Goal: Task Accomplishment & Management: Use online tool/utility

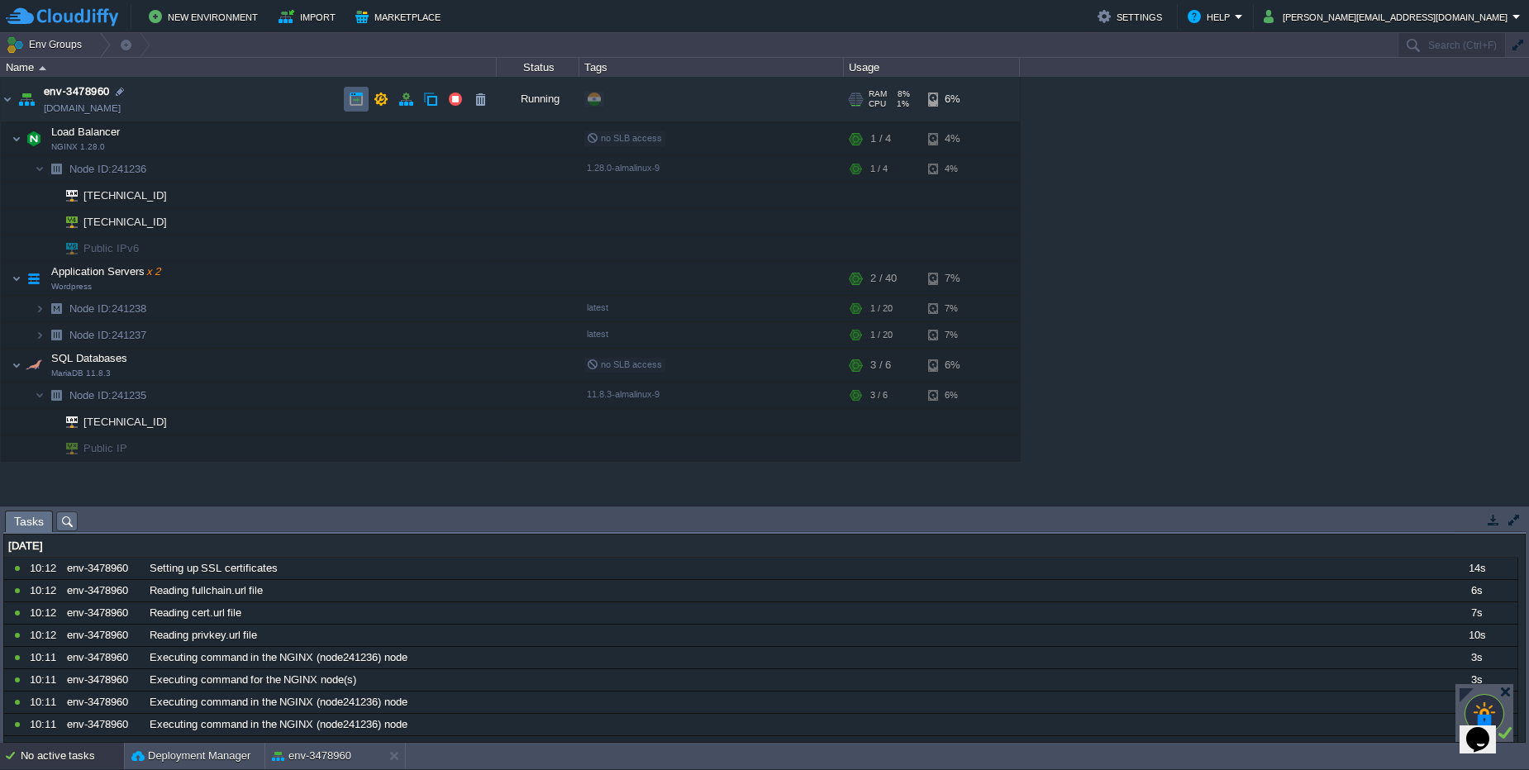
click at [348, 101] on td at bounding box center [356, 99] width 25 height 25
click at [404, 98] on button "button" at bounding box center [405, 99] width 15 height 15
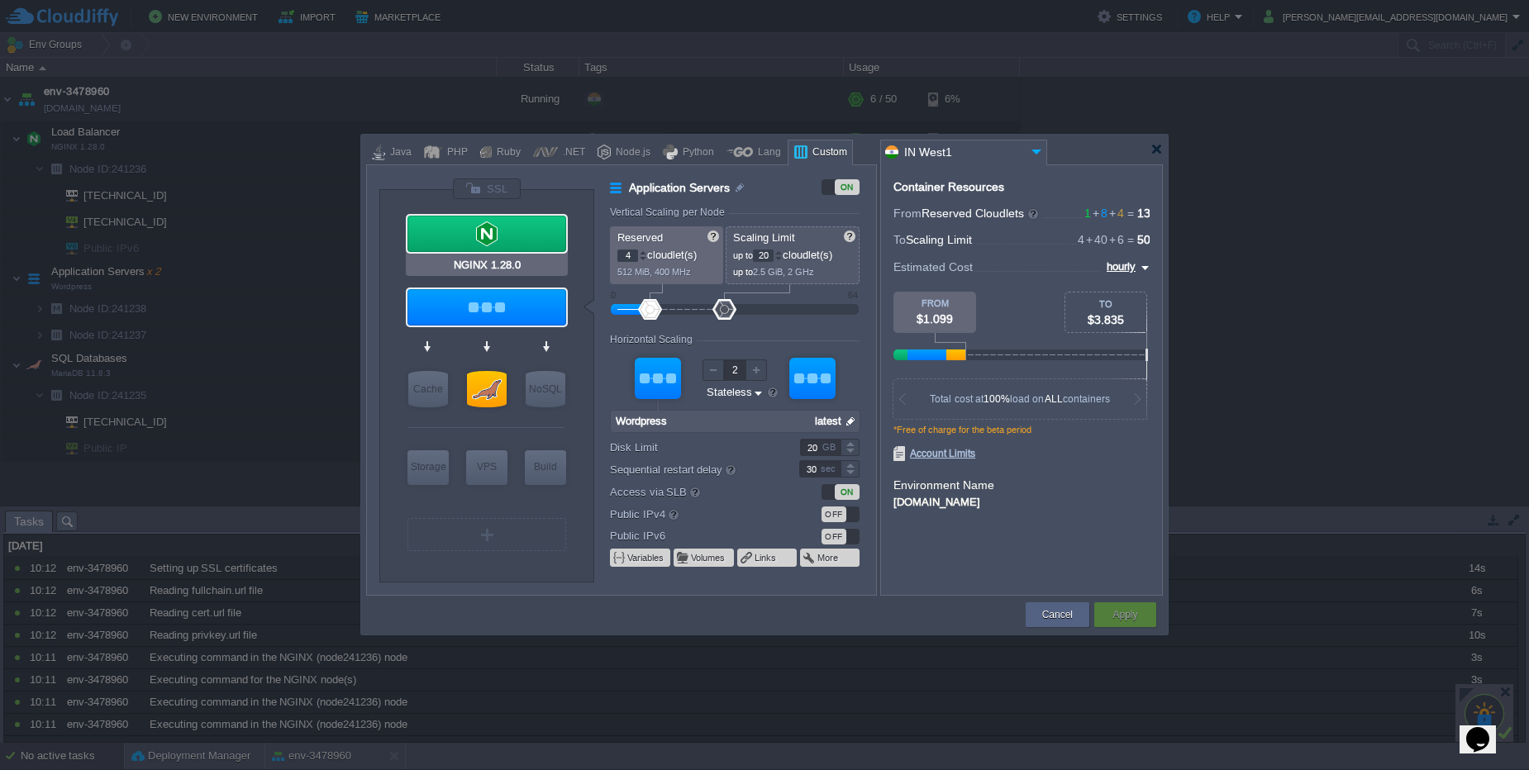
click at [503, 221] on div at bounding box center [486, 234] width 159 height 36
type input "Load Balancer"
type input "1"
type input "4"
type input "1"
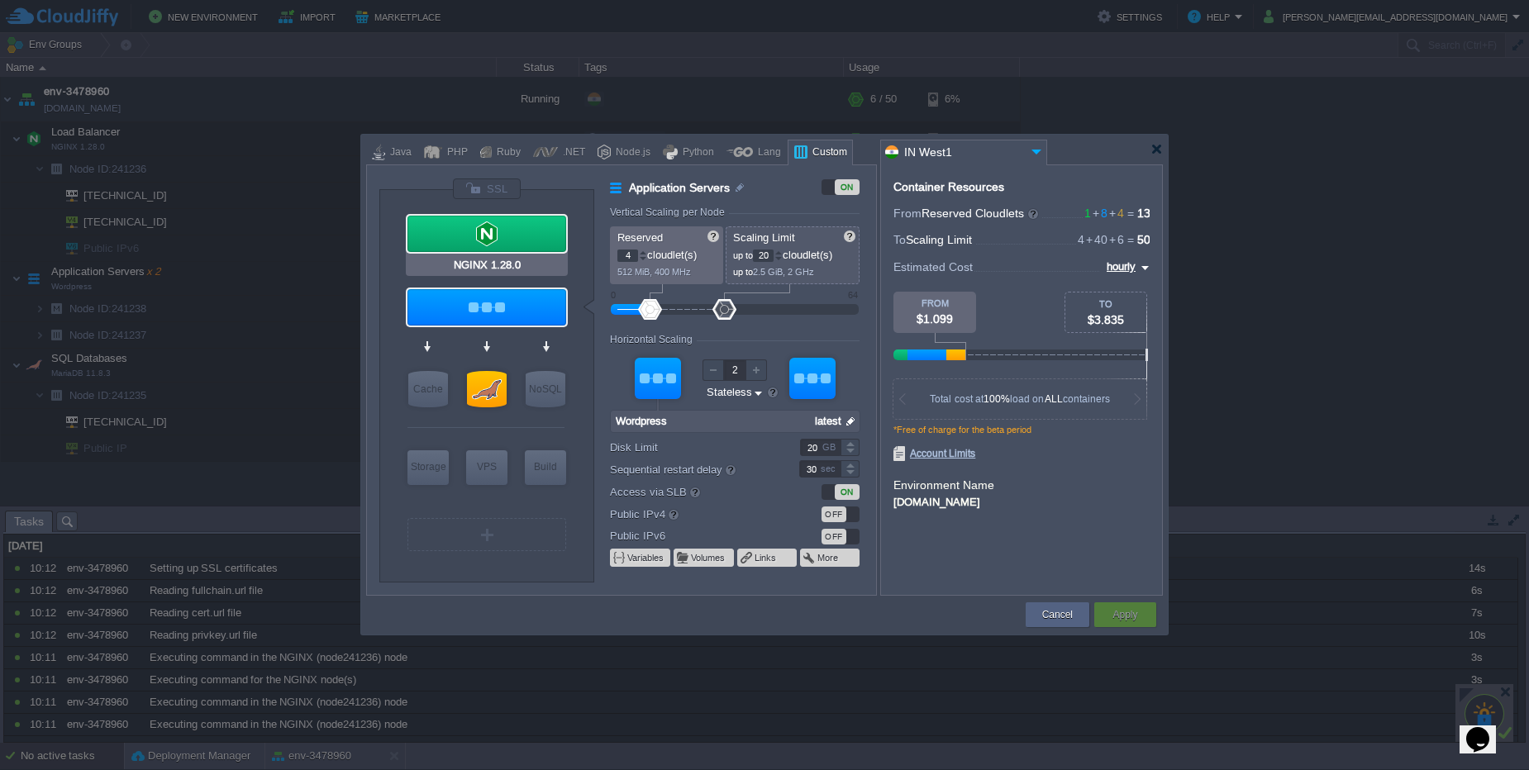
type input "NGINX 1.28.0"
type input "null"
type input "1.28.0-almalinux-9"
type input "Stateful"
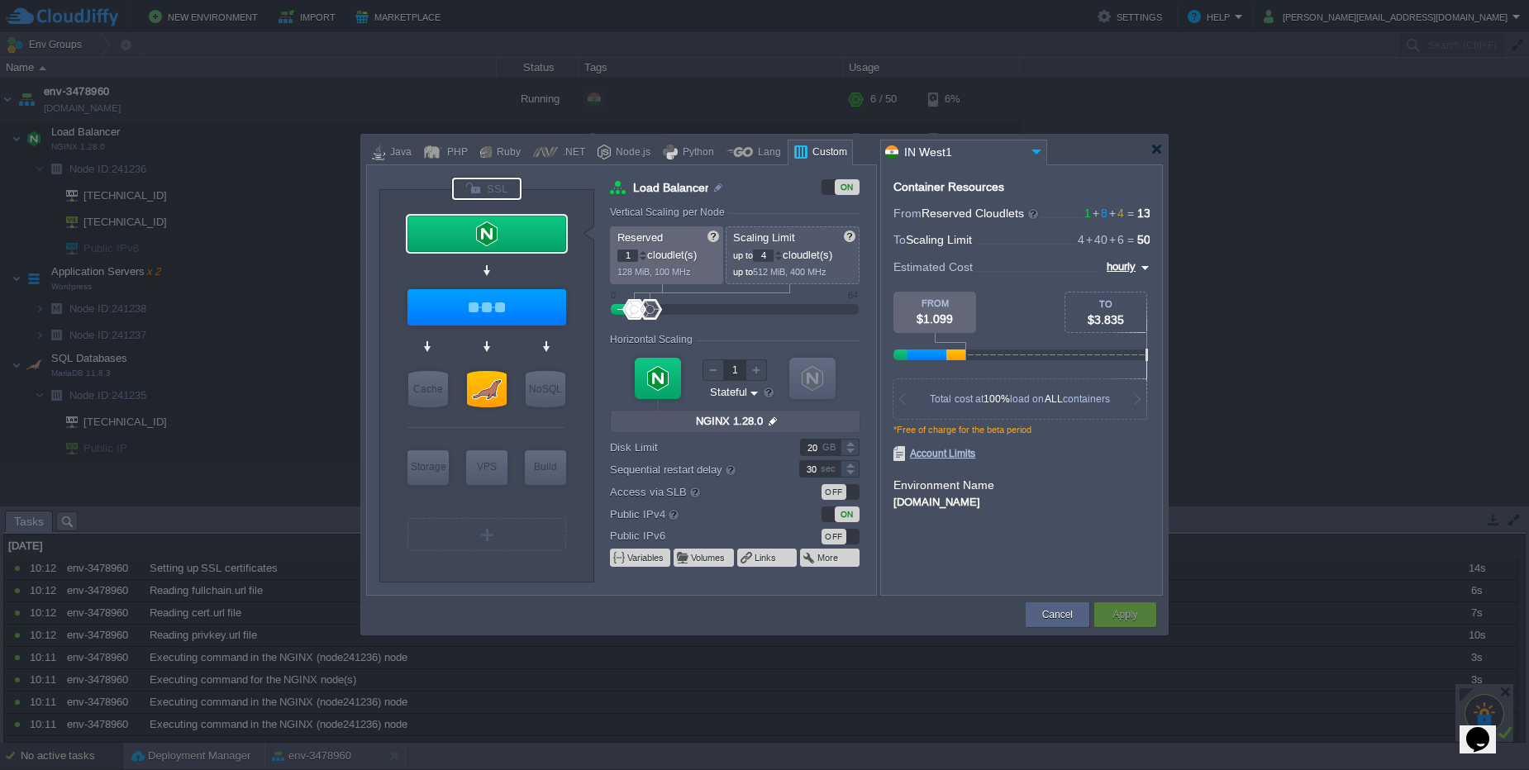
click at [497, 183] on div at bounding box center [486, 189] width 69 height 22
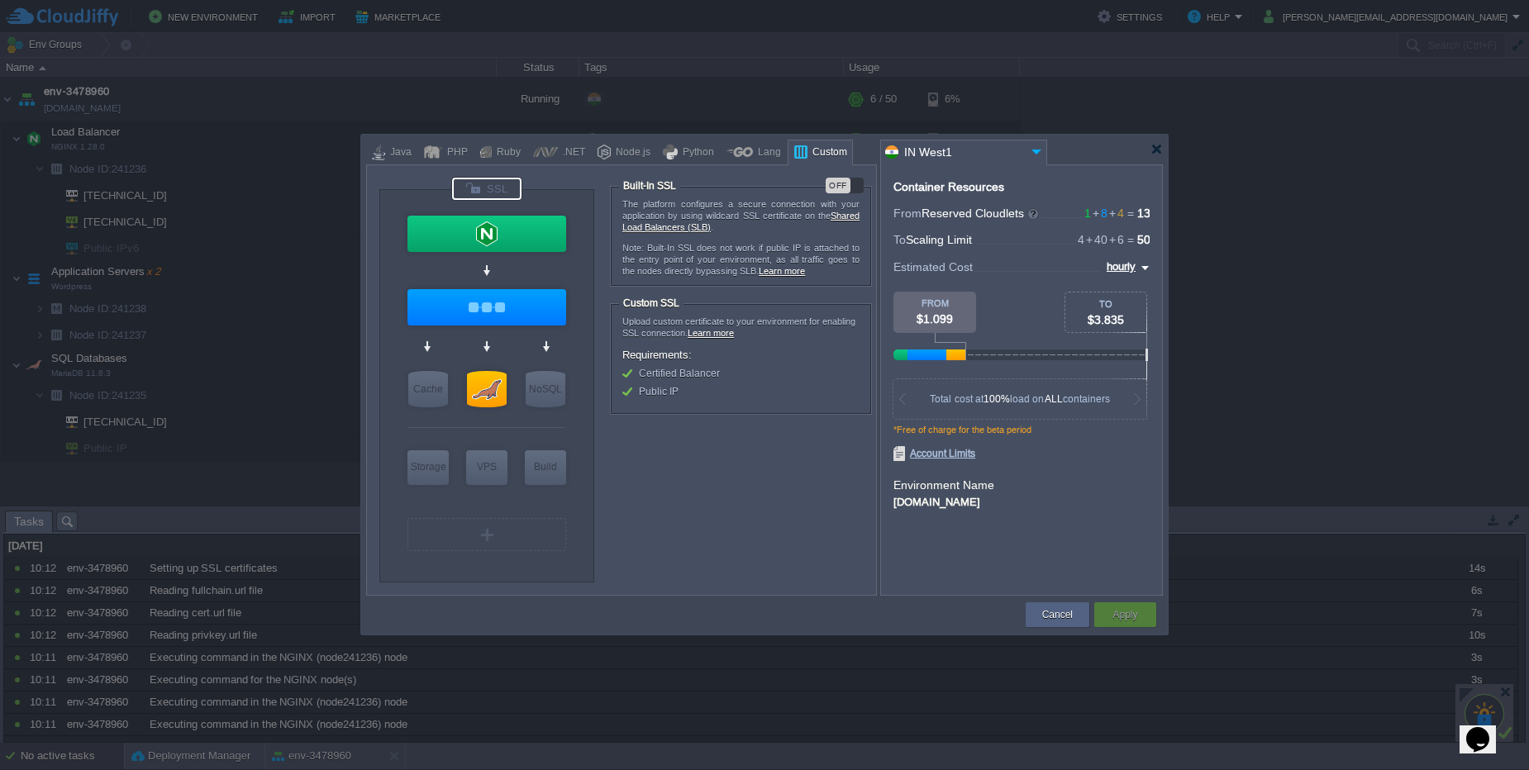
click at [844, 187] on div "OFF" at bounding box center [837, 186] width 25 height 16
click at [844, 186] on div "ON" at bounding box center [851, 186] width 25 height 16
click at [844, 186] on div "OFF" at bounding box center [837, 186] width 25 height 16
click at [1112, 611] on button "Apply" at bounding box center [1124, 615] width 25 height 17
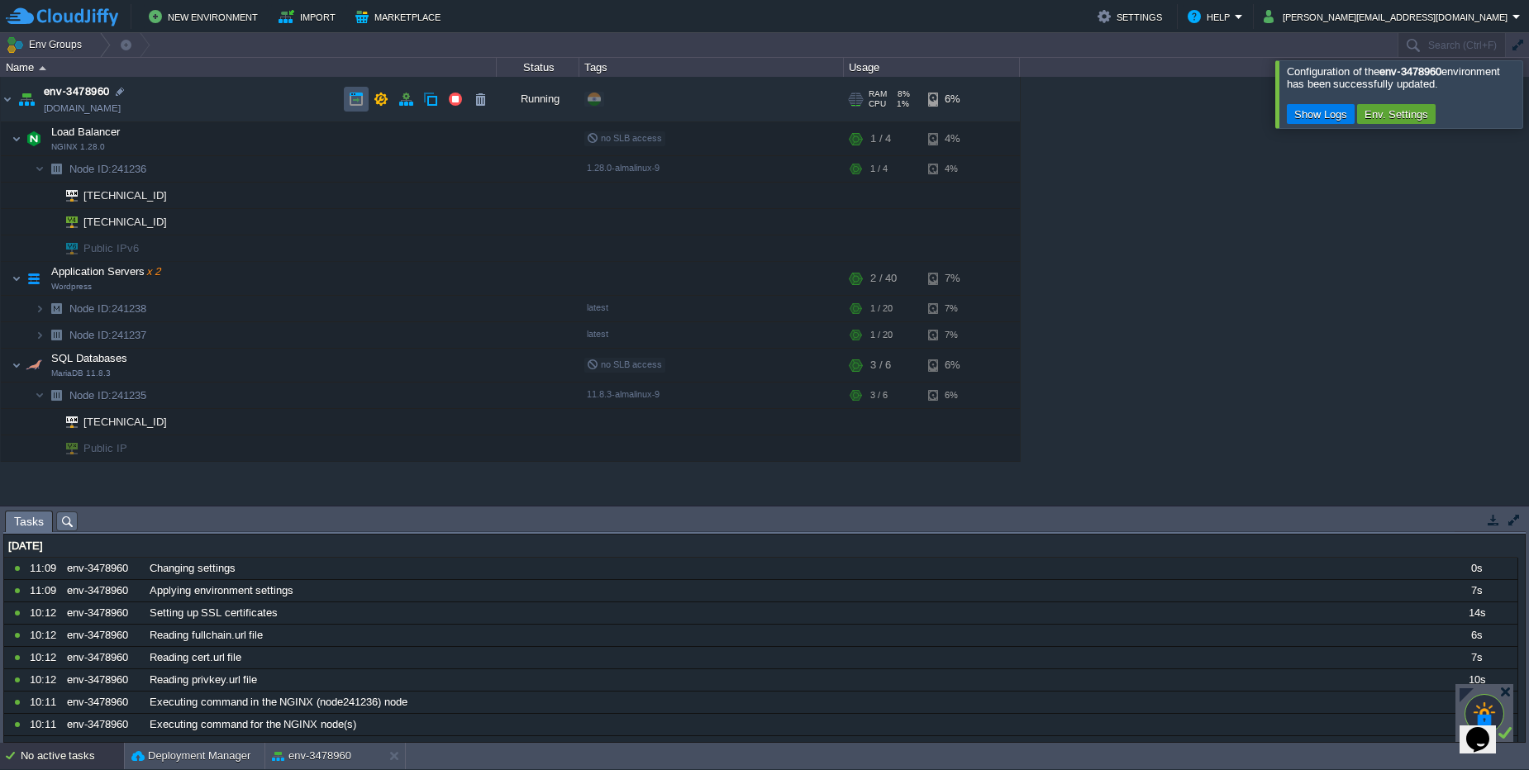
click at [361, 97] on button "button" at bounding box center [356, 99] width 15 height 15
click at [407, 99] on button "button" at bounding box center [405, 99] width 15 height 15
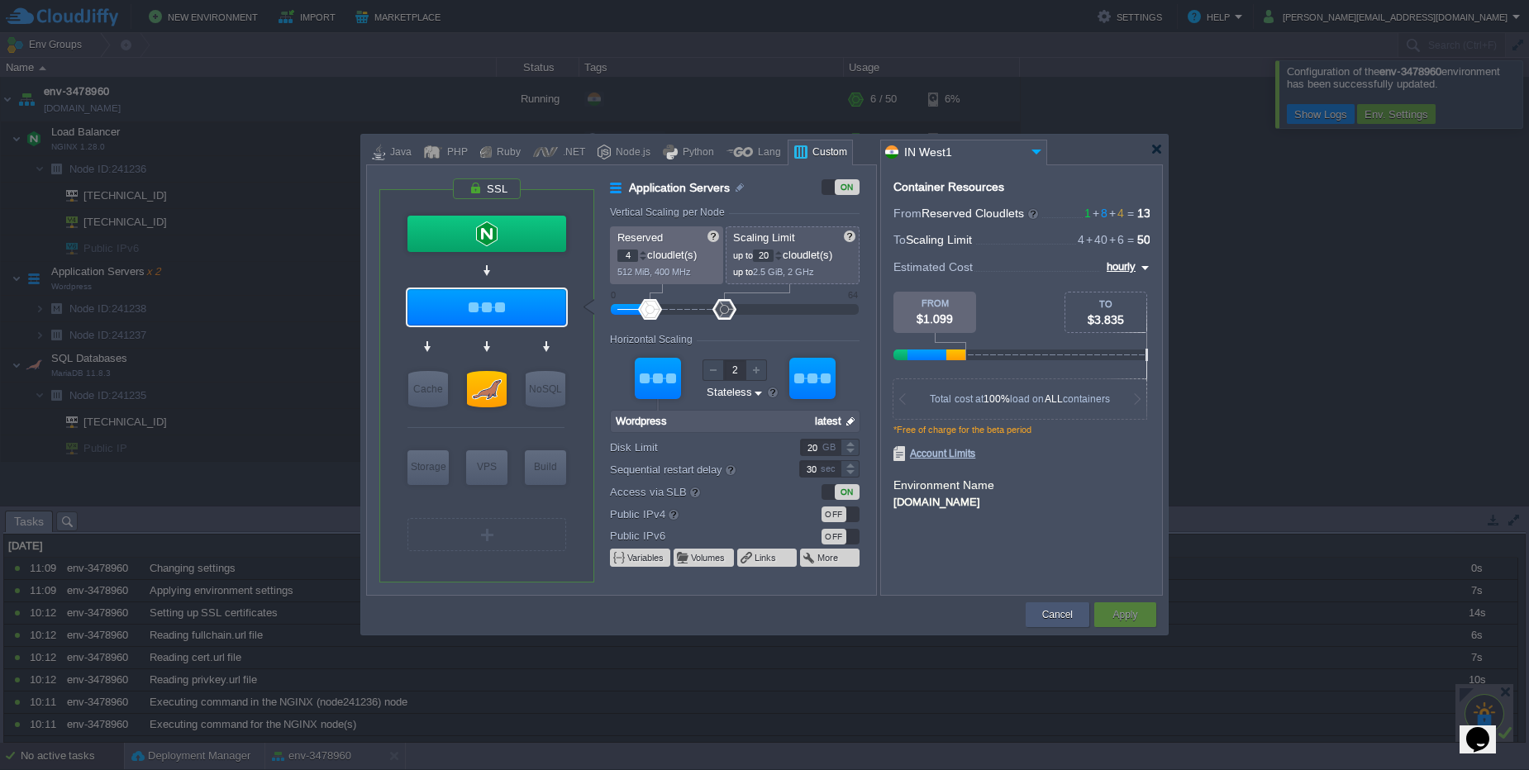
click at [1040, 618] on div "Cancel" at bounding box center [1057, 614] width 39 height 25
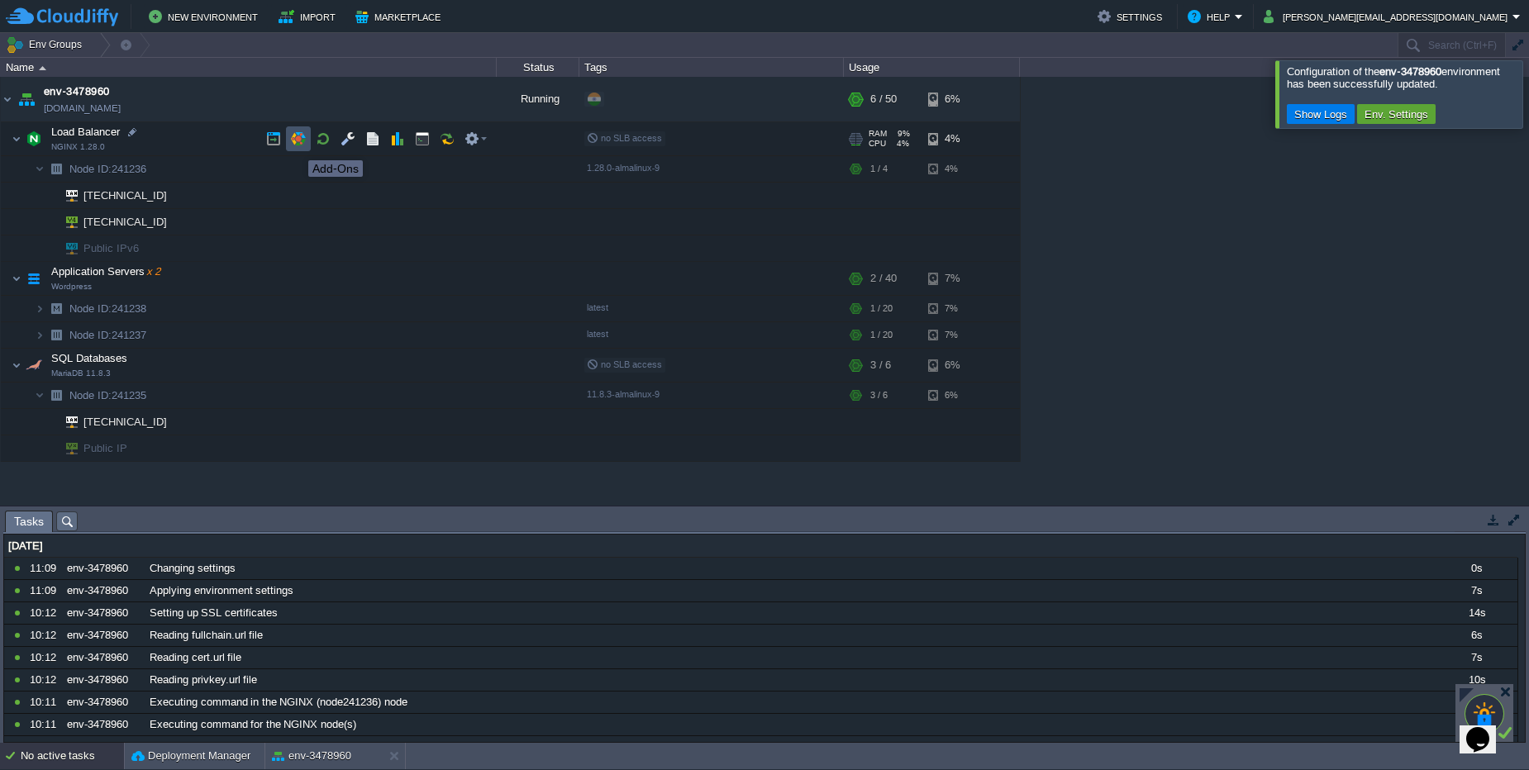
click at [296, 145] on button "button" at bounding box center [298, 138] width 15 height 15
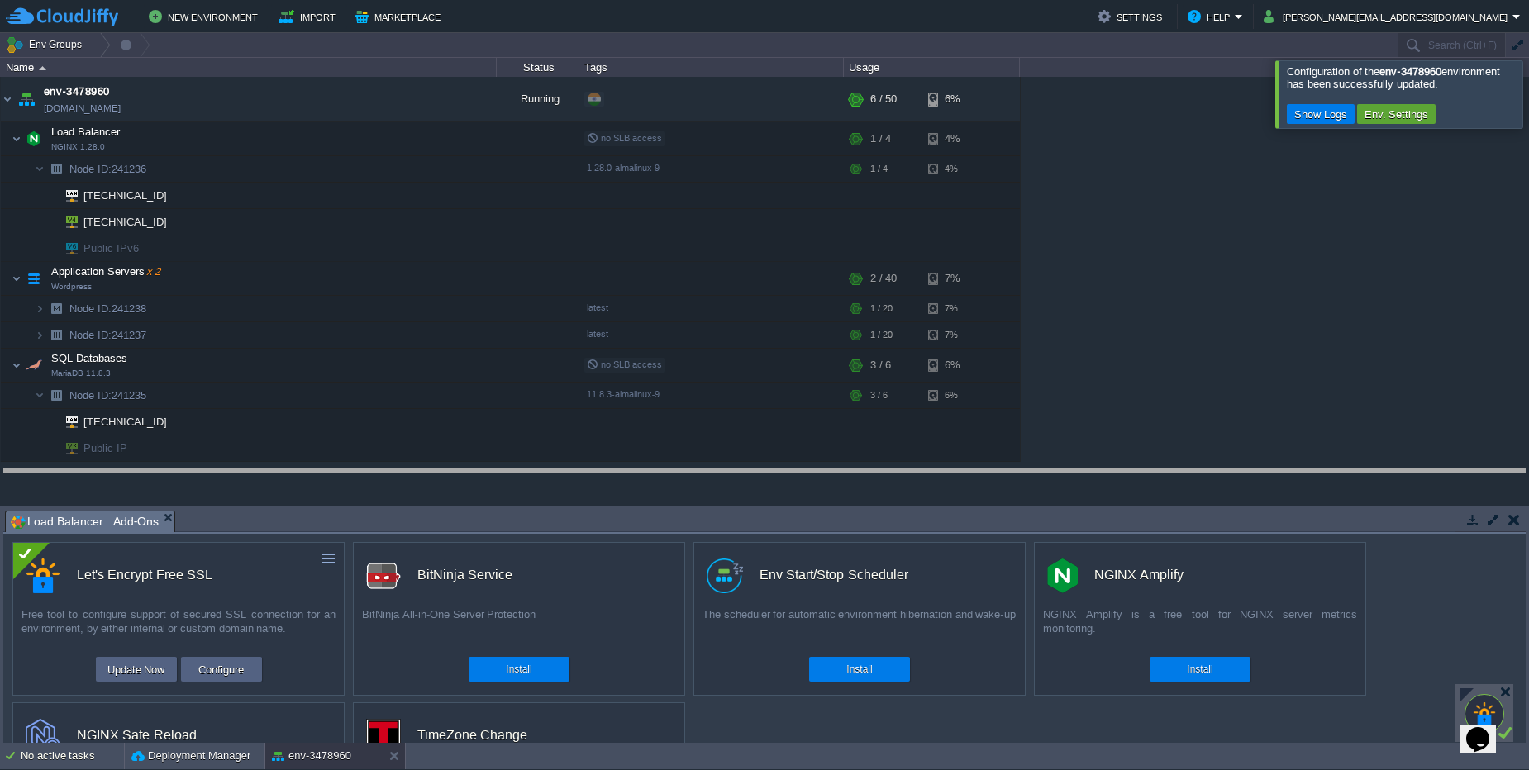
drag, startPoint x: 644, startPoint y: 515, endPoint x: 640, endPoint y: 473, distance: 42.3
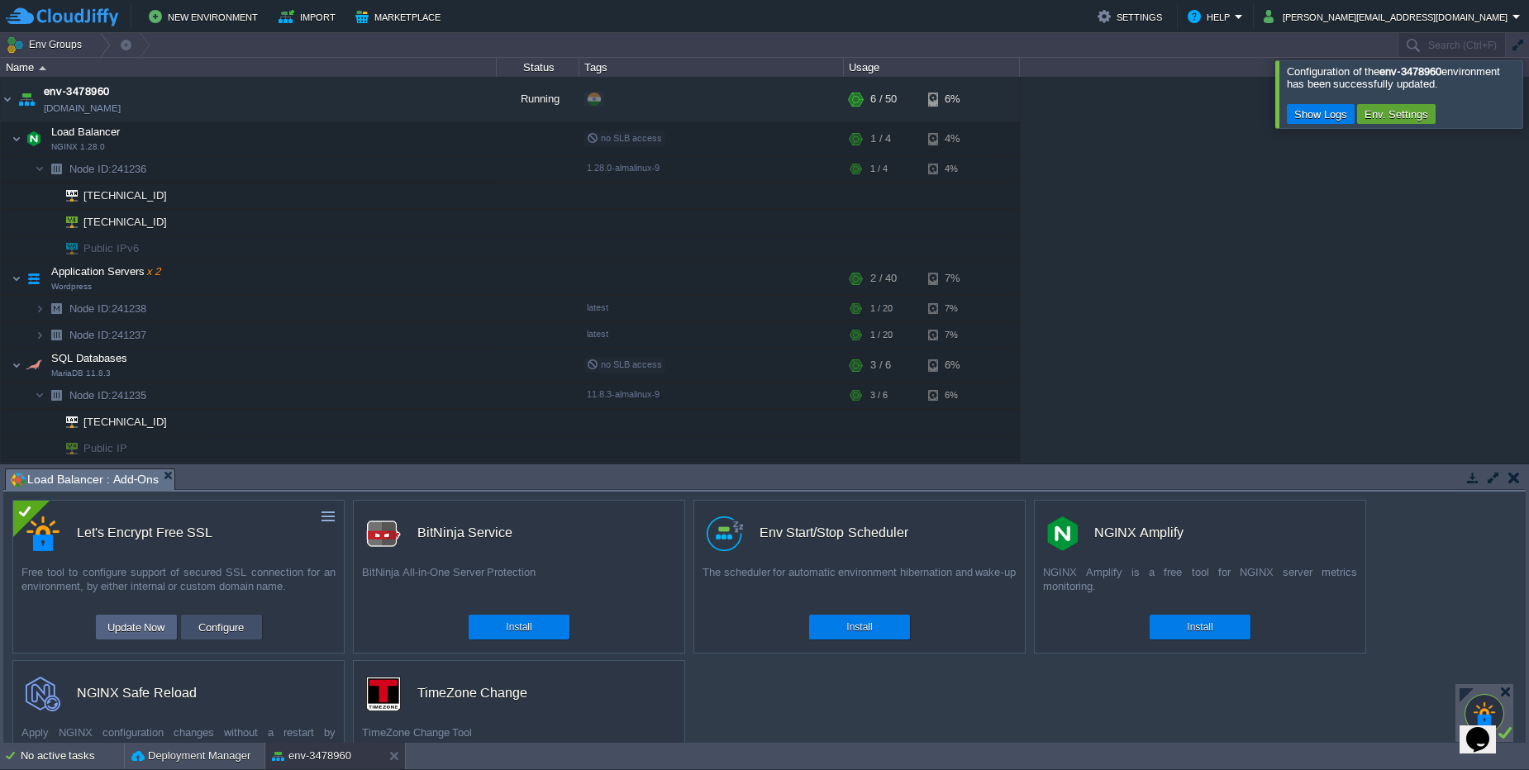
click at [218, 626] on button "Configure" at bounding box center [220, 627] width 55 height 20
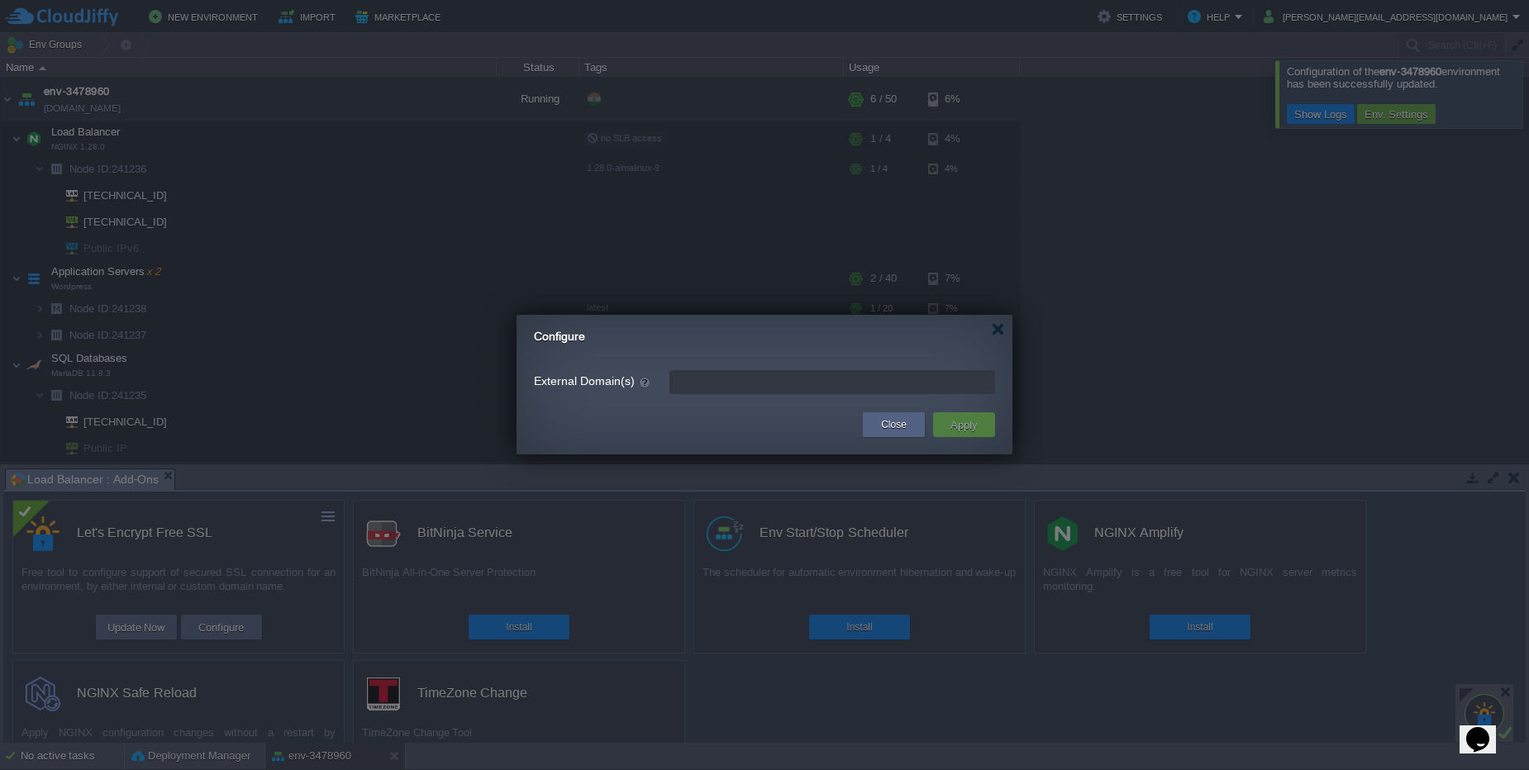
click at [762, 388] on input "External Domain(s)" at bounding box center [832, 382] width 326 height 24
type input "leave blank to get a test certificate for this environment domain"
click at [883, 426] on button "Close" at bounding box center [894, 424] width 26 height 17
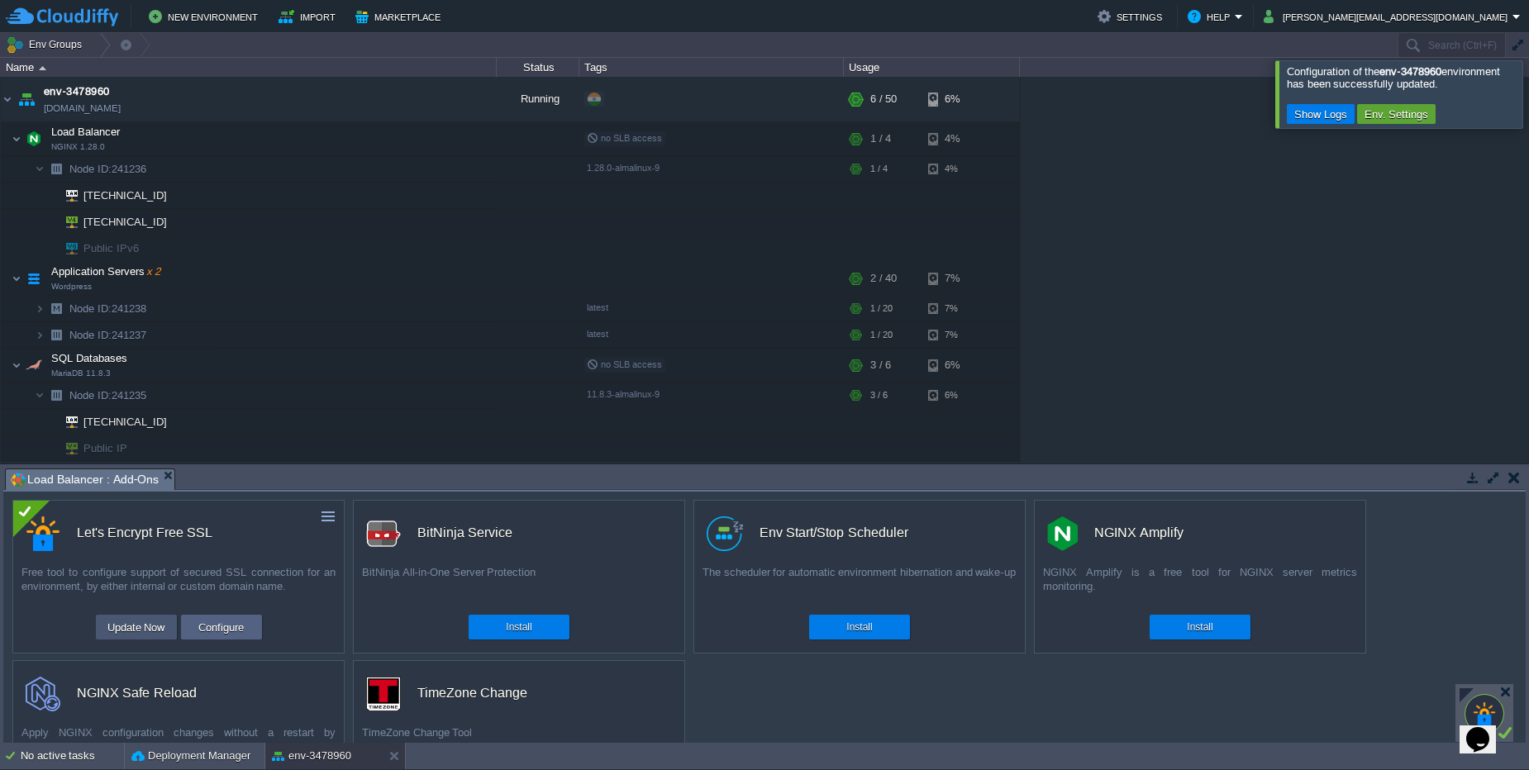
click at [126, 633] on button "Update Now" at bounding box center [136, 627] width 68 height 20
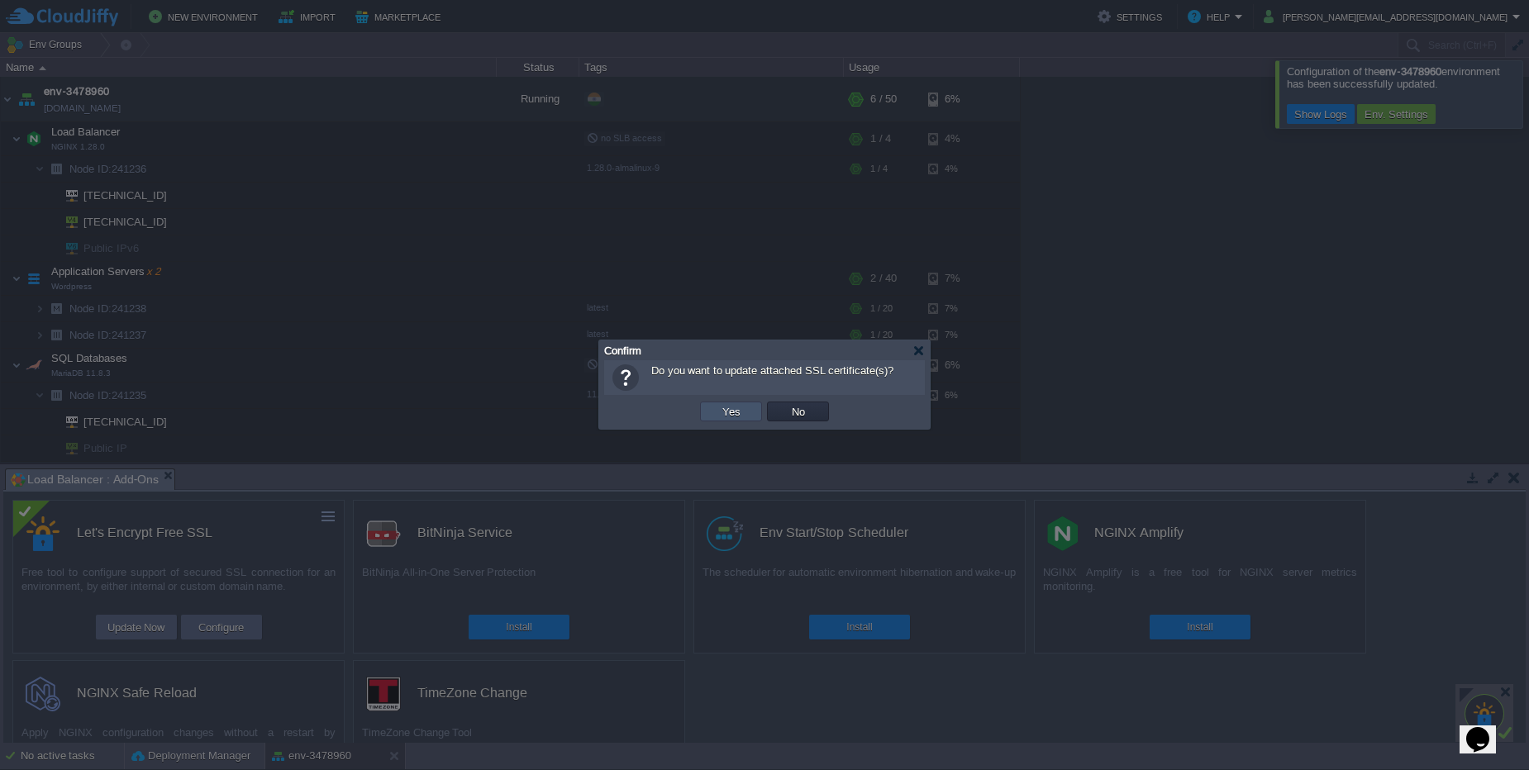
click at [737, 415] on button "Yes" at bounding box center [731, 411] width 28 height 15
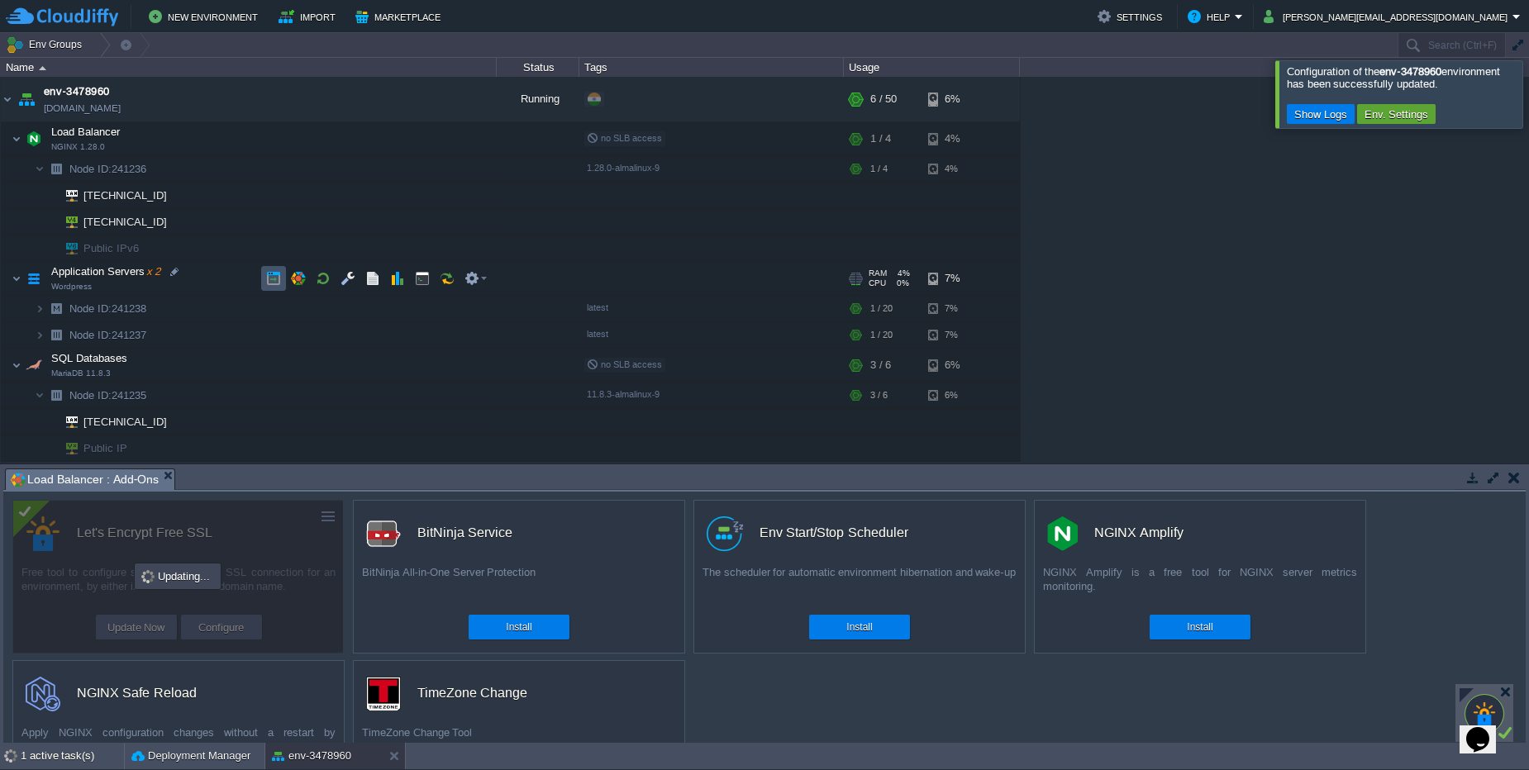
click at [278, 282] on button "button" at bounding box center [273, 278] width 15 height 15
click at [274, 143] on button "button" at bounding box center [273, 138] width 15 height 15
click at [93, 757] on div "2 active task(s)" at bounding box center [72, 756] width 103 height 26
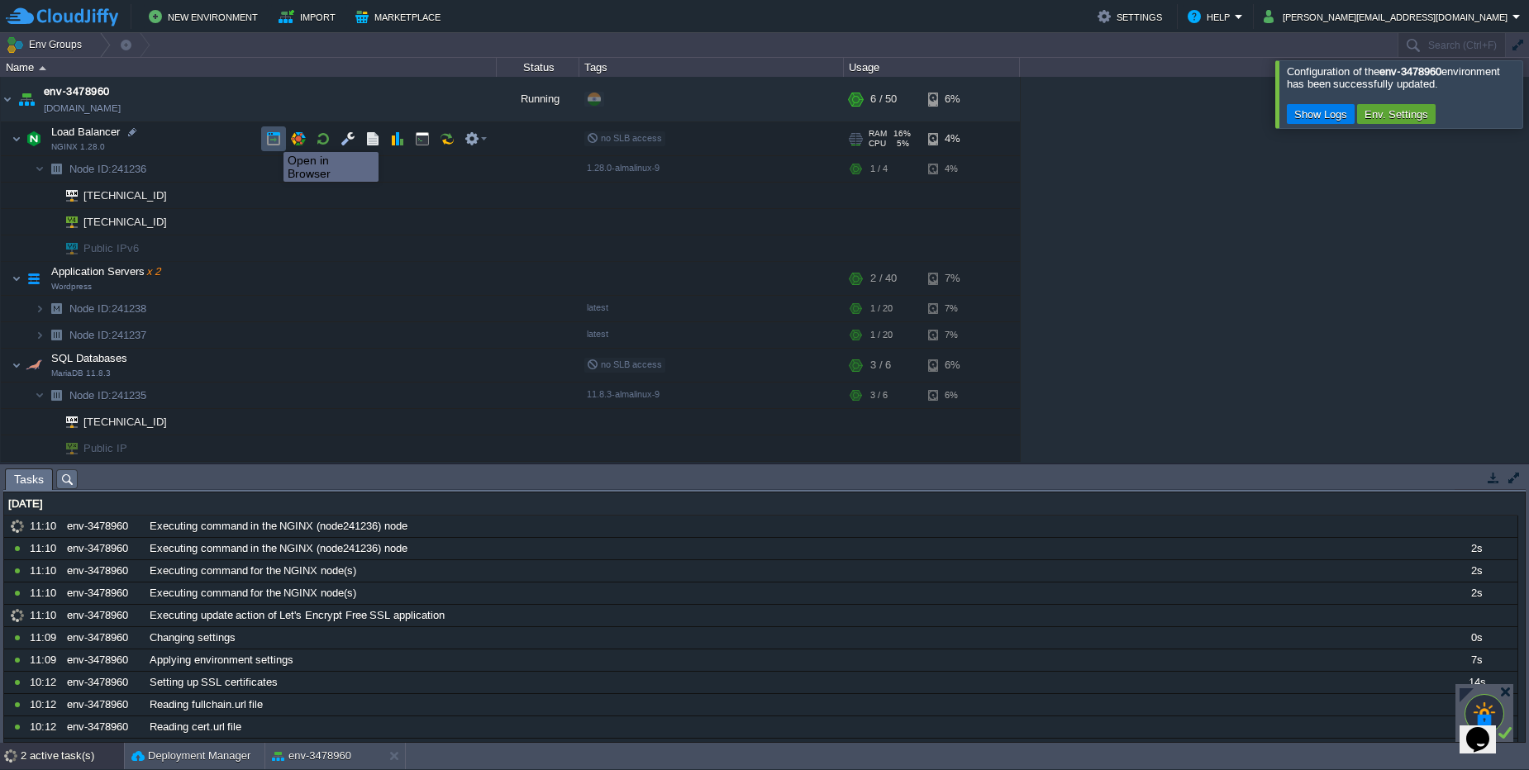
click at [271, 137] on button "button" at bounding box center [273, 138] width 15 height 15
click at [352, 97] on button "button" at bounding box center [356, 99] width 15 height 15
click at [278, 142] on button "button" at bounding box center [273, 138] width 15 height 15
click at [272, 281] on button "button" at bounding box center [273, 278] width 15 height 15
click at [31, 338] on span at bounding box center [18, 335] width 34 height 12
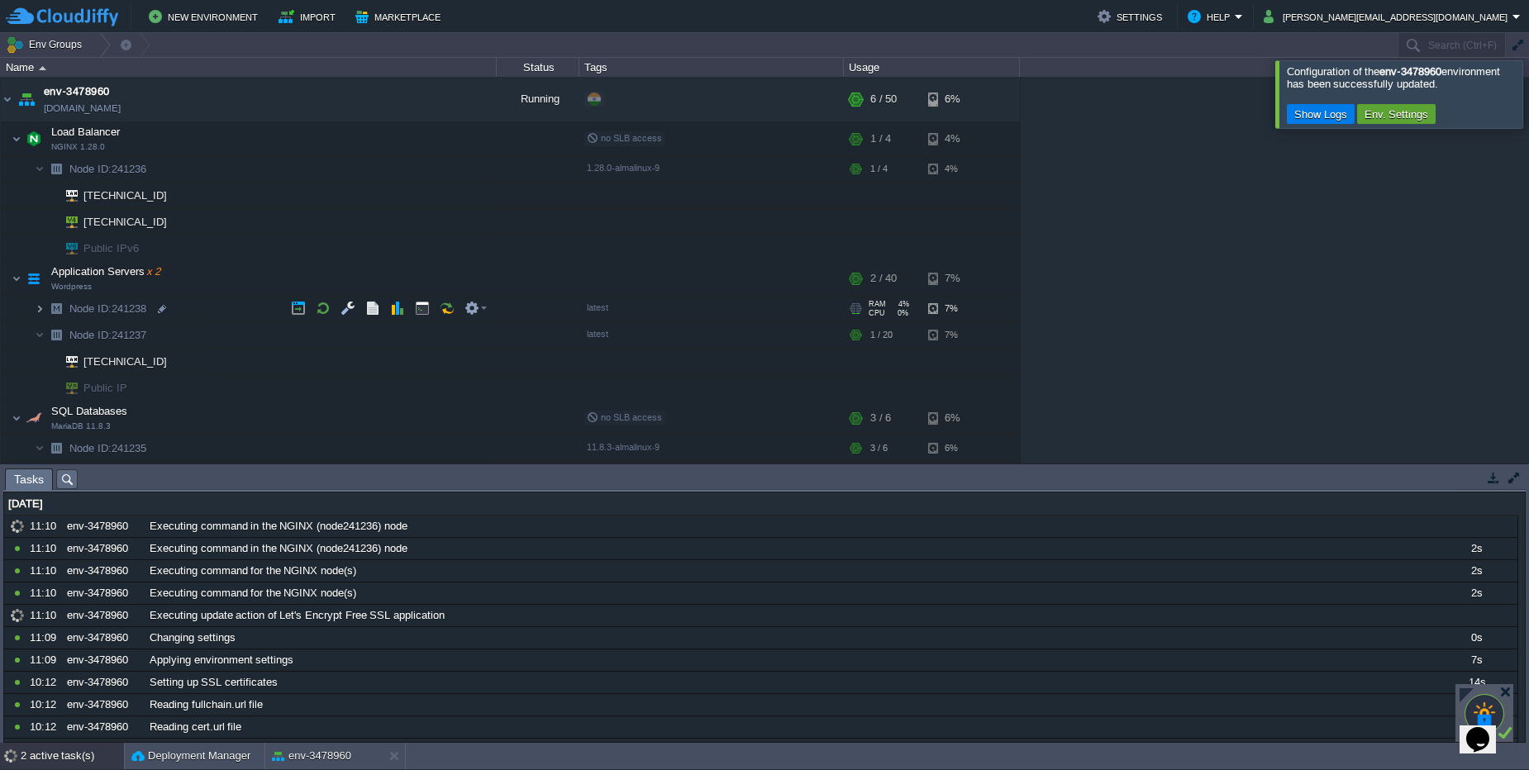
click at [37, 308] on img at bounding box center [40, 309] width 10 height 26
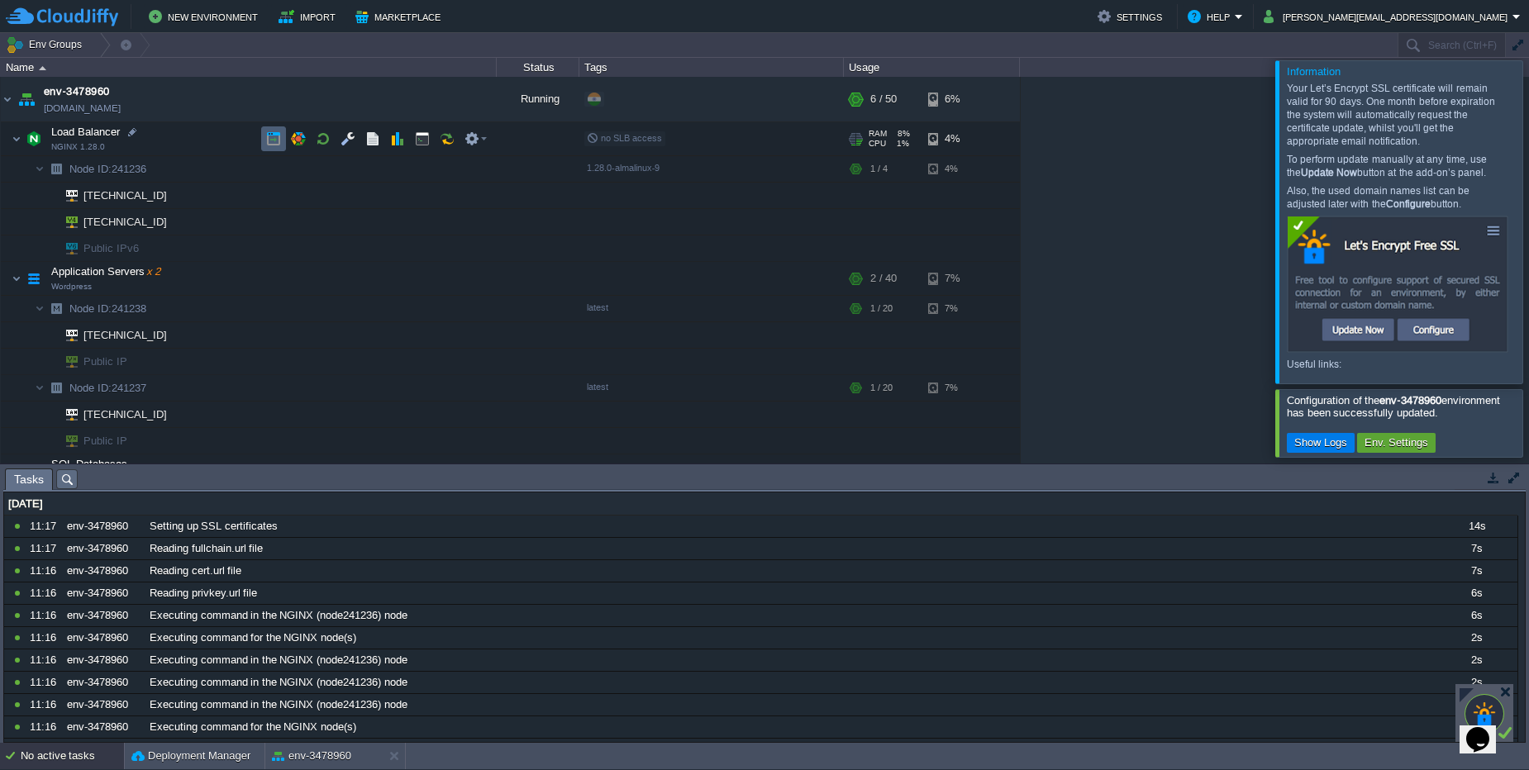
click at [278, 141] on button "button" at bounding box center [273, 138] width 15 height 15
click at [58, 762] on div "No active tasks" at bounding box center [72, 756] width 103 height 26
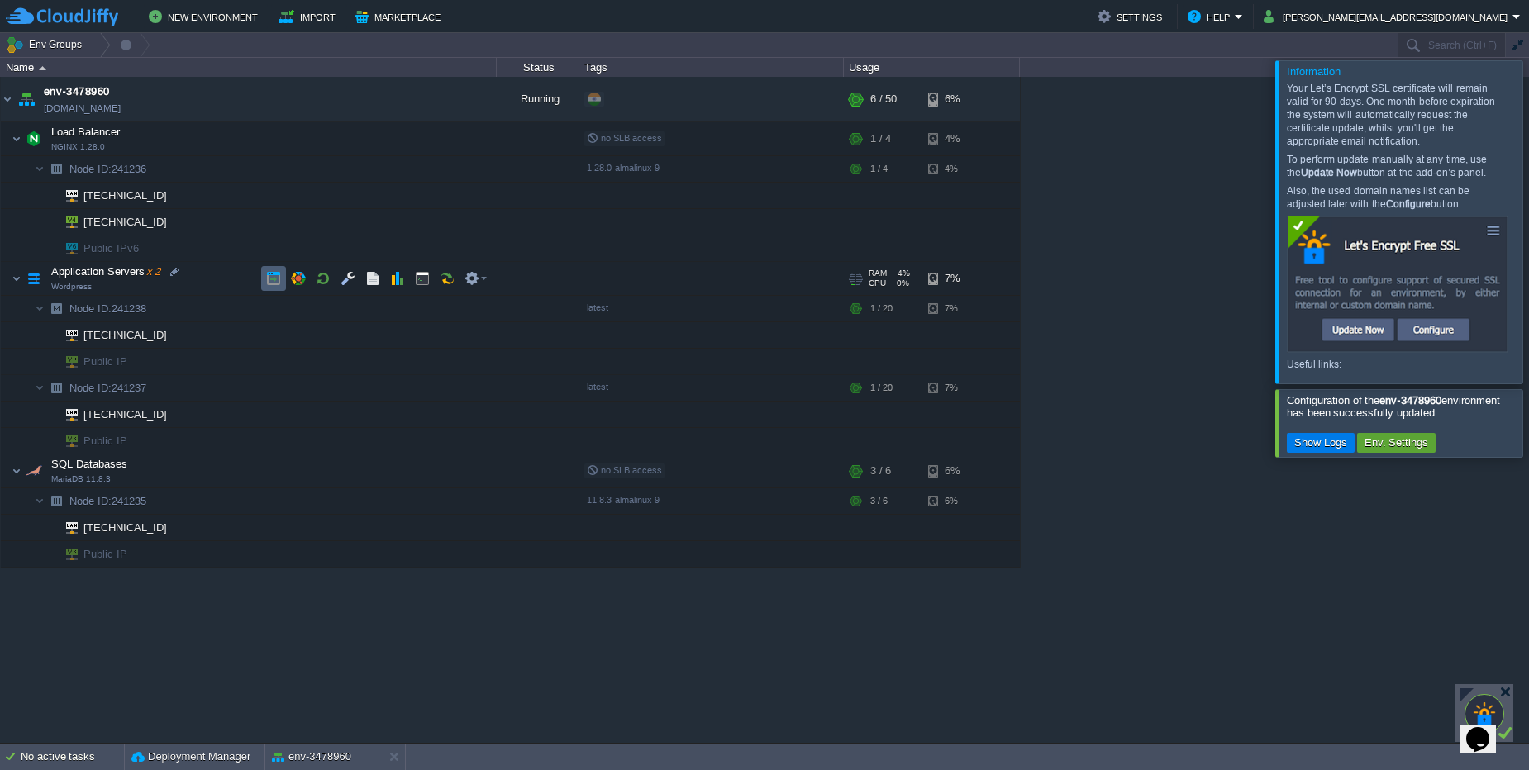
click at [269, 281] on button "button" at bounding box center [273, 278] width 15 height 15
click at [291, 388] on button "button" at bounding box center [298, 387] width 15 height 15
click at [360, 101] on button "button" at bounding box center [356, 99] width 15 height 15
click at [474, 101] on button "button" at bounding box center [480, 99] width 15 height 15
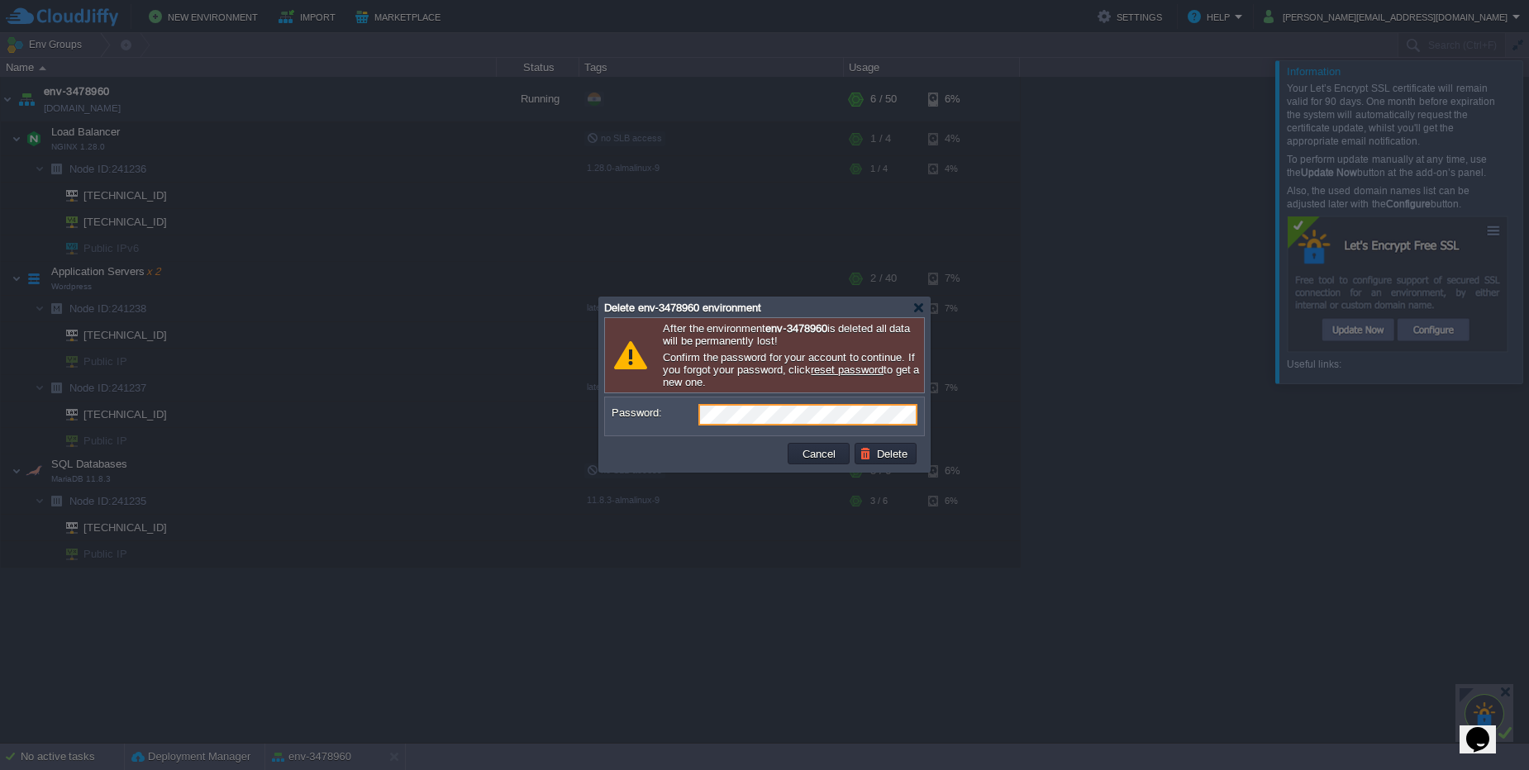
click at [673, 571] on div at bounding box center [764, 385] width 1529 height 770
click at [817, 456] on button "Cancel" at bounding box center [818, 453] width 43 height 15
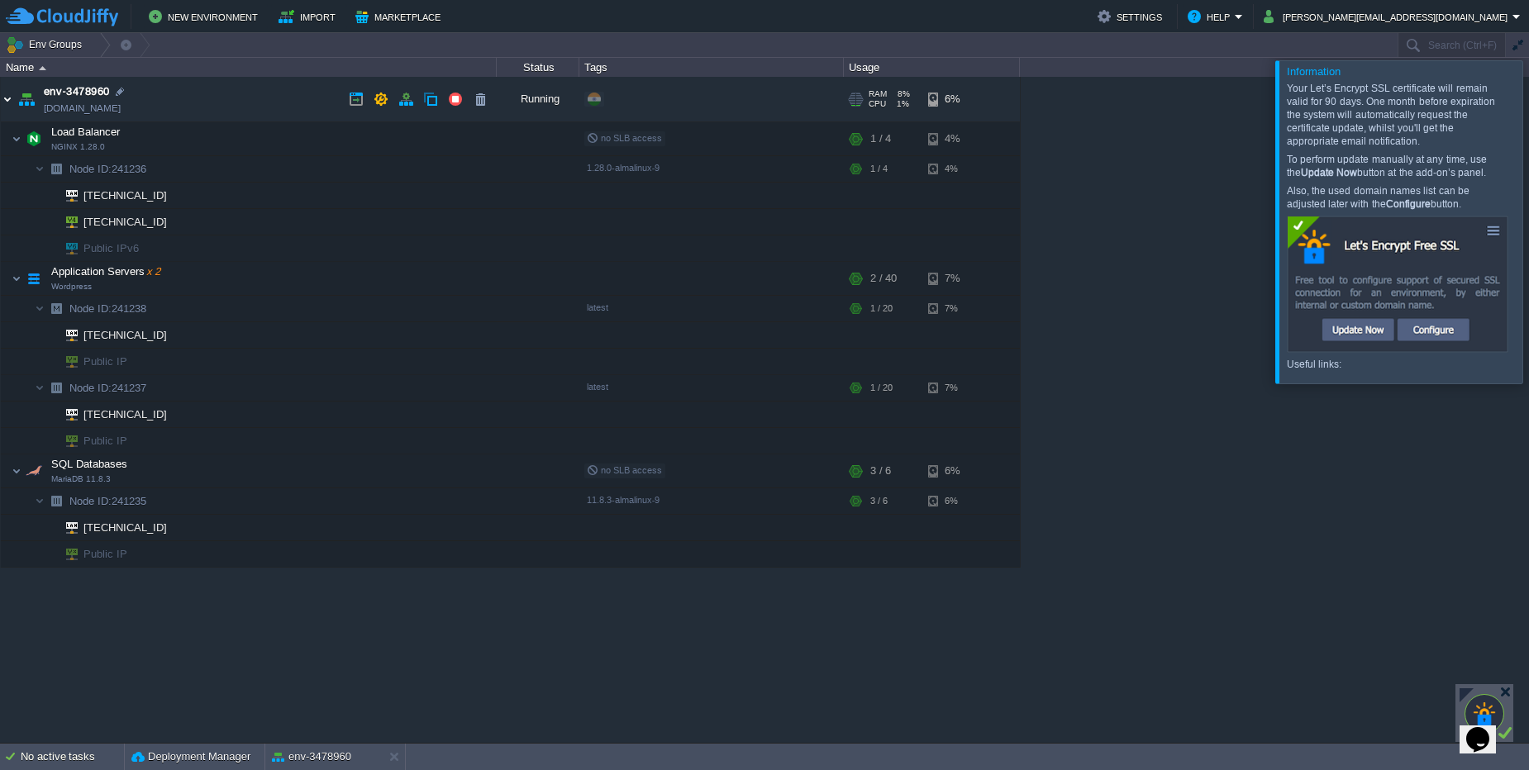
click at [8, 98] on img at bounding box center [7, 99] width 13 height 45
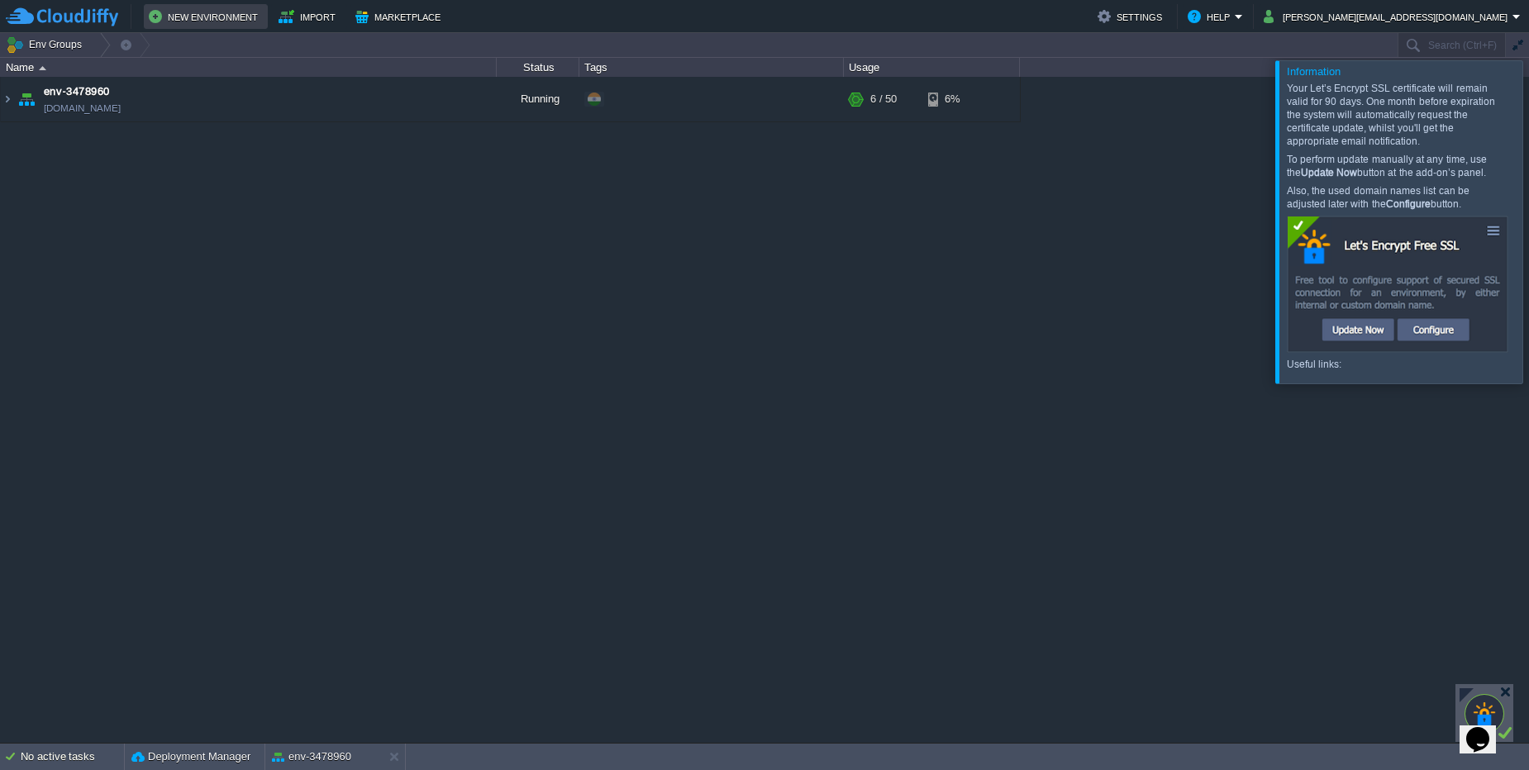
click at [212, 25] on button "New Environment" at bounding box center [206, 17] width 114 height 20
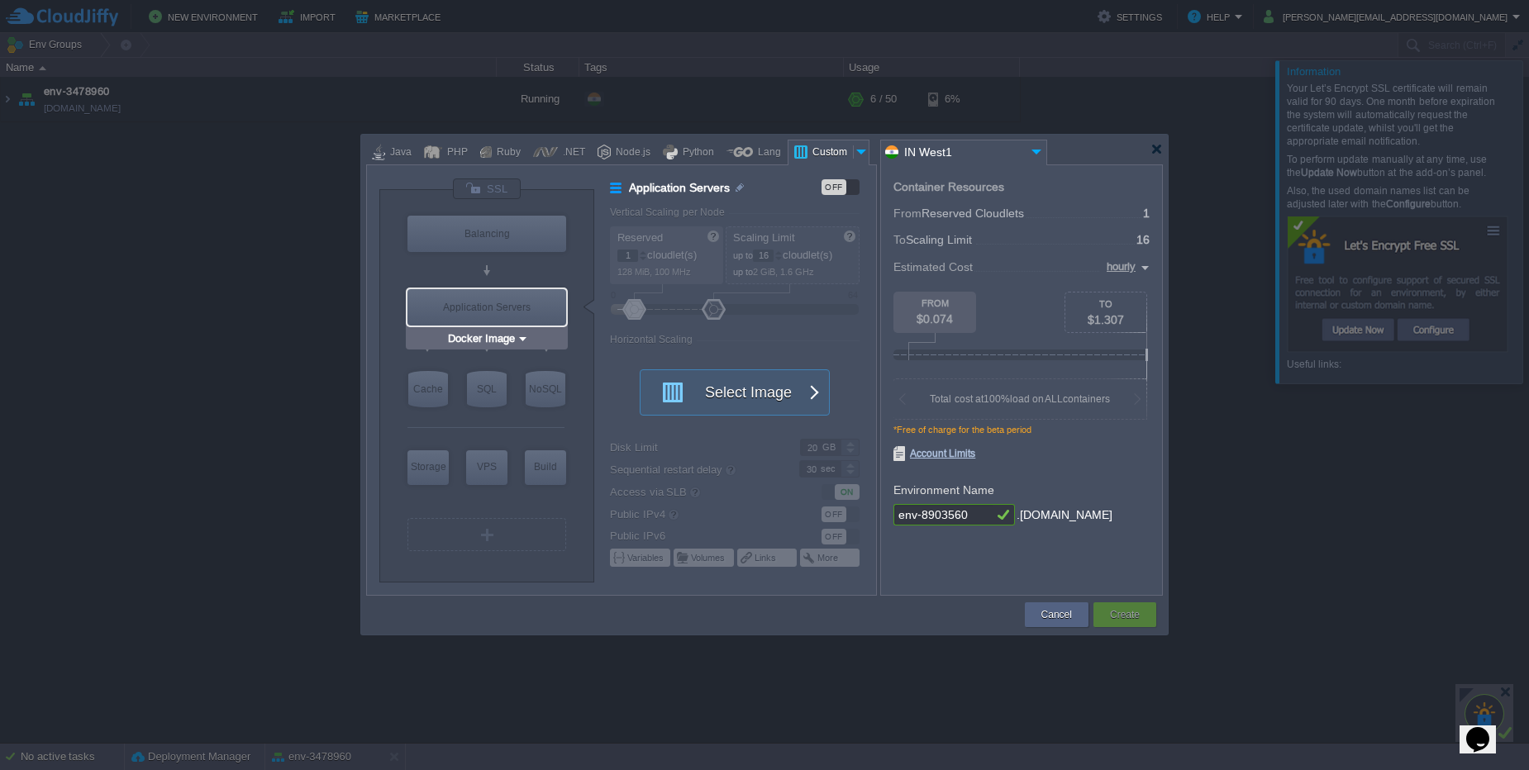
click at [478, 312] on div "Application Servers" at bounding box center [486, 307] width 159 height 36
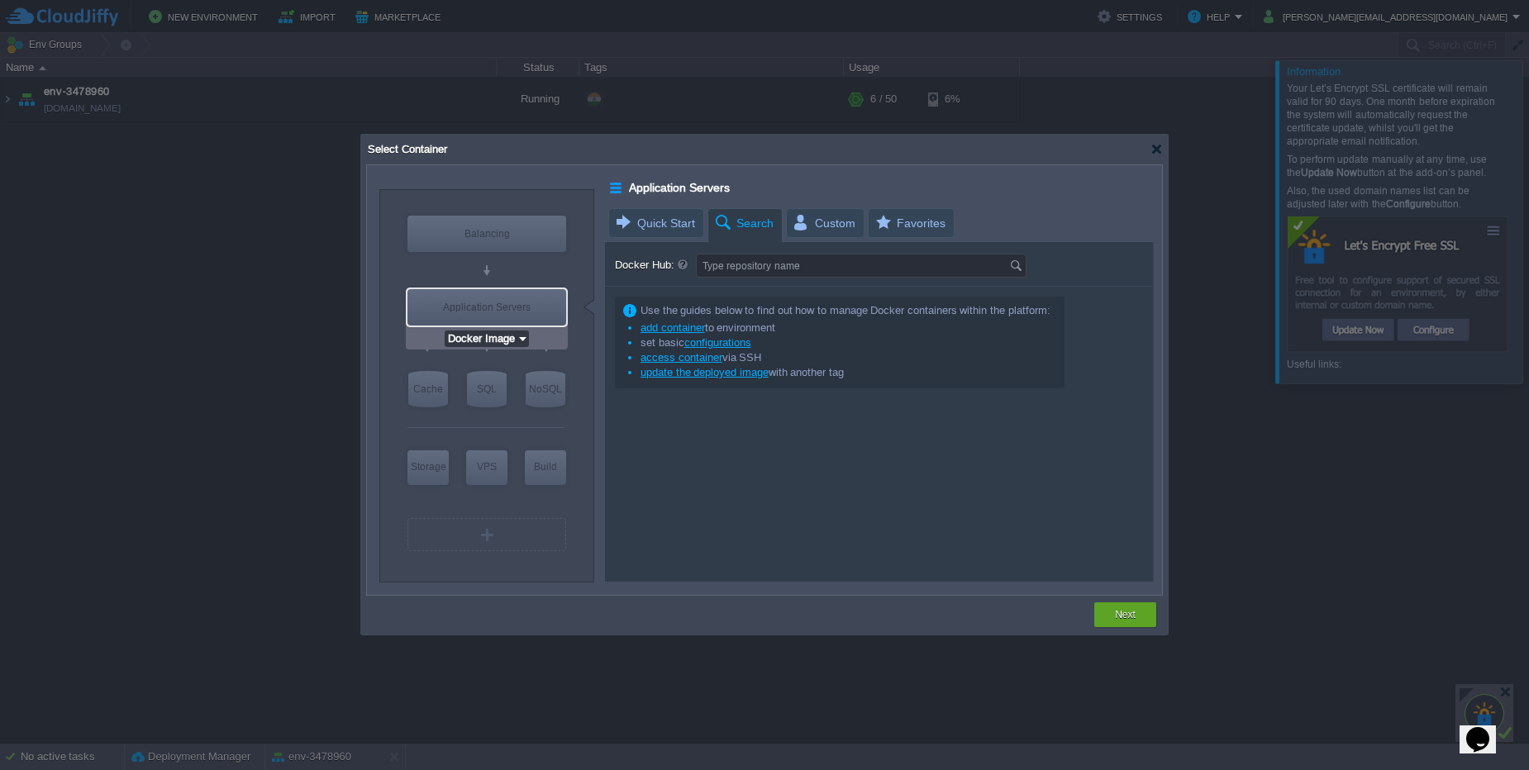
click at [489, 342] on input "Docker Image" at bounding box center [481, 339] width 72 height 17
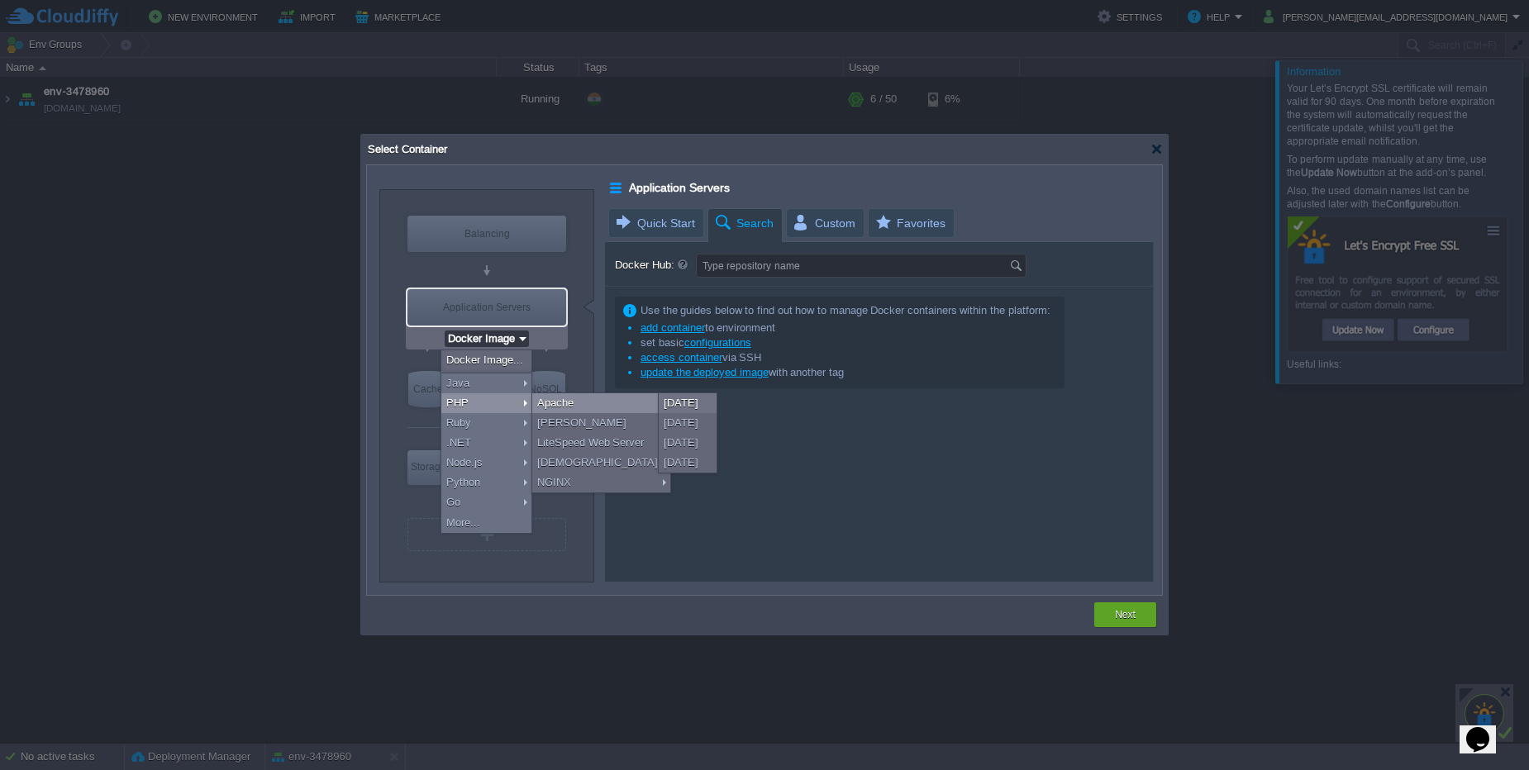
click at [555, 404] on div "Apache" at bounding box center [601, 403] width 138 height 20
type input "Application Servers"
type input "4"
type input "Apache [DATE]"
type input "PHP [DATE]"
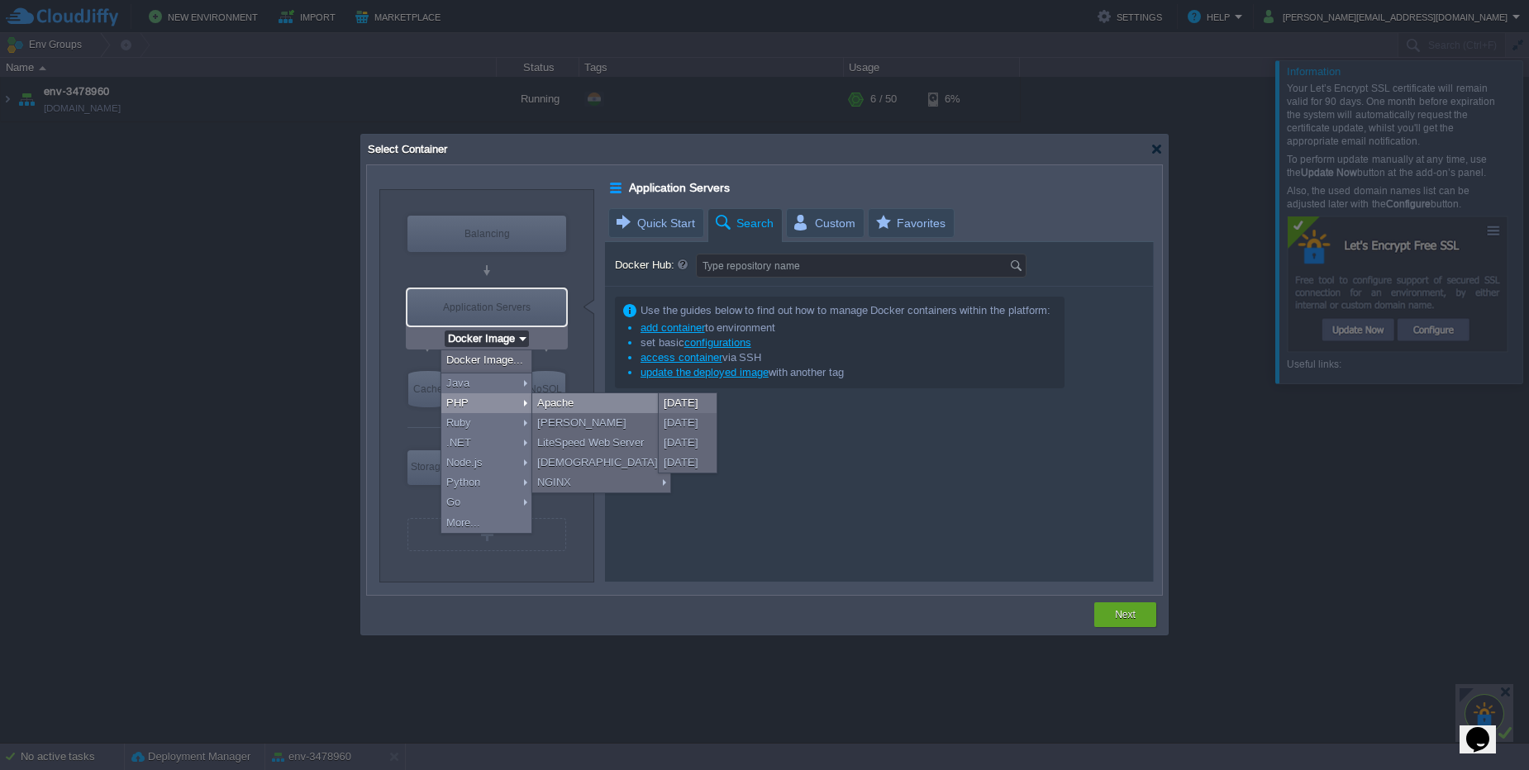
type input "Stateful"
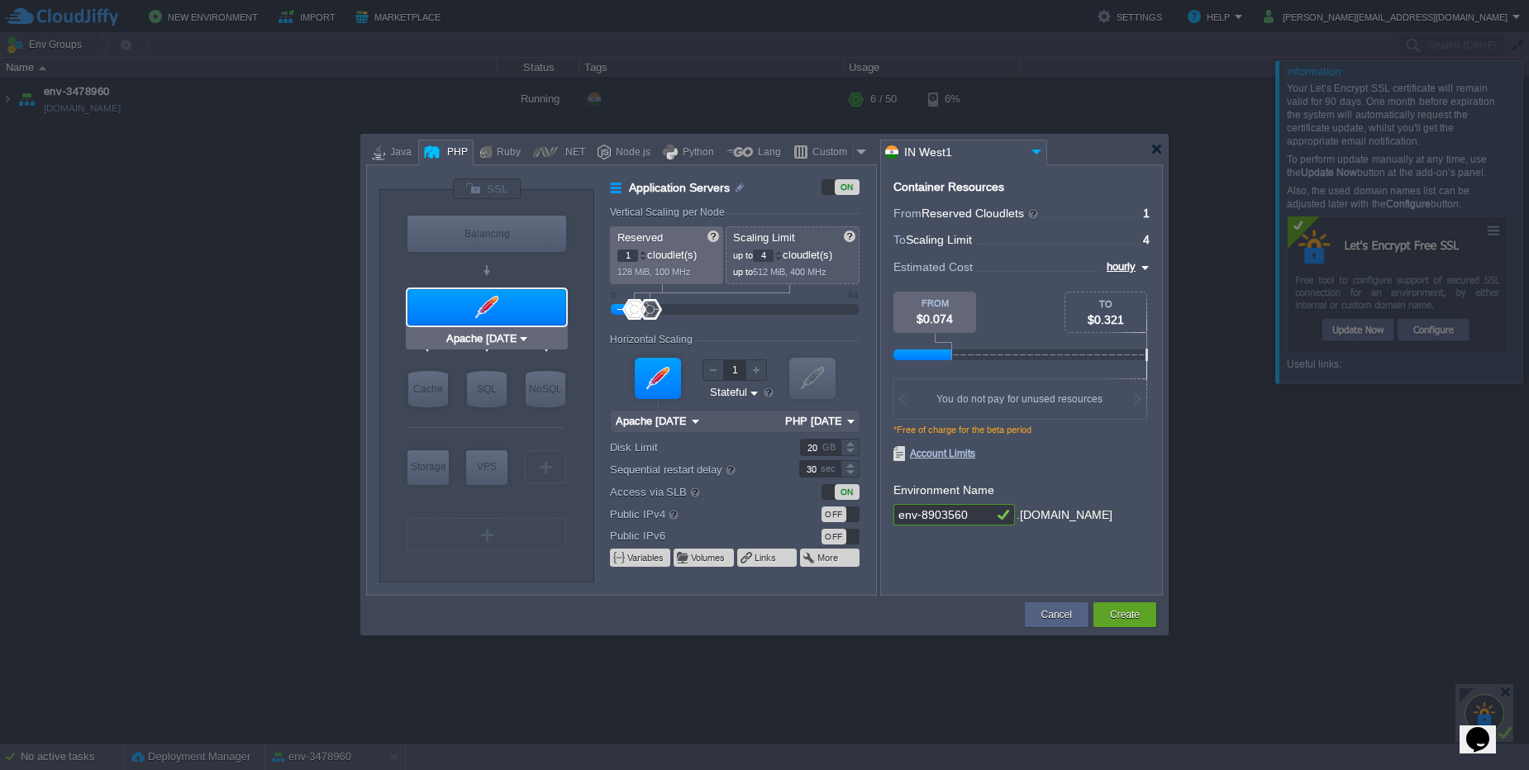
type input "MariaDB 11.8.3"
click at [483, 397] on div "SQL" at bounding box center [487, 389] width 40 height 36
type input "SQL Databases"
type input "4"
type input "6"
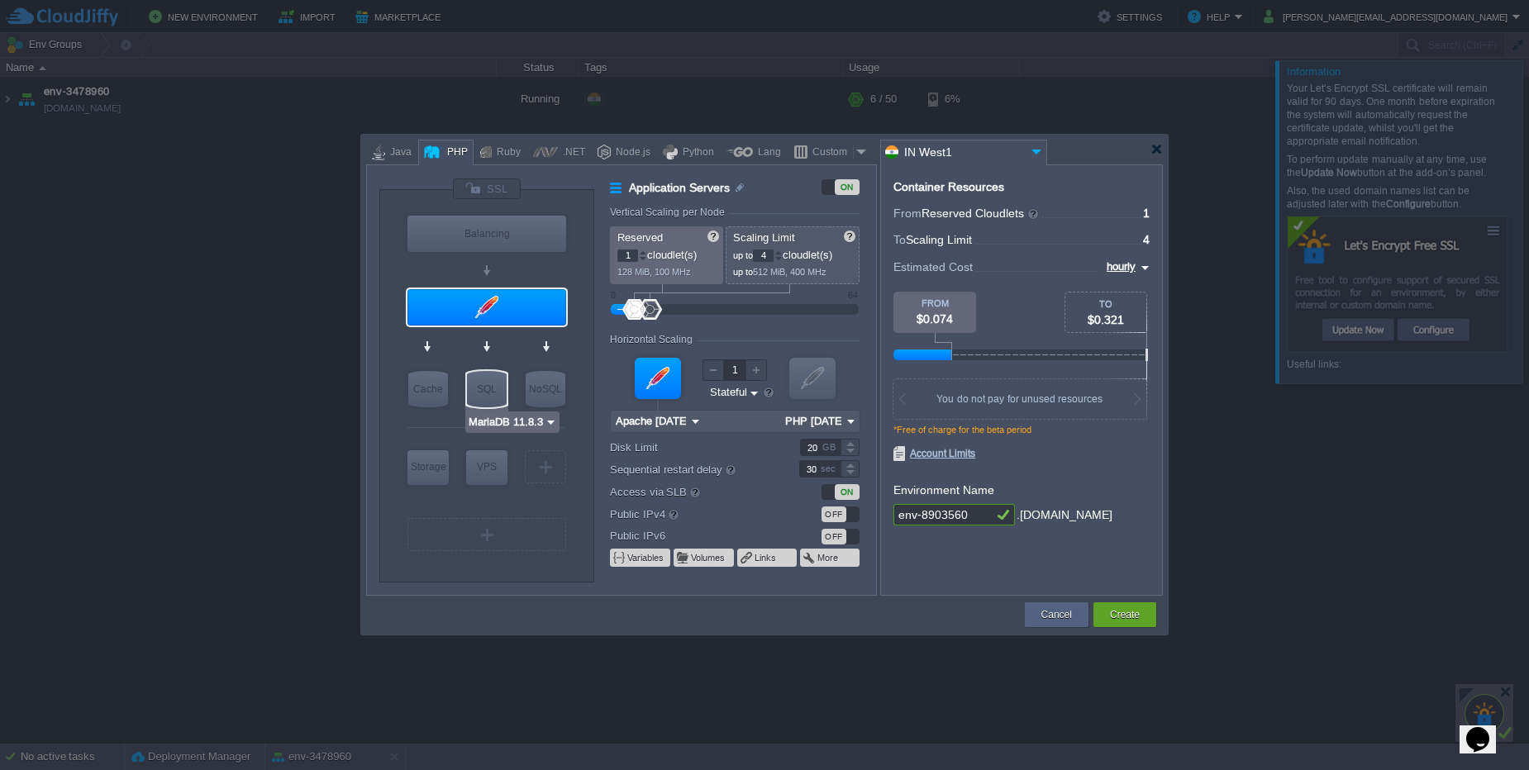
type input "MariaDB 11.8.3"
type input "11.8.3-almalinux-9"
type input "Stateless"
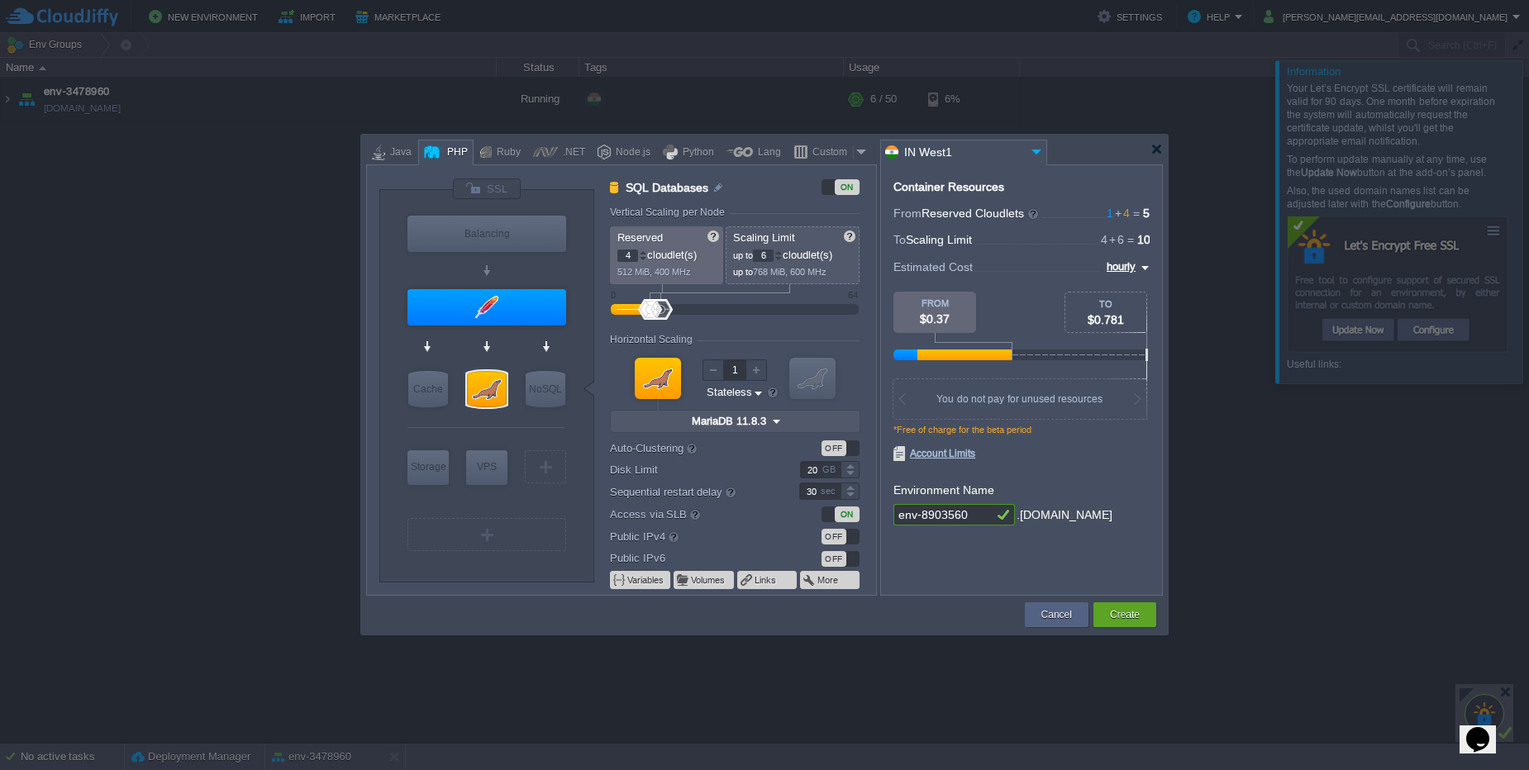
click at [826, 512] on div "ON" at bounding box center [840, 515] width 38 height 16
type input "MariaDB 11.8.3"
click at [840, 513] on div "OFF" at bounding box center [833, 515] width 25 height 16
click at [840, 513] on div "ON" at bounding box center [847, 515] width 25 height 16
click at [840, 513] on div "OFF" at bounding box center [833, 515] width 25 height 16
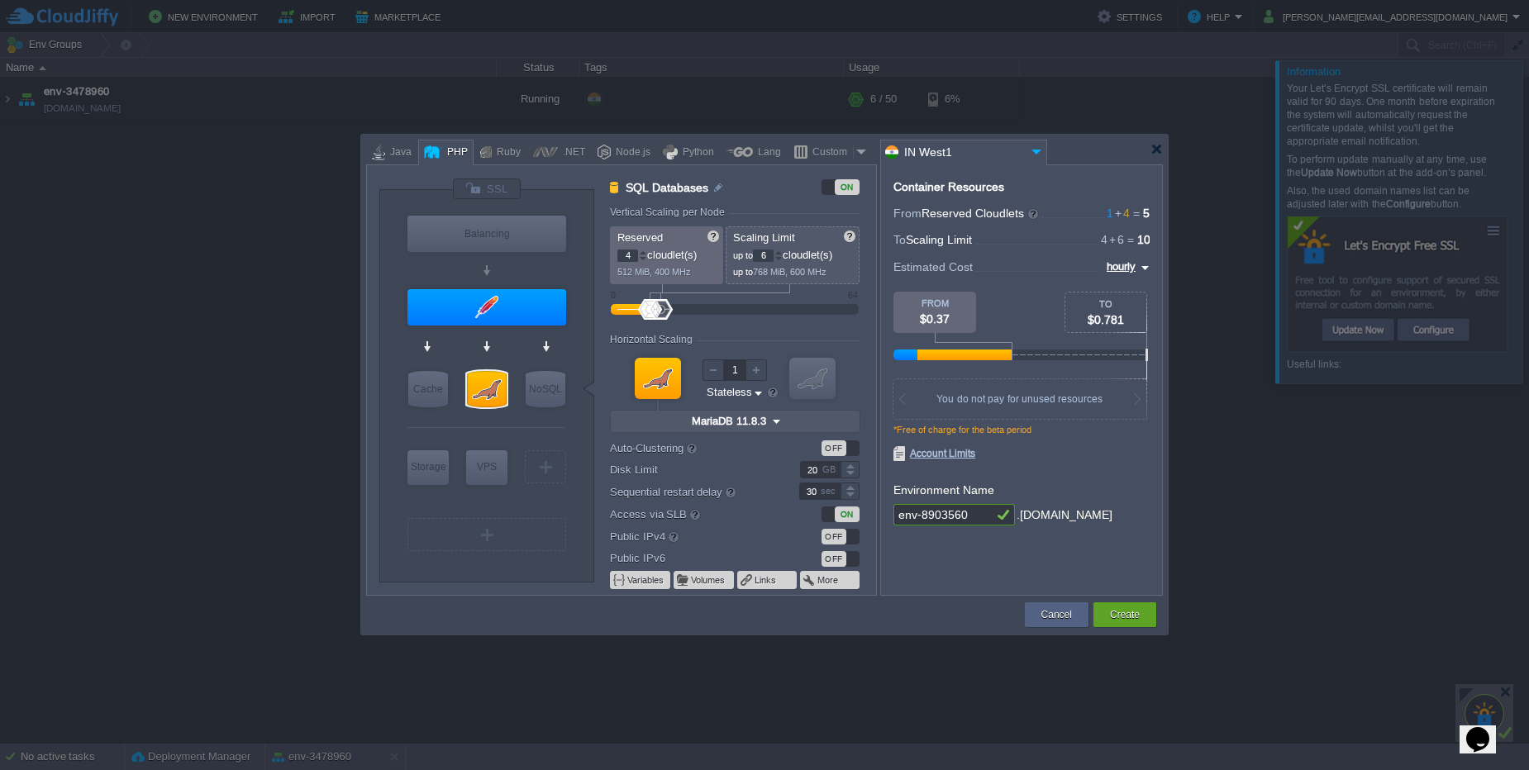
click at [840, 513] on div "ON" at bounding box center [847, 515] width 25 height 16
click at [840, 513] on div "OFF" at bounding box center [833, 515] width 25 height 16
click at [1114, 619] on button "Create" at bounding box center [1125, 615] width 30 height 17
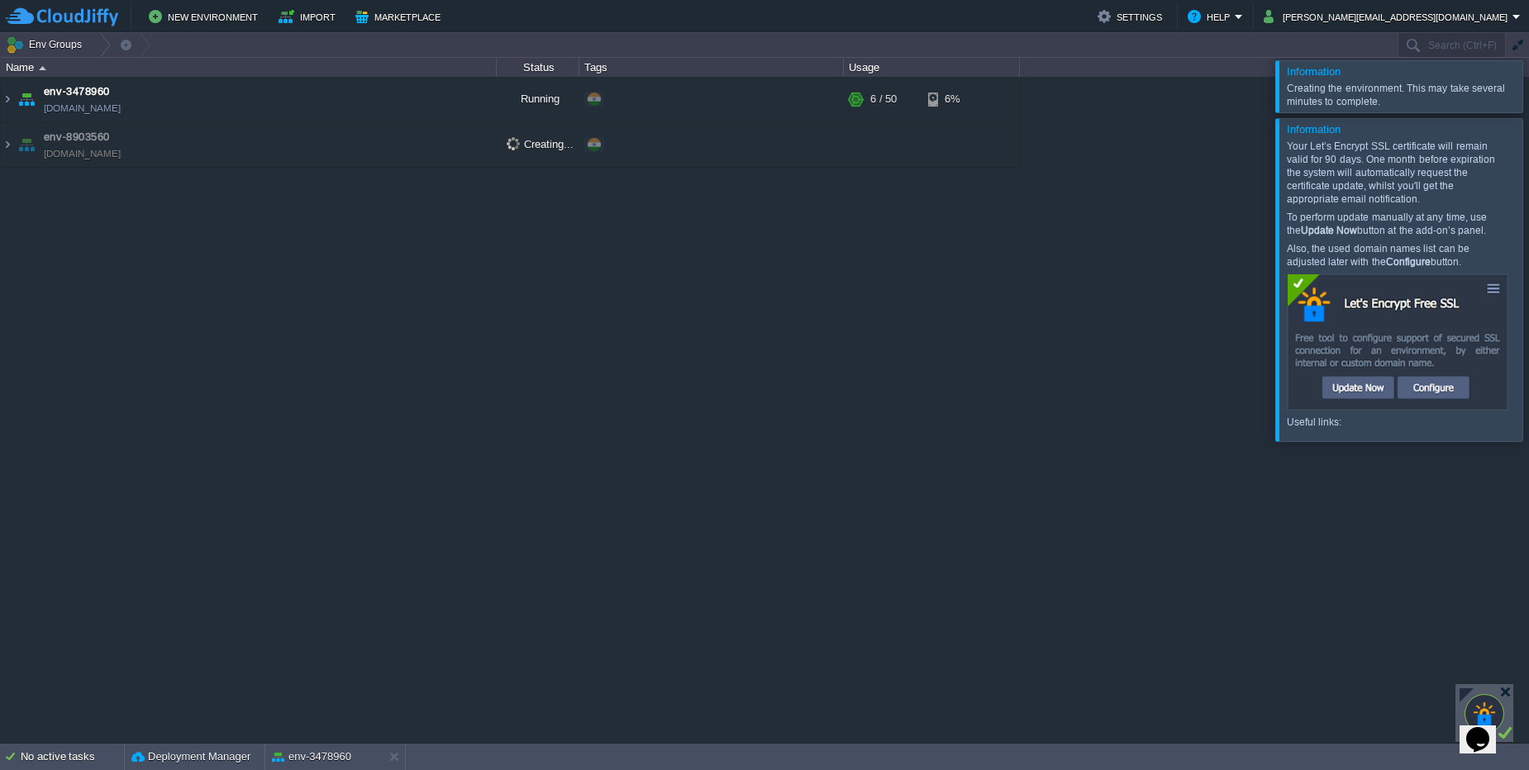
click at [1528, 283] on div at bounding box center [1549, 279] width 0 height 322
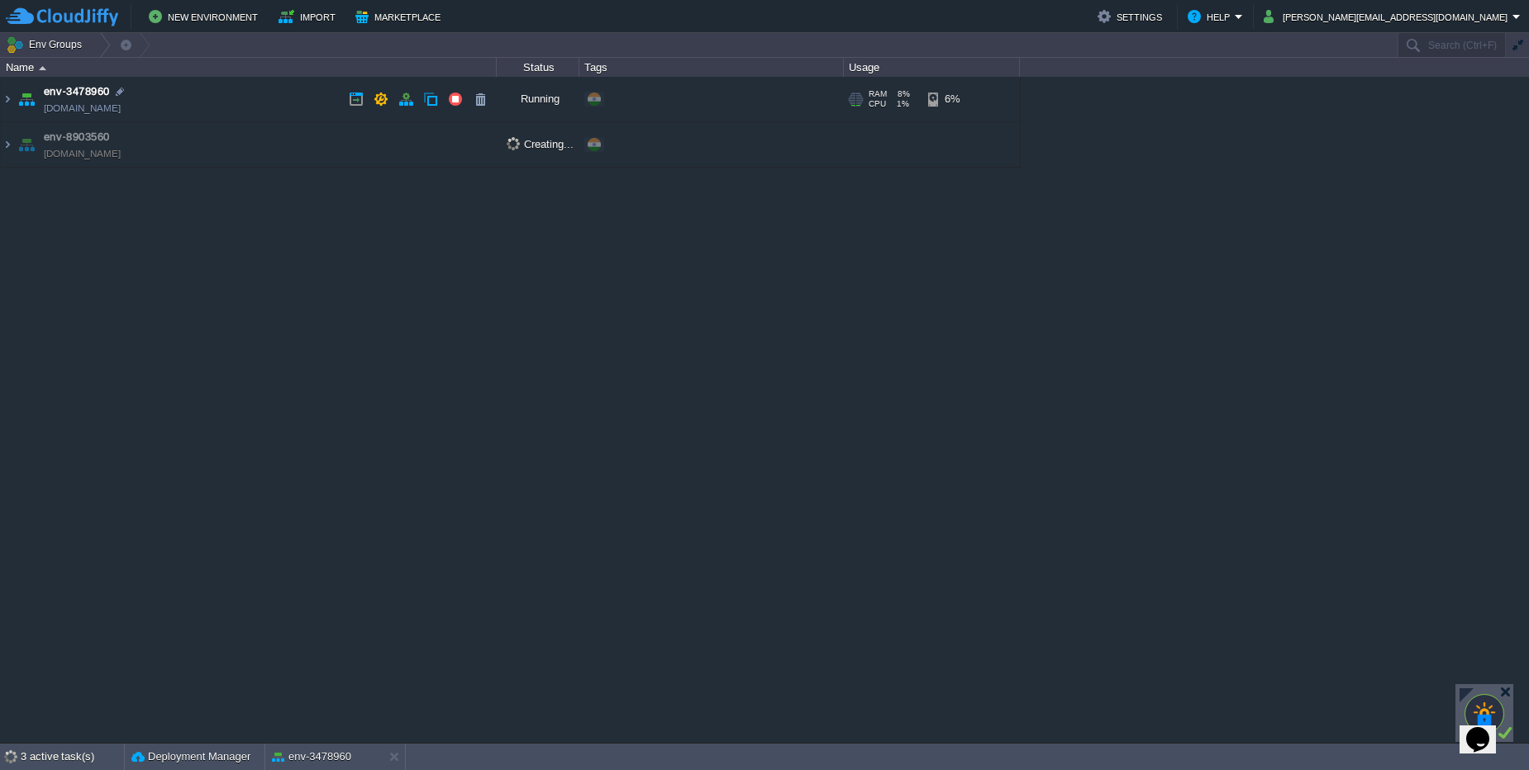
click at [229, 110] on td "env-3478960 [DOMAIN_NAME]" at bounding box center [249, 99] width 496 height 45
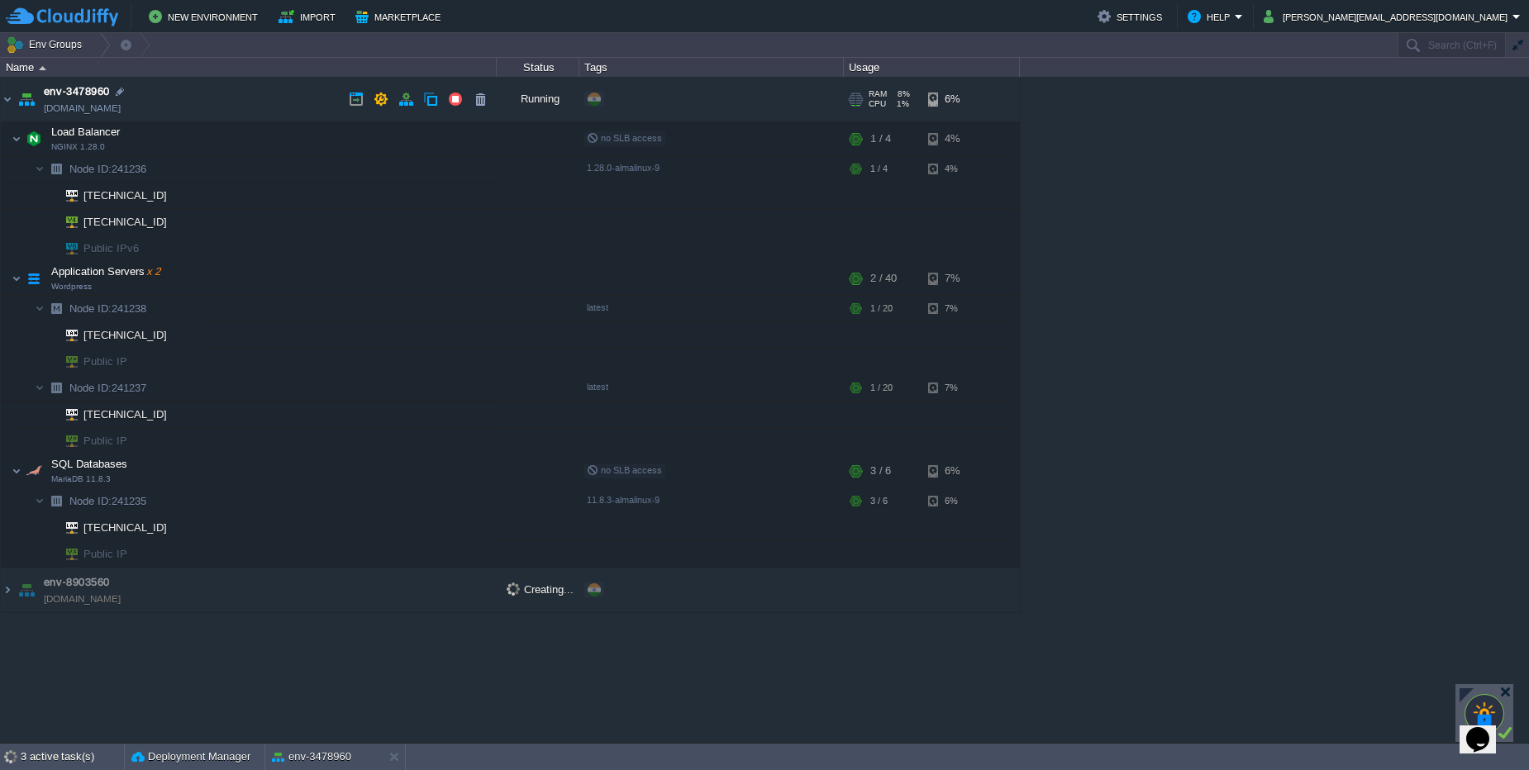
click at [229, 110] on td "env-3478960 [DOMAIN_NAME]" at bounding box center [249, 99] width 496 height 45
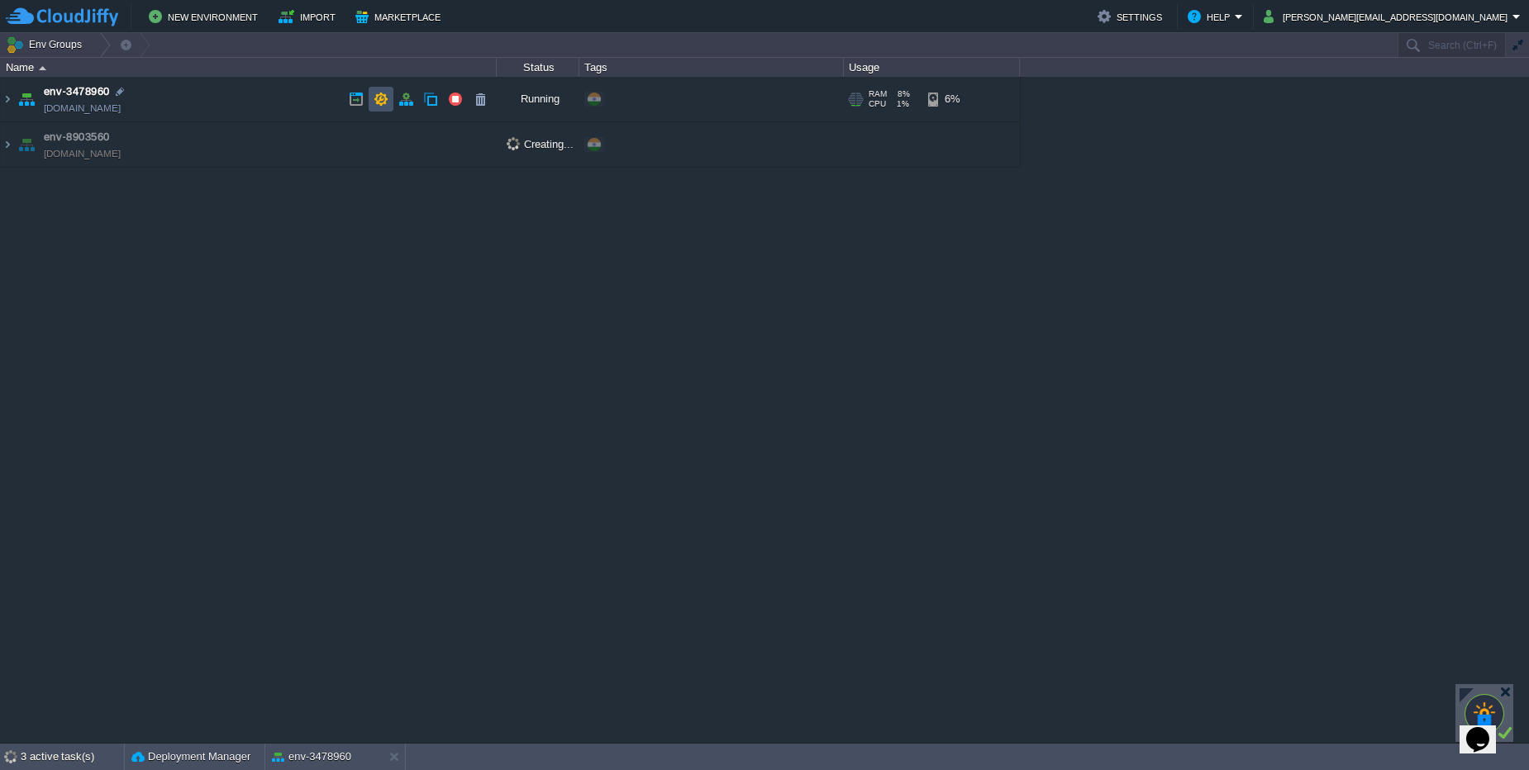
click at [383, 97] on button "button" at bounding box center [380, 99] width 15 height 15
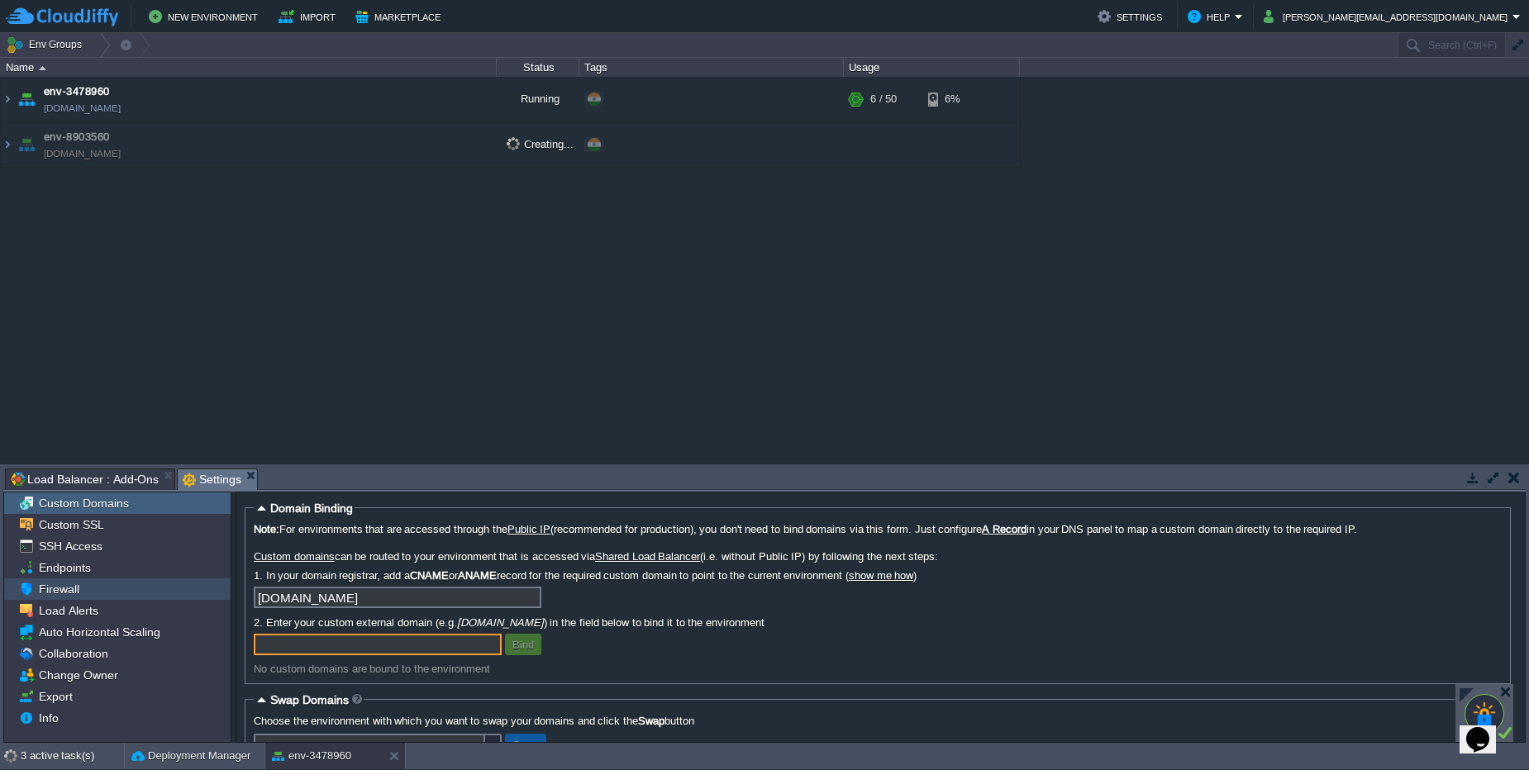
click at [87, 594] on div "Firewall" at bounding box center [117, 588] width 226 height 21
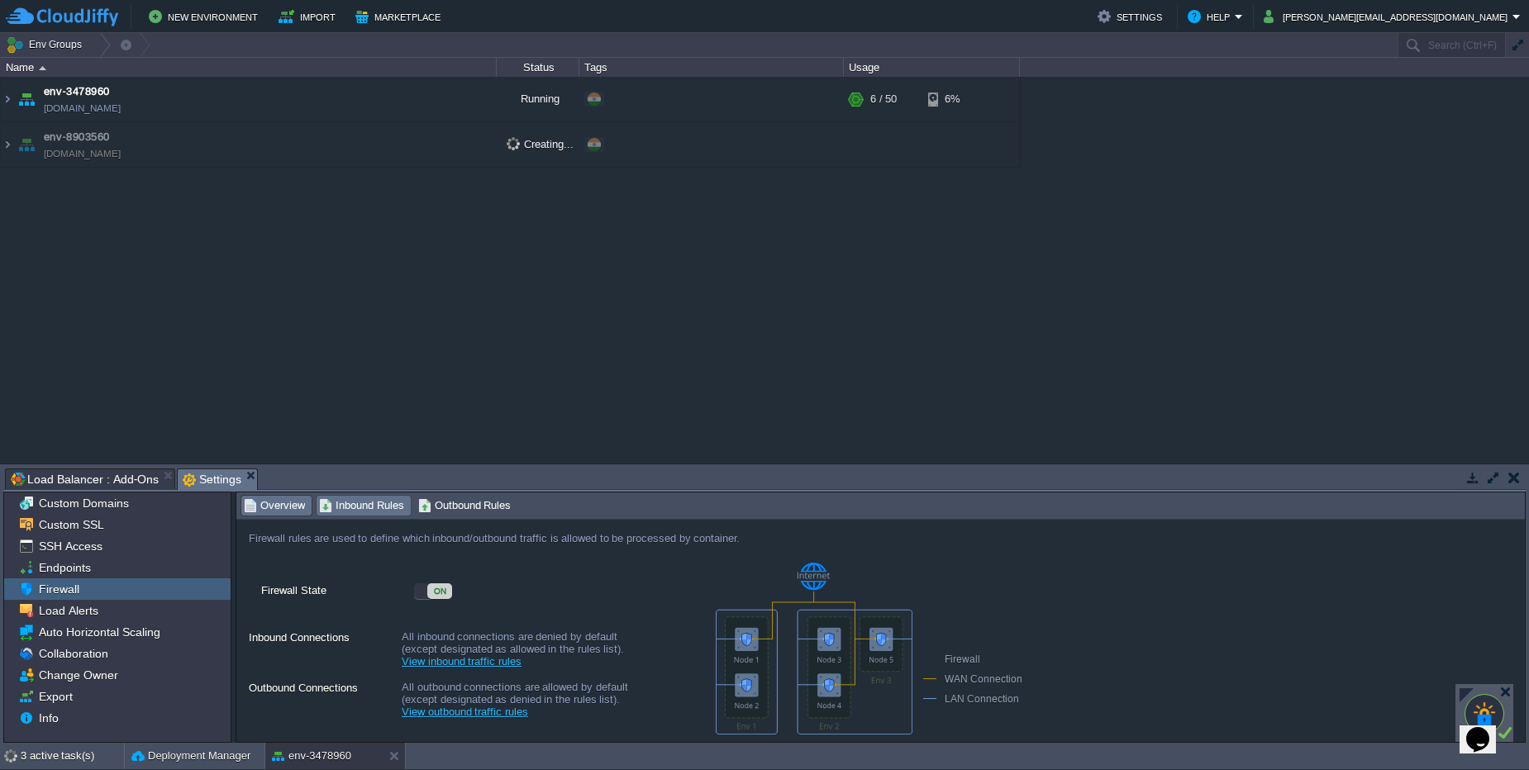
click at [371, 507] on span "Inbound Rules" at bounding box center [361, 506] width 85 height 18
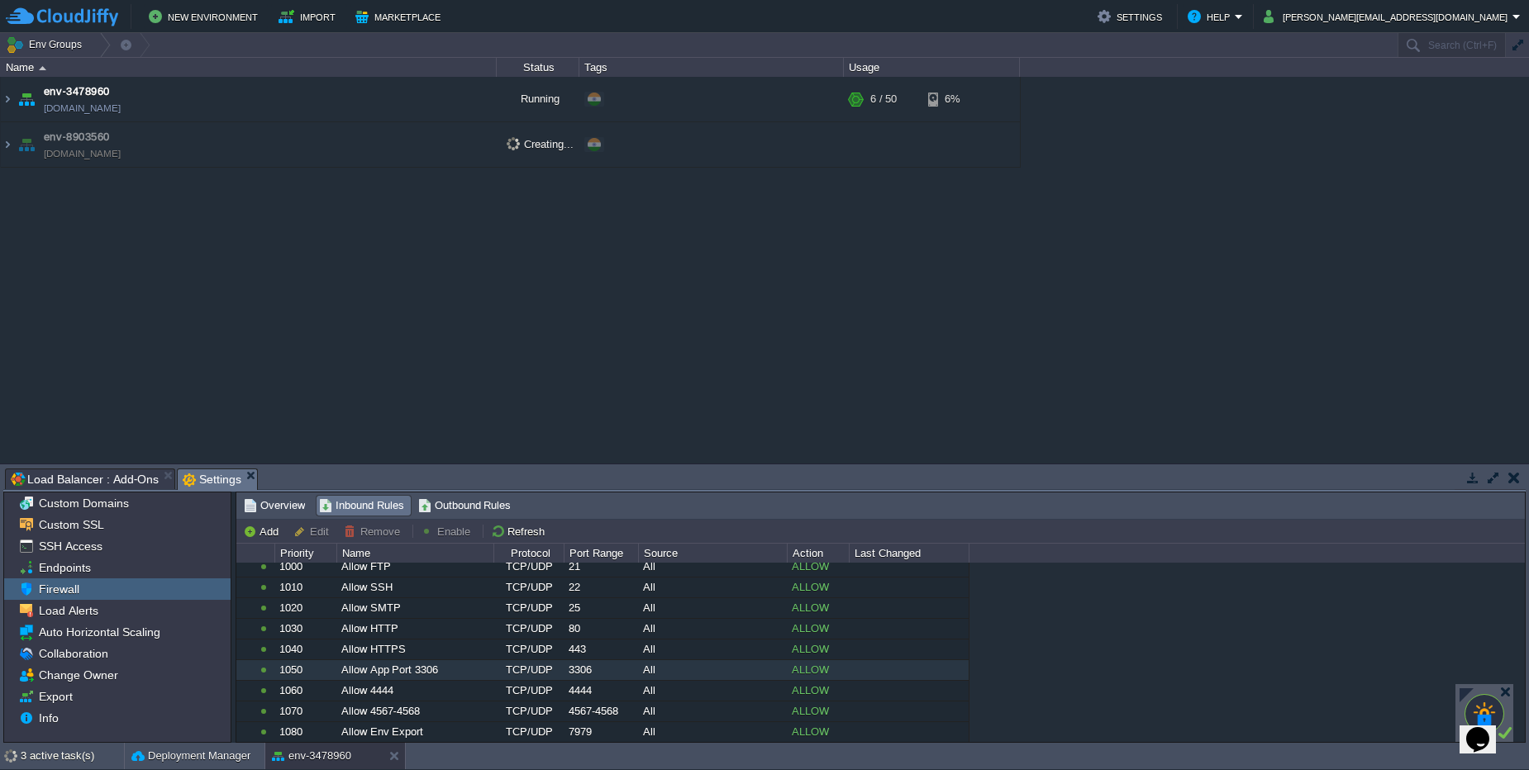
scroll to position [245, 0]
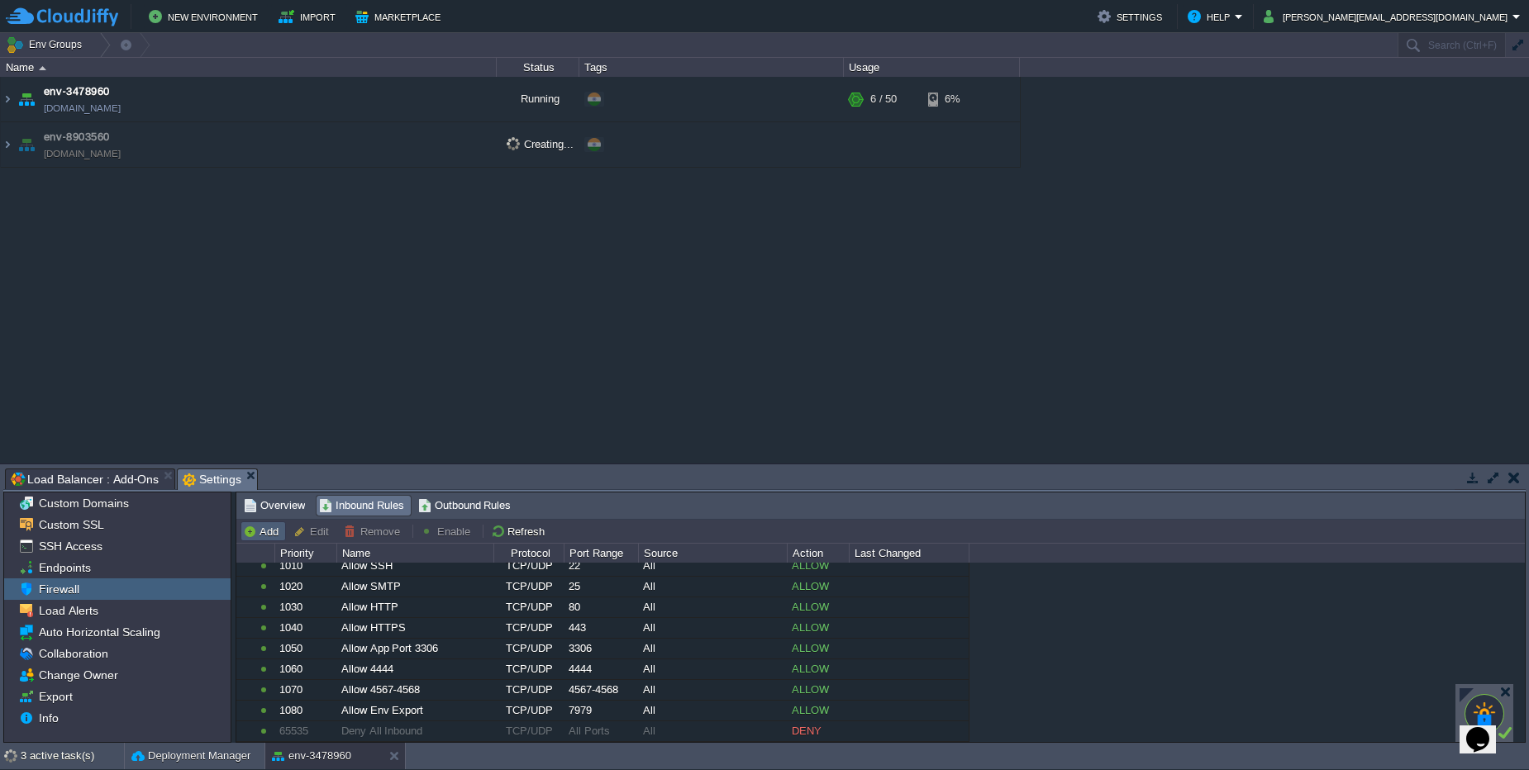
click at [274, 529] on button "Add" at bounding box center [263, 531] width 40 height 15
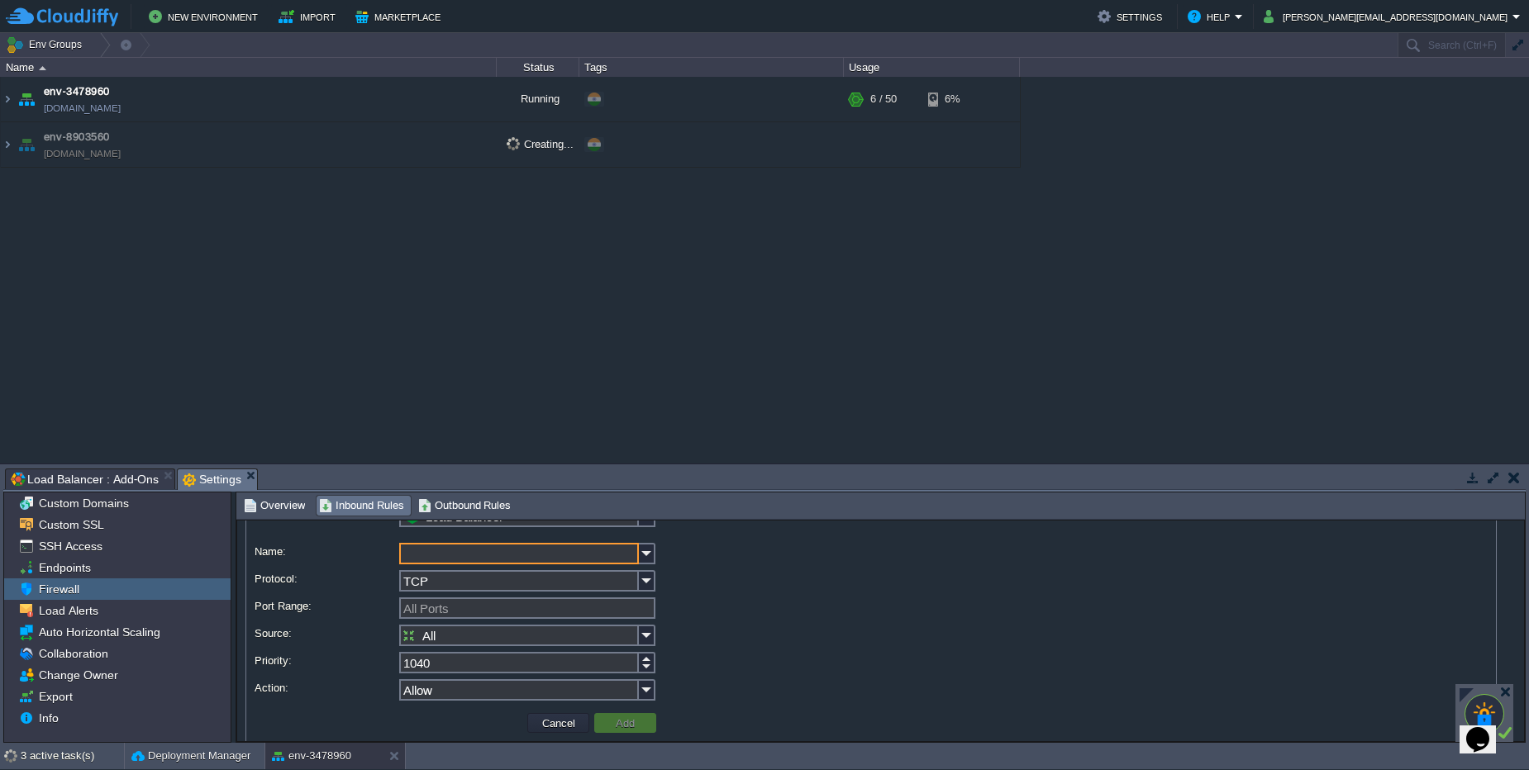
scroll to position [69, 0]
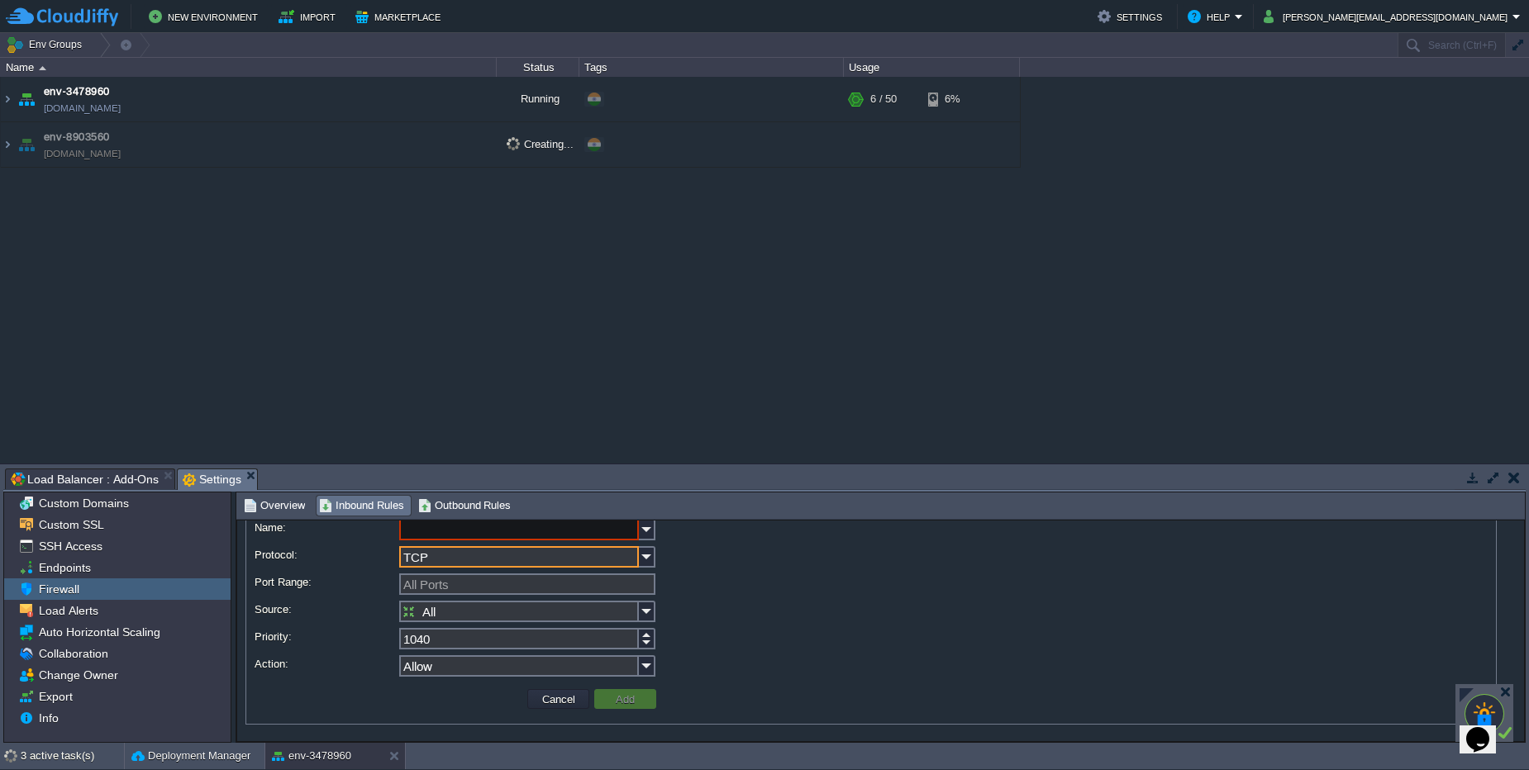
click at [515, 553] on input "TCP" at bounding box center [519, 556] width 240 height 21
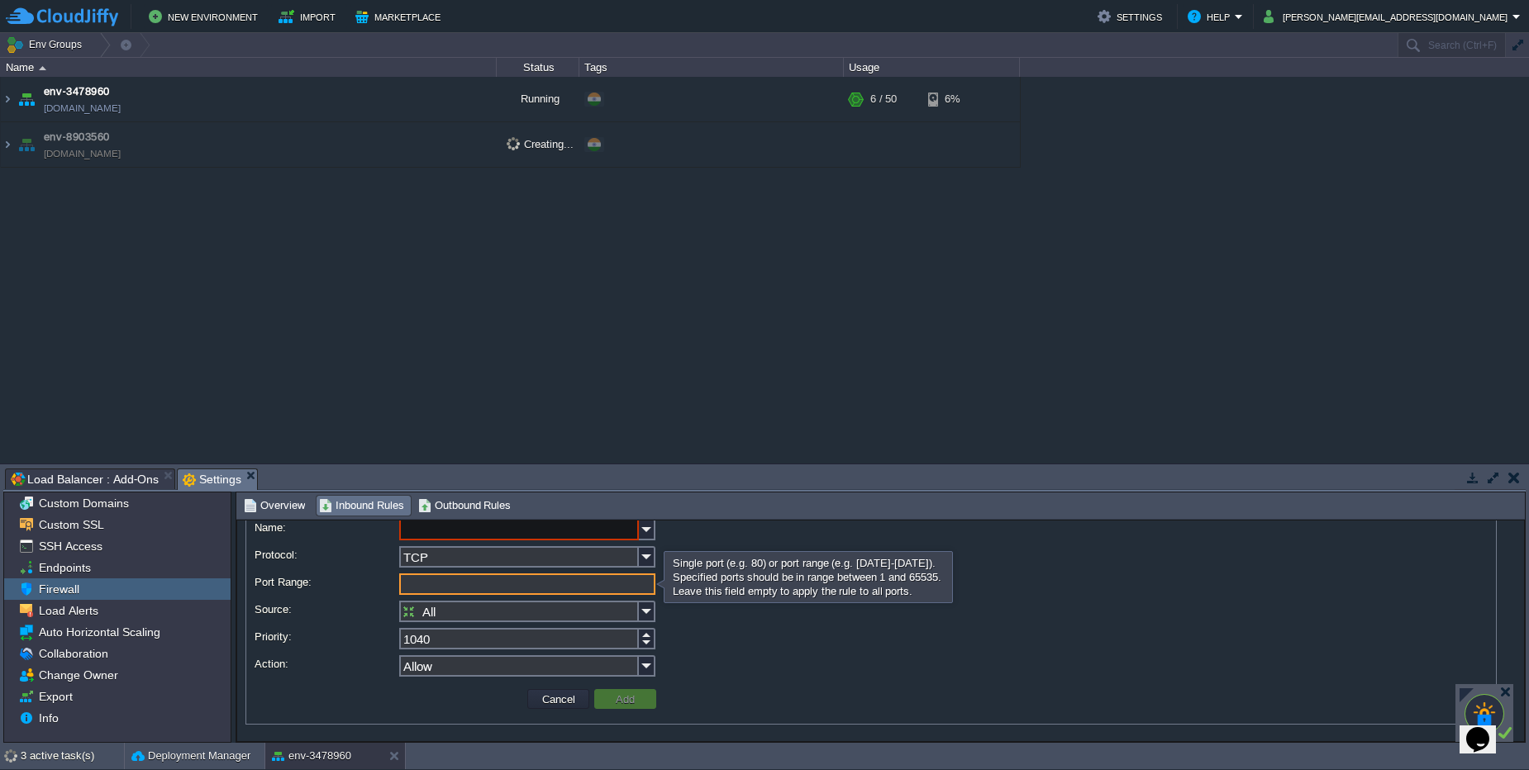
click at [507, 583] on input "Port Range:" at bounding box center [527, 583] width 256 height 21
type input "All Ports"
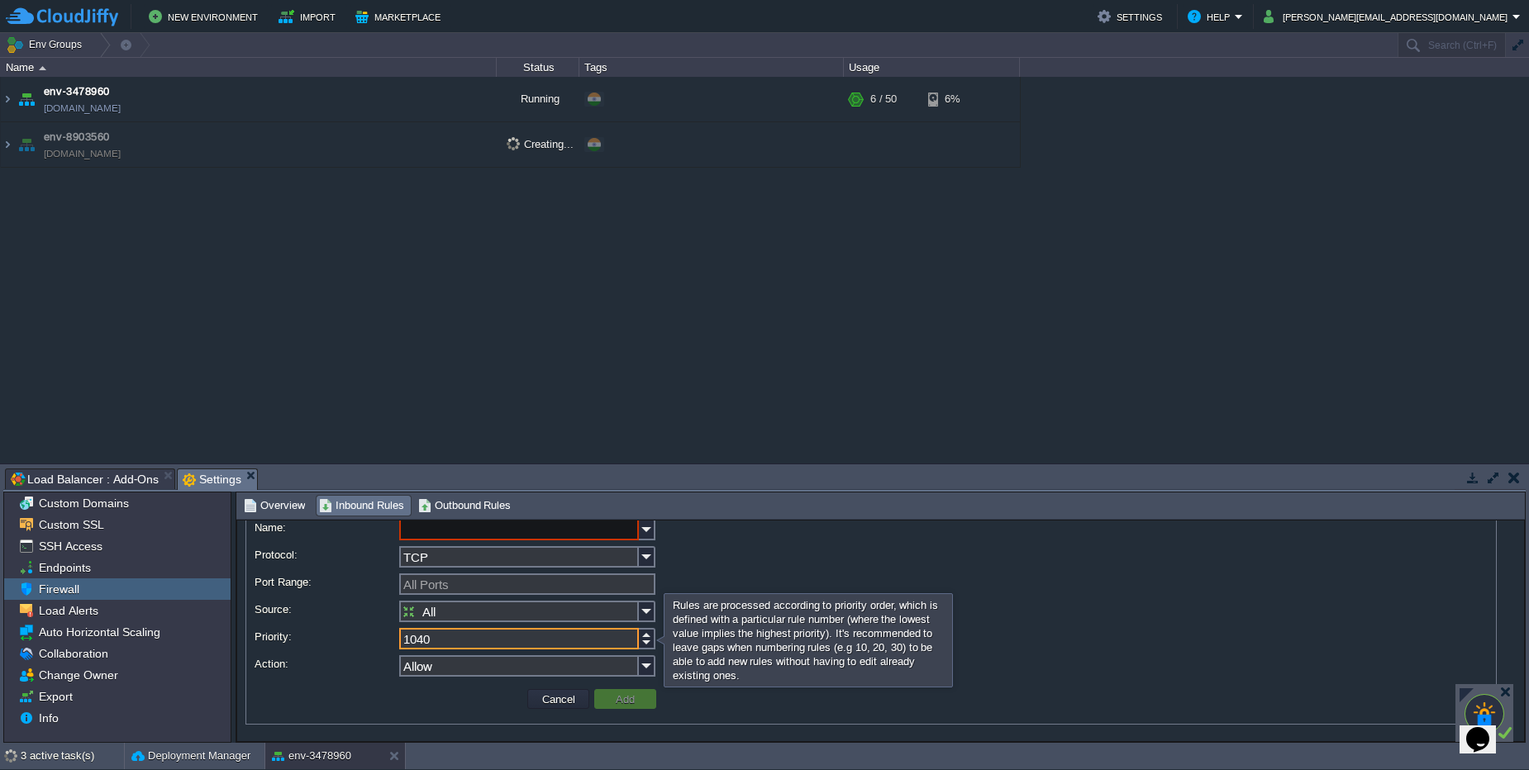
click at [500, 638] on input "1040" at bounding box center [519, 638] width 240 height 21
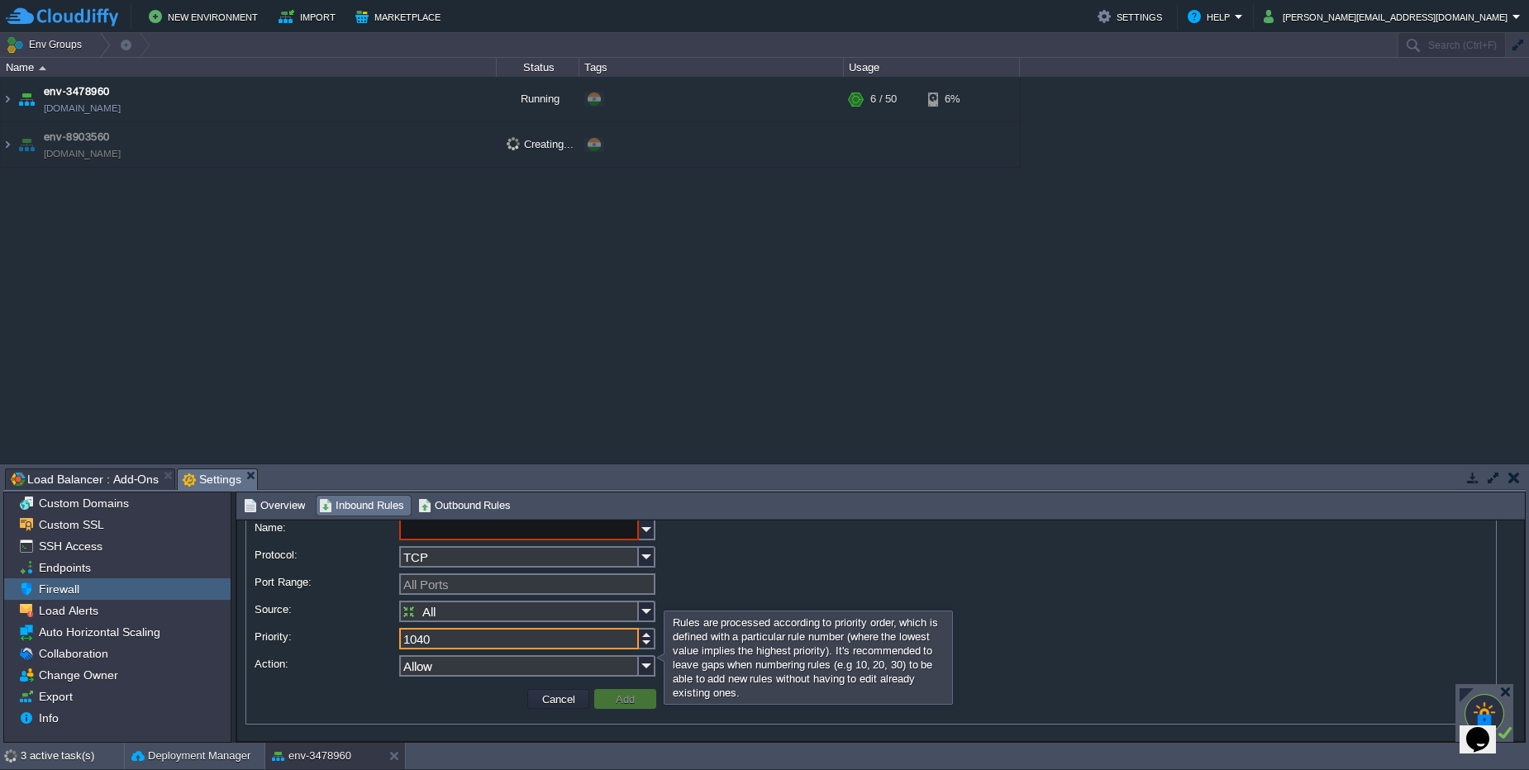
scroll to position [0, 0]
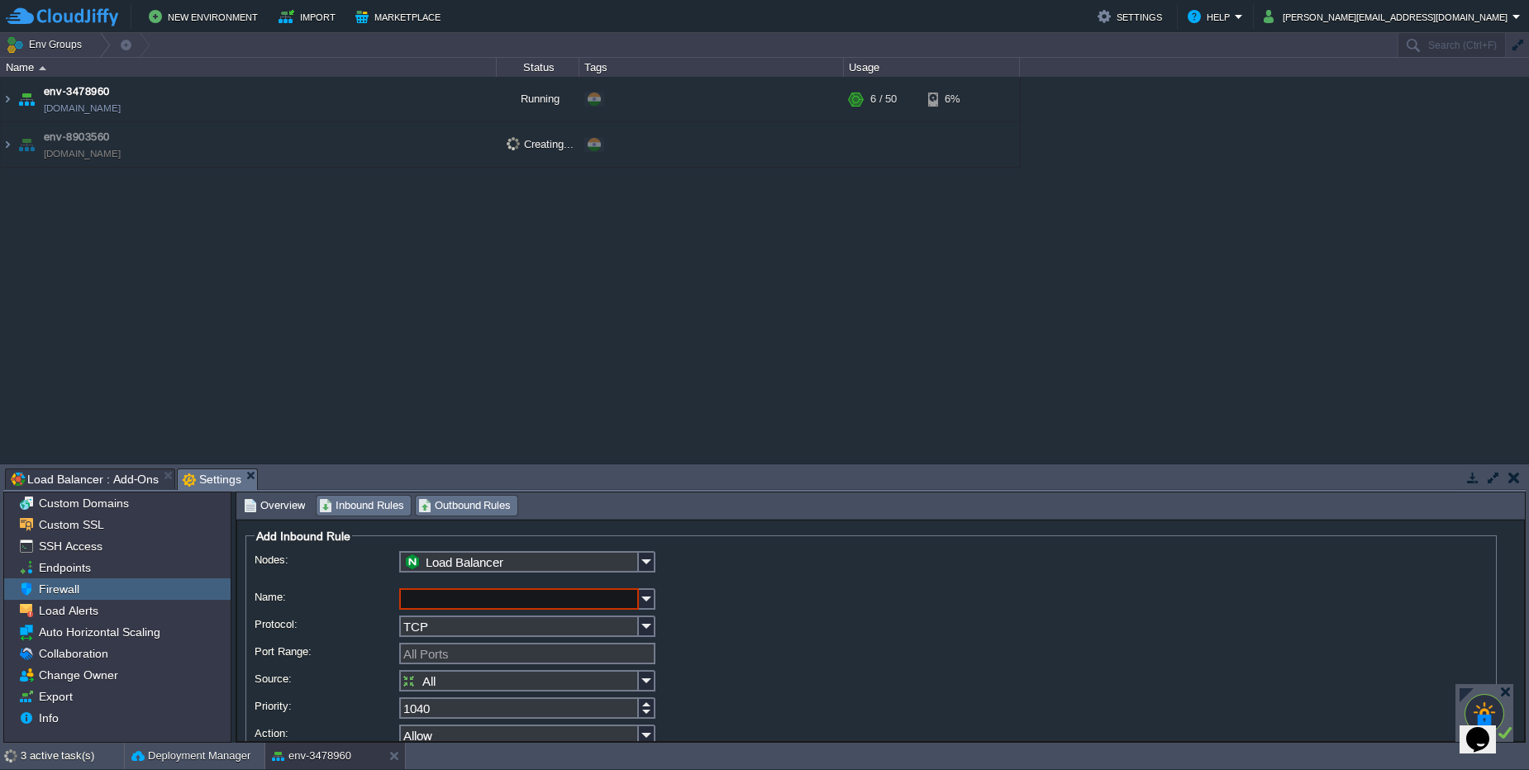
click at [458, 508] on span "Outbound Rules" at bounding box center [464, 506] width 93 height 18
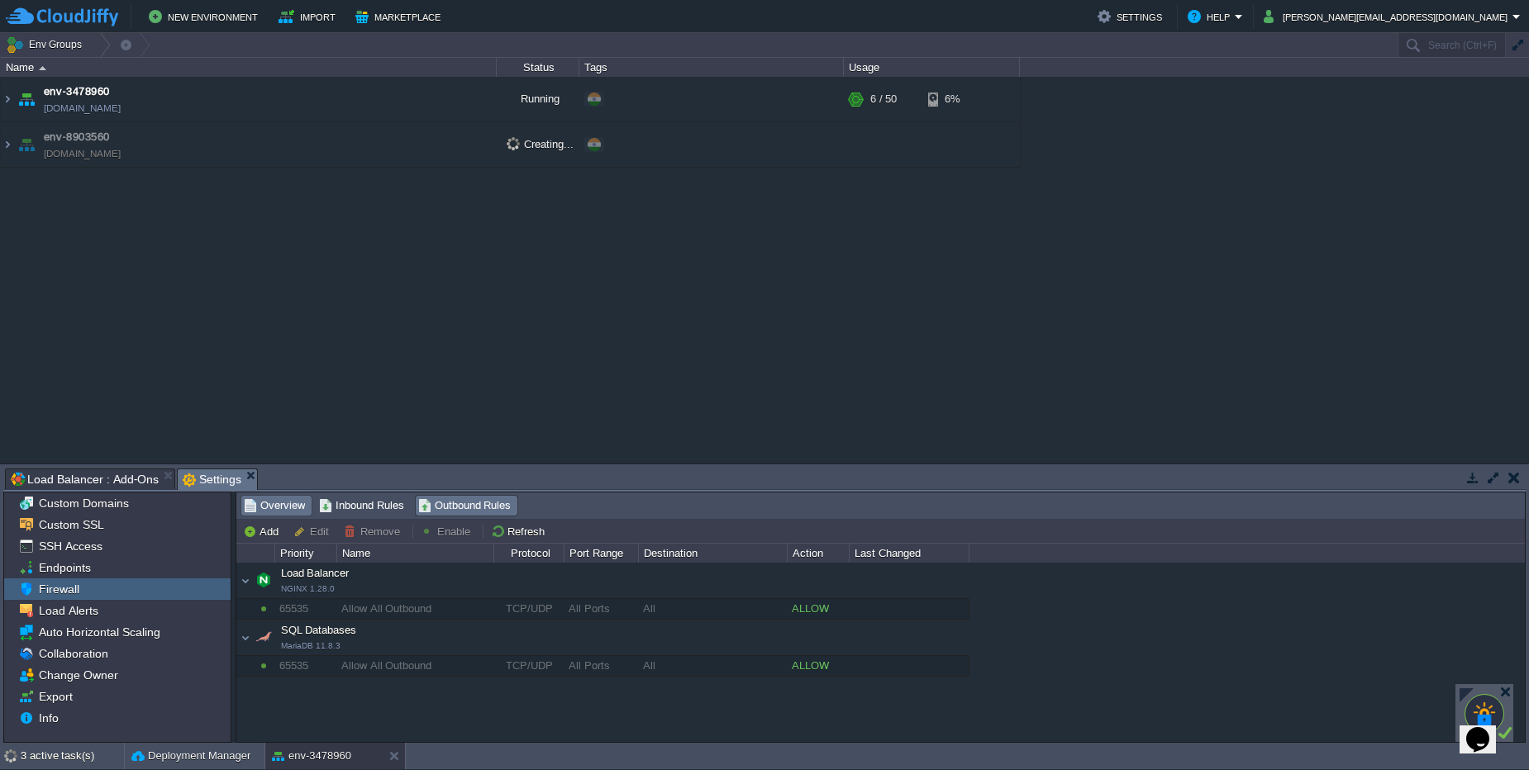
click at [299, 512] on span "Overview" at bounding box center [274, 506] width 61 height 18
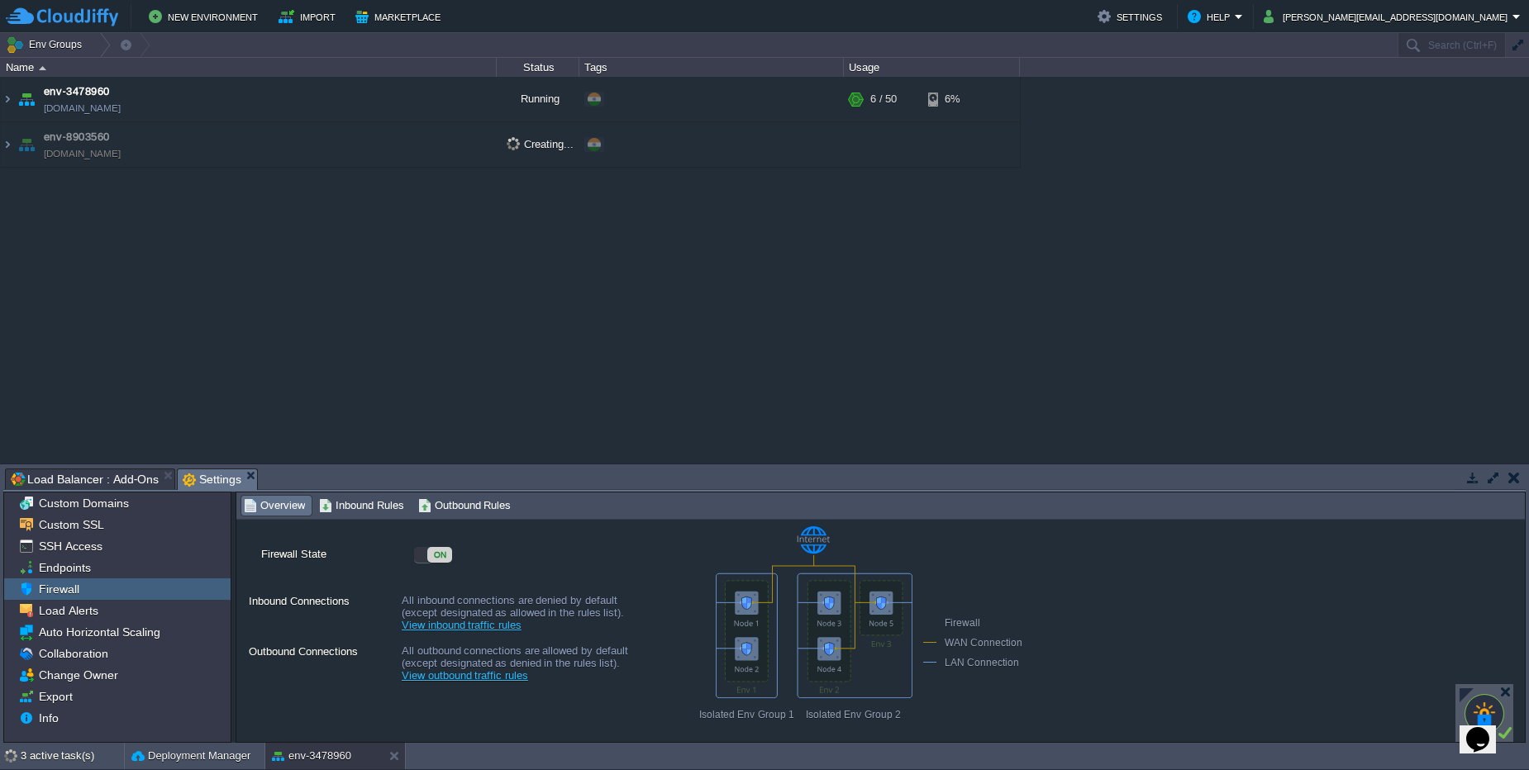
scroll to position [64, 0]
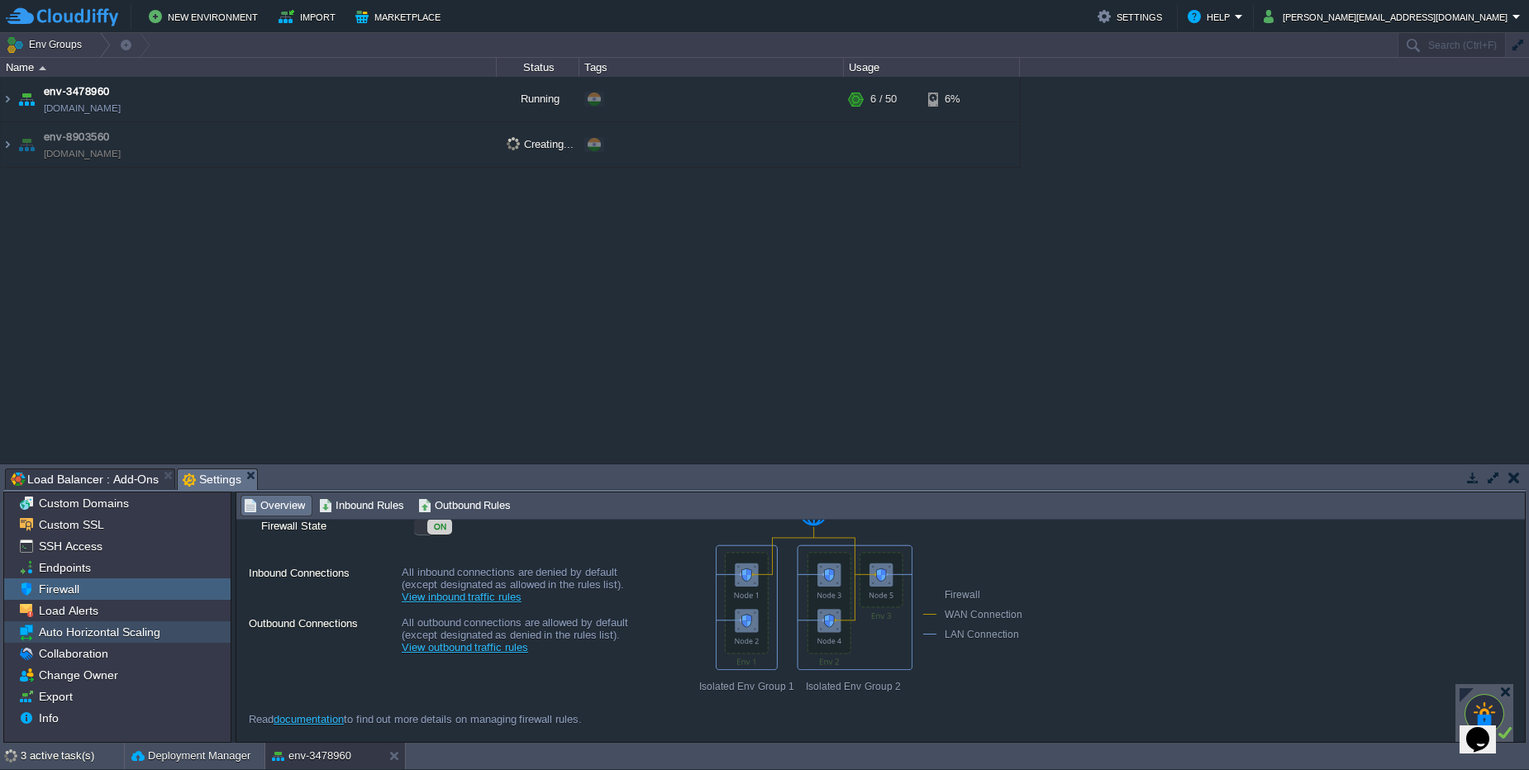
click at [105, 626] on span "Auto Horizontal Scaling" at bounding box center [99, 632] width 127 height 15
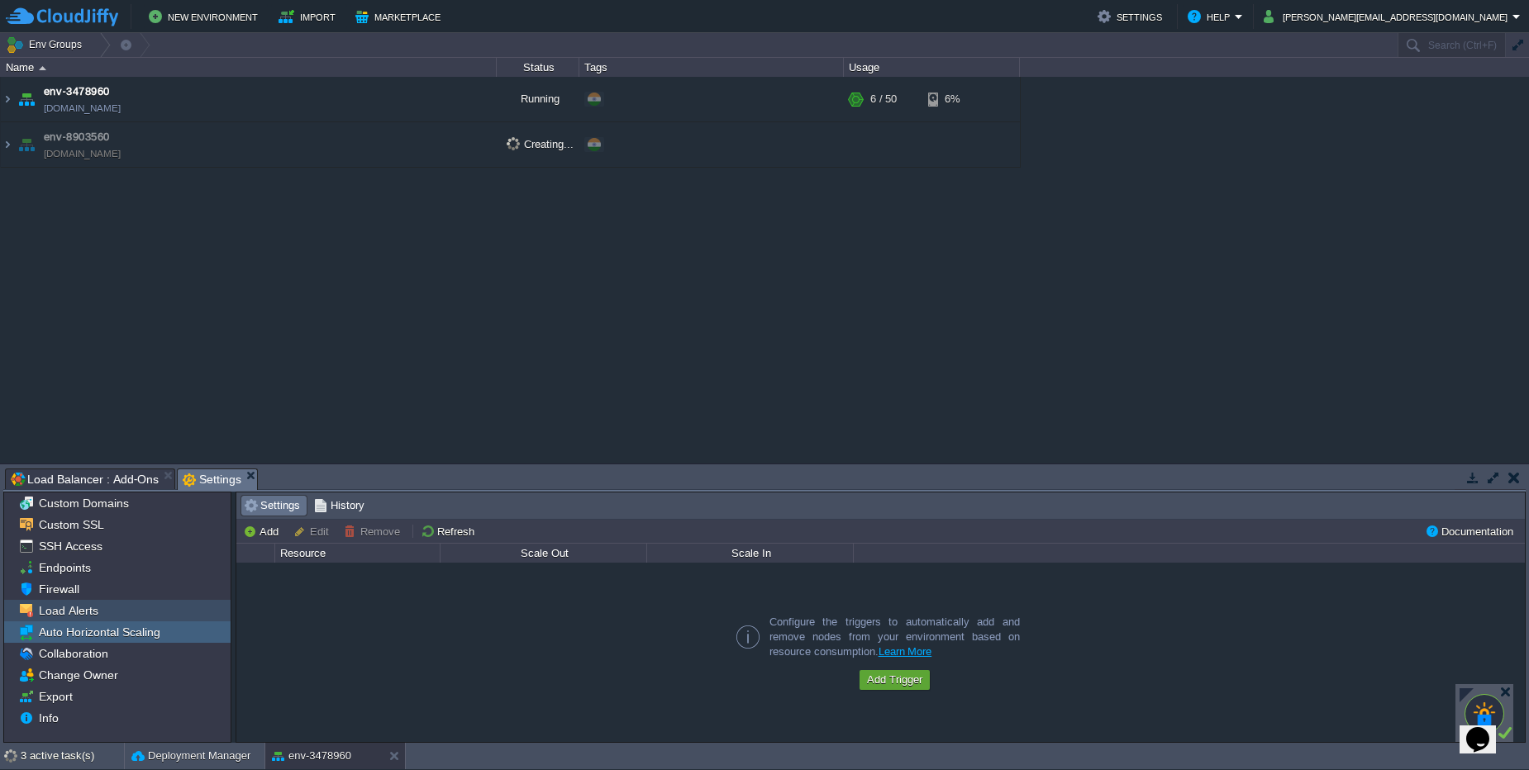
click at [94, 611] on span "Load Alerts" at bounding box center [68, 610] width 65 height 15
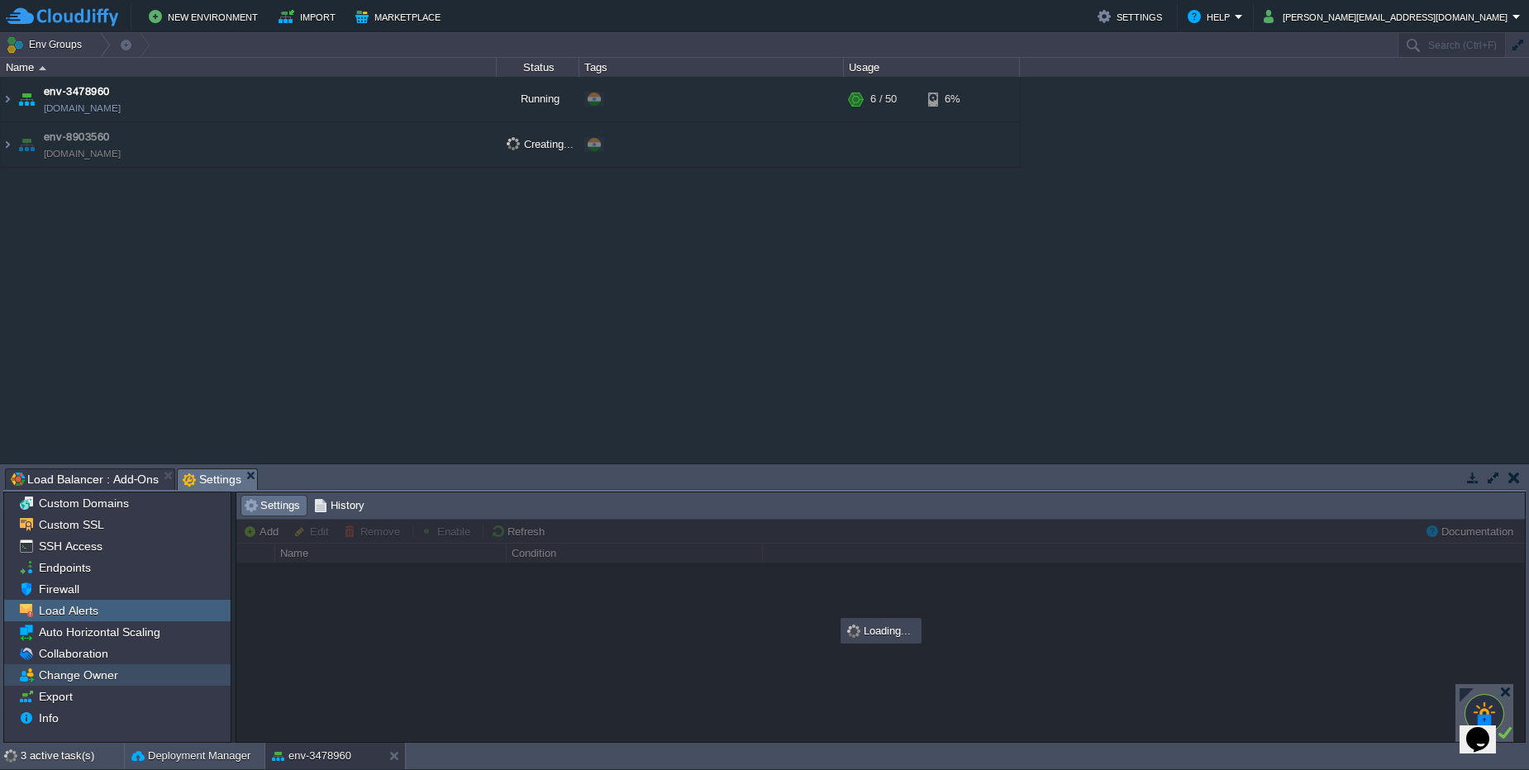
click at [91, 678] on span "Change Owner" at bounding box center [78, 675] width 85 height 15
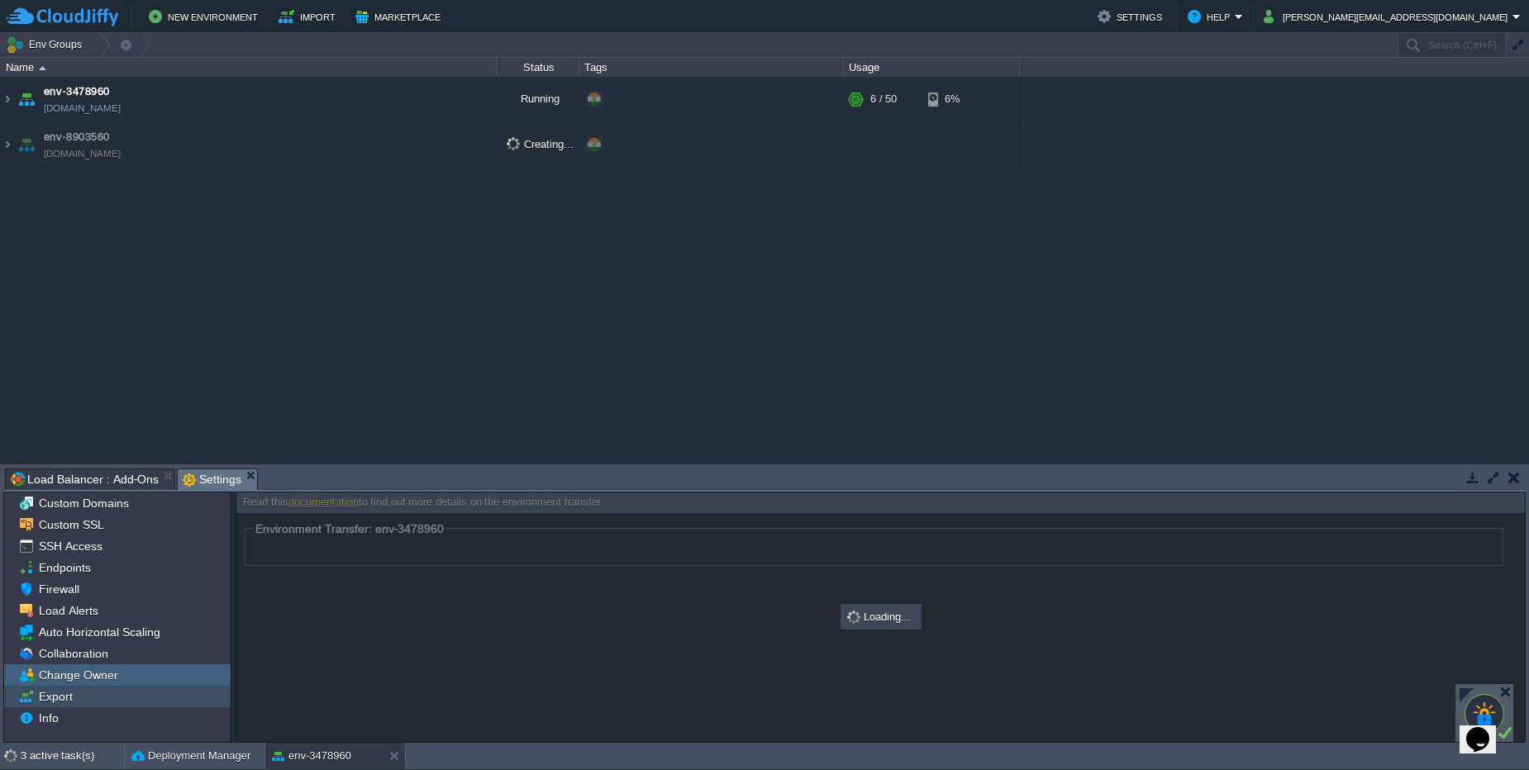
click at [79, 694] on div "Export" at bounding box center [117, 696] width 226 height 21
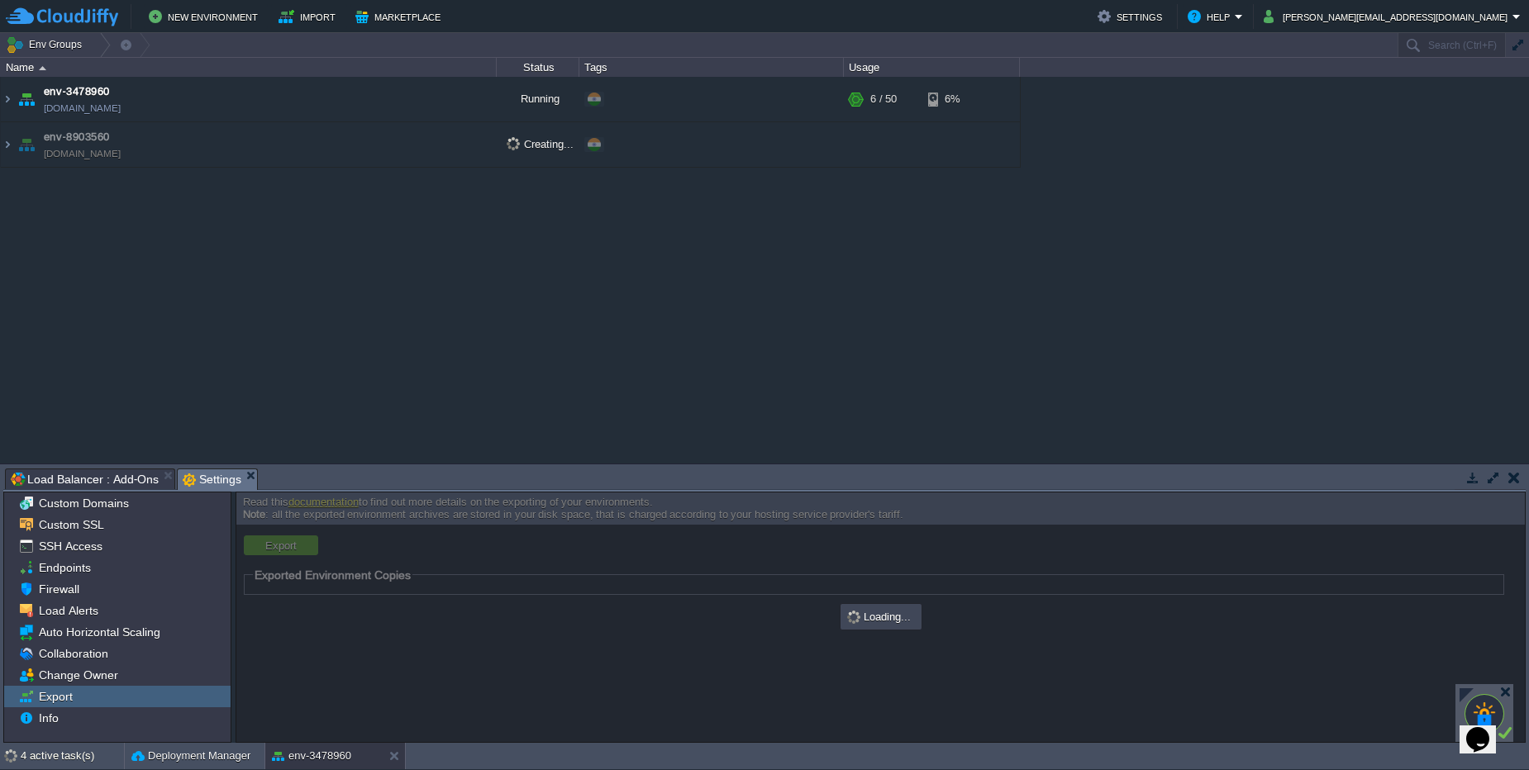
click at [79, 694] on div "Export" at bounding box center [117, 696] width 226 height 21
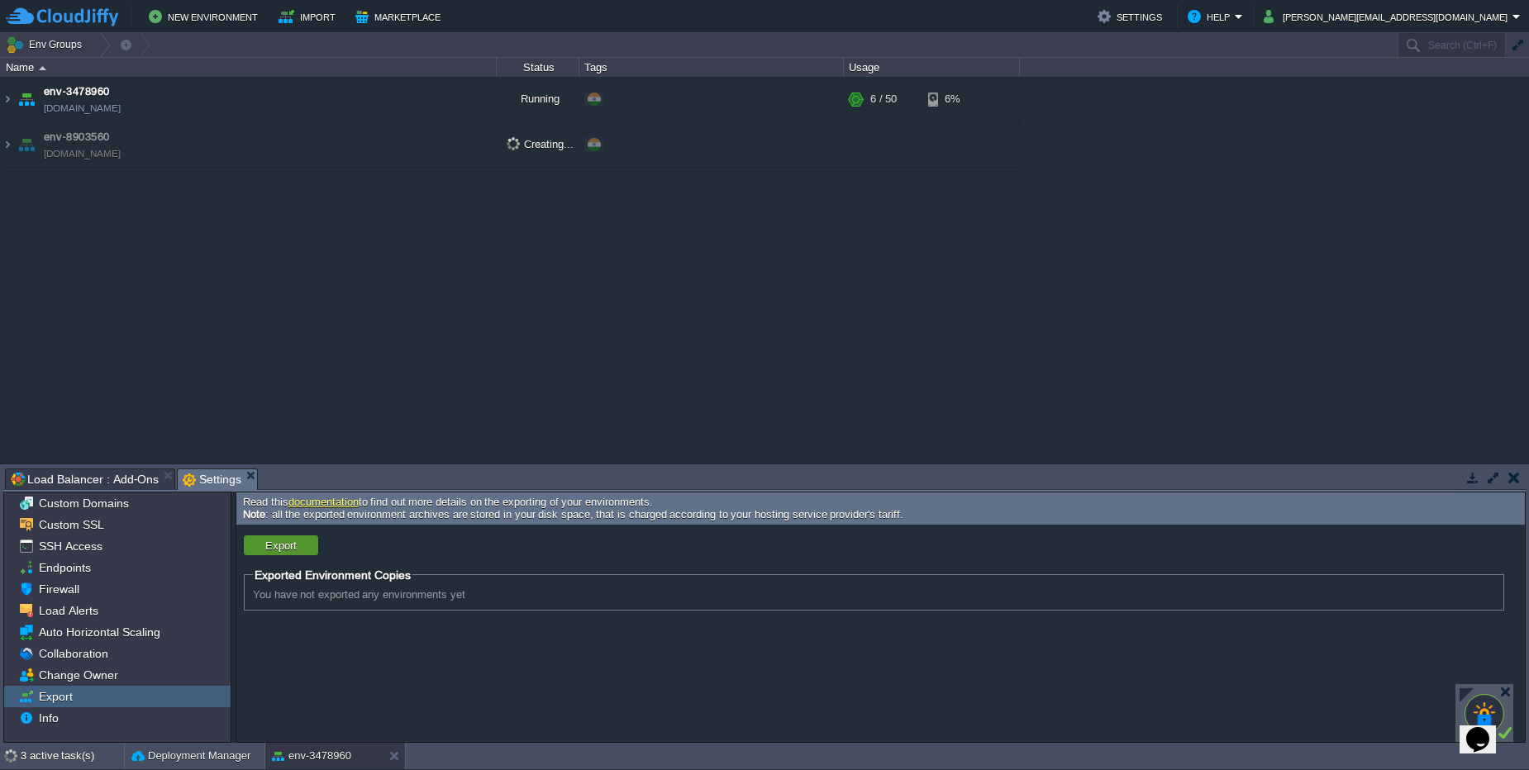
click at [291, 541] on button "Export" at bounding box center [280, 545] width 41 height 15
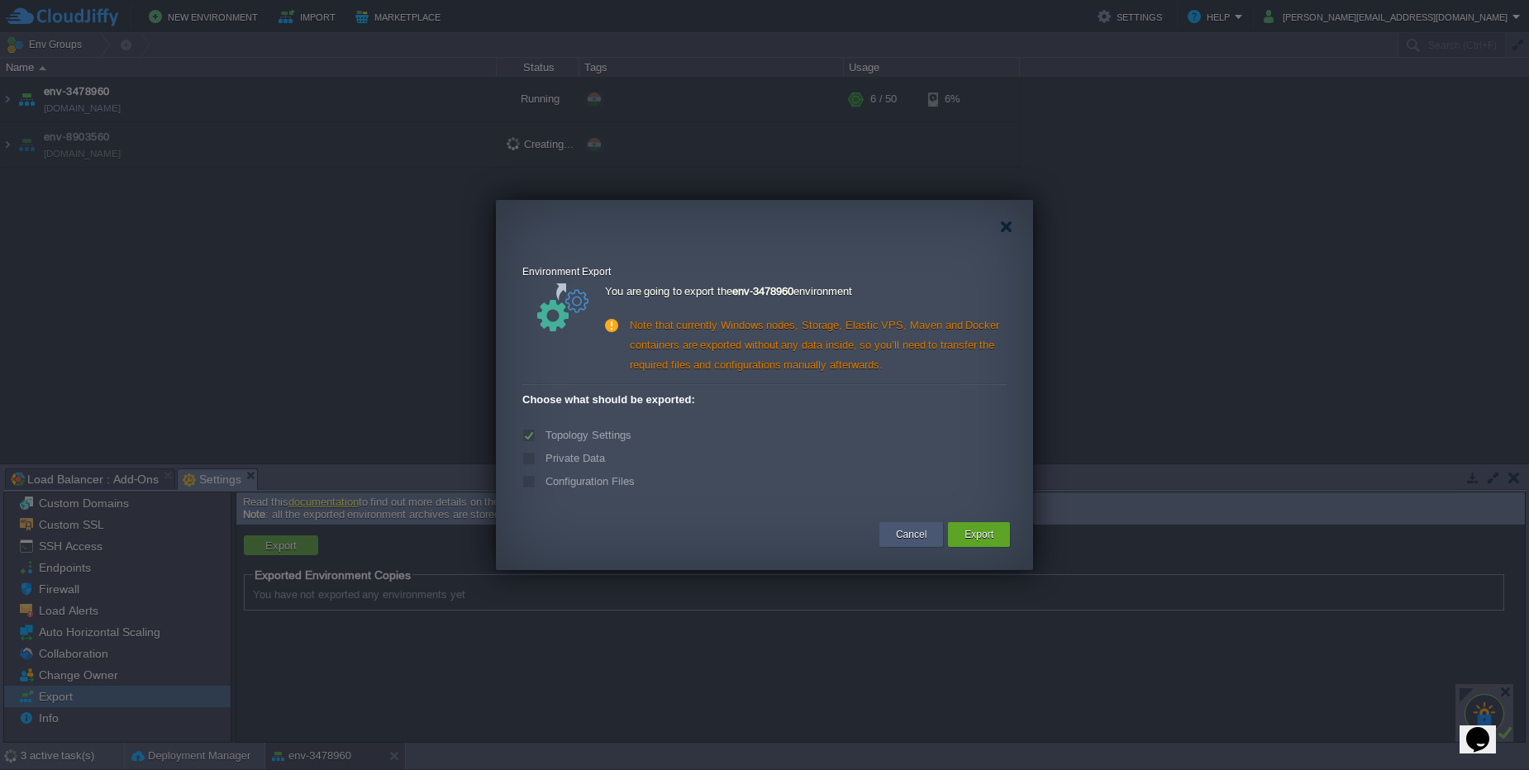
click at [889, 535] on div "Cancel" at bounding box center [911, 534] width 64 height 25
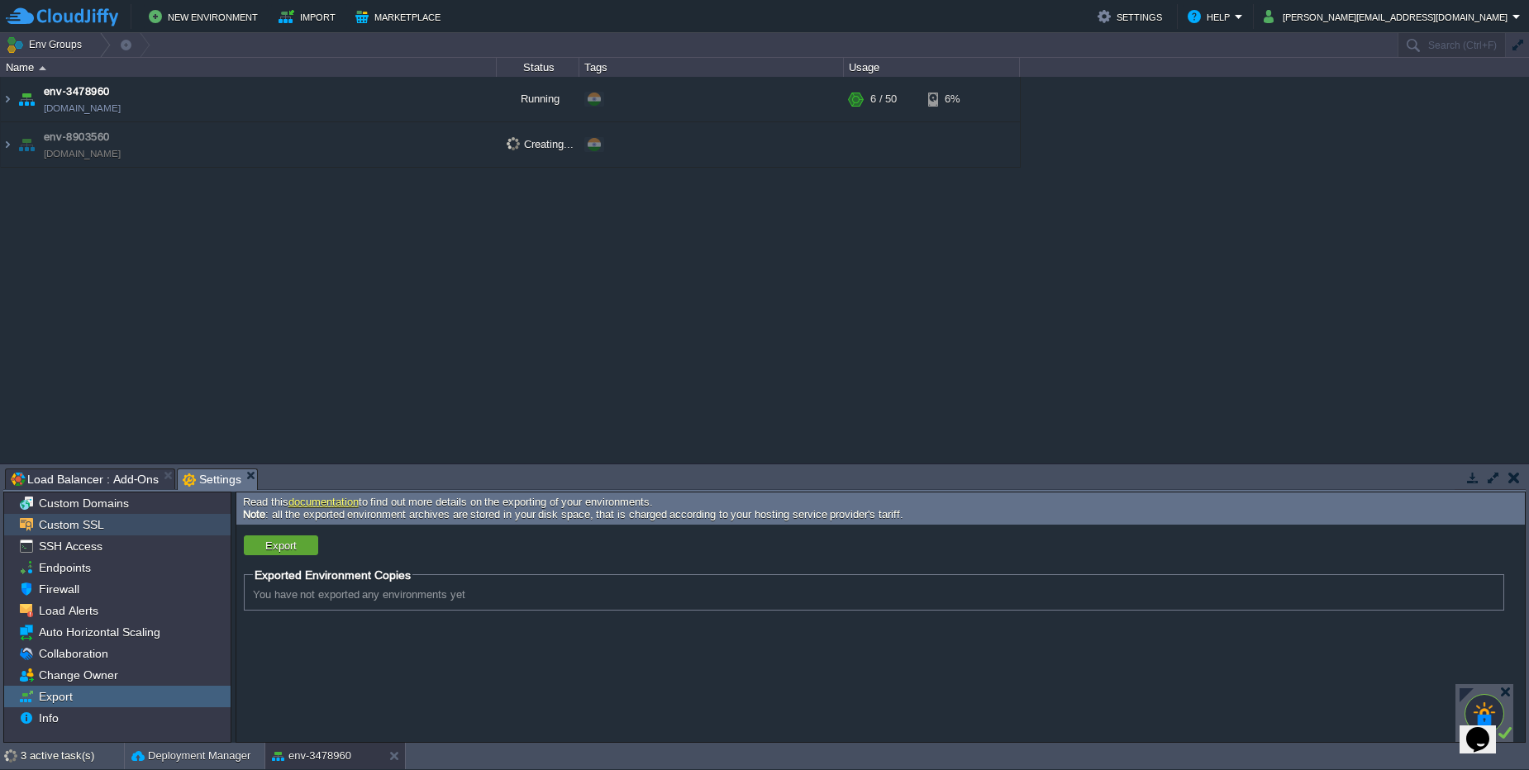
click at [103, 530] on span "Custom SSL" at bounding box center [71, 524] width 71 height 15
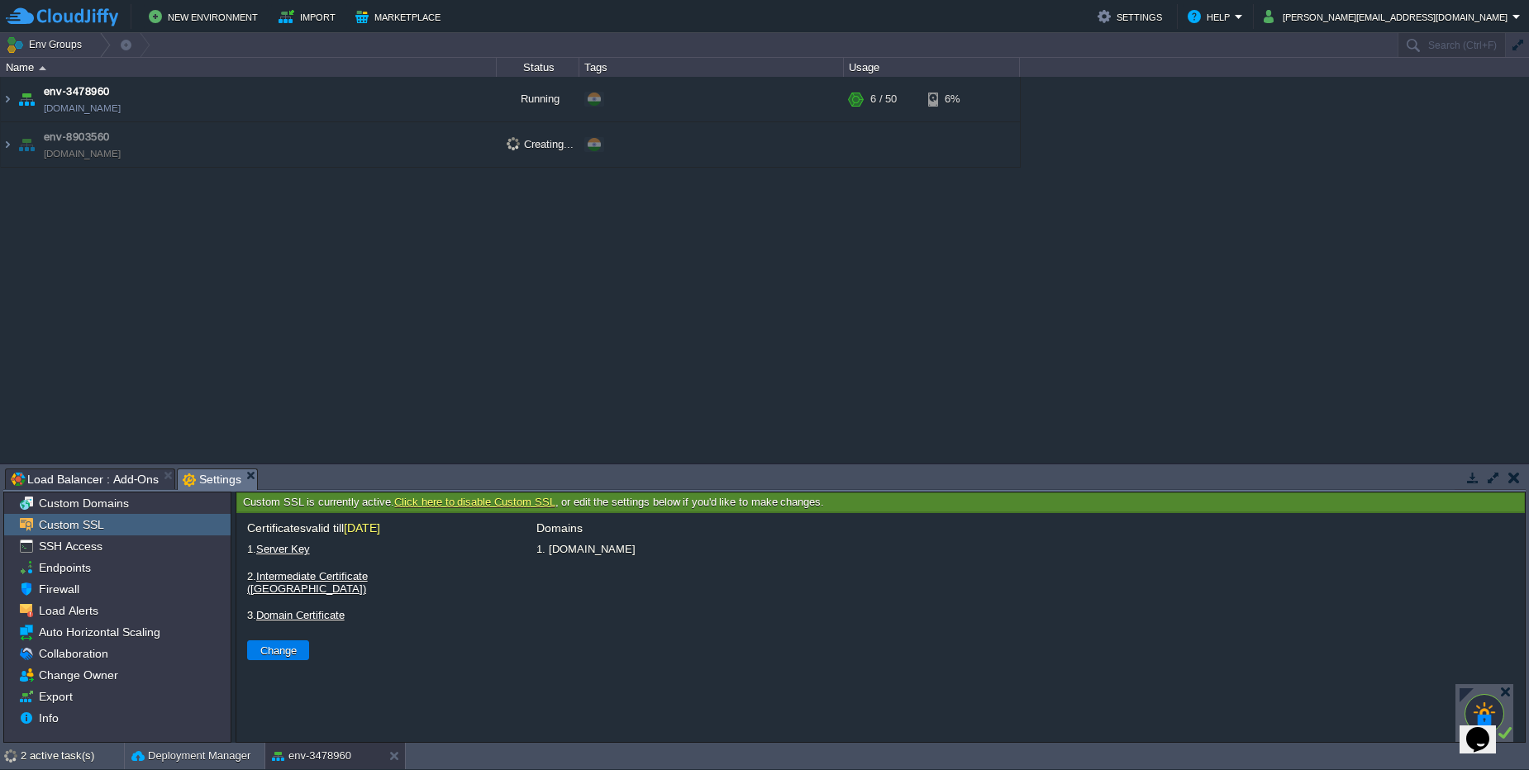
click at [335, 609] on link "Domain Certificate" at bounding box center [300, 615] width 88 height 12
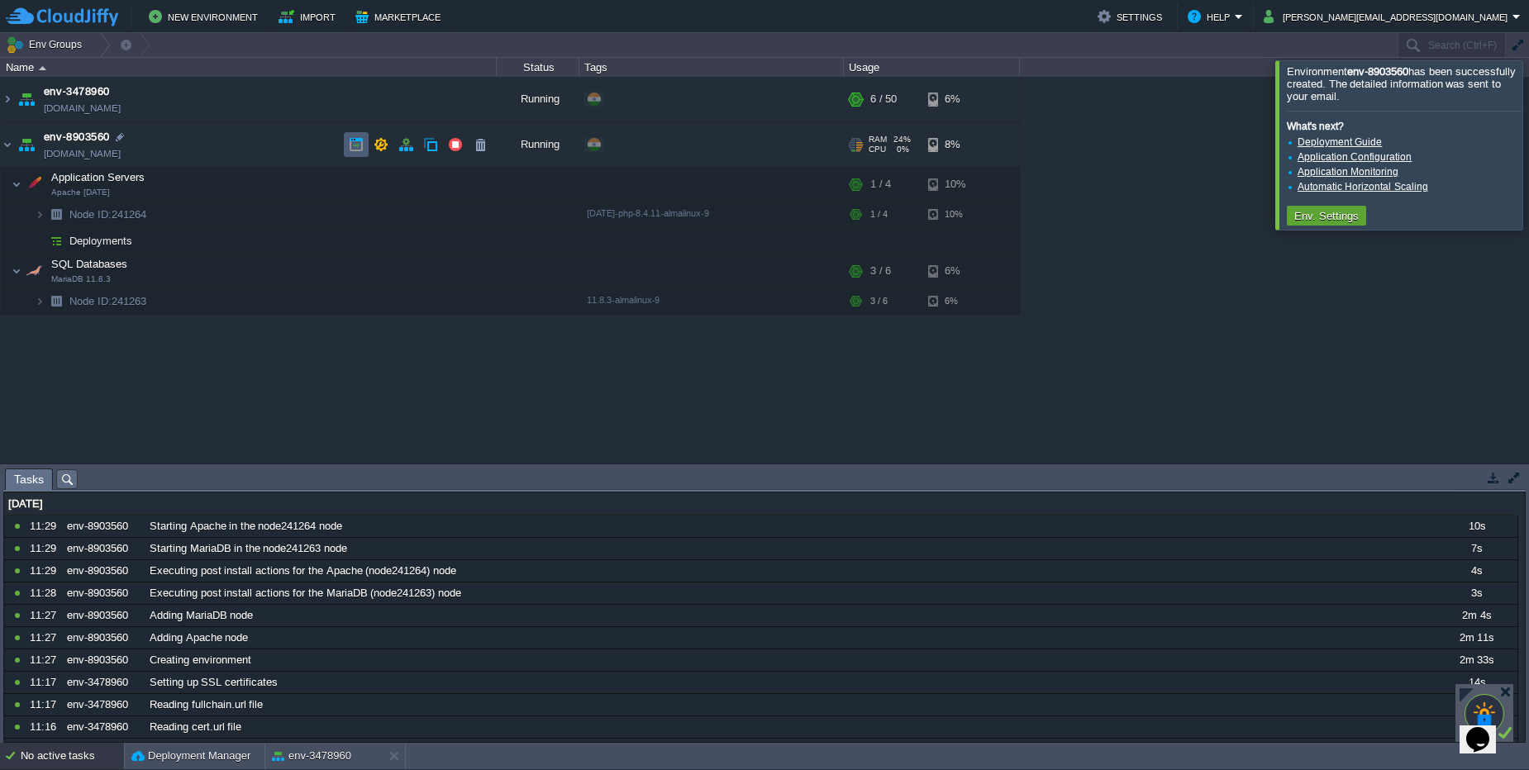
click at [366, 142] on td at bounding box center [356, 144] width 25 height 25
click at [397, 139] on td at bounding box center [405, 144] width 25 height 25
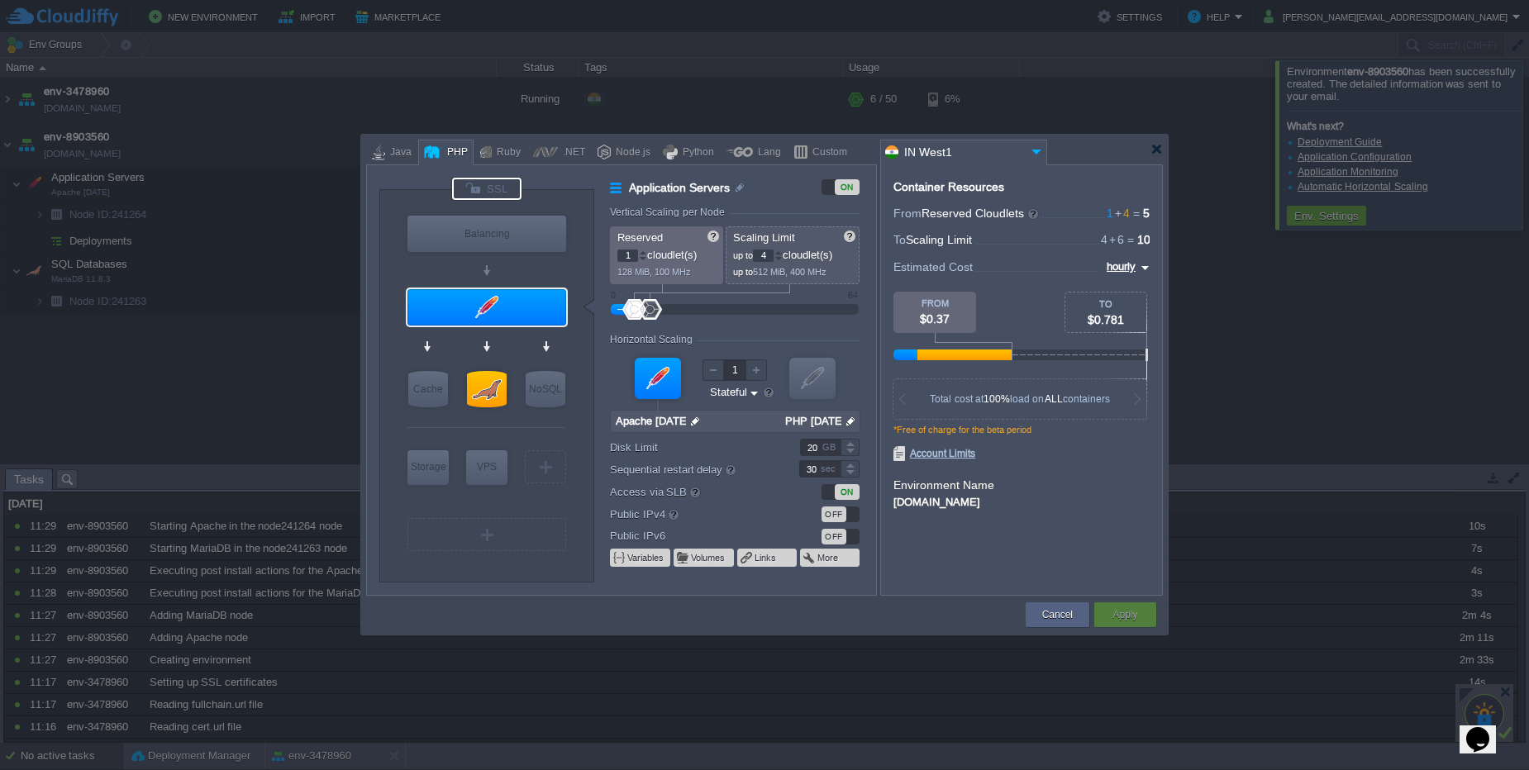
click at [492, 196] on div at bounding box center [486, 189] width 69 height 22
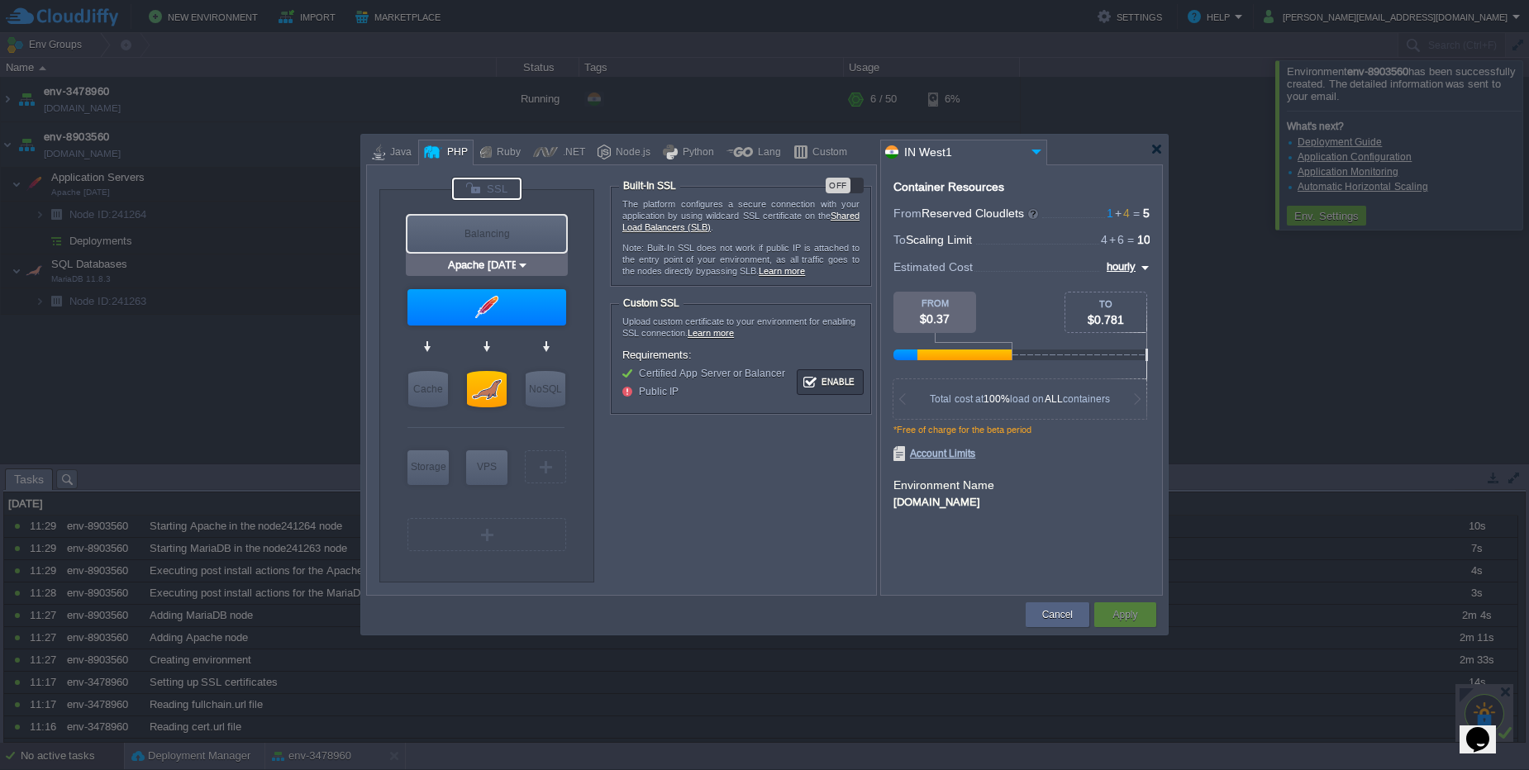
type input "Redis 7.2.4"
click at [1072, 608] on button "Cancel" at bounding box center [1057, 615] width 31 height 17
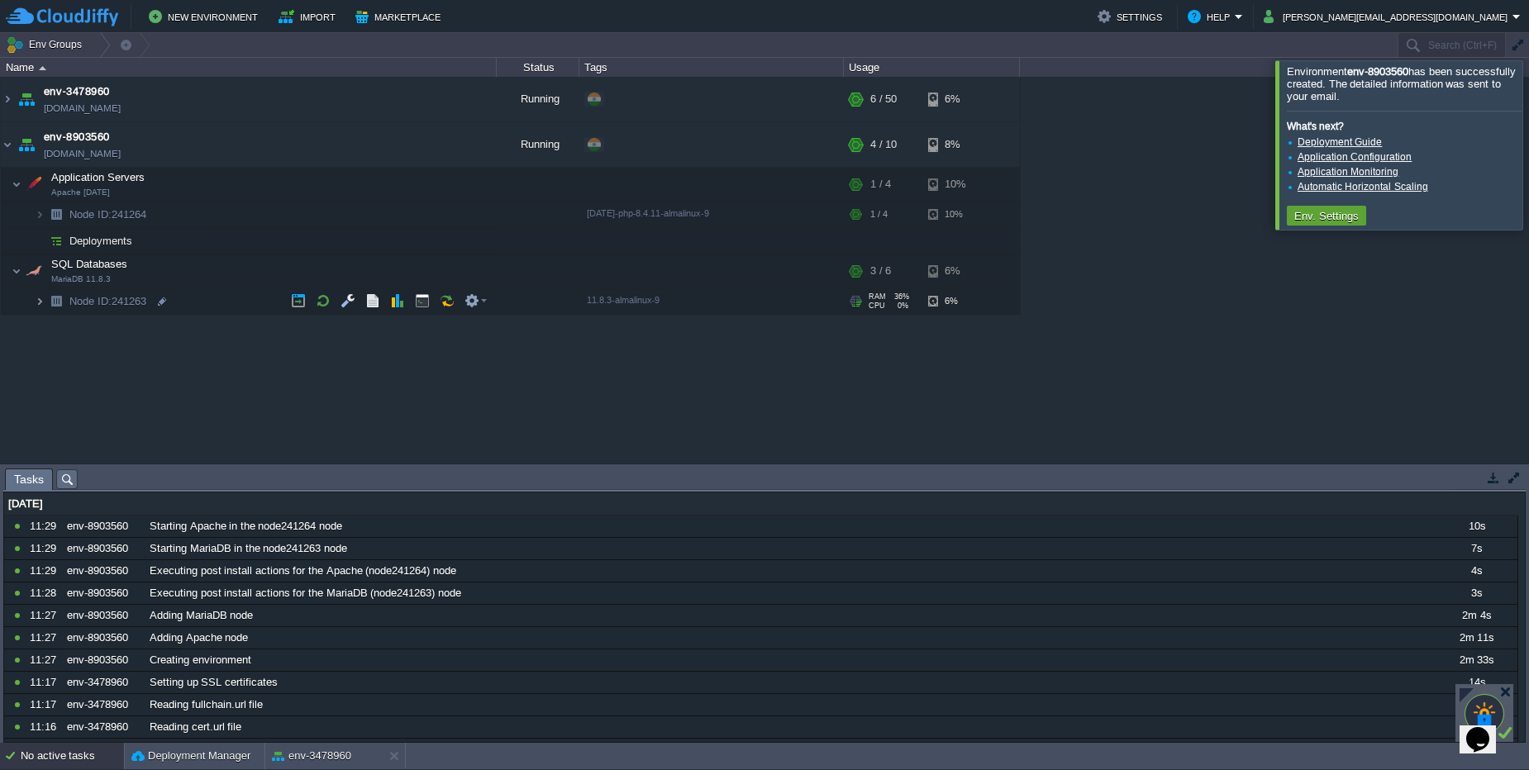
click at [43, 305] on img at bounding box center [40, 301] width 10 height 26
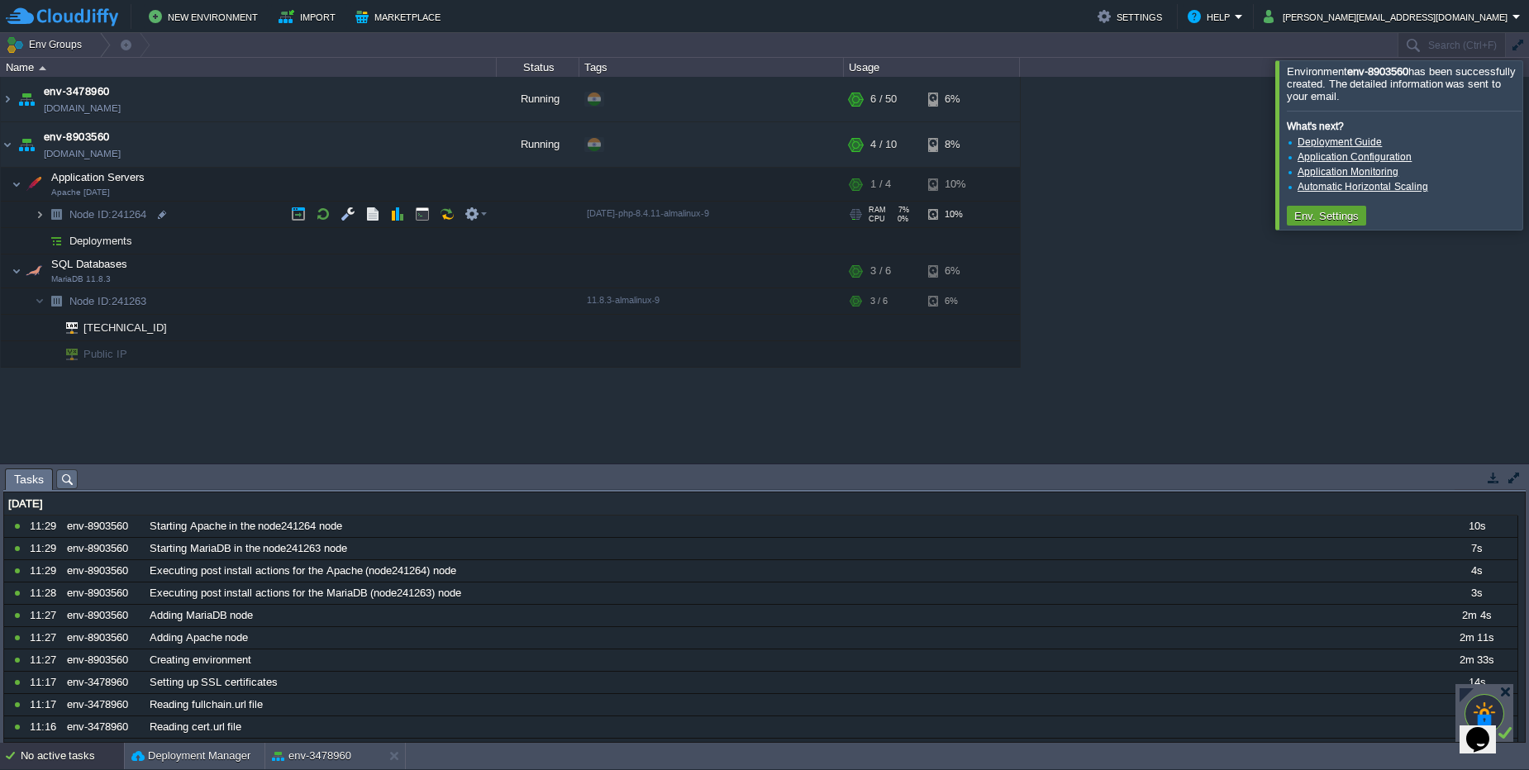
click at [40, 212] on img at bounding box center [40, 215] width 10 height 26
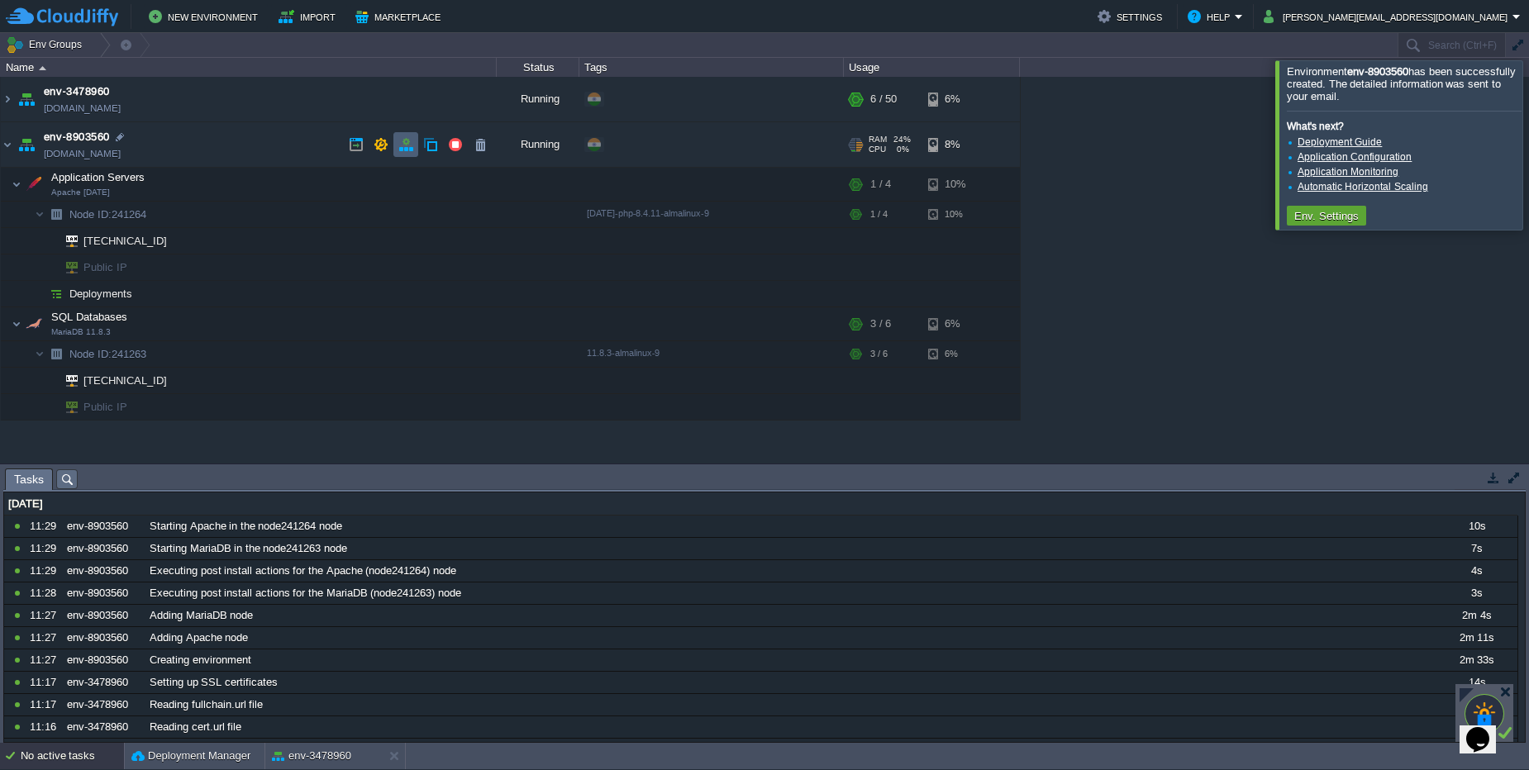
click at [411, 141] on button "button" at bounding box center [405, 144] width 15 height 15
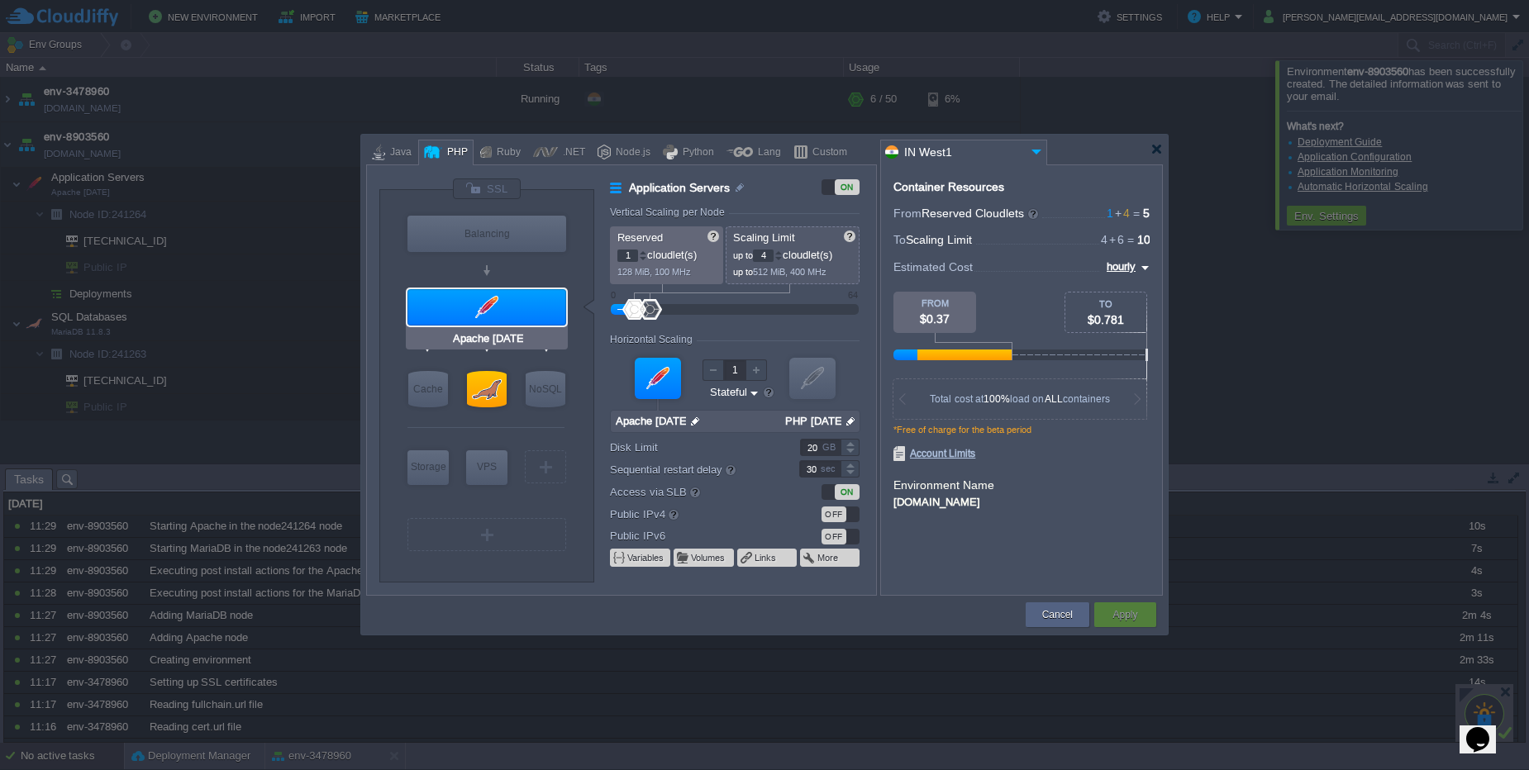
type input "NGINX 1.28.0"
click at [490, 183] on div at bounding box center [486, 189] width 69 height 22
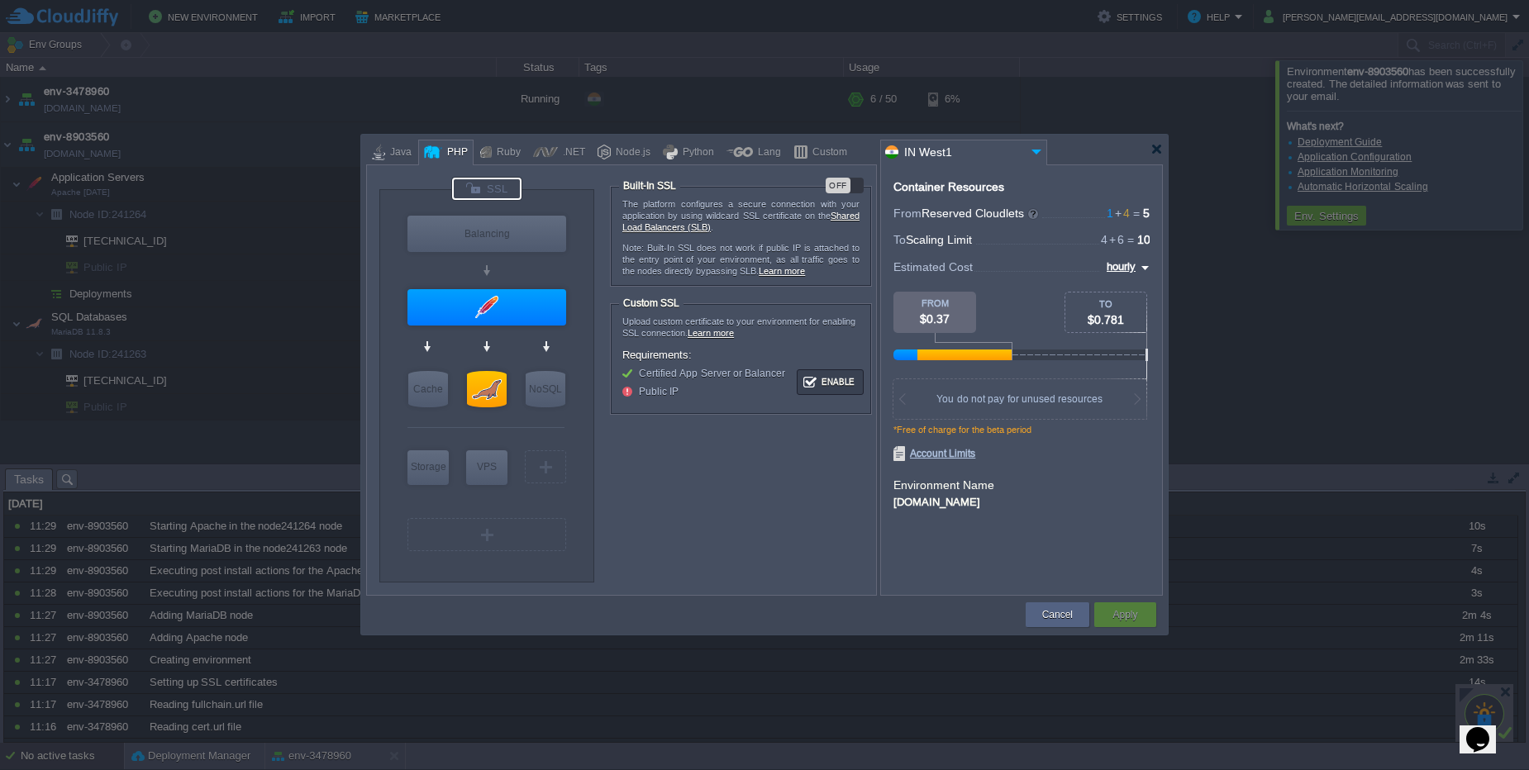
click at [830, 193] on div "The platform configures a secure connection with your application by using wild…" at bounding box center [741, 236] width 260 height 99
click at [834, 188] on div "OFF" at bounding box center [837, 186] width 25 height 16
click at [1124, 620] on button "Apply" at bounding box center [1124, 615] width 25 height 17
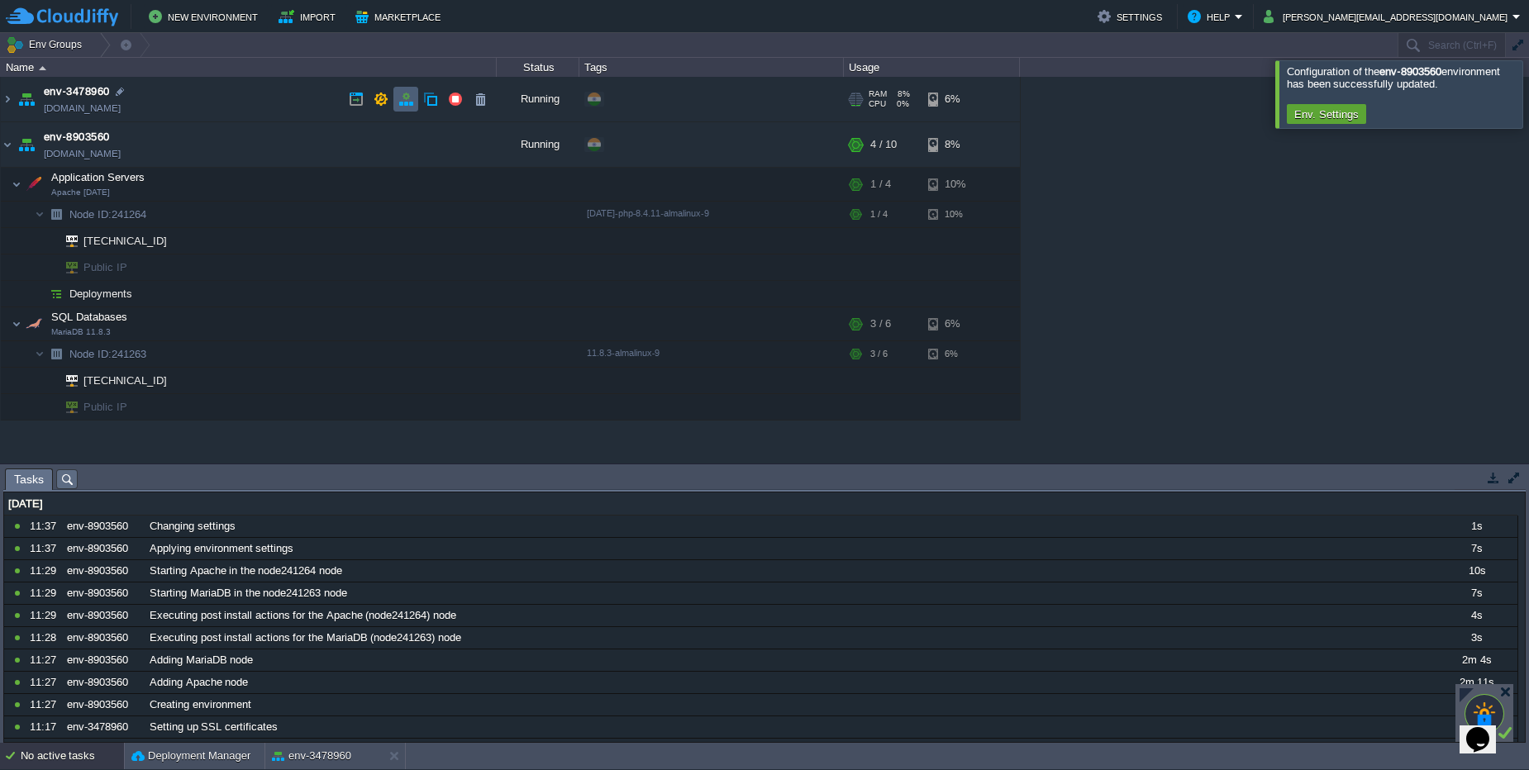
click at [407, 98] on button "button" at bounding box center [405, 99] width 15 height 15
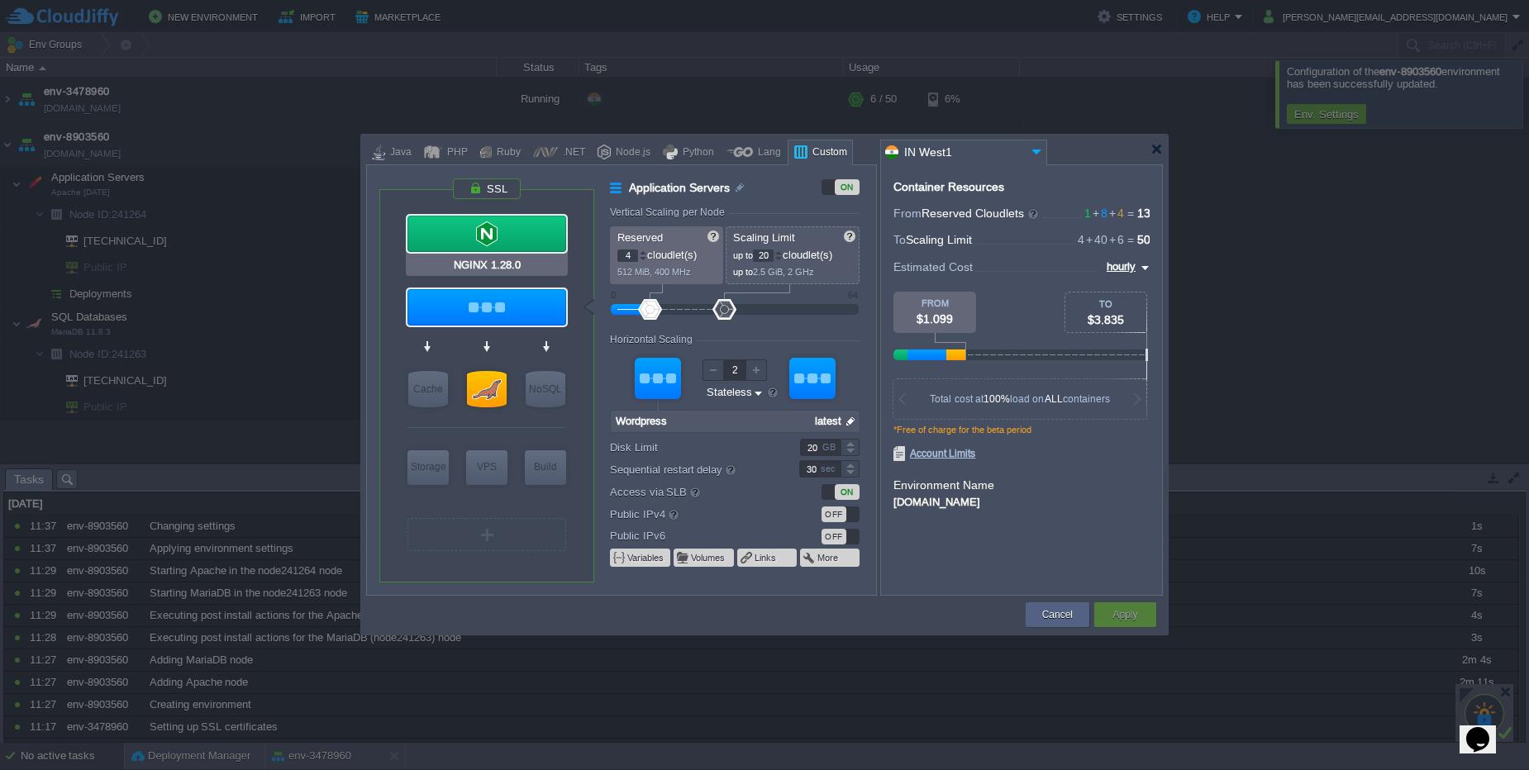
type input "Wordpress"
click at [1058, 614] on button "Cancel" at bounding box center [1057, 615] width 31 height 17
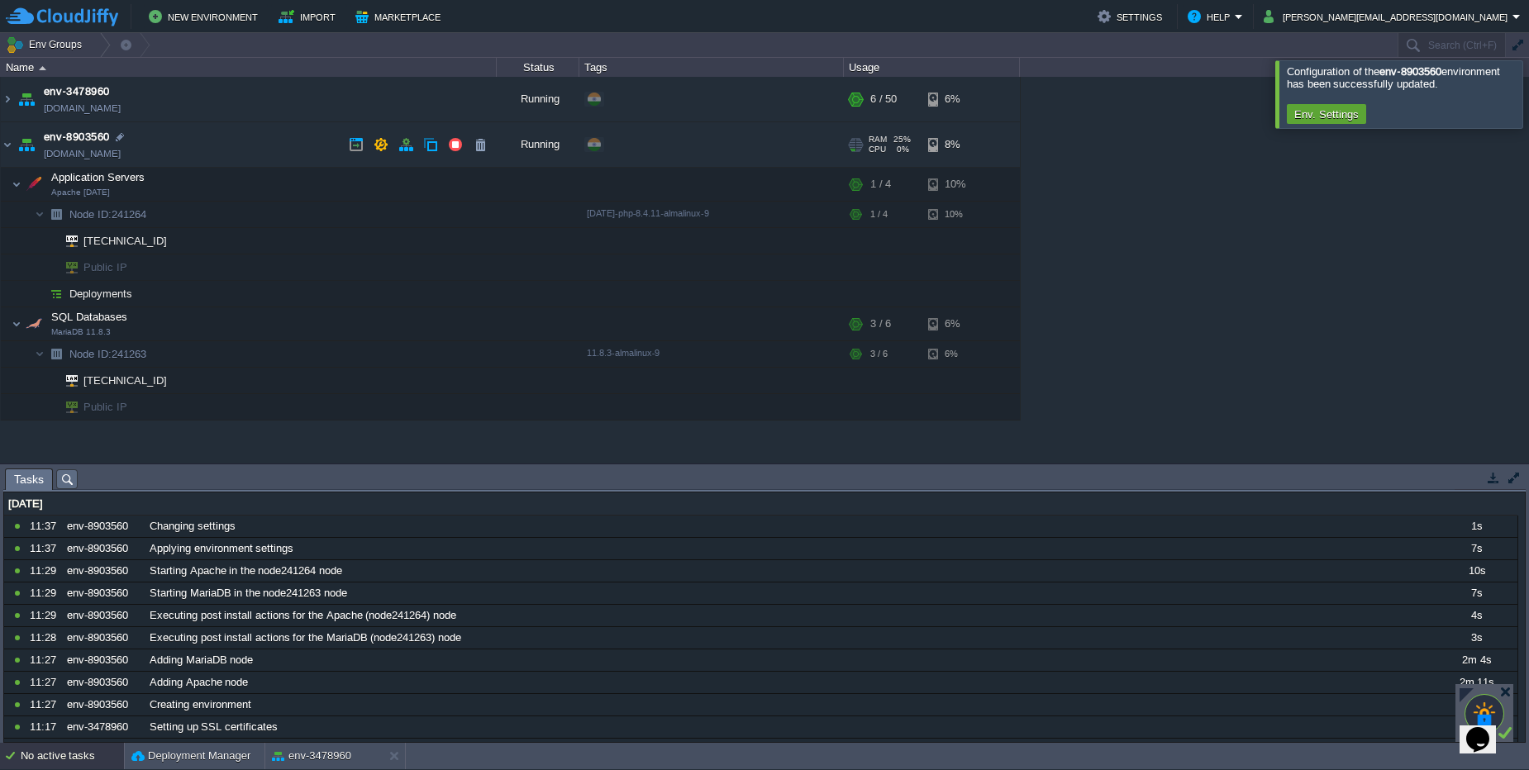
click at [182, 146] on td "env-8903560 [DOMAIN_NAME]" at bounding box center [249, 144] width 496 height 45
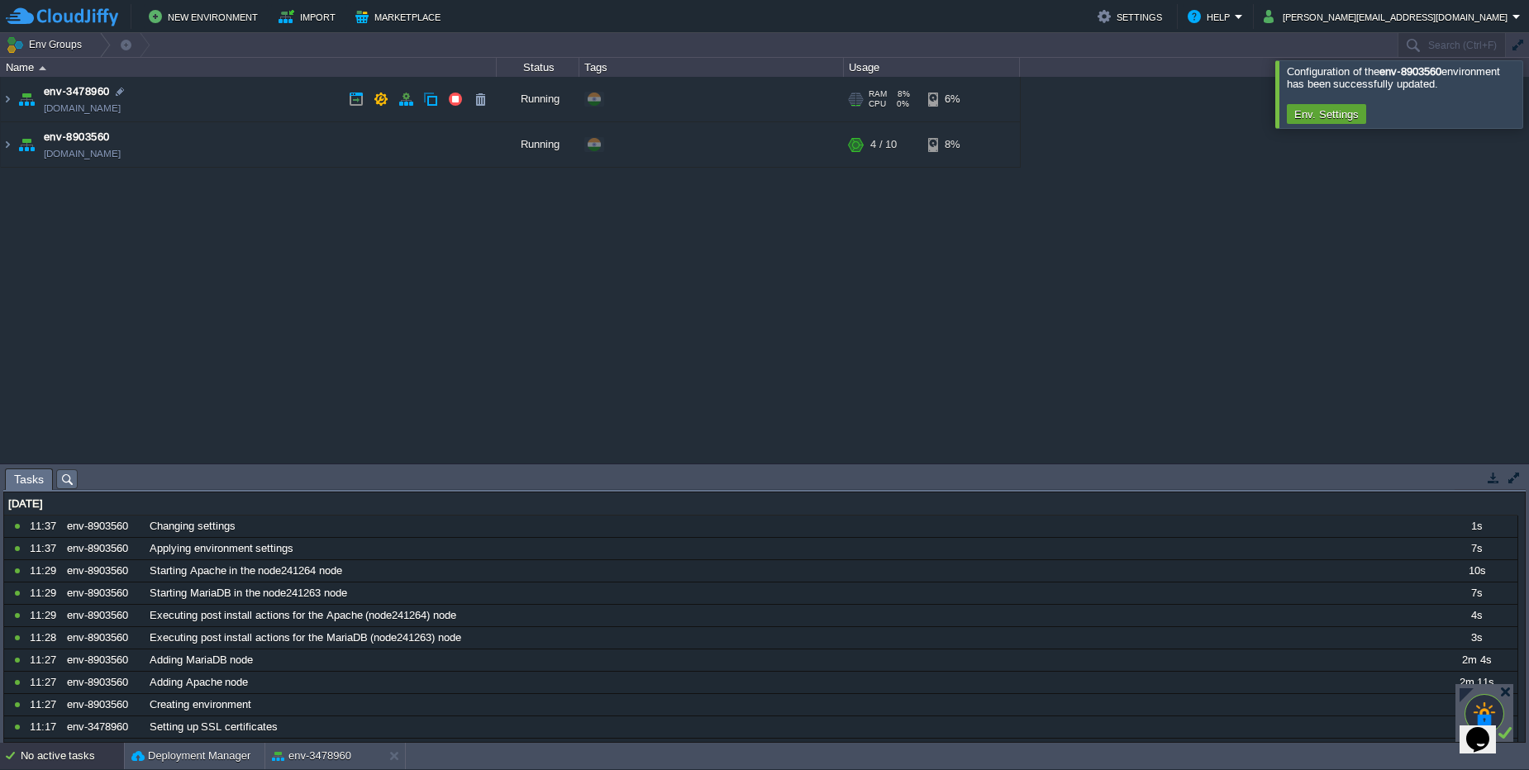
click at [185, 112] on td "env-3478960 [DOMAIN_NAME]" at bounding box center [249, 99] width 496 height 45
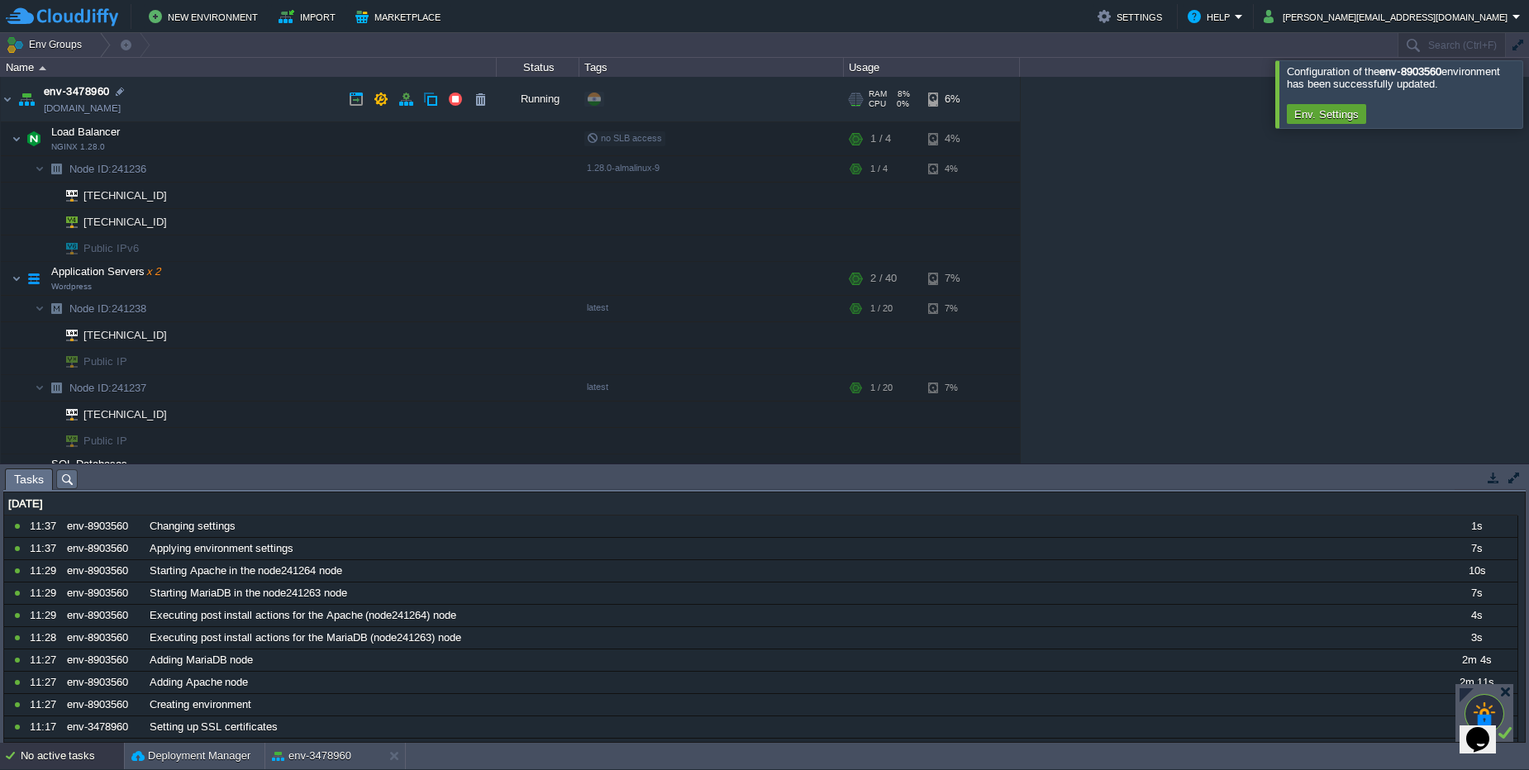
click at [193, 91] on td "env-3478960 [DOMAIN_NAME]" at bounding box center [249, 99] width 496 height 45
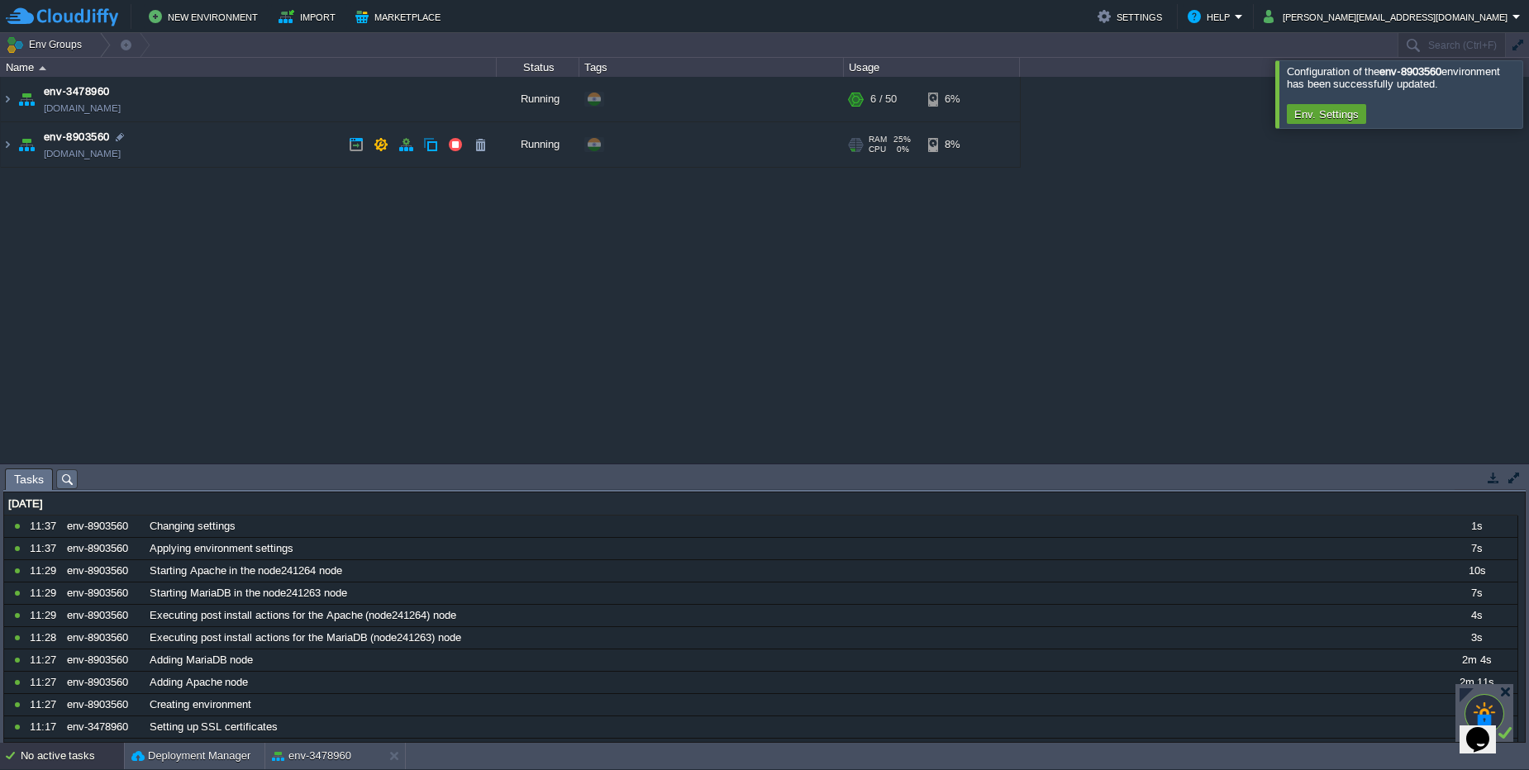
click at [194, 132] on td "env-8903560 [DOMAIN_NAME]" at bounding box center [249, 144] width 496 height 45
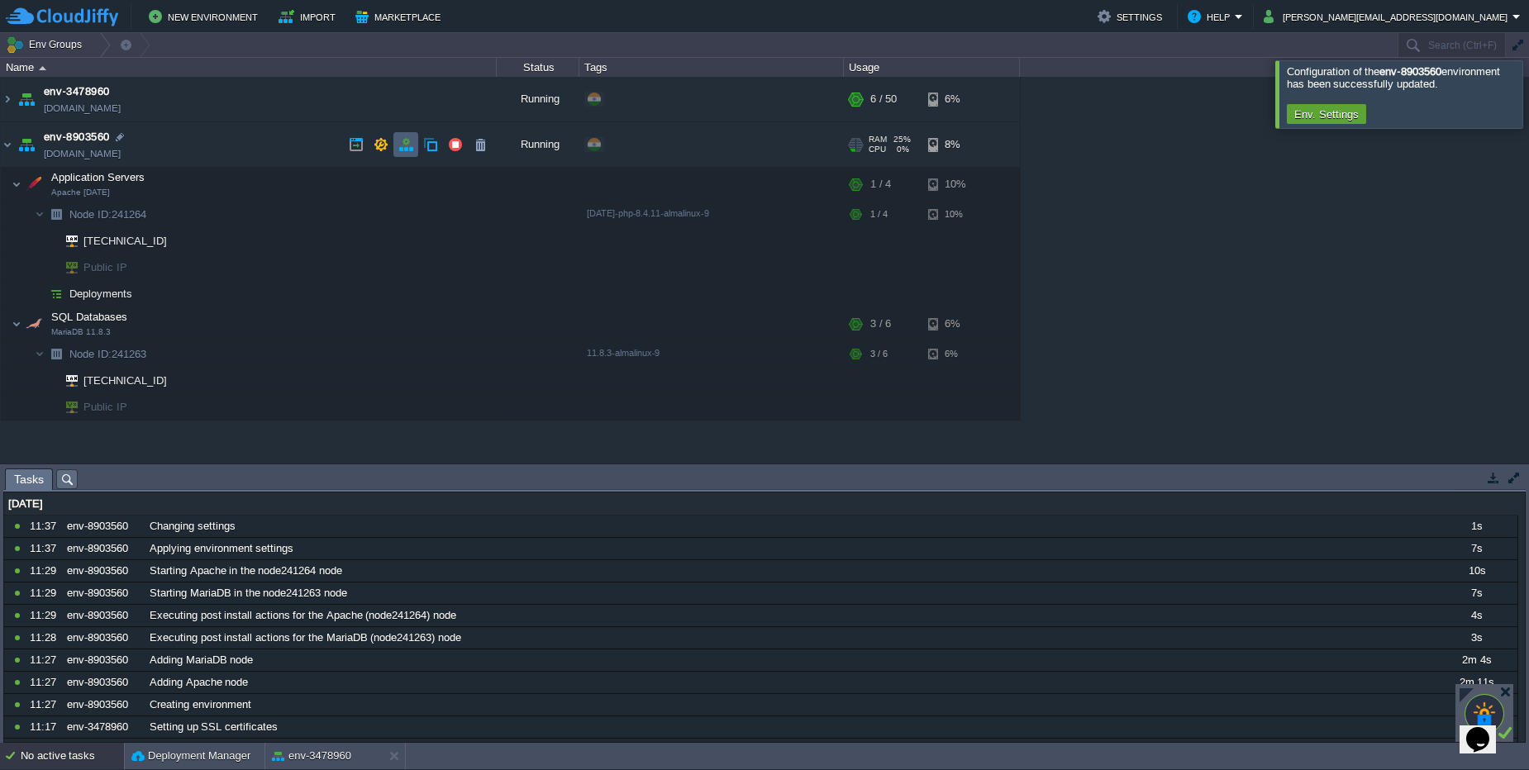
click at [397, 143] on td at bounding box center [405, 144] width 25 height 25
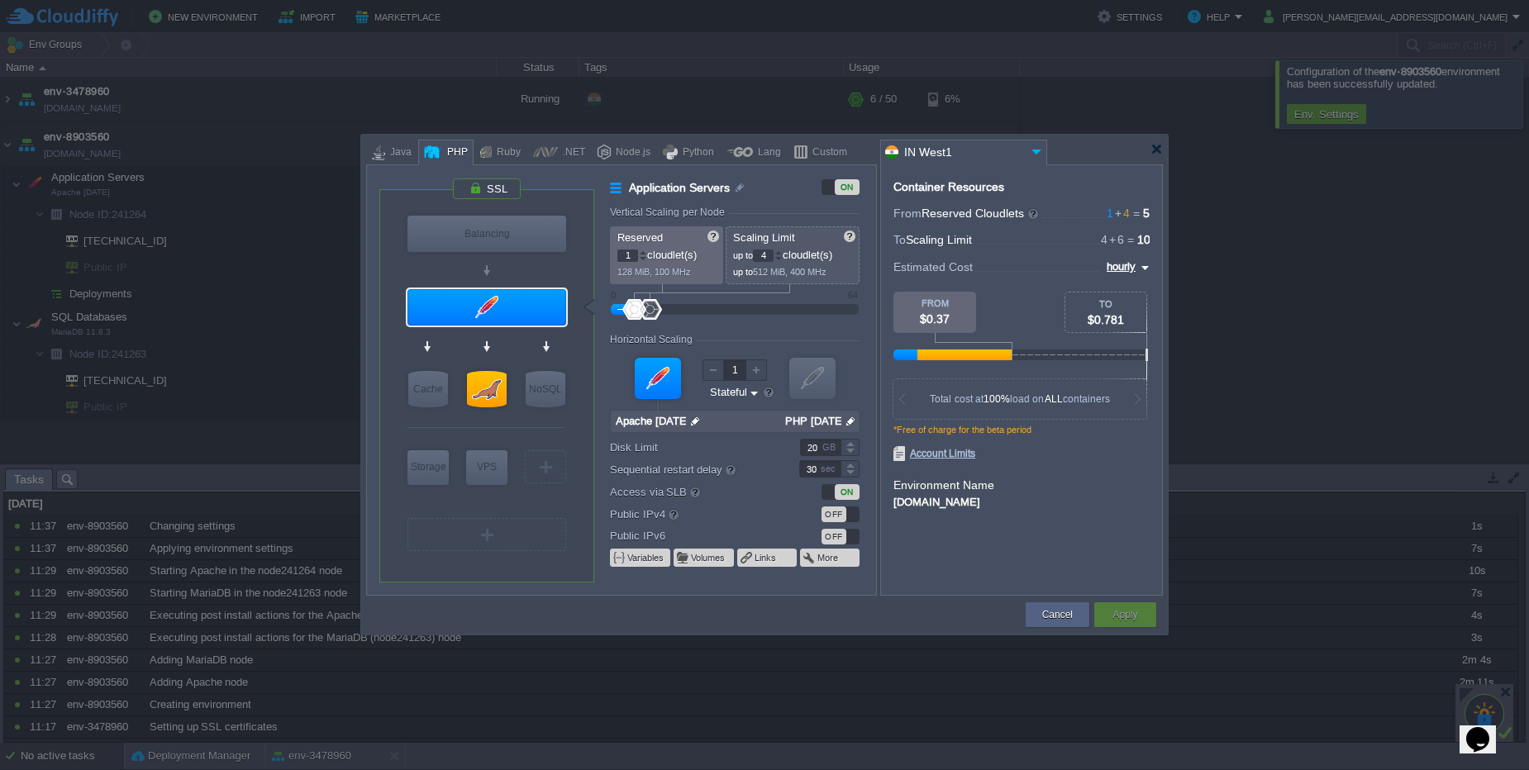
type input "NGINX 1.28.0"
click at [488, 188] on div at bounding box center [486, 189] width 69 height 22
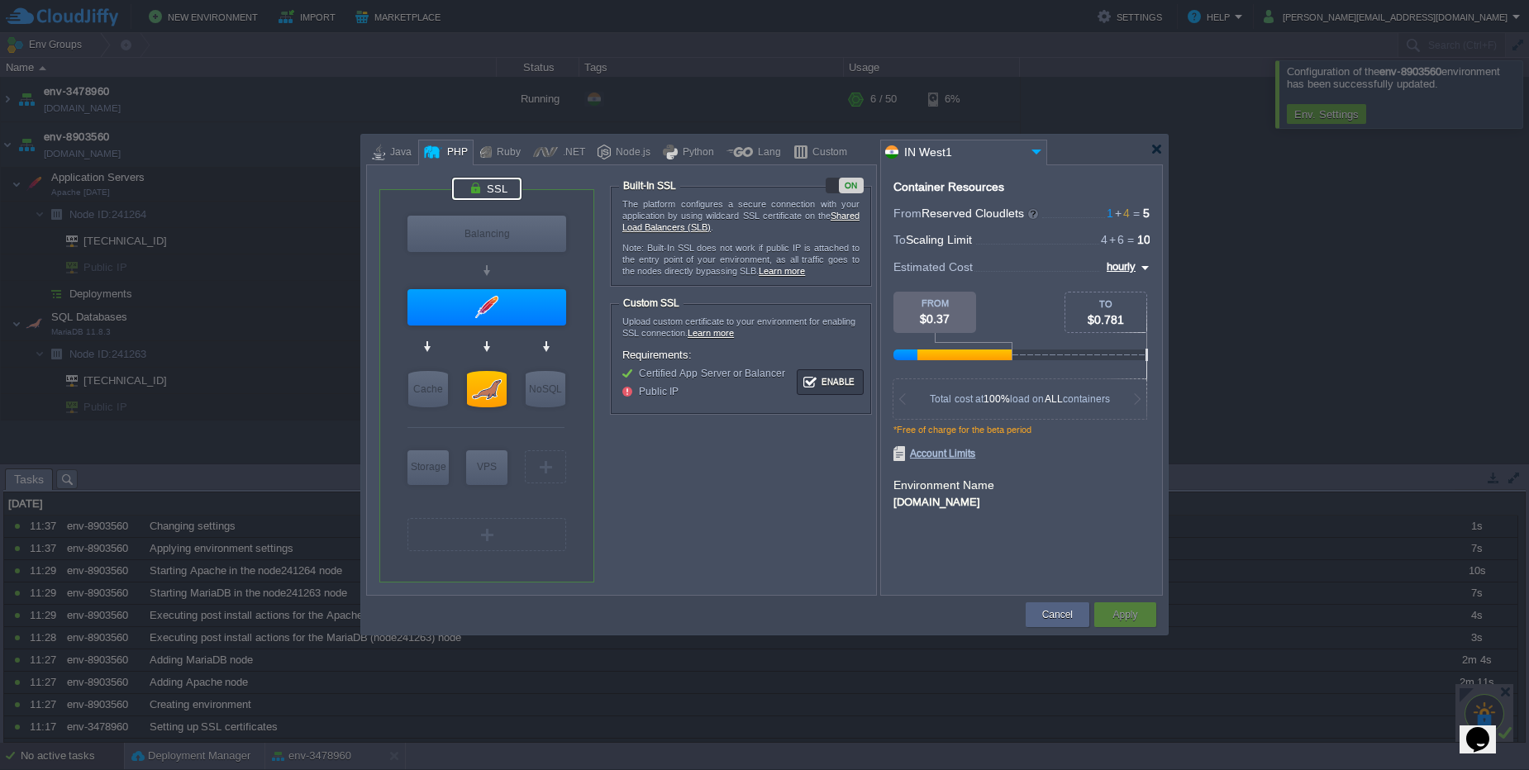
click at [835, 188] on div "ON" at bounding box center [844, 186] width 38 height 16
click at [835, 378] on button "Enable" at bounding box center [830, 382] width 62 height 21
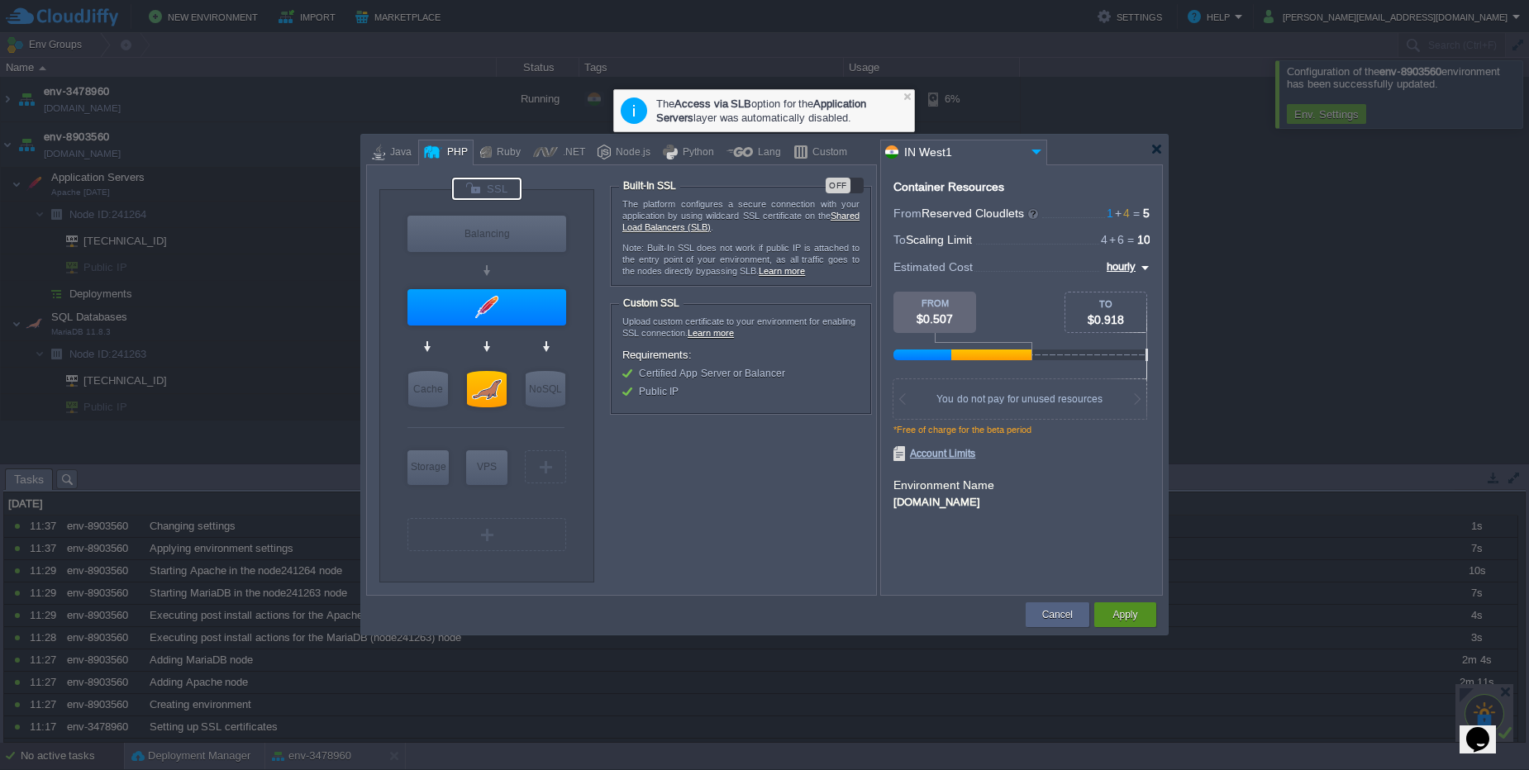
click at [1133, 620] on button "Apply" at bounding box center [1124, 615] width 25 height 17
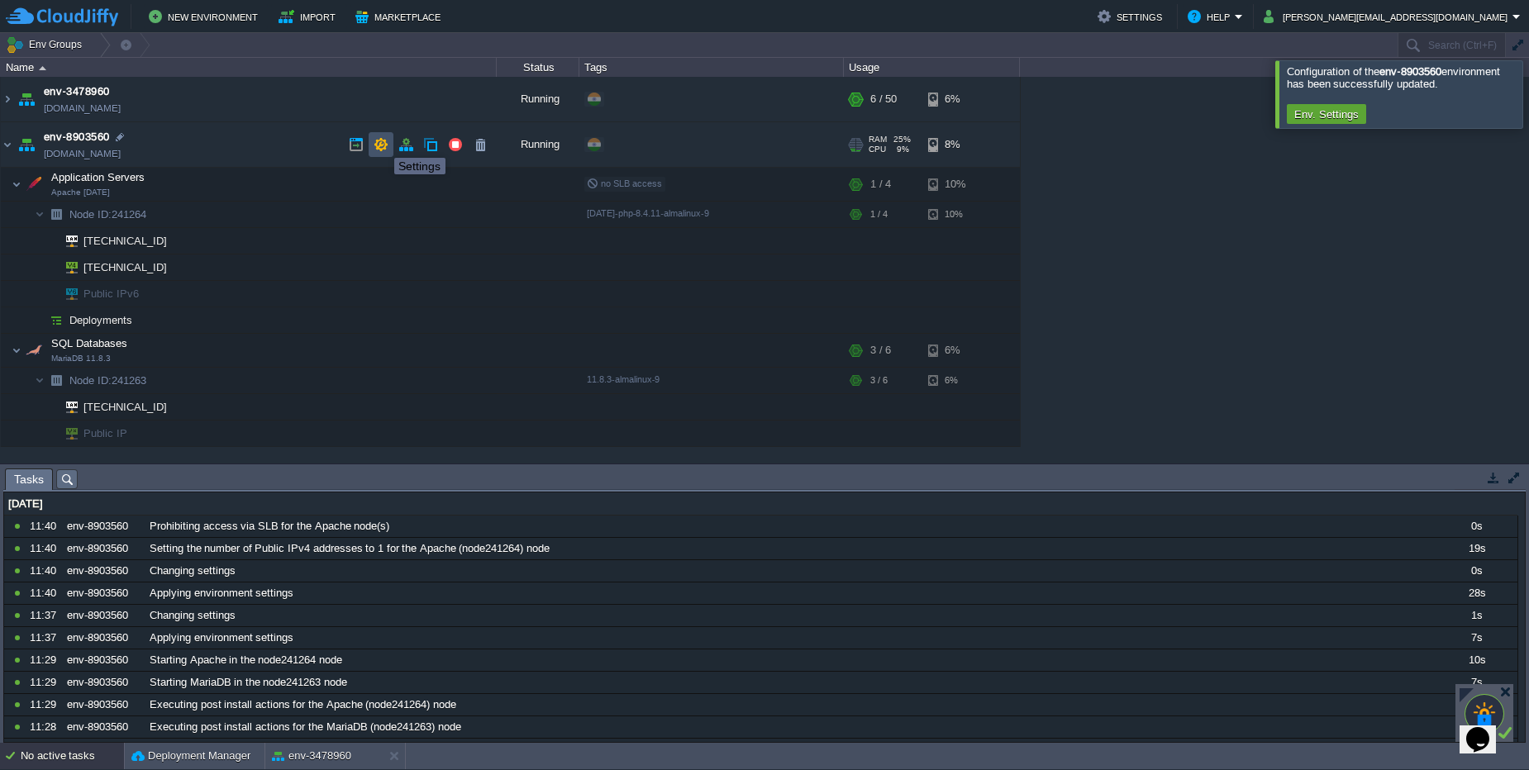
click at [382, 143] on button "button" at bounding box center [380, 144] width 15 height 15
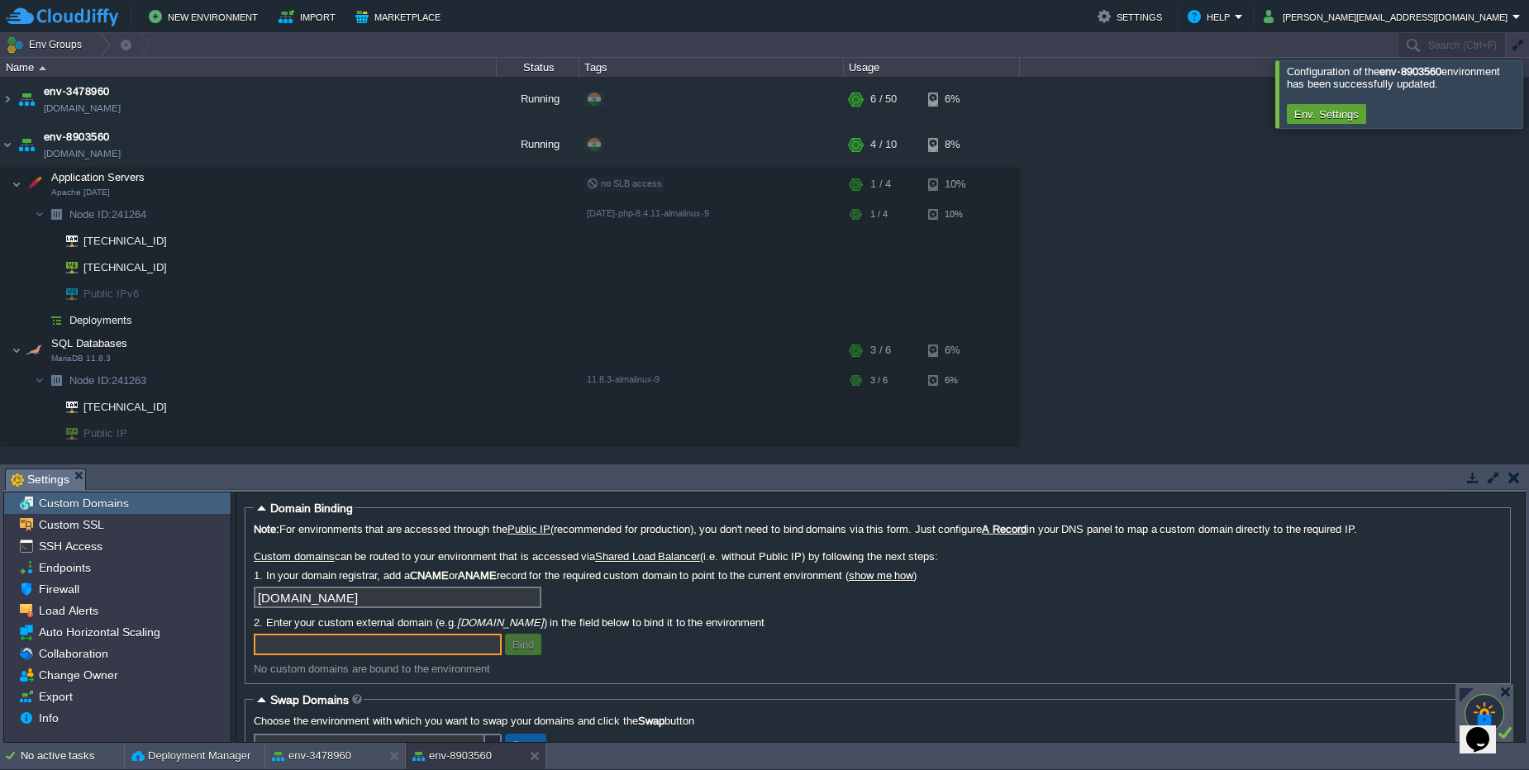
click at [1520, 480] on td at bounding box center [1513, 478] width 21 height 20
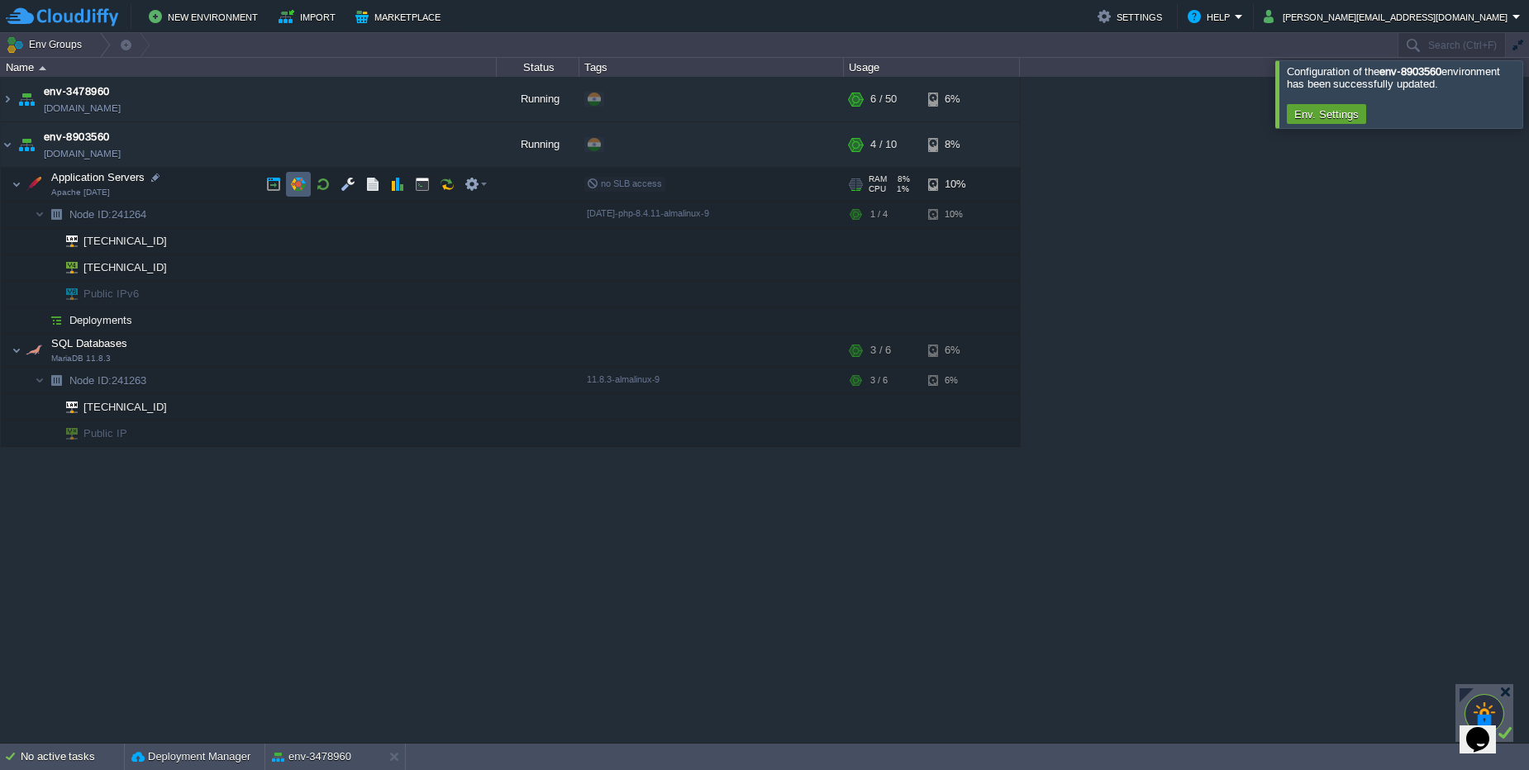
click at [295, 193] on td at bounding box center [298, 184] width 25 height 25
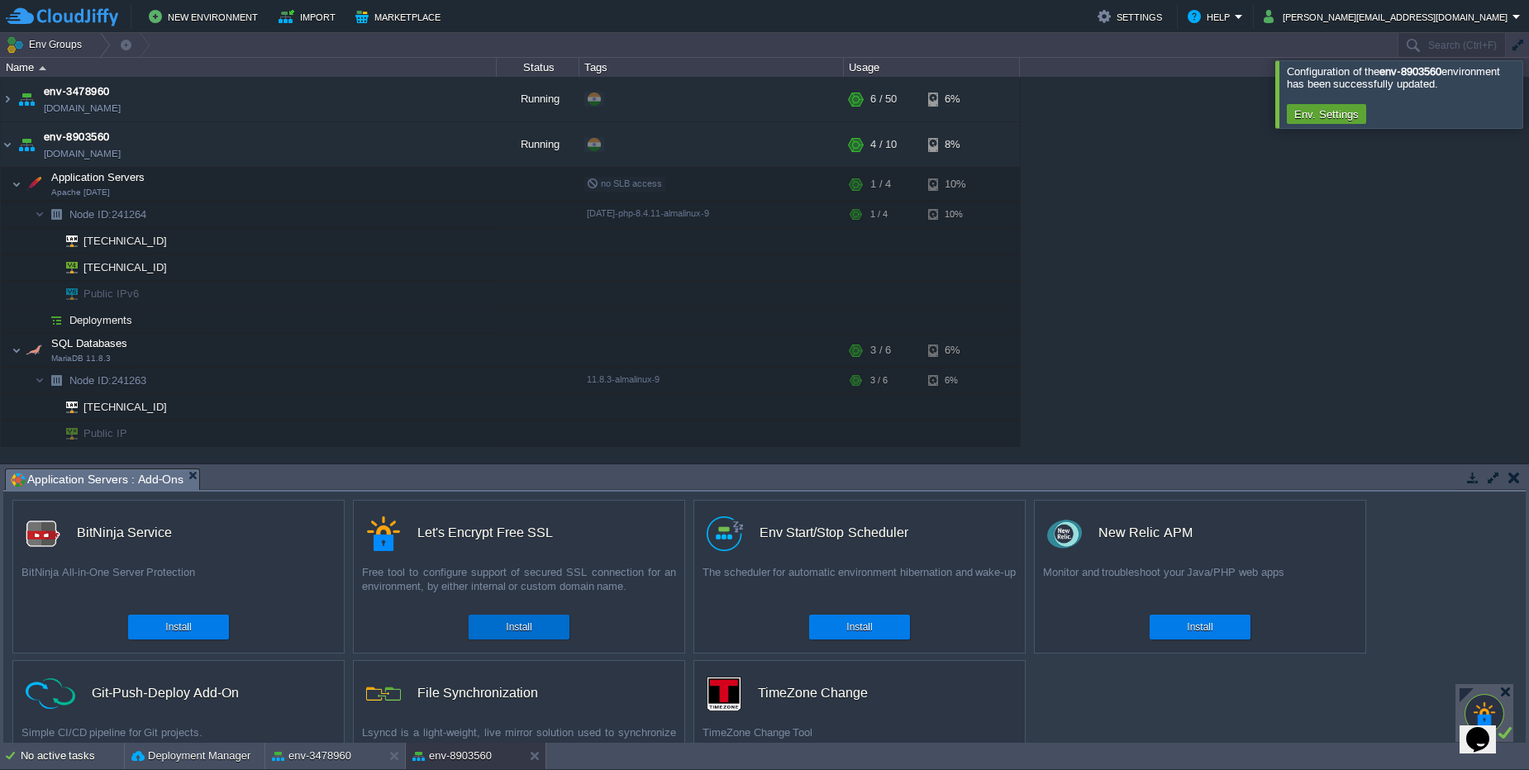
click at [544, 636] on div "Install" at bounding box center [519, 627] width 76 height 25
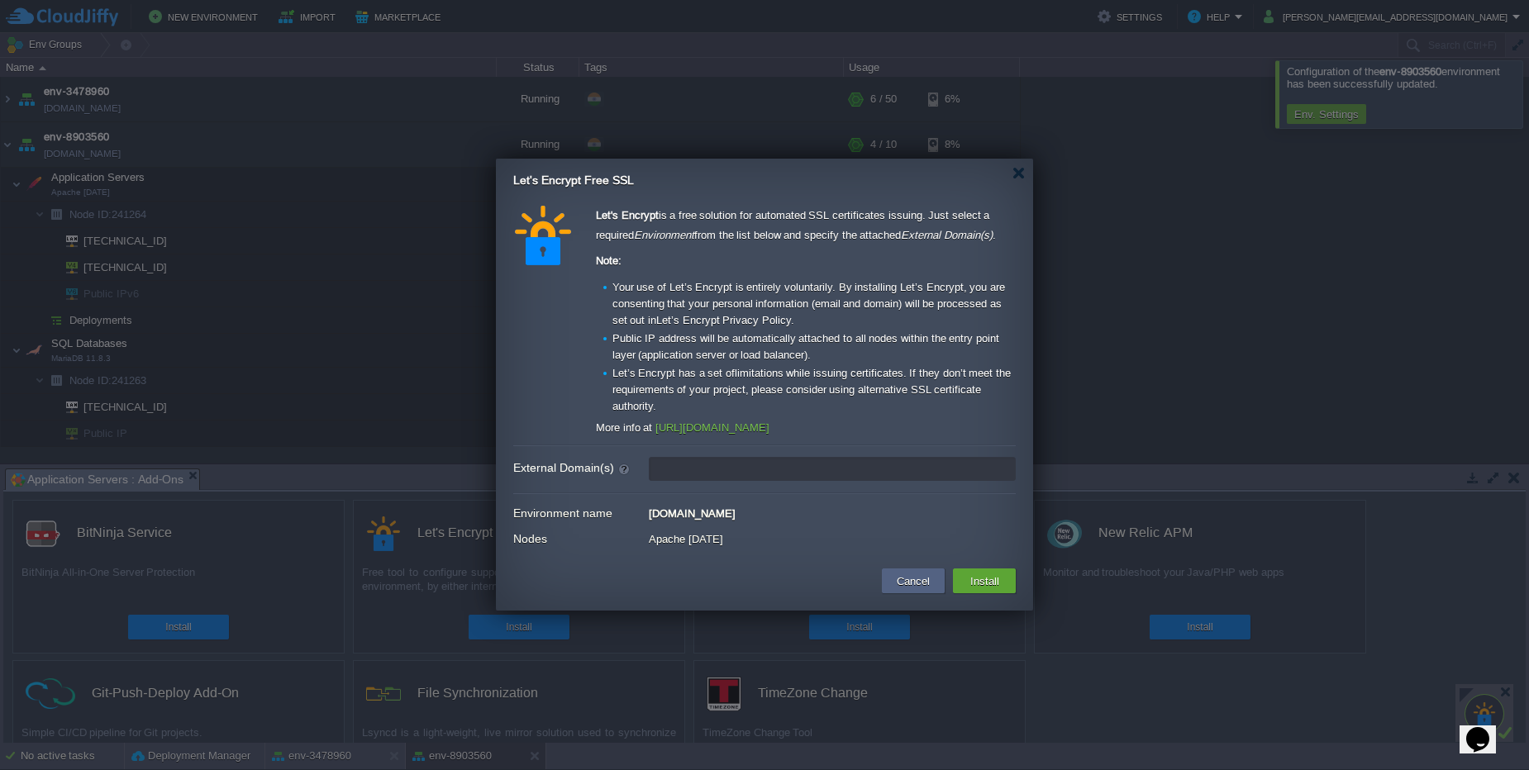
click at [833, 477] on input "External Domain(s)" at bounding box center [832, 469] width 367 height 24
type input "leave blank to get a test certificate for this environment domain"
click at [981, 583] on button "Install" at bounding box center [984, 581] width 39 height 20
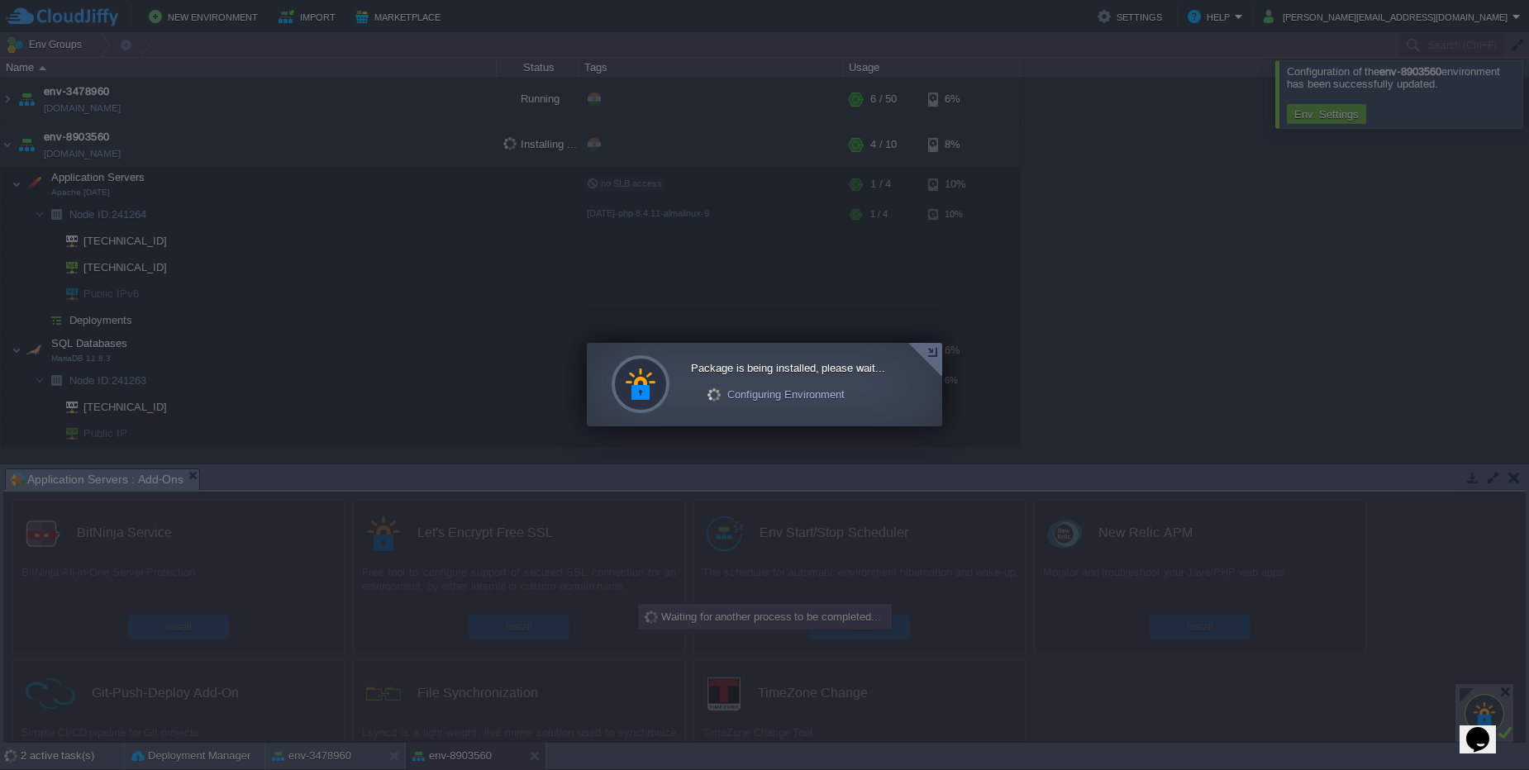
click at [925, 346] on div at bounding box center [925, 360] width 34 height 34
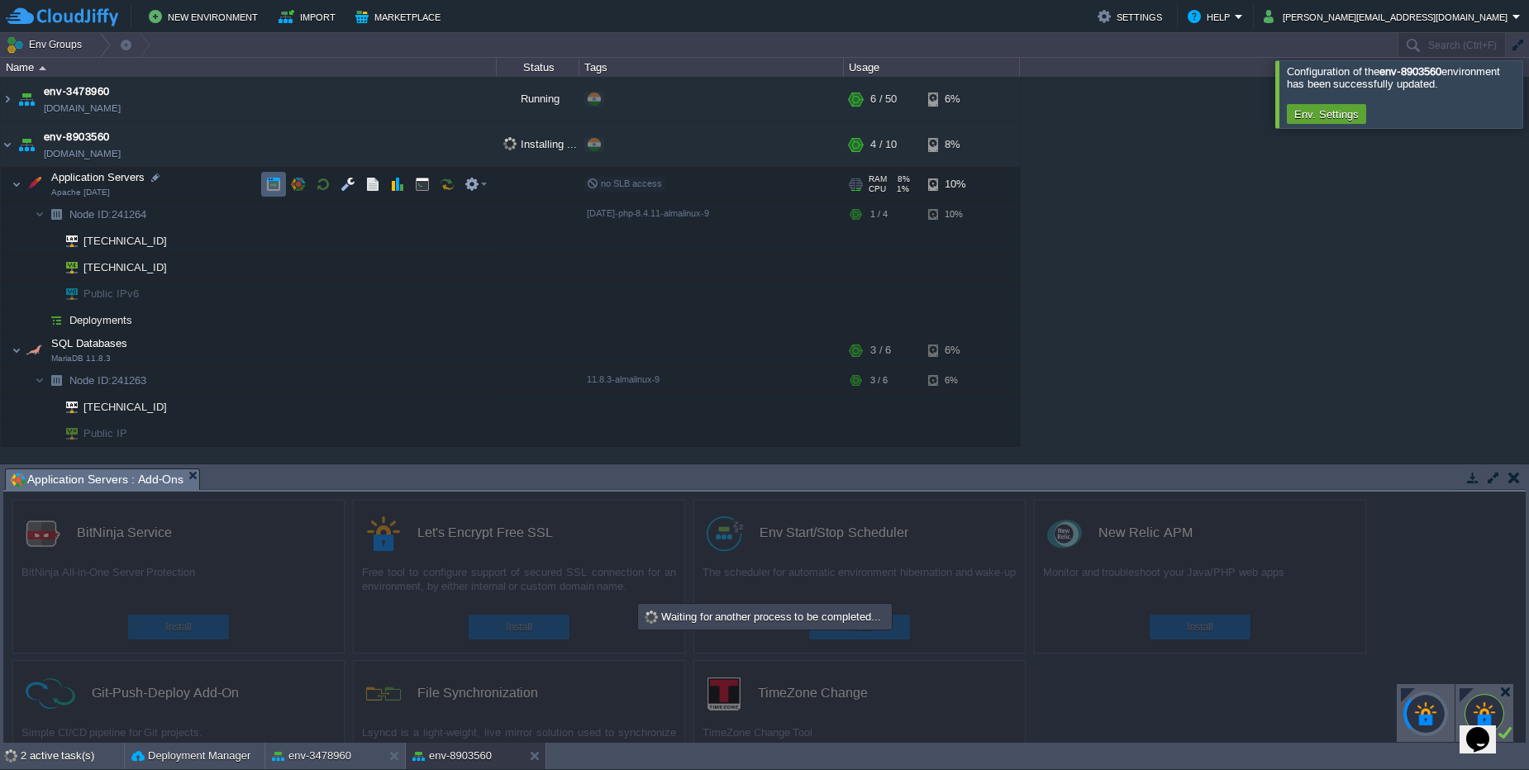
click at [269, 188] on button "button" at bounding box center [273, 184] width 15 height 15
click at [61, 759] on div "2 active task(s)" at bounding box center [72, 756] width 103 height 26
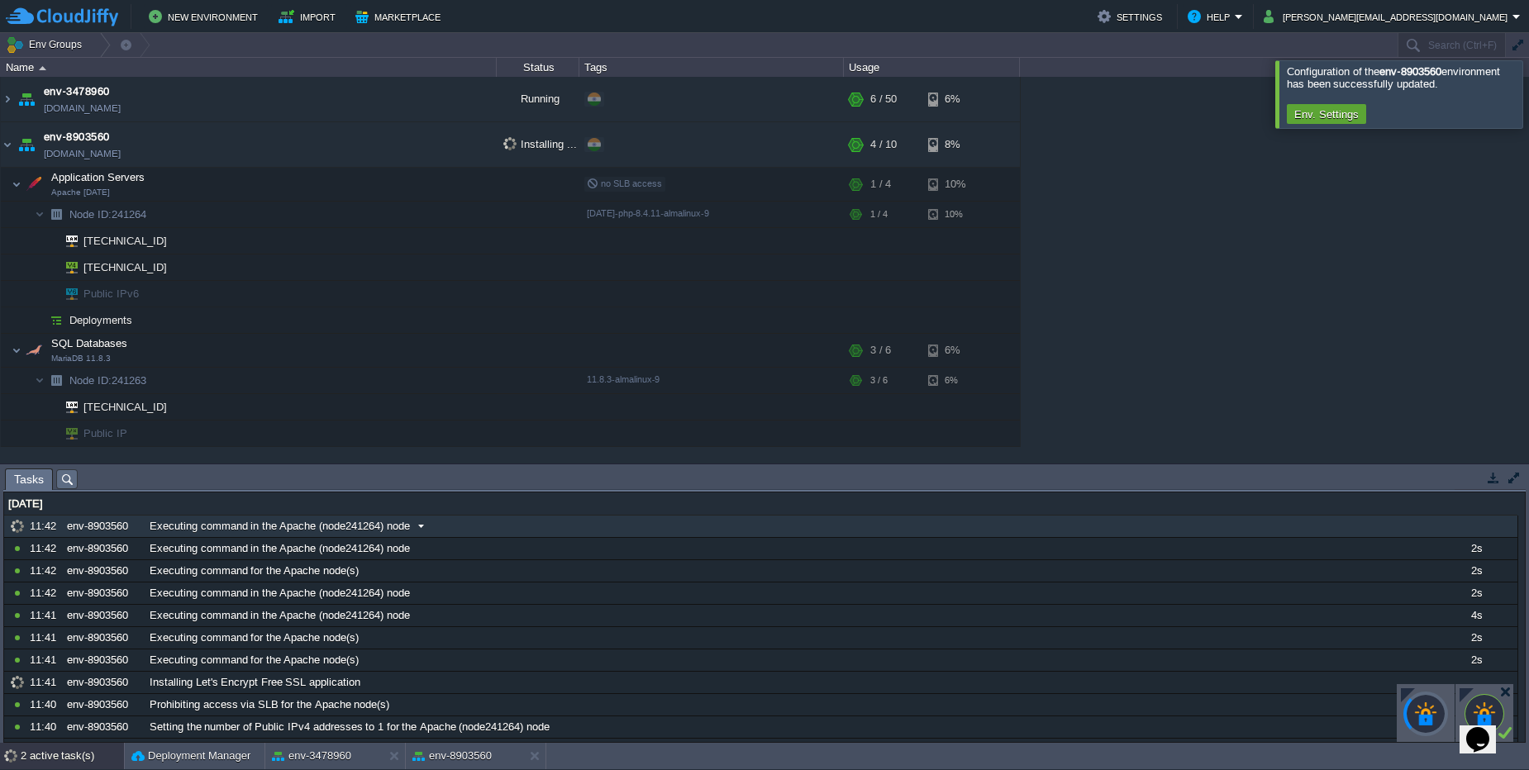
click at [259, 533] on span "Executing command in the Apache (node241264) node" at bounding box center [280, 526] width 260 height 15
click at [279, 181] on button "button" at bounding box center [273, 184] width 15 height 15
click at [449, 143] on button "button" at bounding box center [455, 144] width 15 height 15
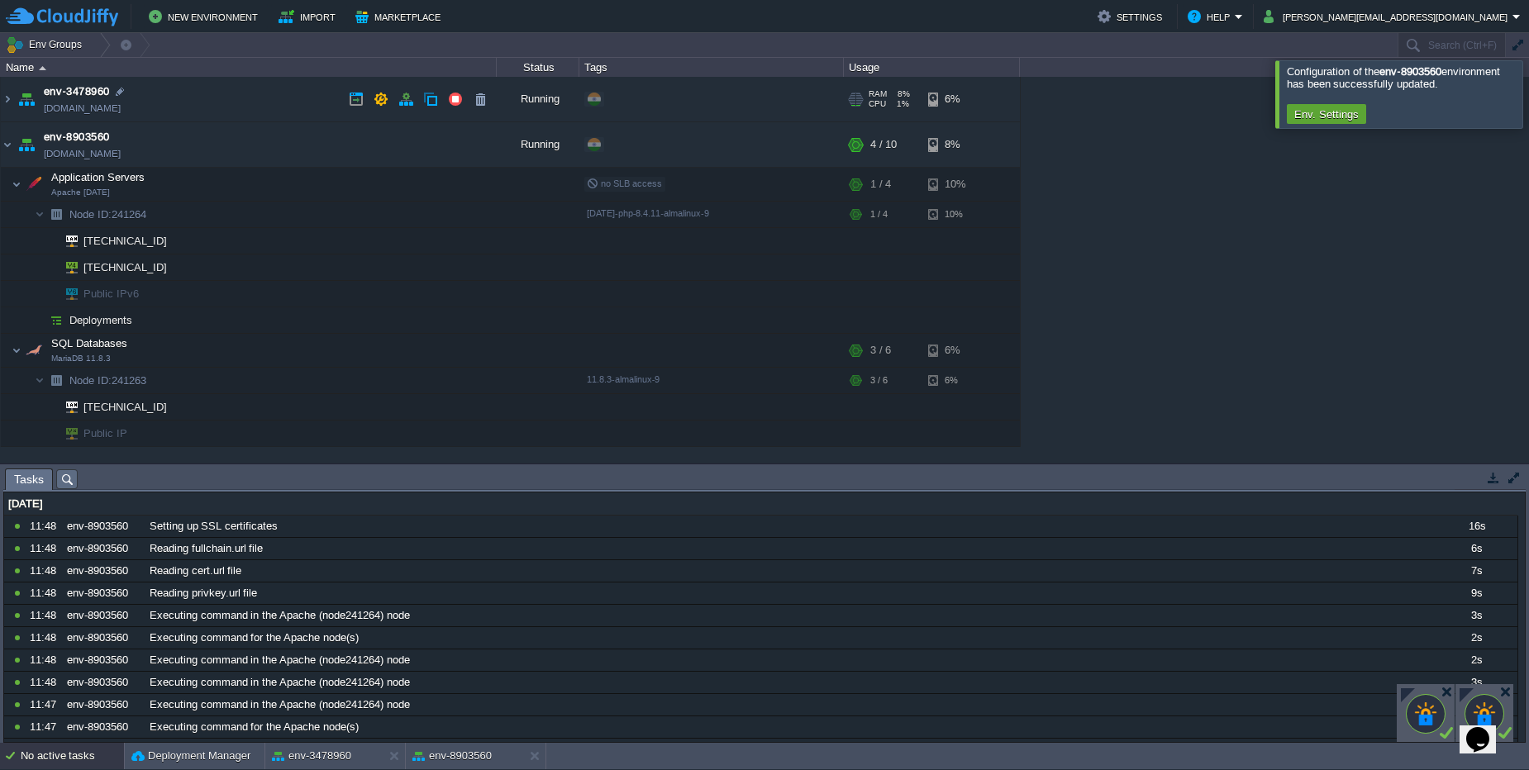
click at [199, 101] on td "env-3478960 [DOMAIN_NAME]" at bounding box center [249, 99] width 496 height 45
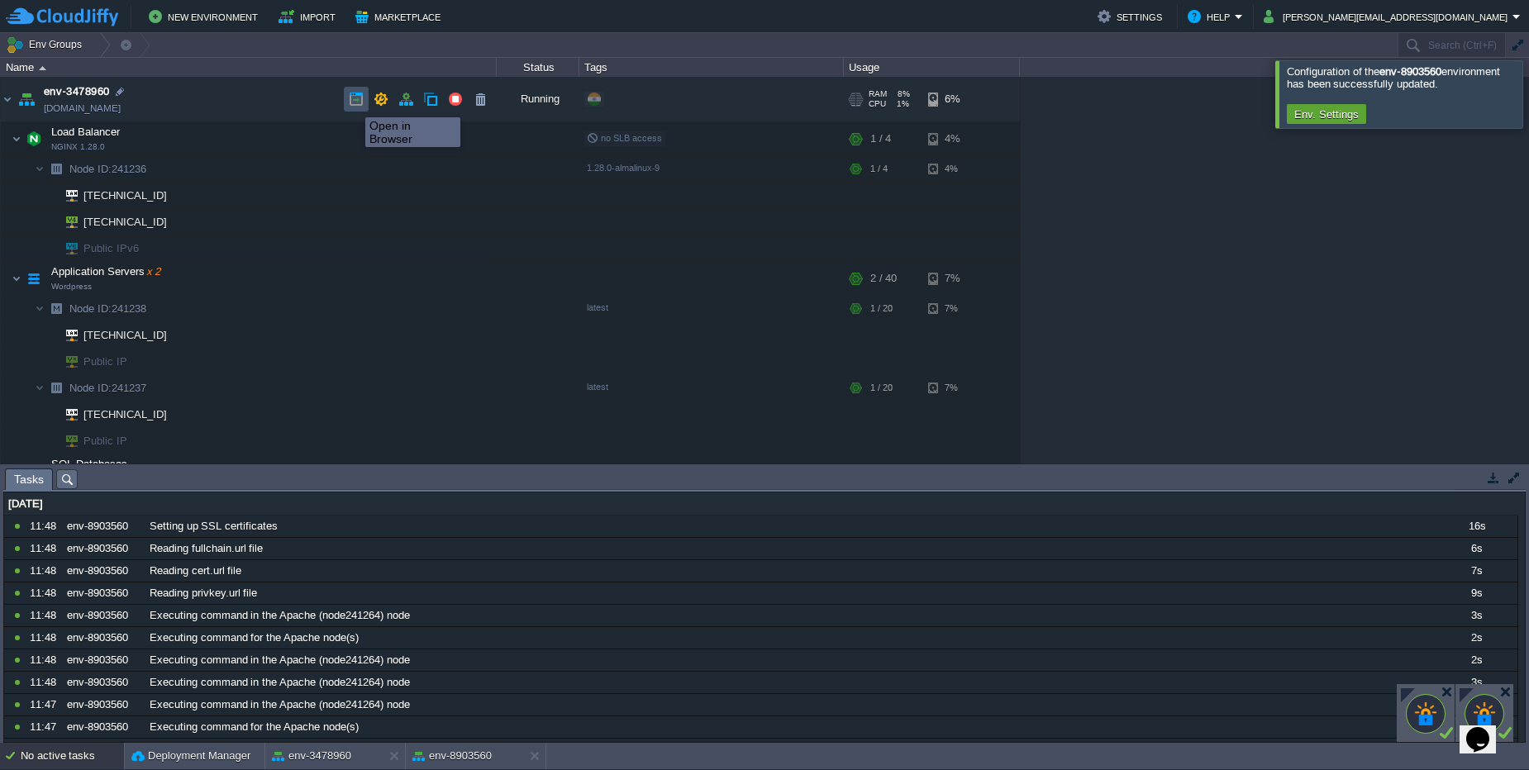
click at [353, 102] on button "button" at bounding box center [356, 99] width 15 height 15
click at [198, 287] on td "Application Servers x 2 Wordpress" at bounding box center [249, 279] width 496 height 34
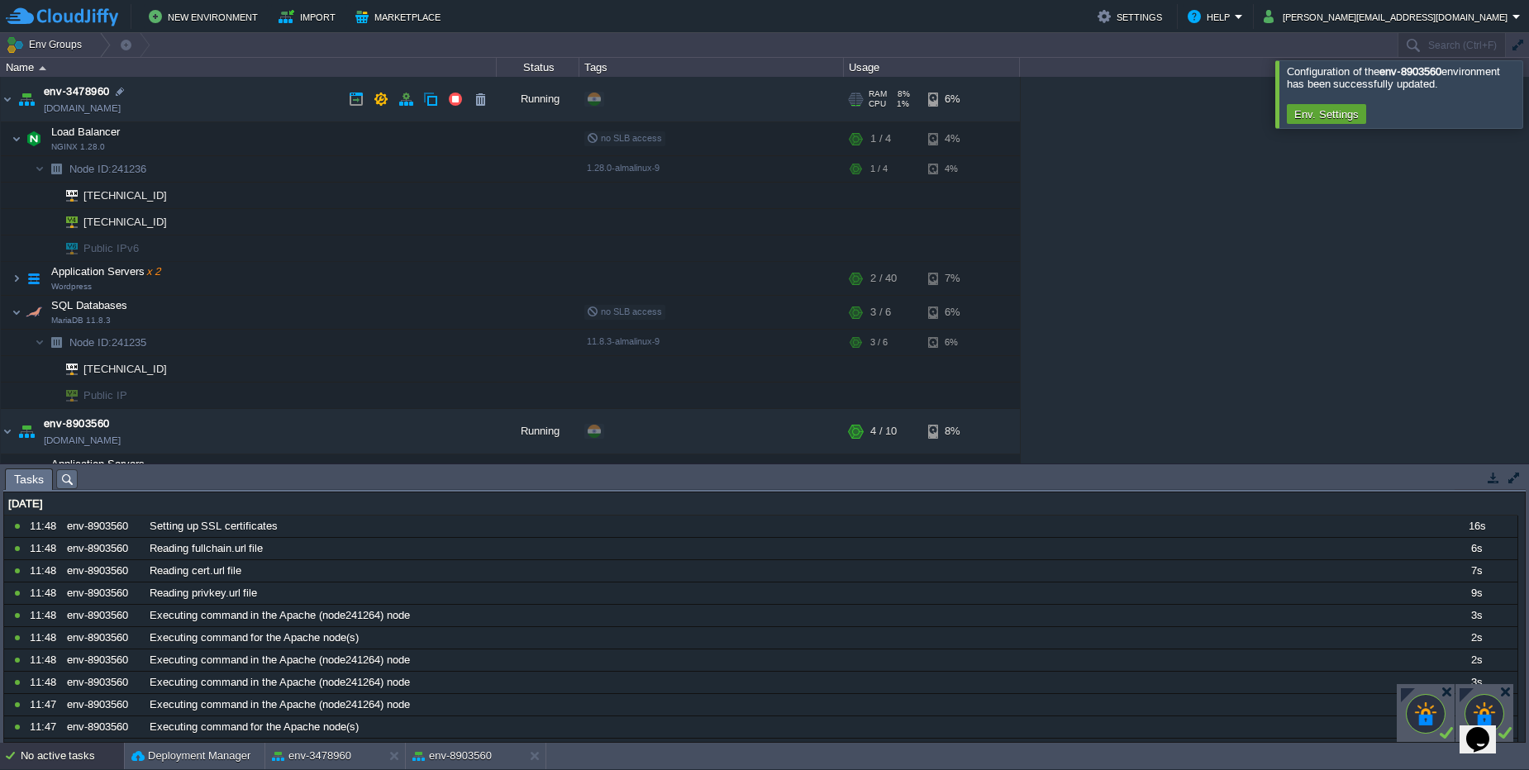
click at [178, 104] on td "env-3478960 [DOMAIN_NAME]" at bounding box center [249, 99] width 496 height 45
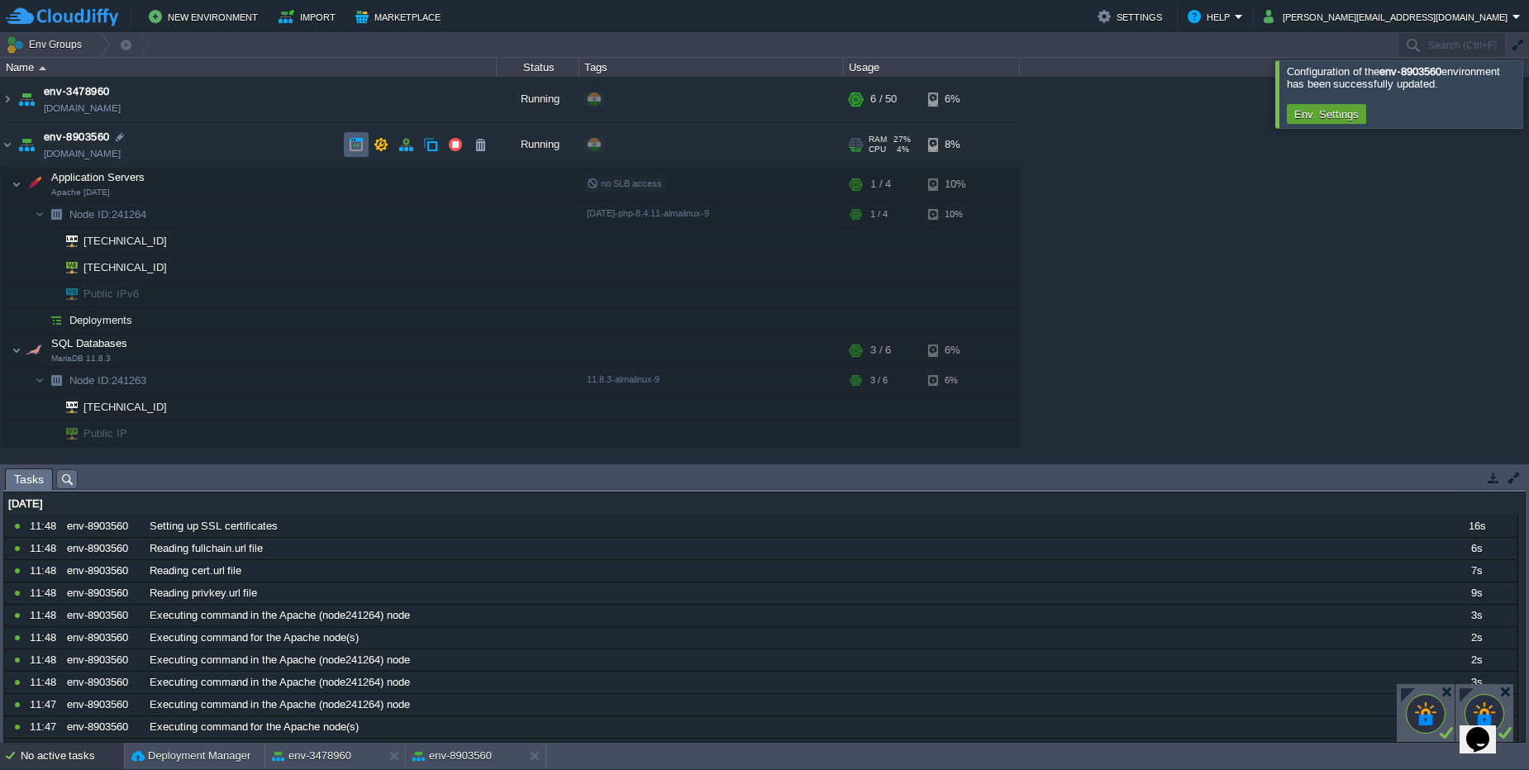
click at [347, 150] on td at bounding box center [356, 144] width 25 height 25
click at [385, 141] on button "button" at bounding box center [380, 144] width 15 height 15
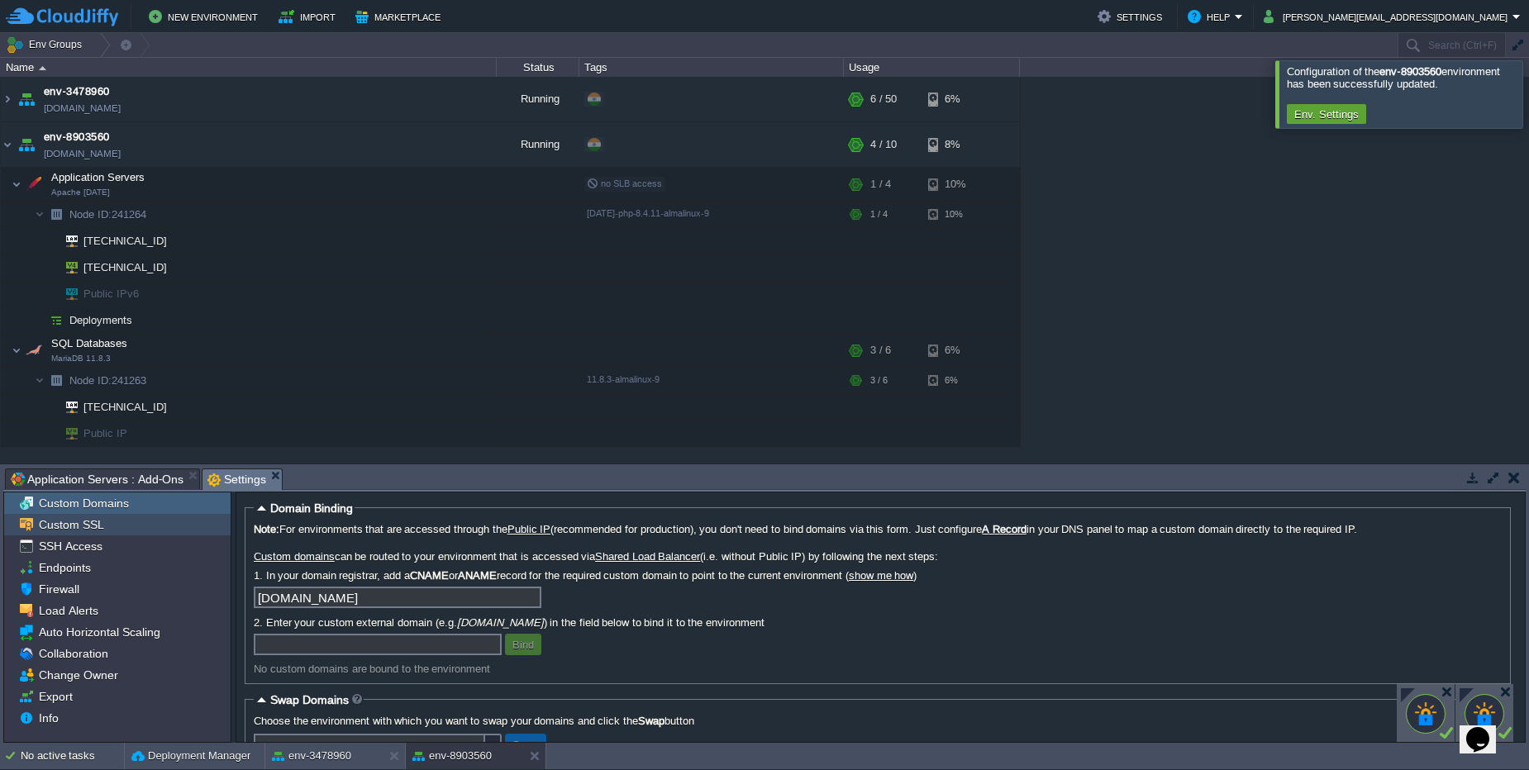
click at [83, 526] on span "Custom SSL" at bounding box center [71, 524] width 71 height 15
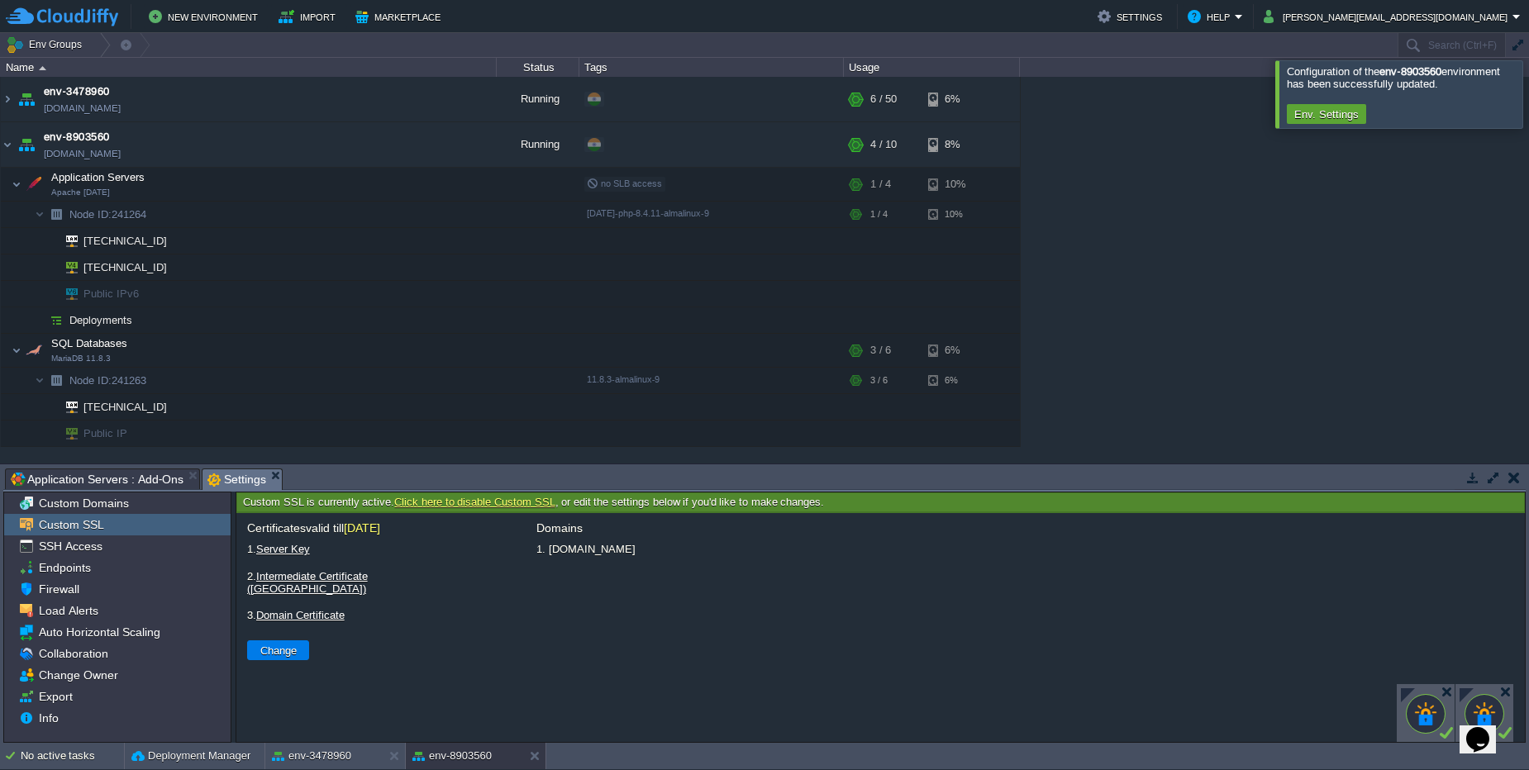
click at [492, 499] on link "Click here to disable Custom SSL" at bounding box center [474, 502] width 160 height 12
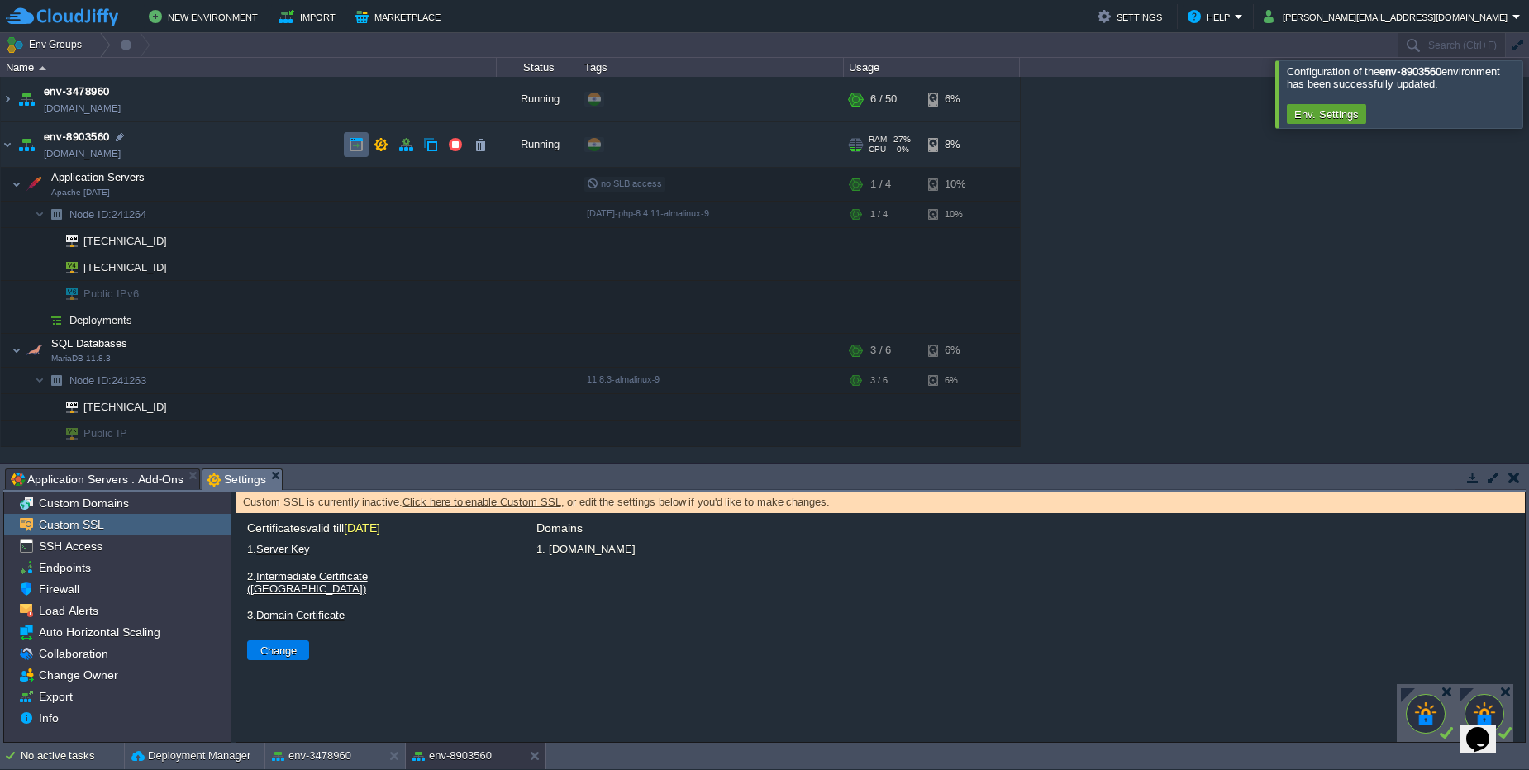
click at [351, 142] on button "button" at bounding box center [356, 144] width 15 height 15
click at [404, 144] on button "button" at bounding box center [405, 144] width 15 height 15
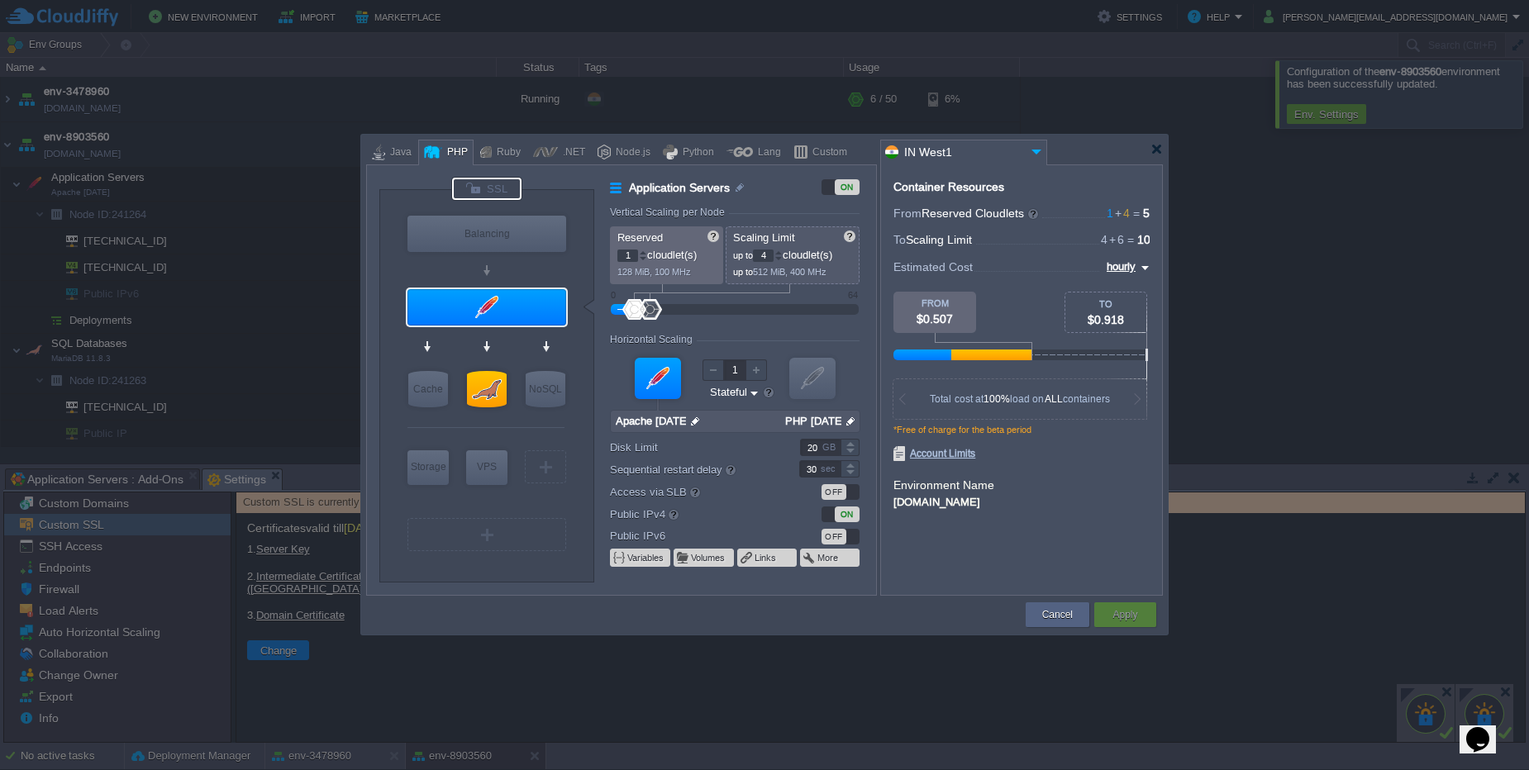
click at [497, 179] on div at bounding box center [486, 189] width 69 height 22
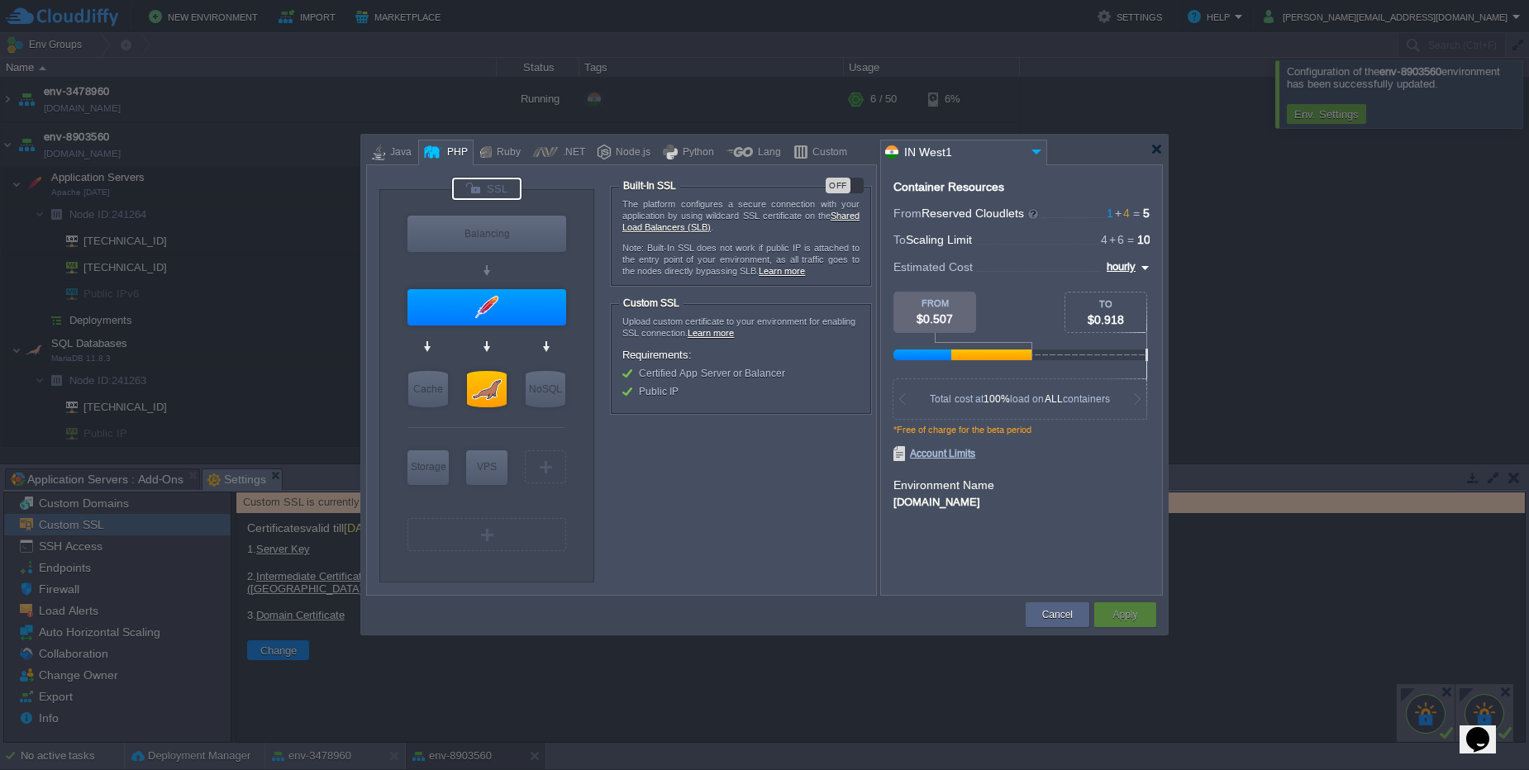
click at [486, 189] on div at bounding box center [486, 189] width 69 height 22
click at [500, 307] on div at bounding box center [486, 307] width 159 height 36
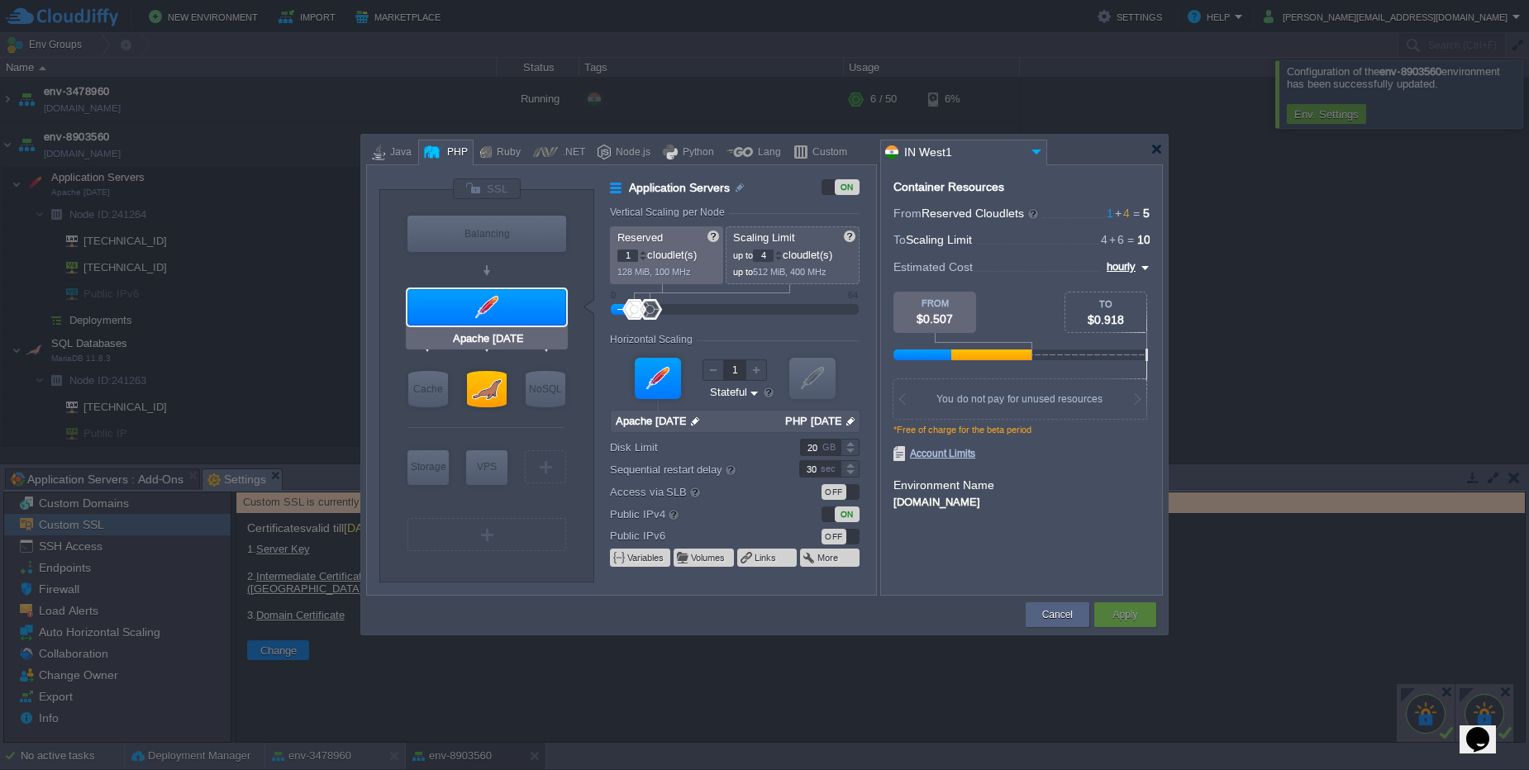
type input "NGINX 1.28.0"
click at [486, 181] on div at bounding box center [486, 189] width 69 height 22
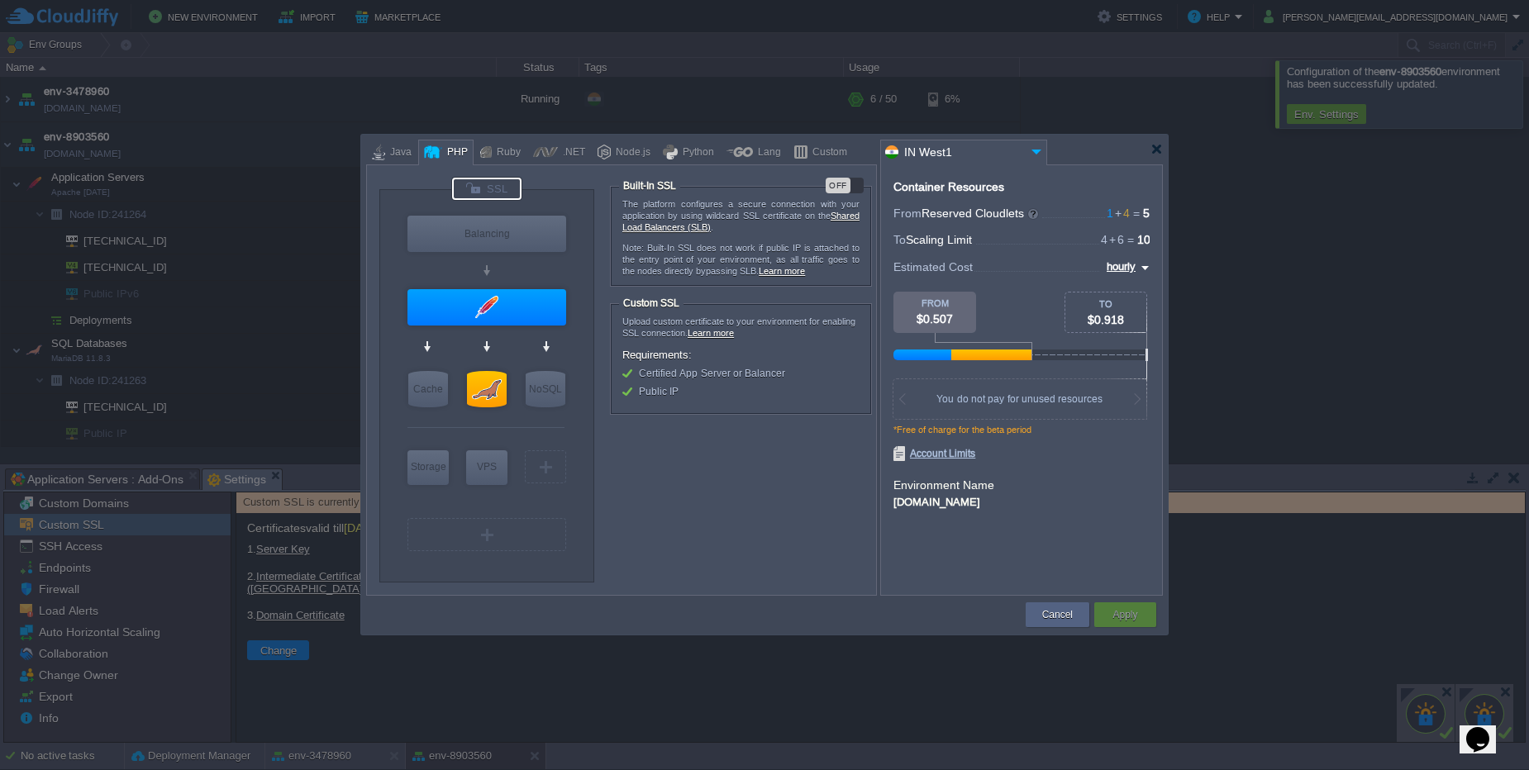
click at [840, 179] on div "OFF" at bounding box center [837, 186] width 25 height 16
click at [1125, 615] on button "Apply" at bounding box center [1124, 615] width 25 height 17
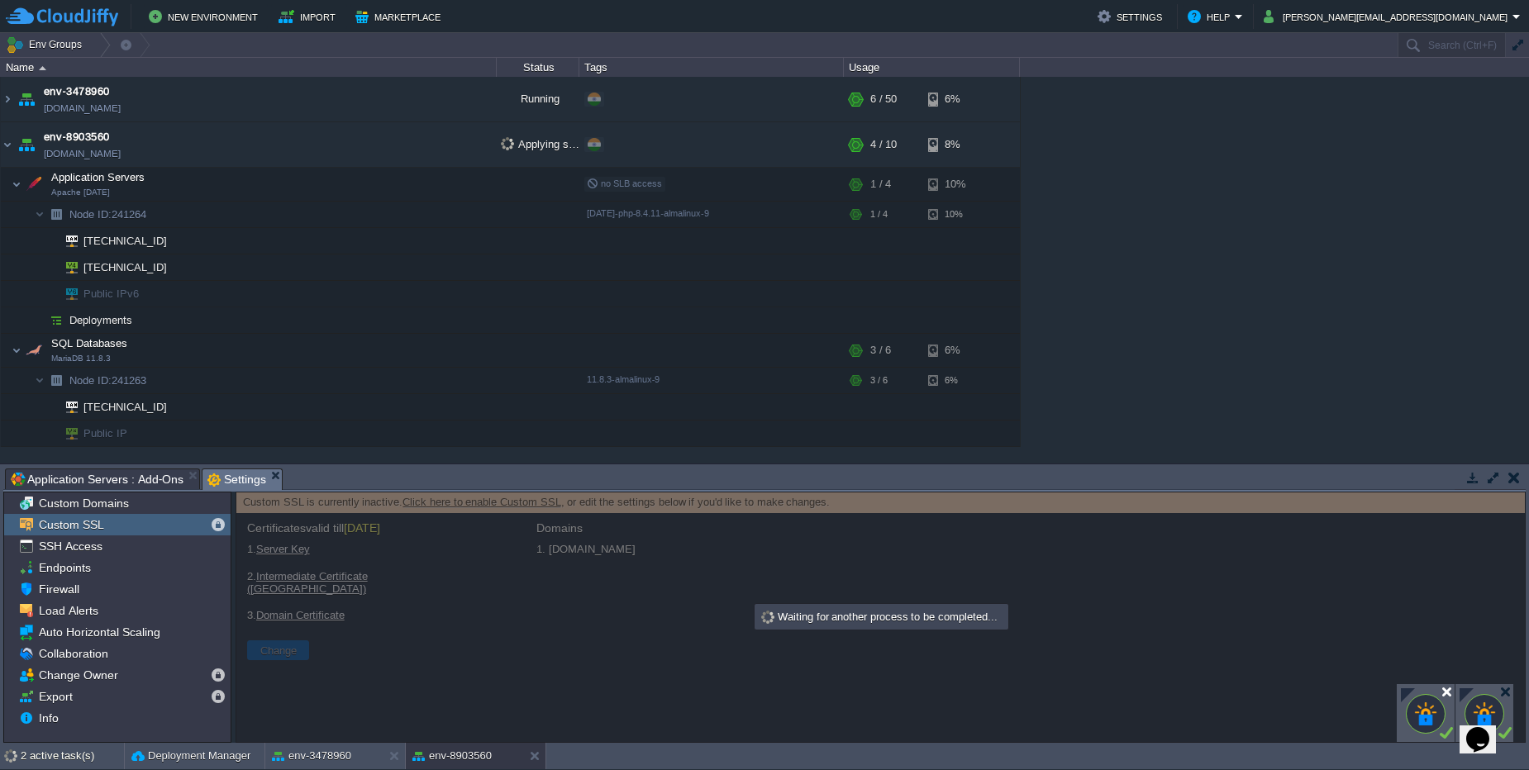
click at [1449, 689] on div at bounding box center [1446, 692] width 12 height 12
click at [1504, 695] on div at bounding box center [1505, 692] width 12 height 12
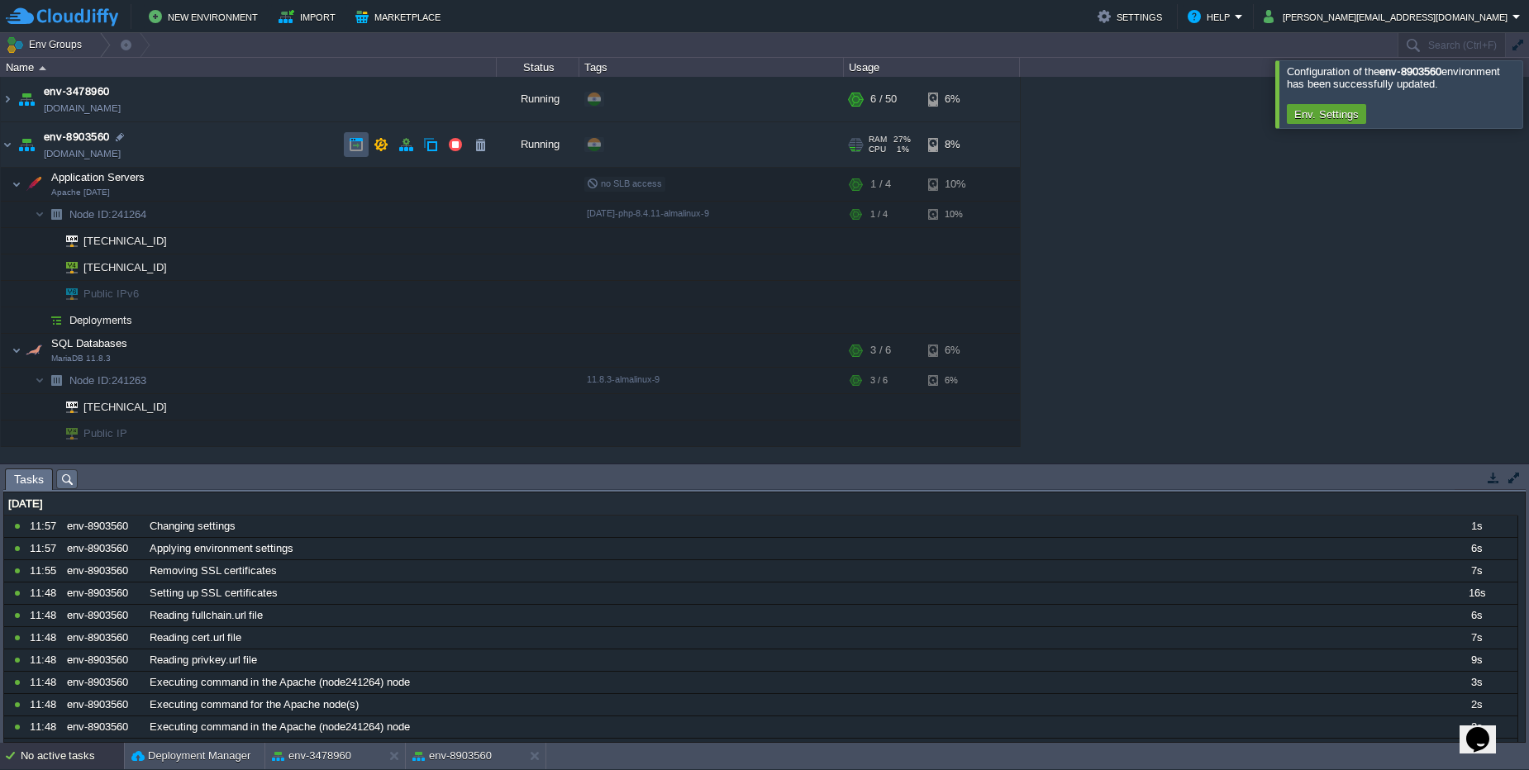
click at [349, 137] on button "button" at bounding box center [356, 144] width 15 height 15
click at [317, 183] on button "button" at bounding box center [323, 184] width 15 height 15
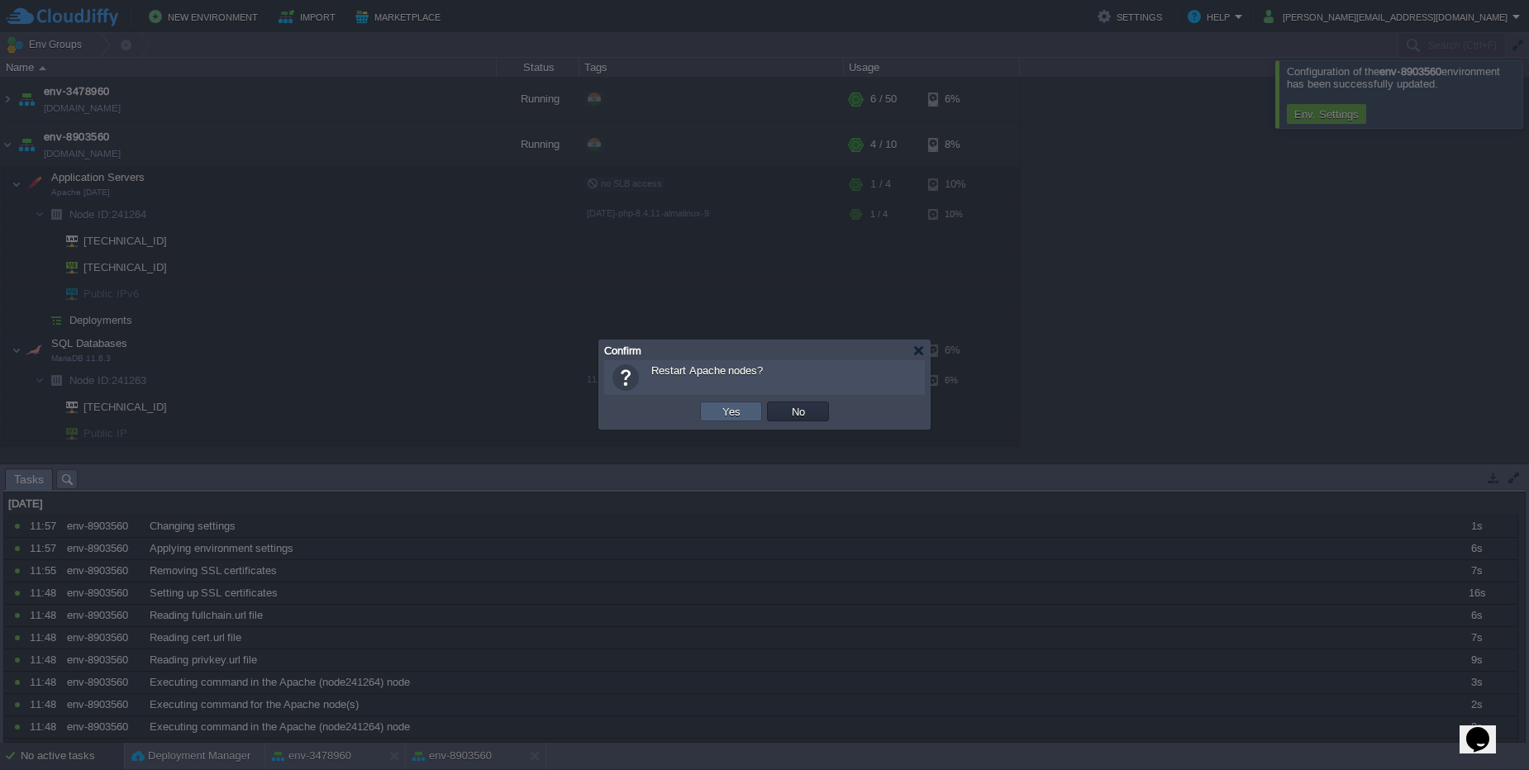
click at [735, 417] on button "Yes" at bounding box center [731, 411] width 28 height 15
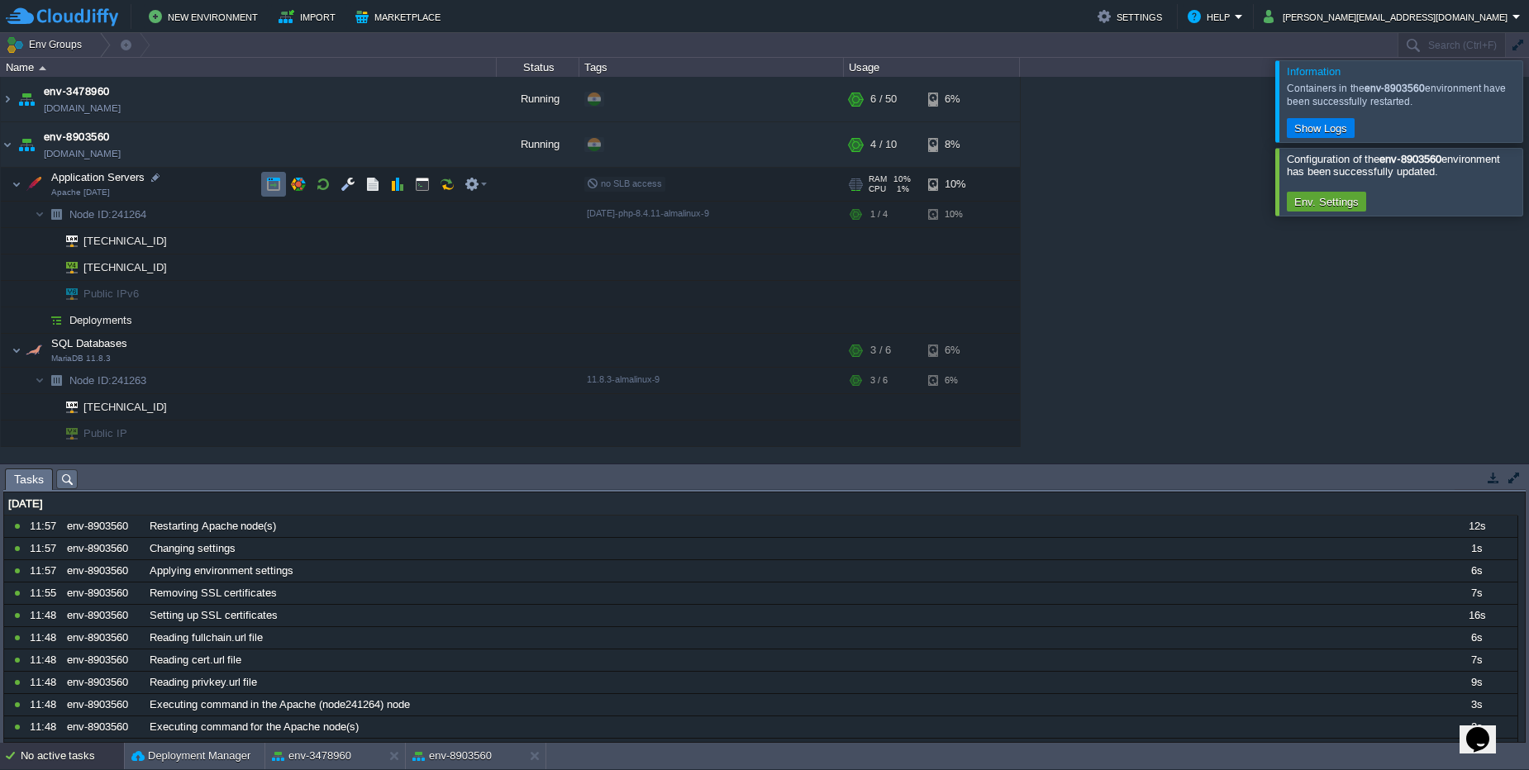
click at [269, 183] on button "button" at bounding box center [273, 184] width 15 height 15
click at [43, 218] on img at bounding box center [40, 215] width 10 height 26
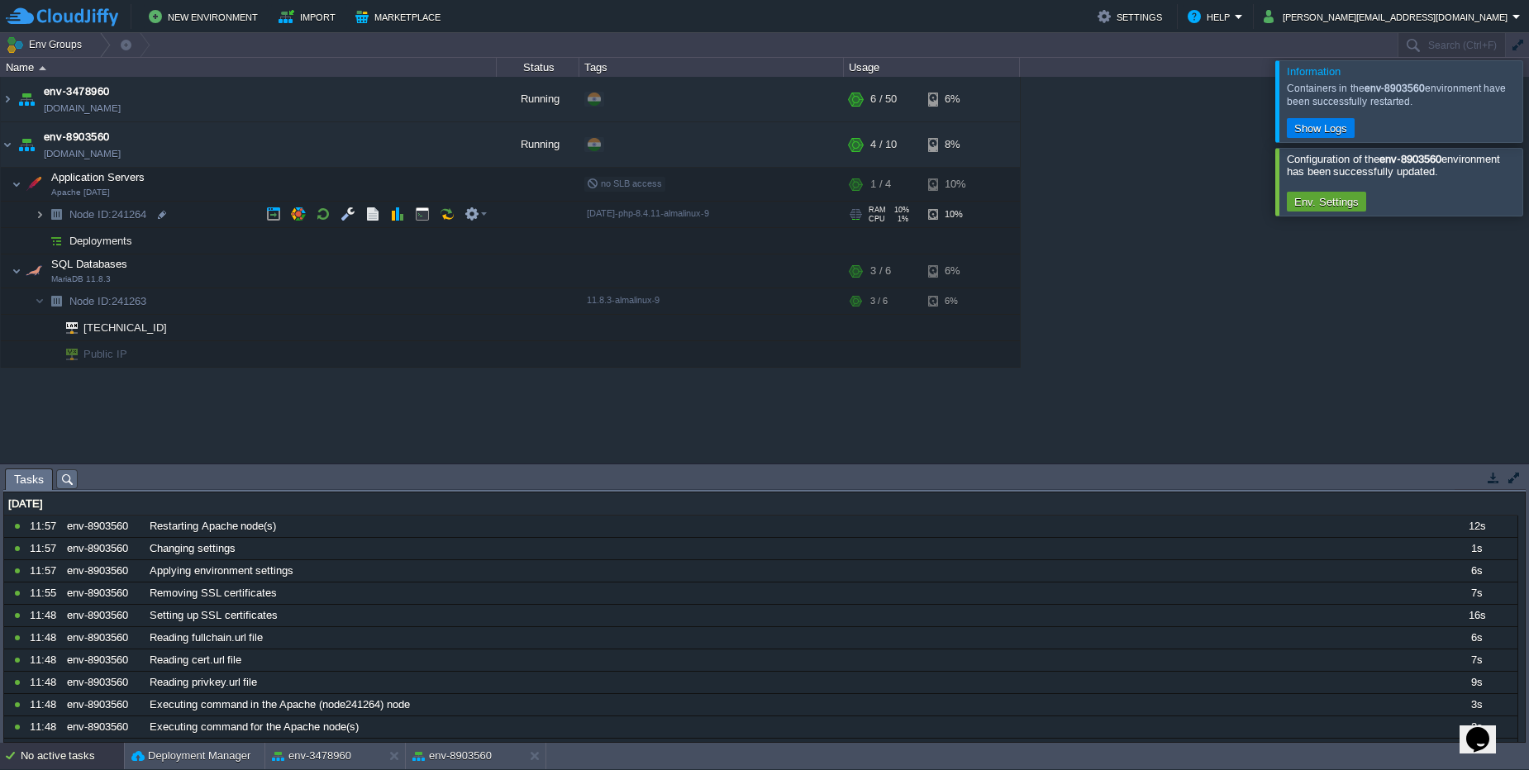
click at [43, 218] on img at bounding box center [40, 215] width 10 height 26
click at [401, 147] on button "button" at bounding box center [405, 144] width 15 height 15
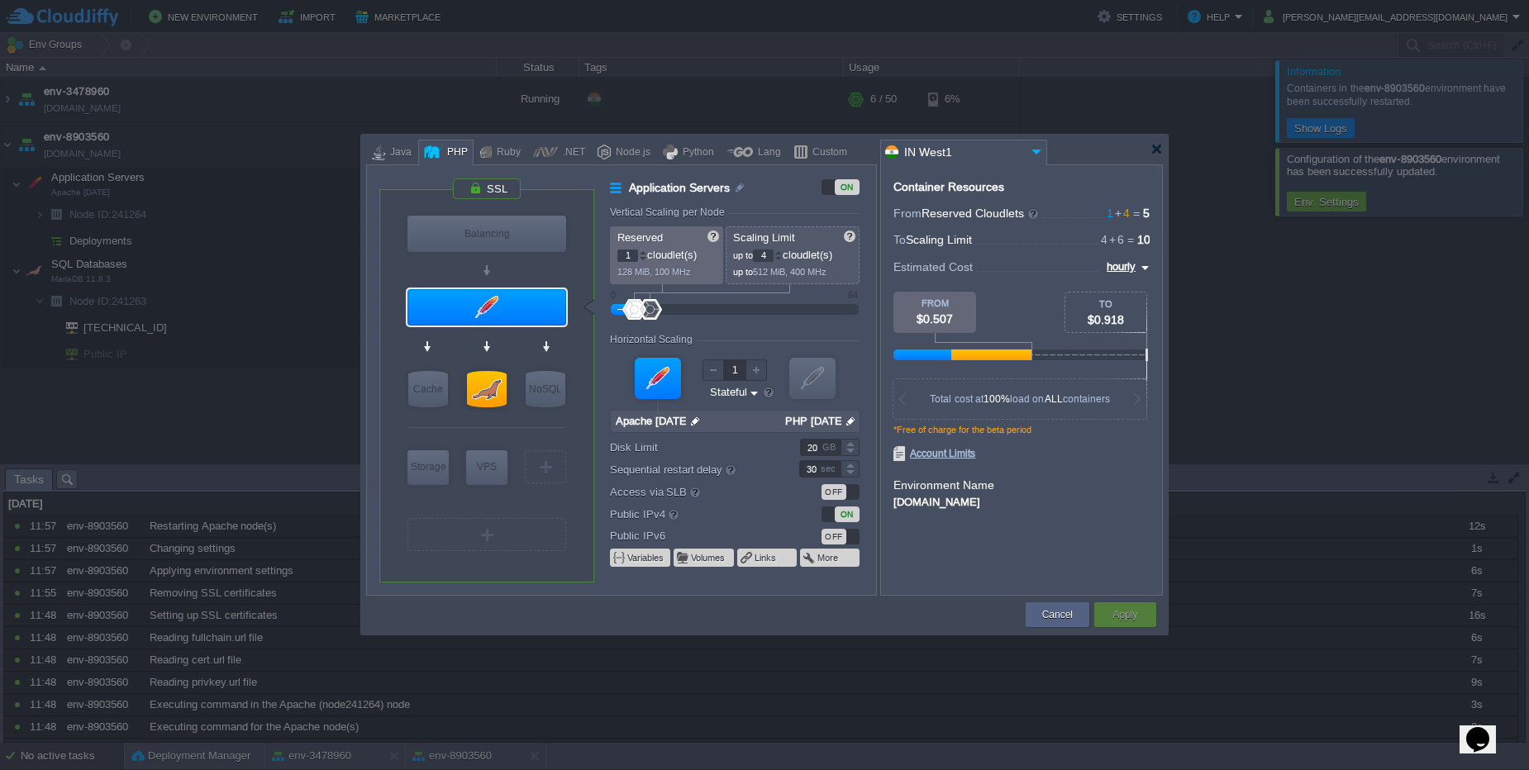
click at [852, 514] on div "ON" at bounding box center [847, 515] width 25 height 16
click at [1140, 613] on div "Apply" at bounding box center [1124, 614] width 37 height 25
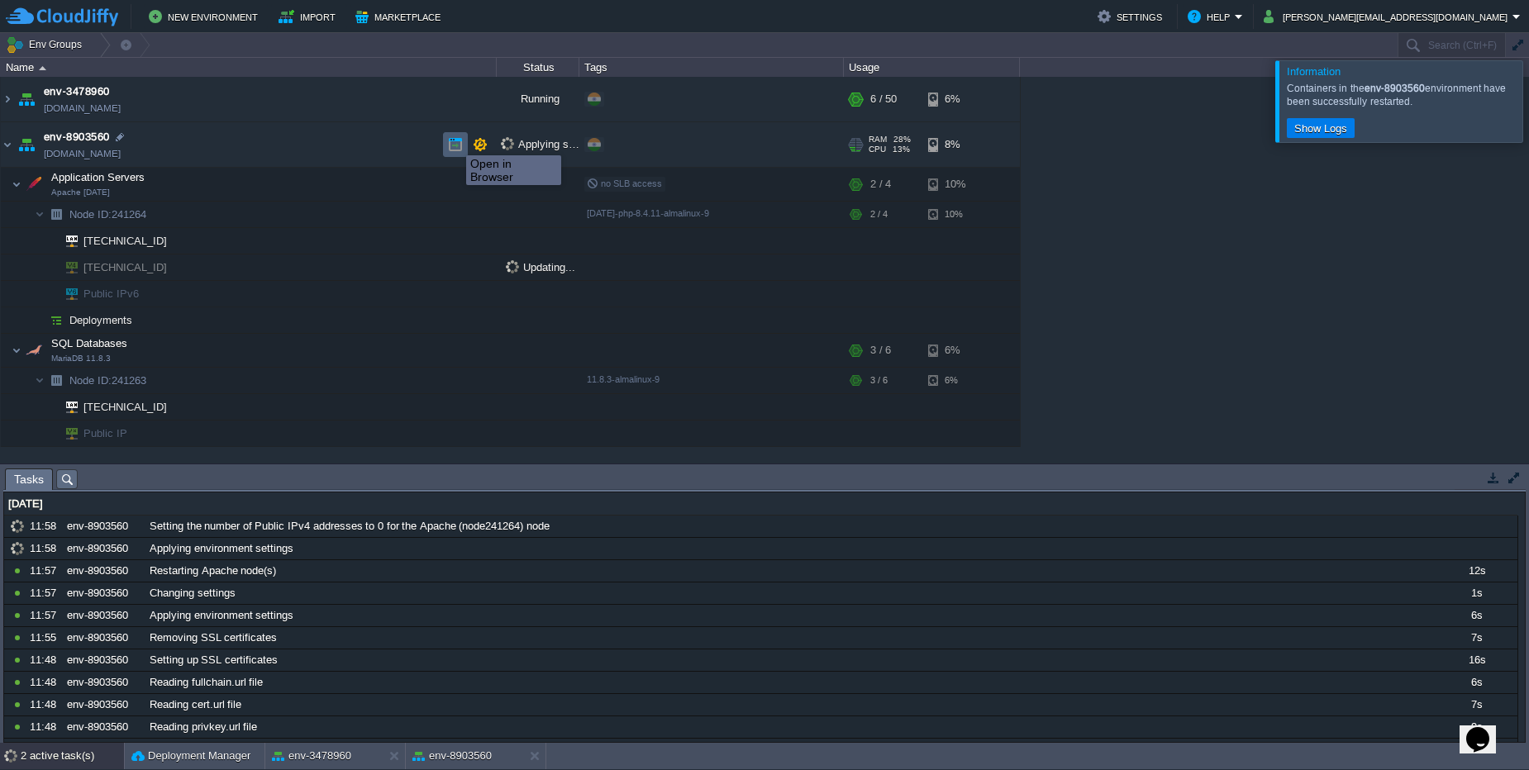
click at [454, 140] on button "button" at bounding box center [455, 144] width 15 height 15
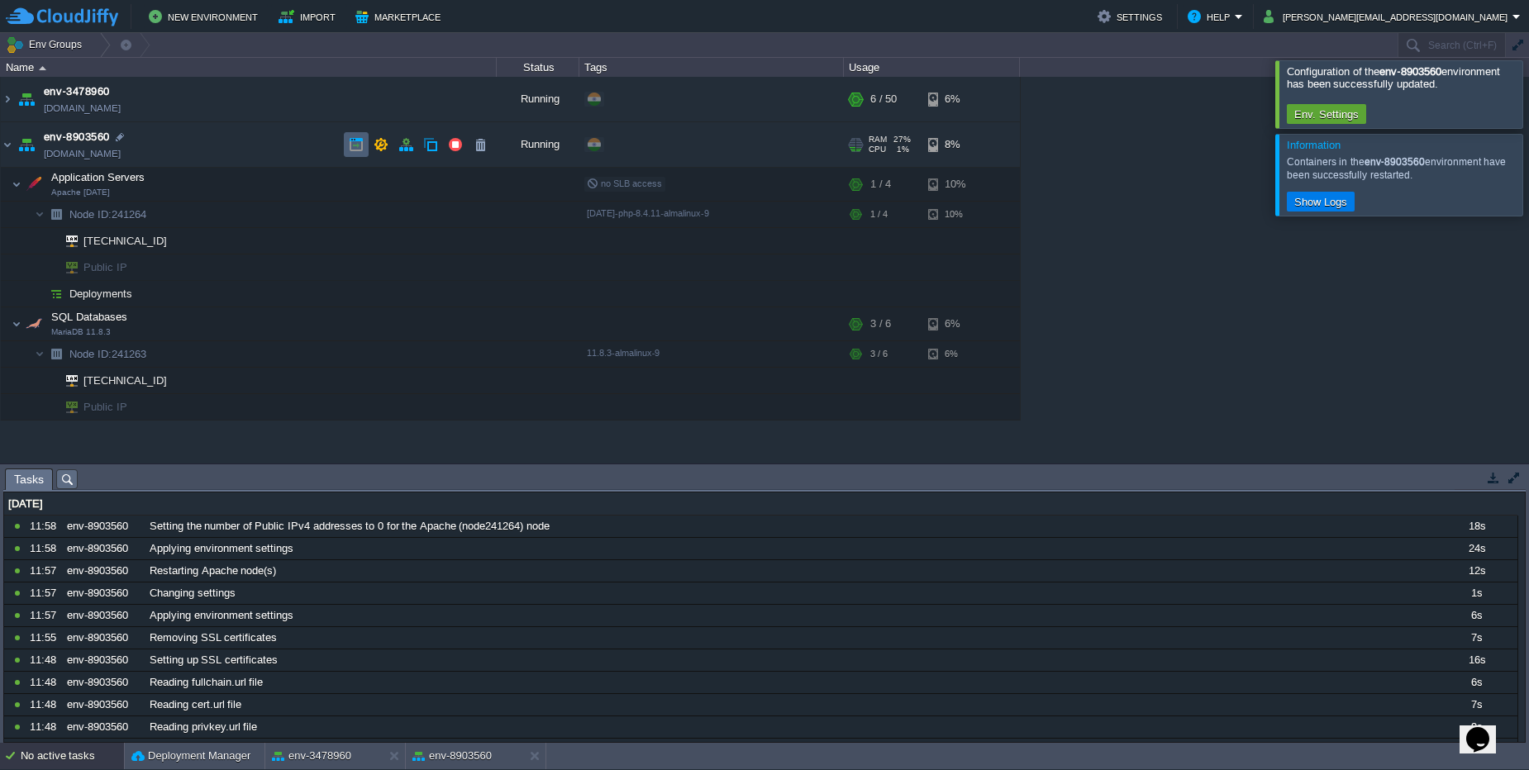
click at [361, 150] on button "button" at bounding box center [356, 144] width 15 height 15
click at [283, 175] on td at bounding box center [273, 184] width 25 height 25
click at [421, 185] on button "button" at bounding box center [422, 184] width 15 height 15
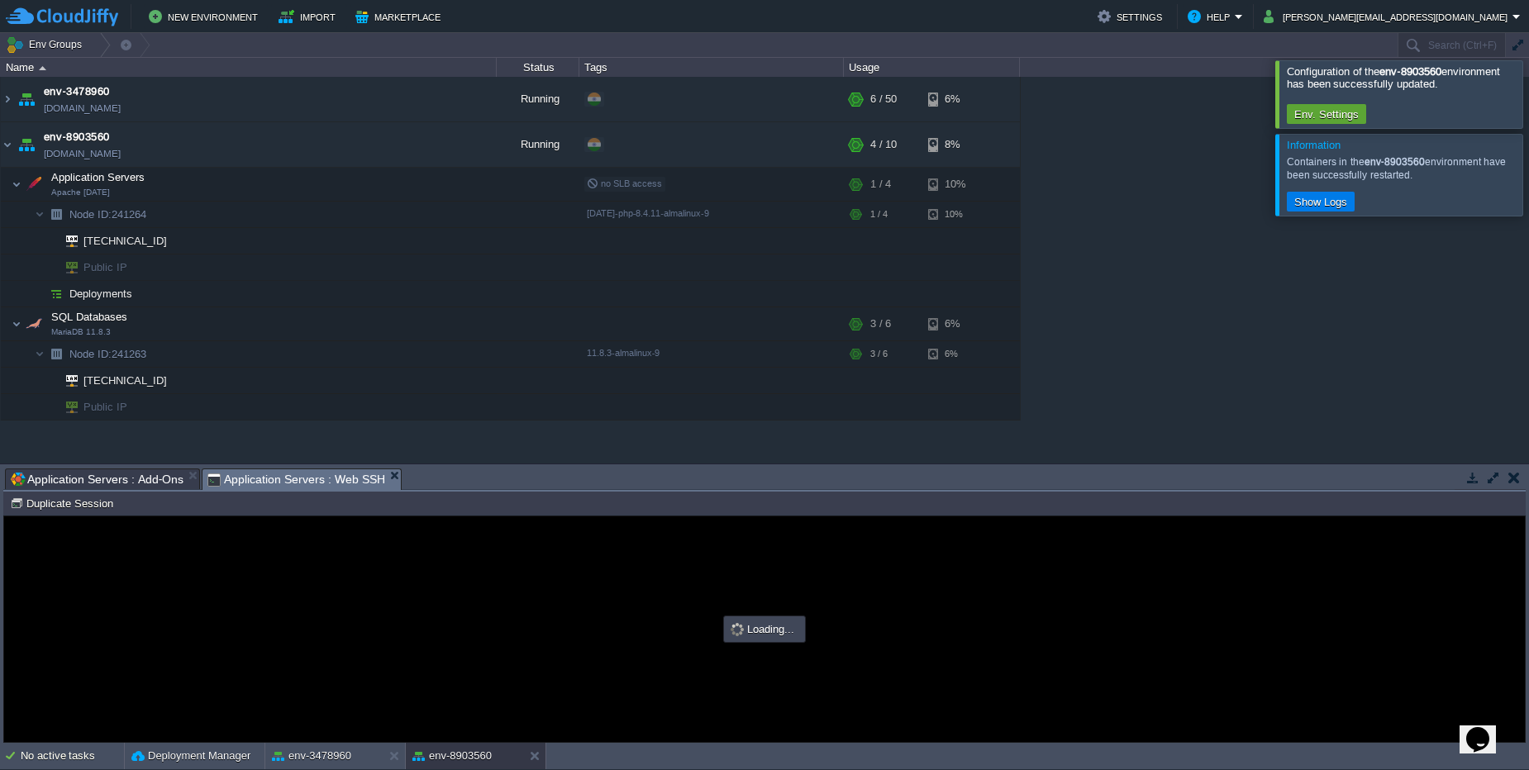
scroll to position [0, 0]
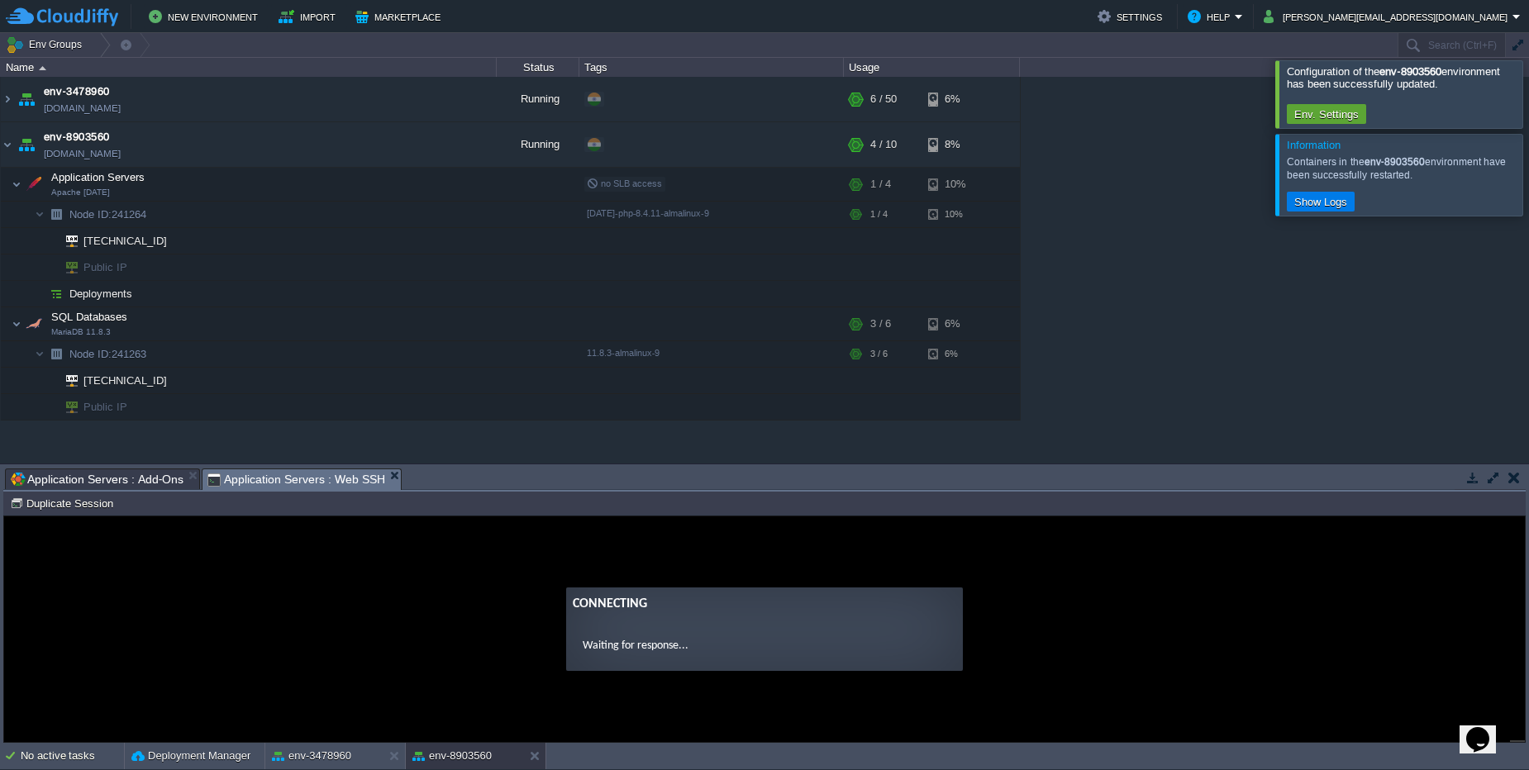
type input "#000000"
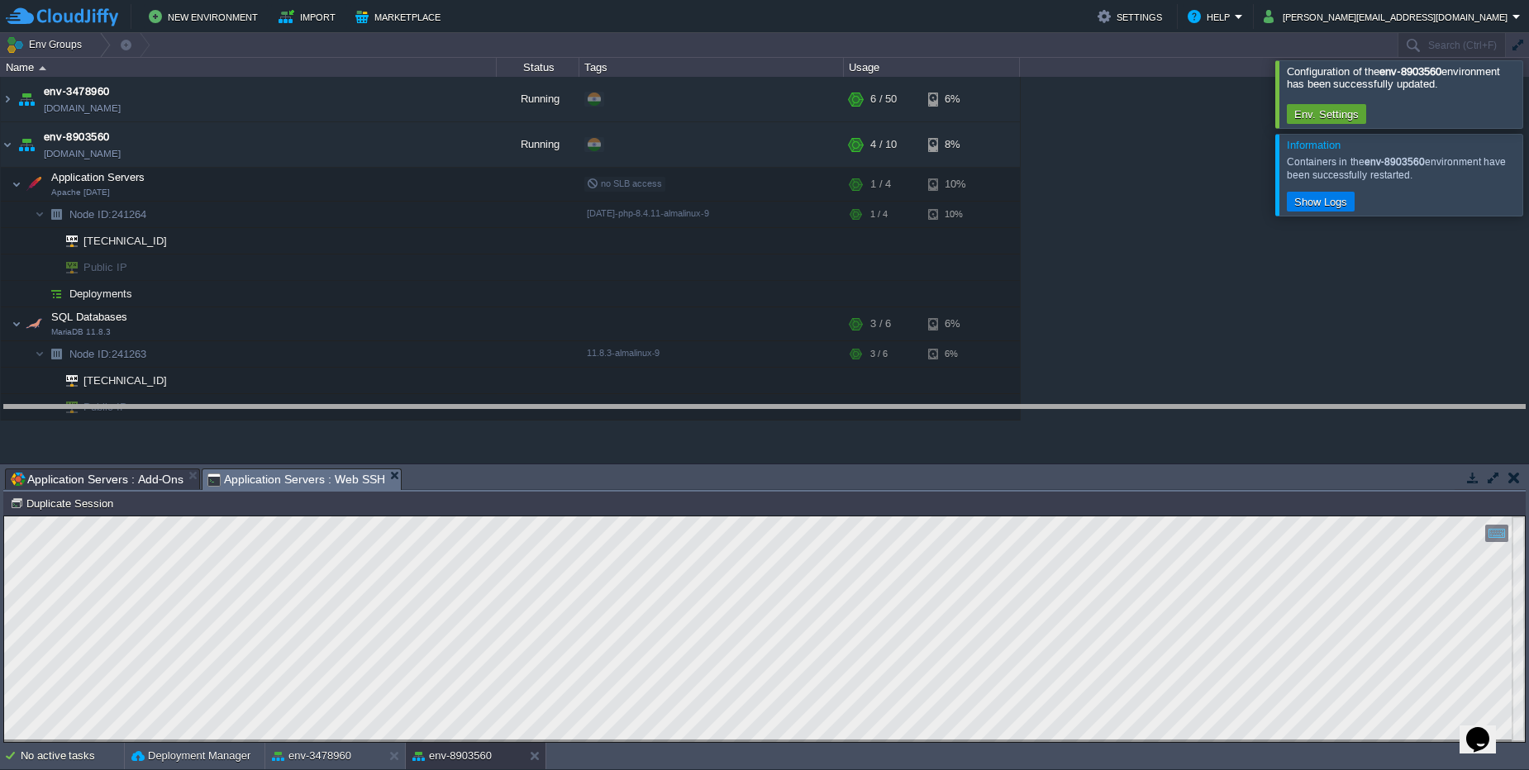
drag, startPoint x: 515, startPoint y: 478, endPoint x: 515, endPoint y: 415, distance: 63.6
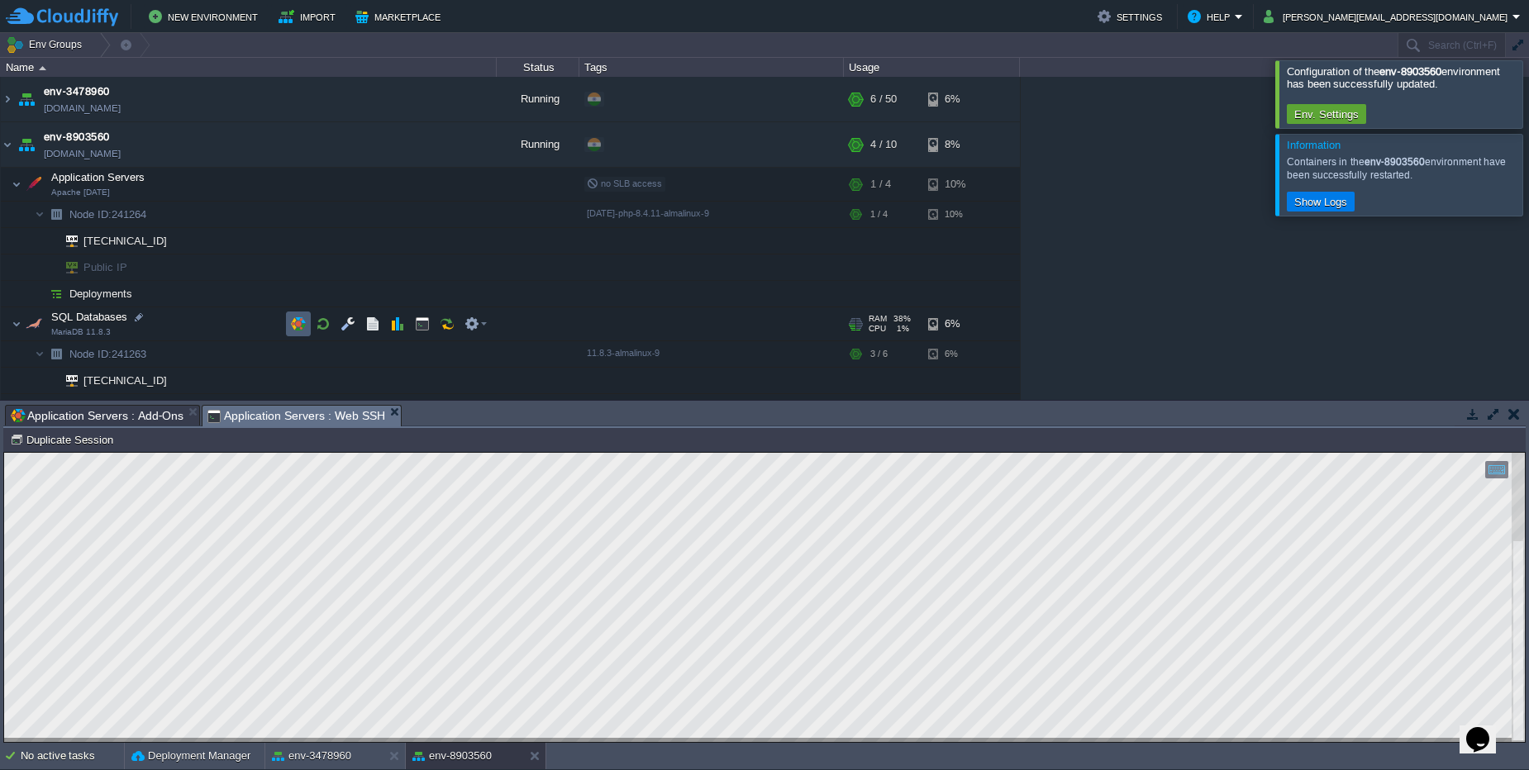
click at [303, 328] on button "button" at bounding box center [298, 323] width 15 height 15
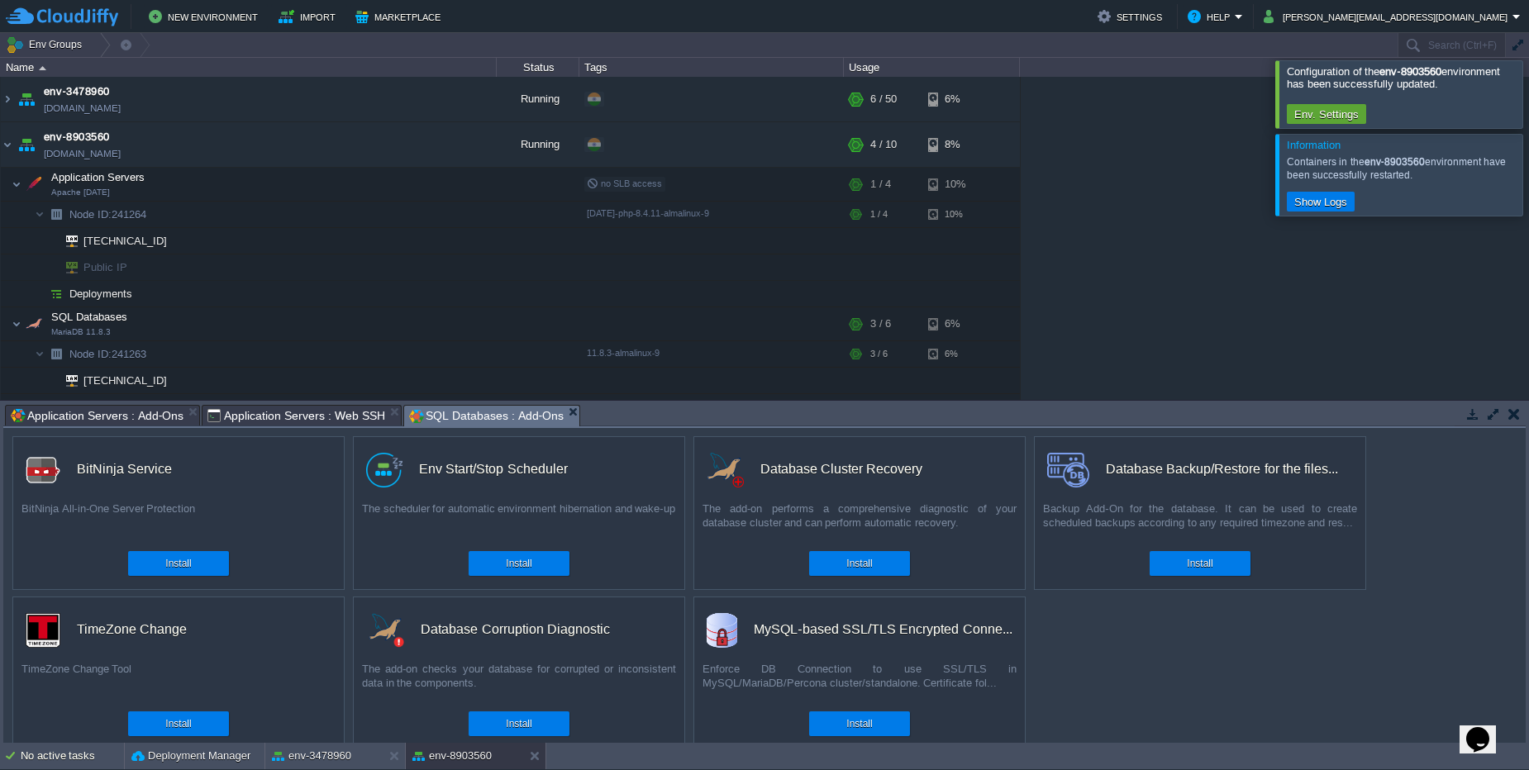
click at [565, 416] on em "SQL Databases : Add-Ons" at bounding box center [494, 416] width 170 height 21
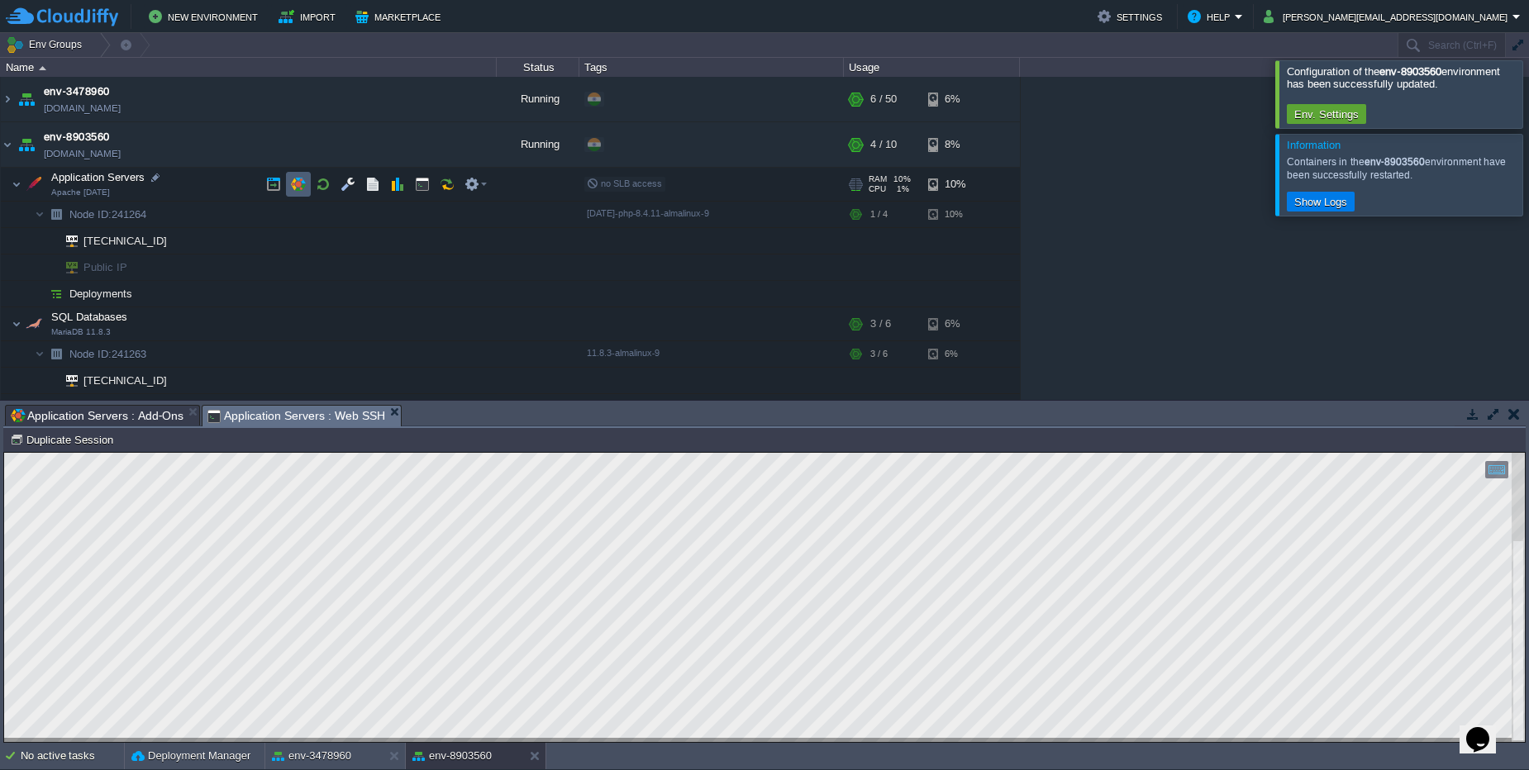
click at [307, 186] on td at bounding box center [298, 184] width 25 height 25
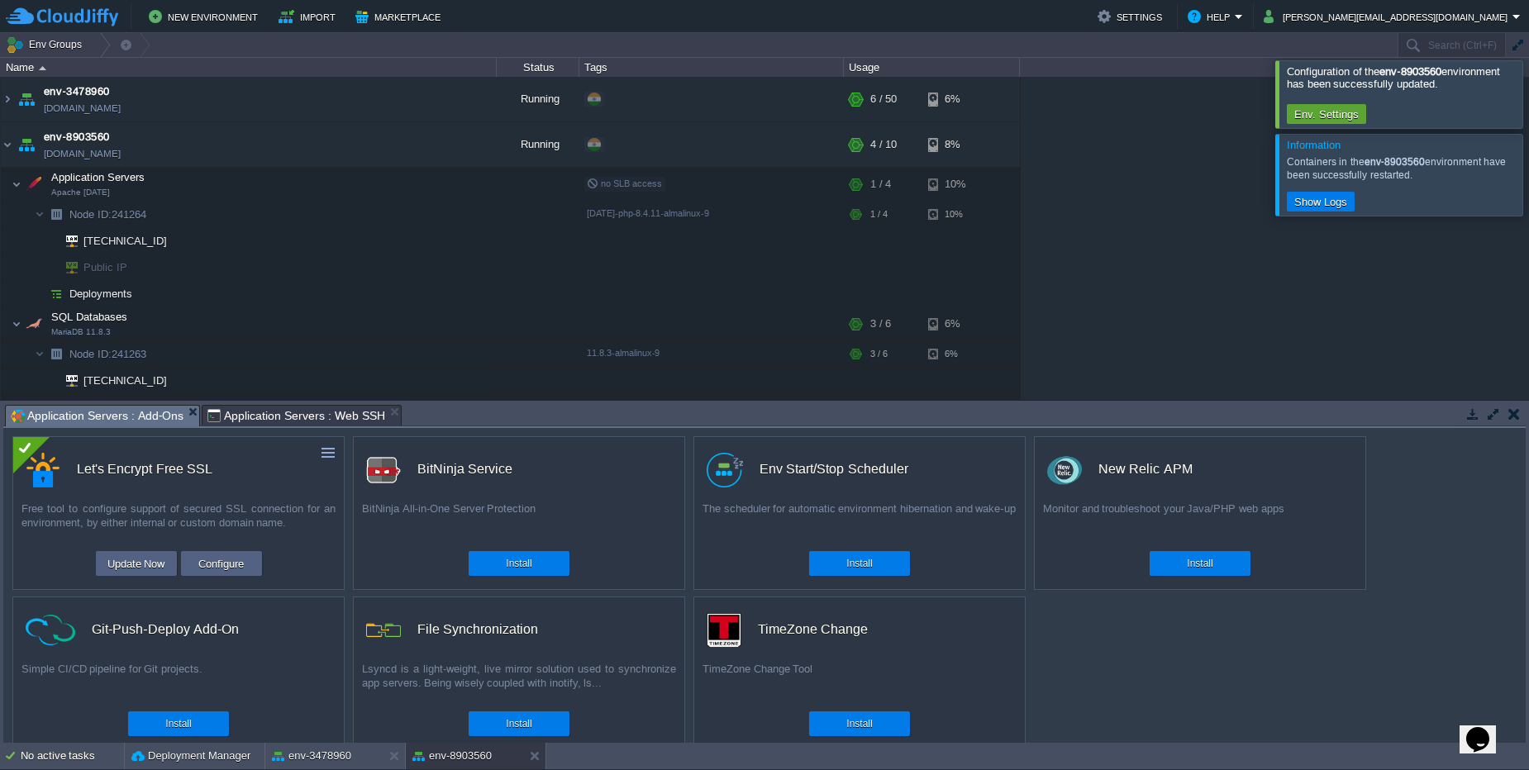
click at [1515, 413] on button "button" at bounding box center [1514, 414] width 12 height 15
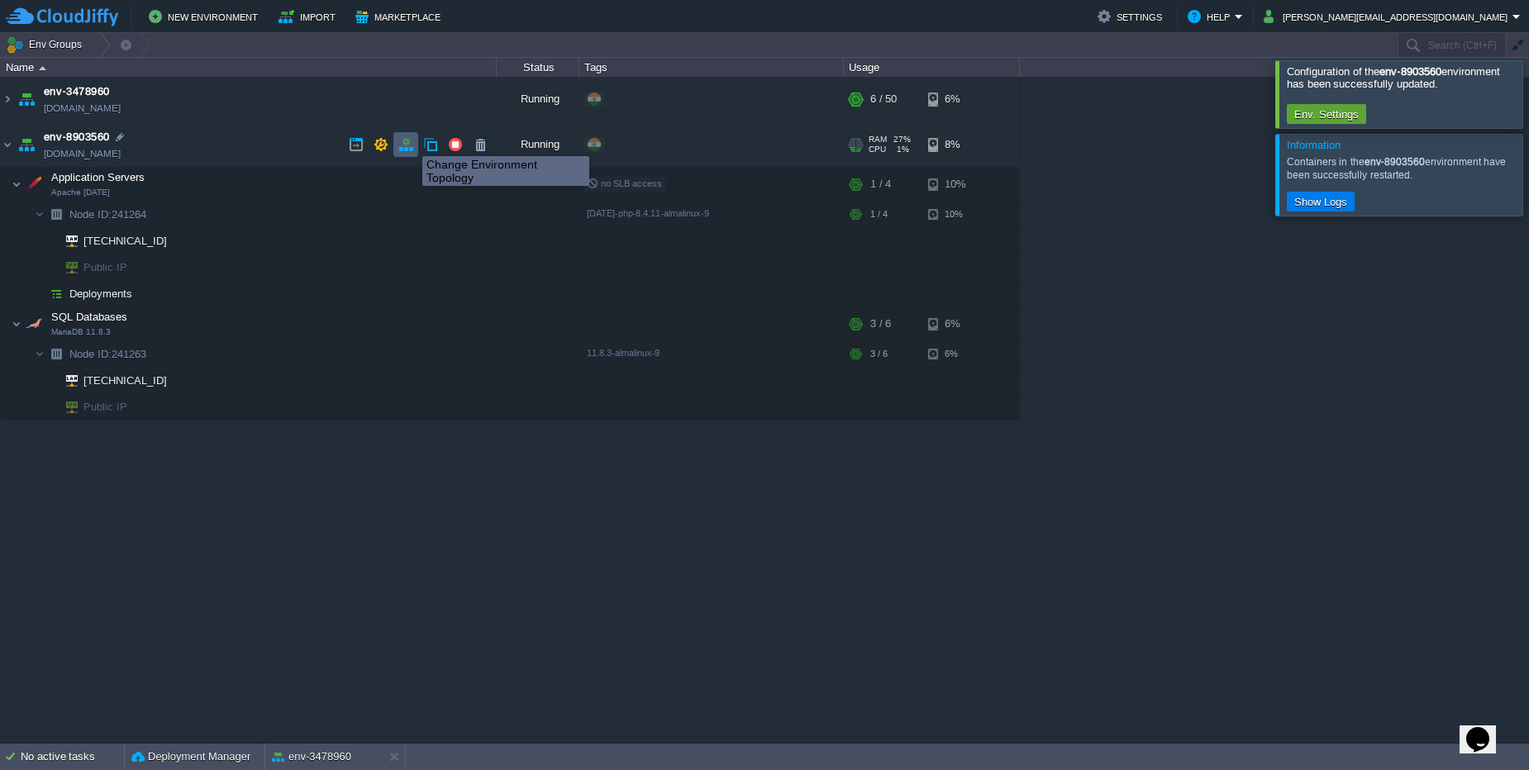
click at [409, 141] on button "button" at bounding box center [405, 144] width 15 height 15
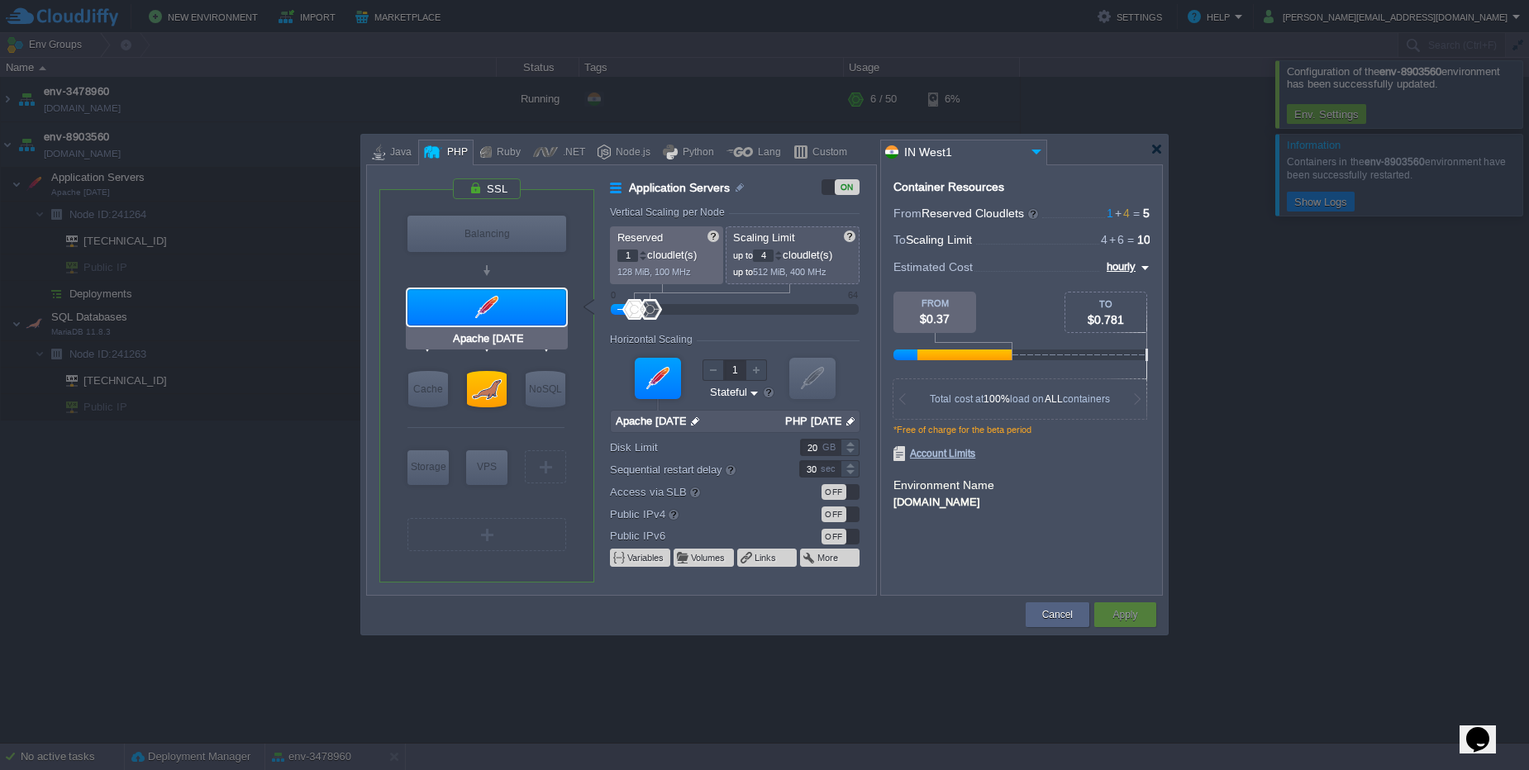
type input "NGINX 1.28.0"
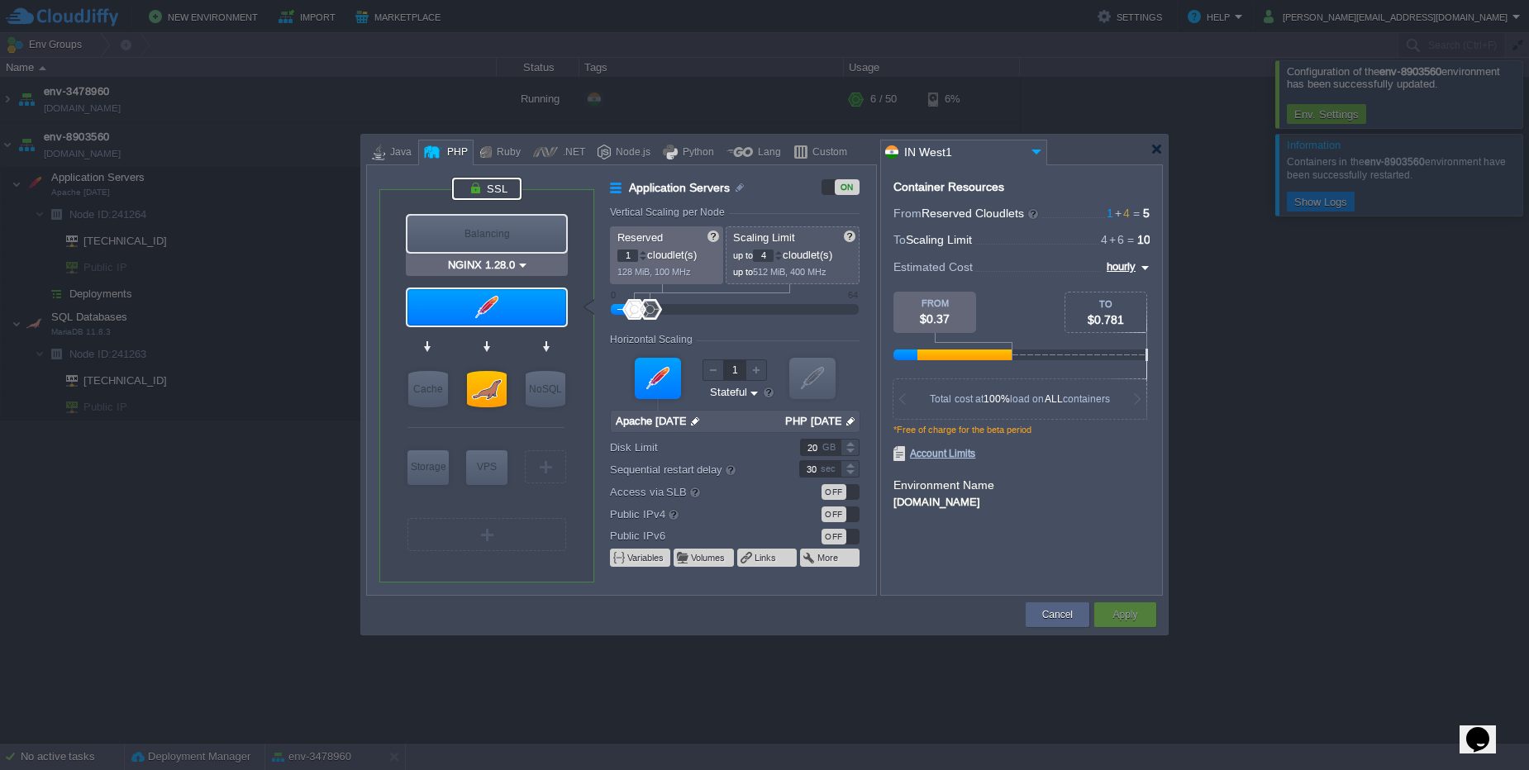
click at [492, 182] on div at bounding box center [486, 189] width 69 height 22
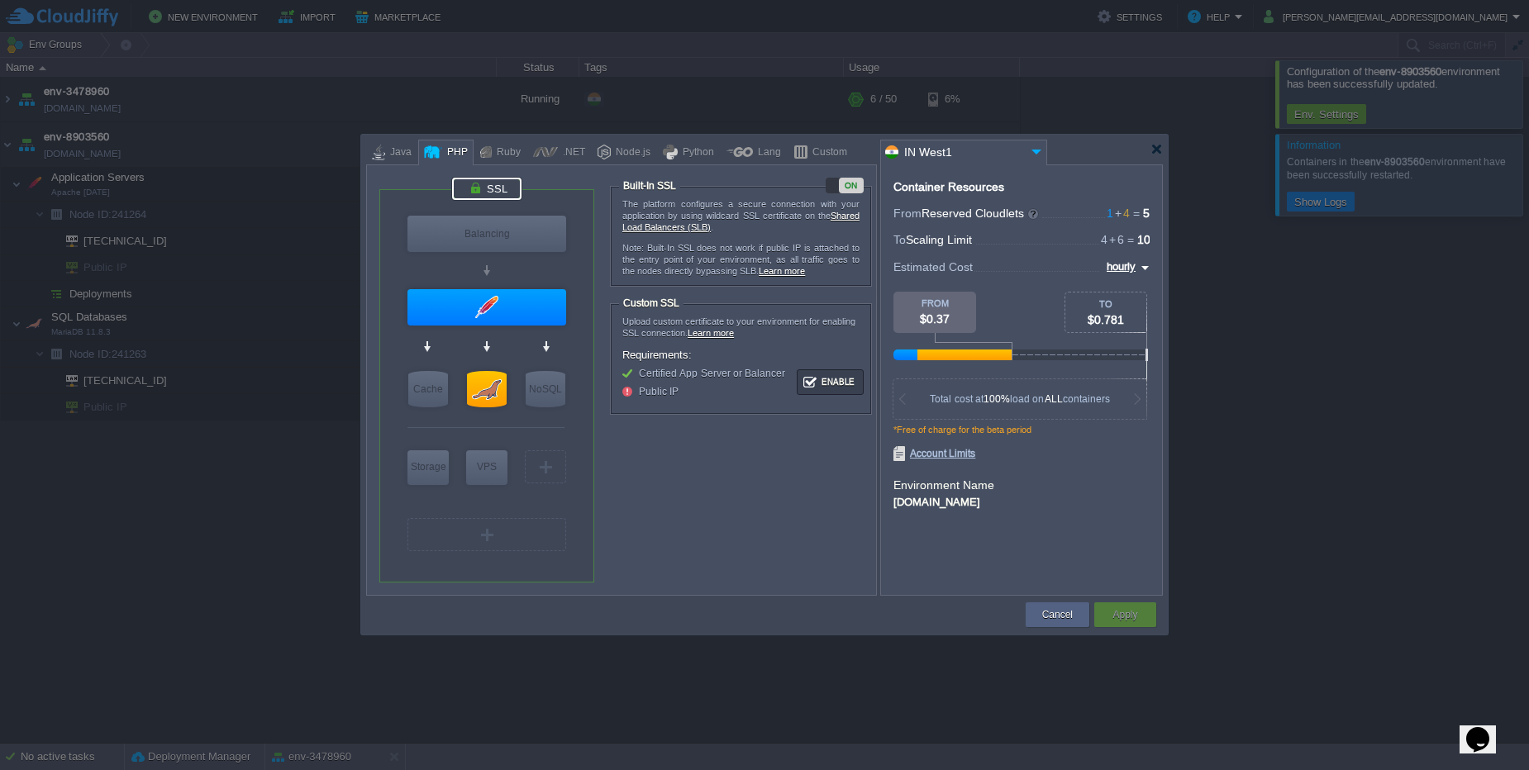
click at [492, 182] on div at bounding box center [486, 189] width 69 height 22
click at [835, 372] on button "Enable" at bounding box center [830, 382] width 62 height 21
click at [1135, 621] on button "Apply" at bounding box center [1124, 615] width 25 height 17
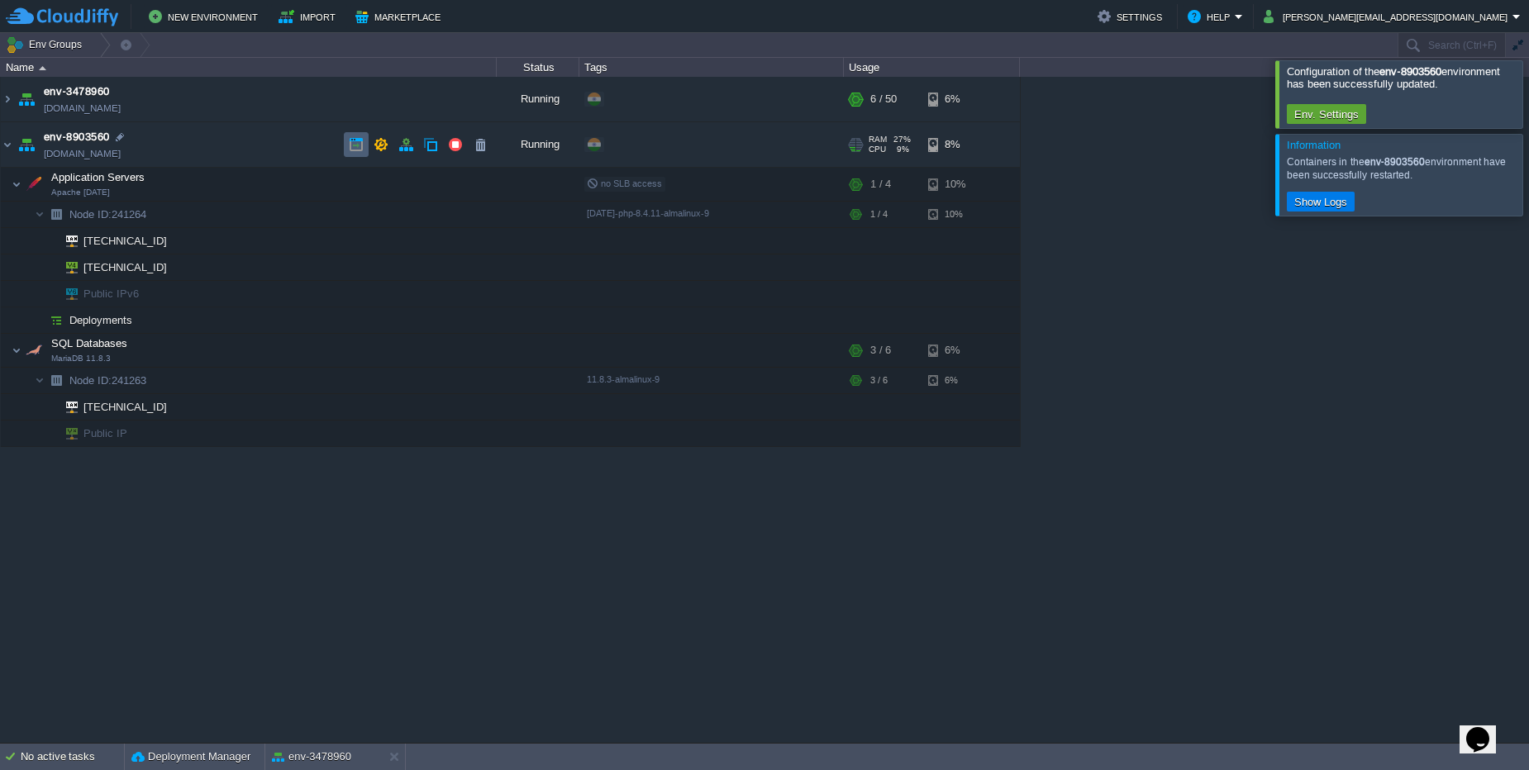
click at [355, 151] on button "button" at bounding box center [356, 144] width 15 height 15
click at [359, 153] on td at bounding box center [356, 144] width 25 height 25
drag, startPoint x: 401, startPoint y: 145, endPoint x: 392, endPoint y: 145, distance: 9.1
click at [392, 145] on div at bounding box center [418, 144] width 149 height 25
click at [388, 145] on button "button" at bounding box center [380, 144] width 15 height 15
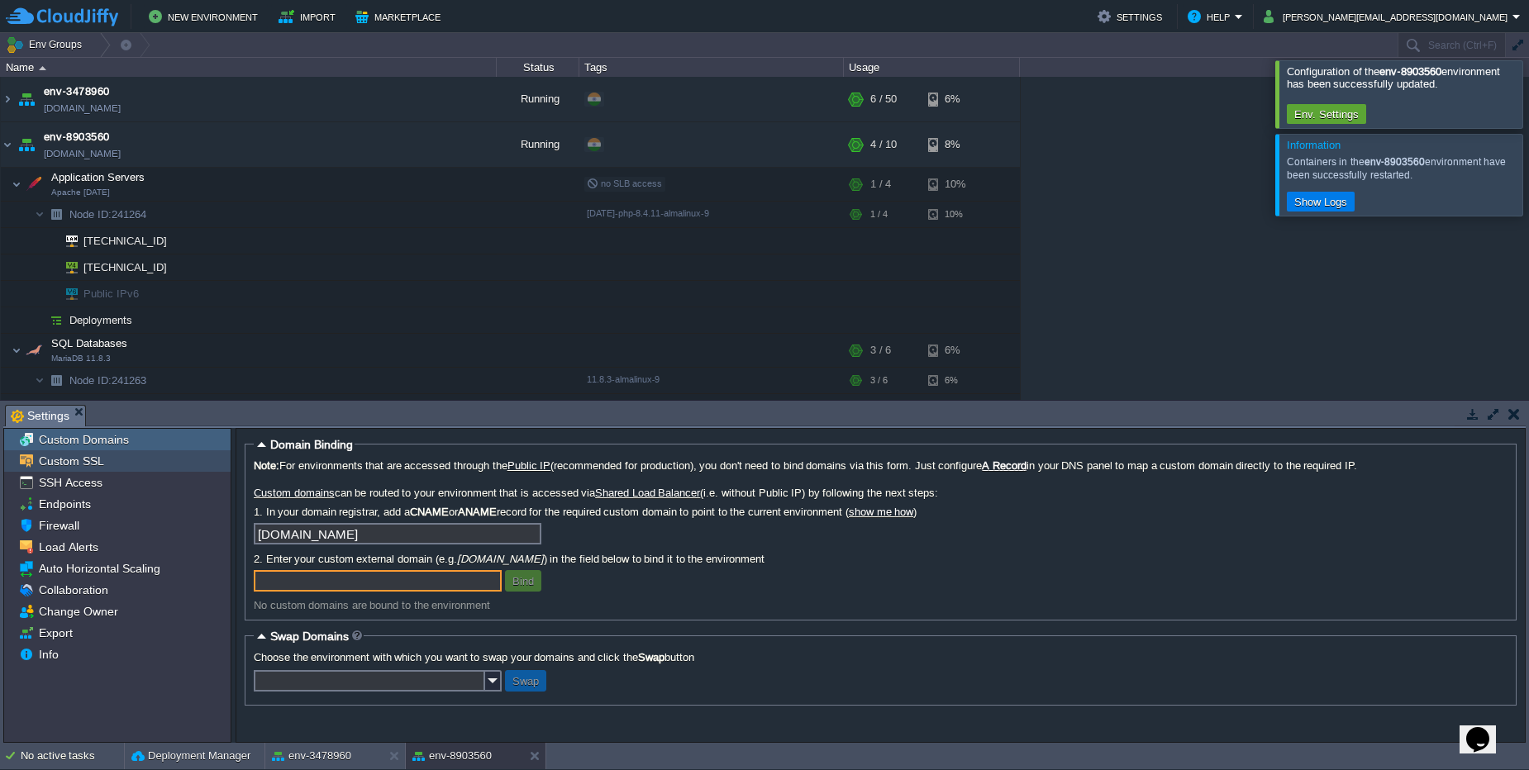
click at [111, 455] on div "Custom SSL" at bounding box center [117, 460] width 226 height 21
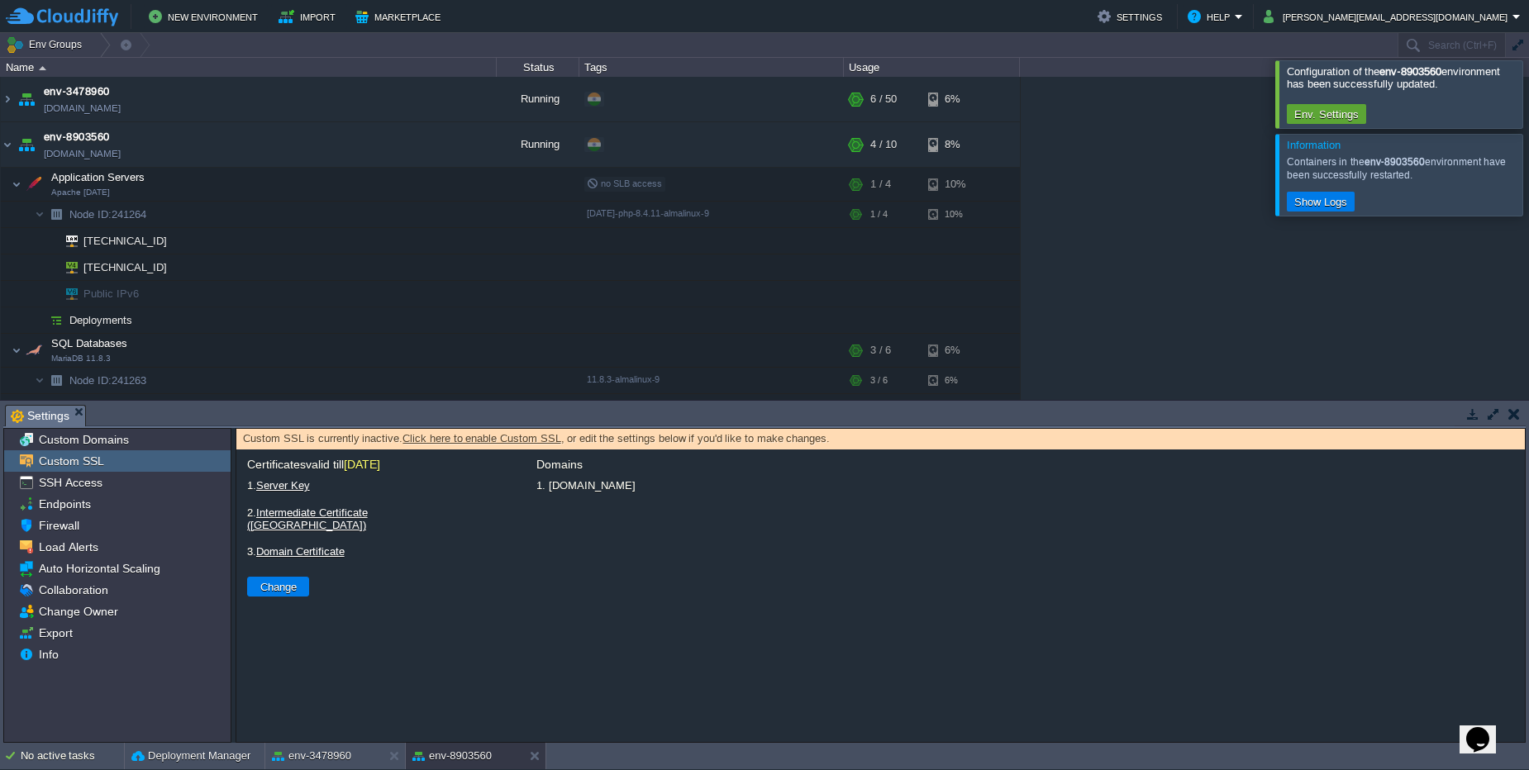
click at [453, 440] on link "Click here to enable Custom SSL" at bounding box center [481, 438] width 158 height 12
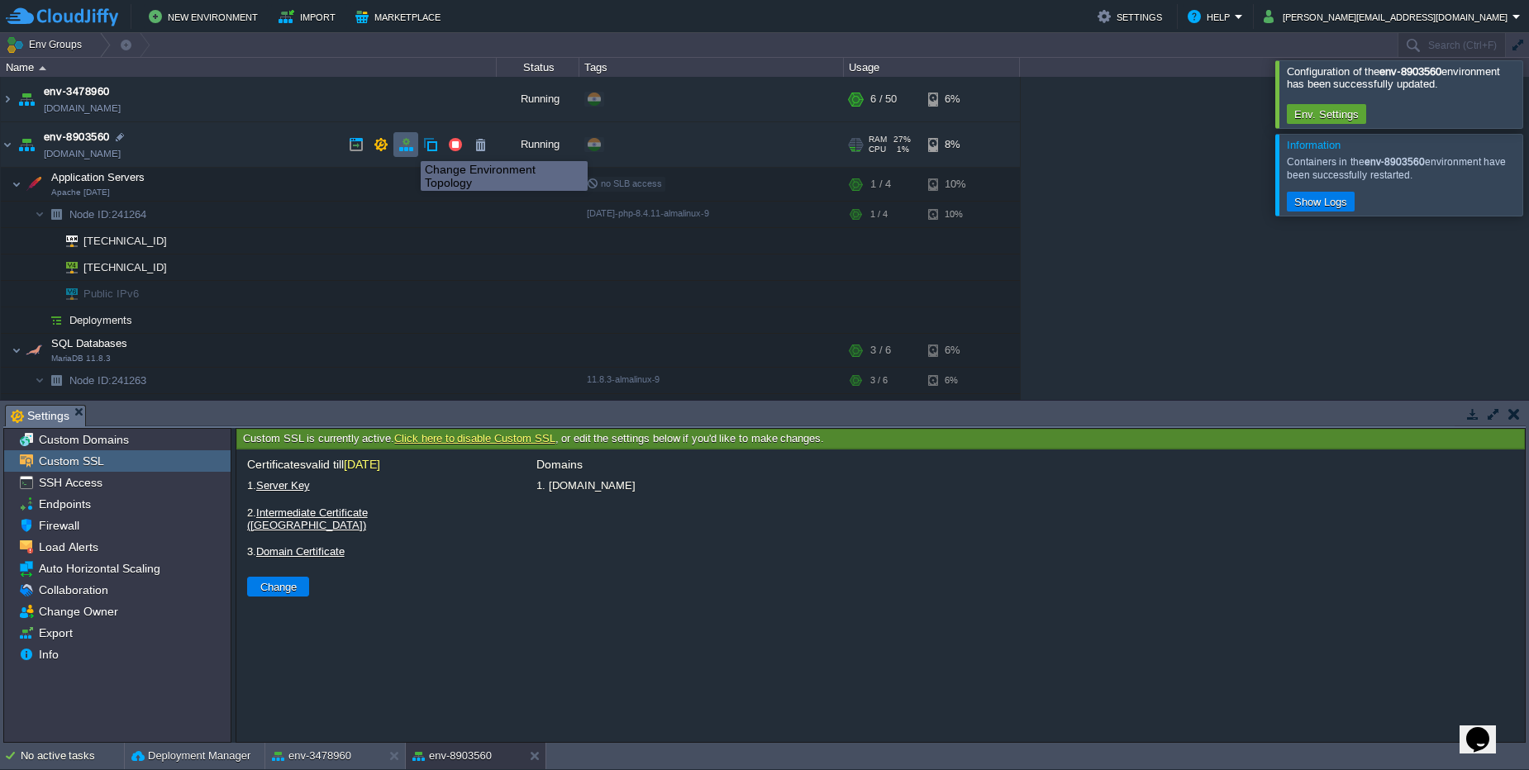
click at [408, 146] on button "button" at bounding box center [405, 144] width 15 height 15
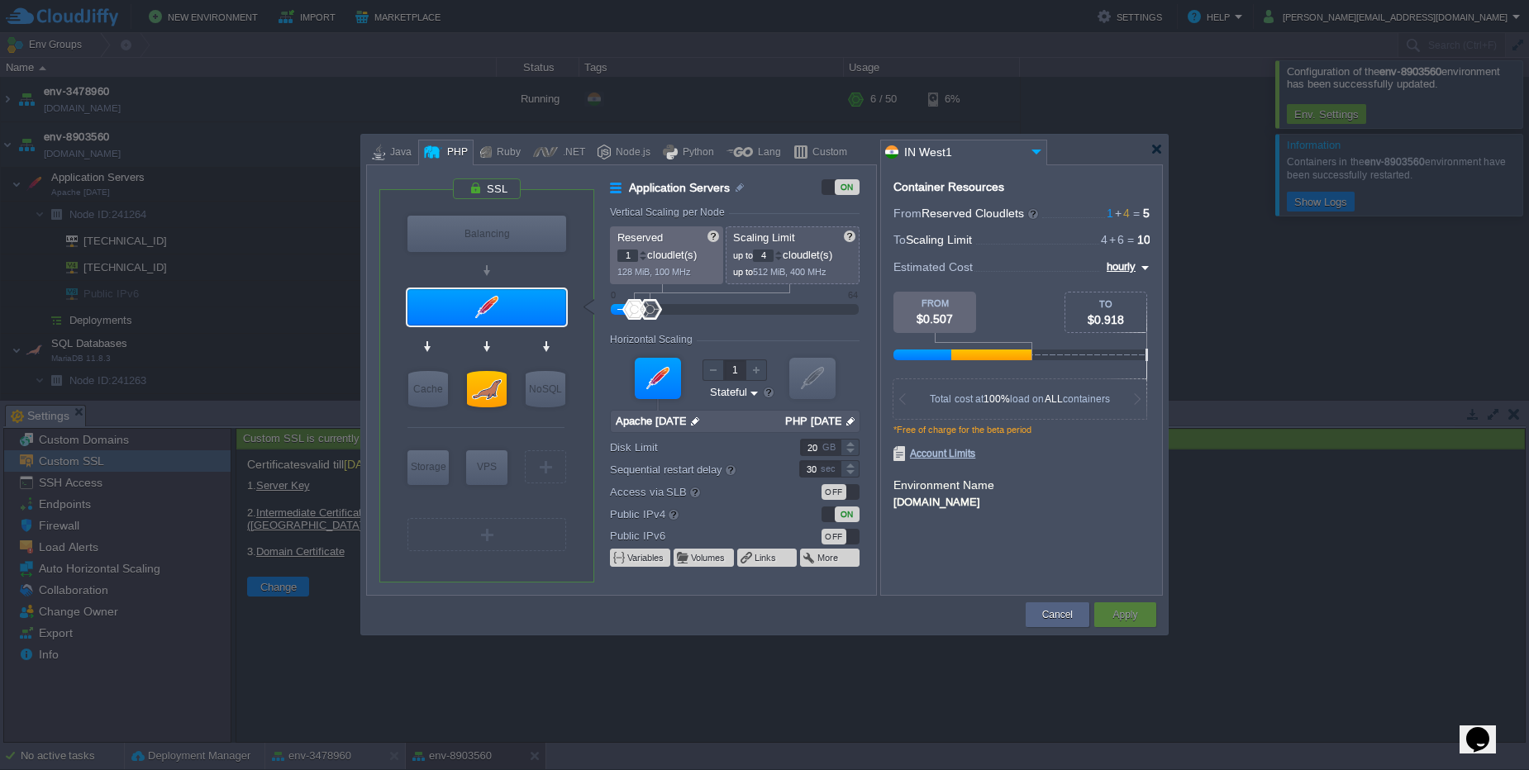
click at [492, 175] on div "VM Balancing VM Application Servers VM Cache VM SQL VM NoSQL VM Storage VM VPS …" at bounding box center [621, 379] width 511 height 431
click at [493, 182] on div at bounding box center [486, 189] width 69 height 22
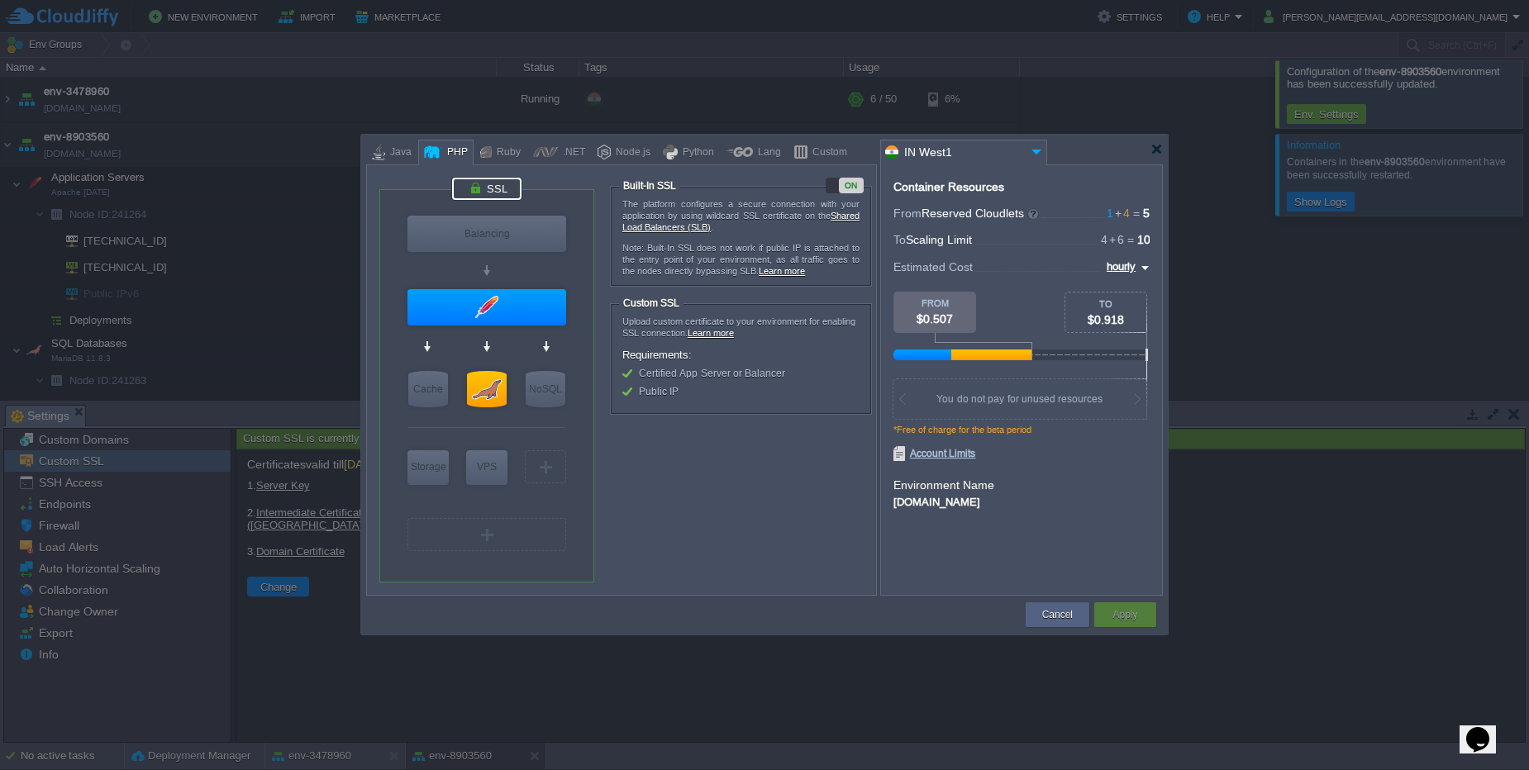
click at [654, 392] on span "Public IP" at bounding box center [659, 392] width 40 height 12
type input "Apache [DATE]"
click at [494, 307] on div at bounding box center [486, 307] width 159 height 36
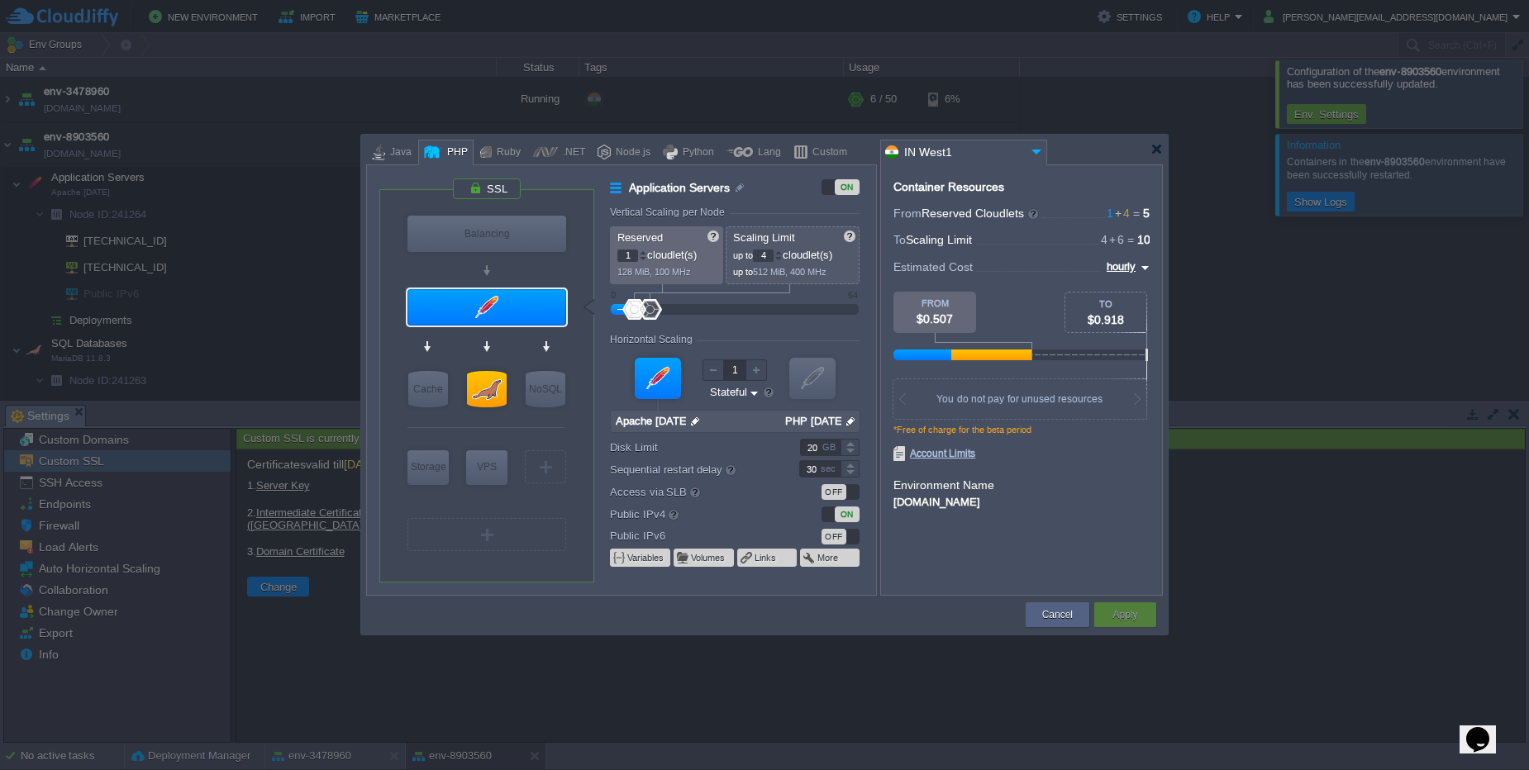
click at [839, 516] on div "ON" at bounding box center [847, 515] width 25 height 16
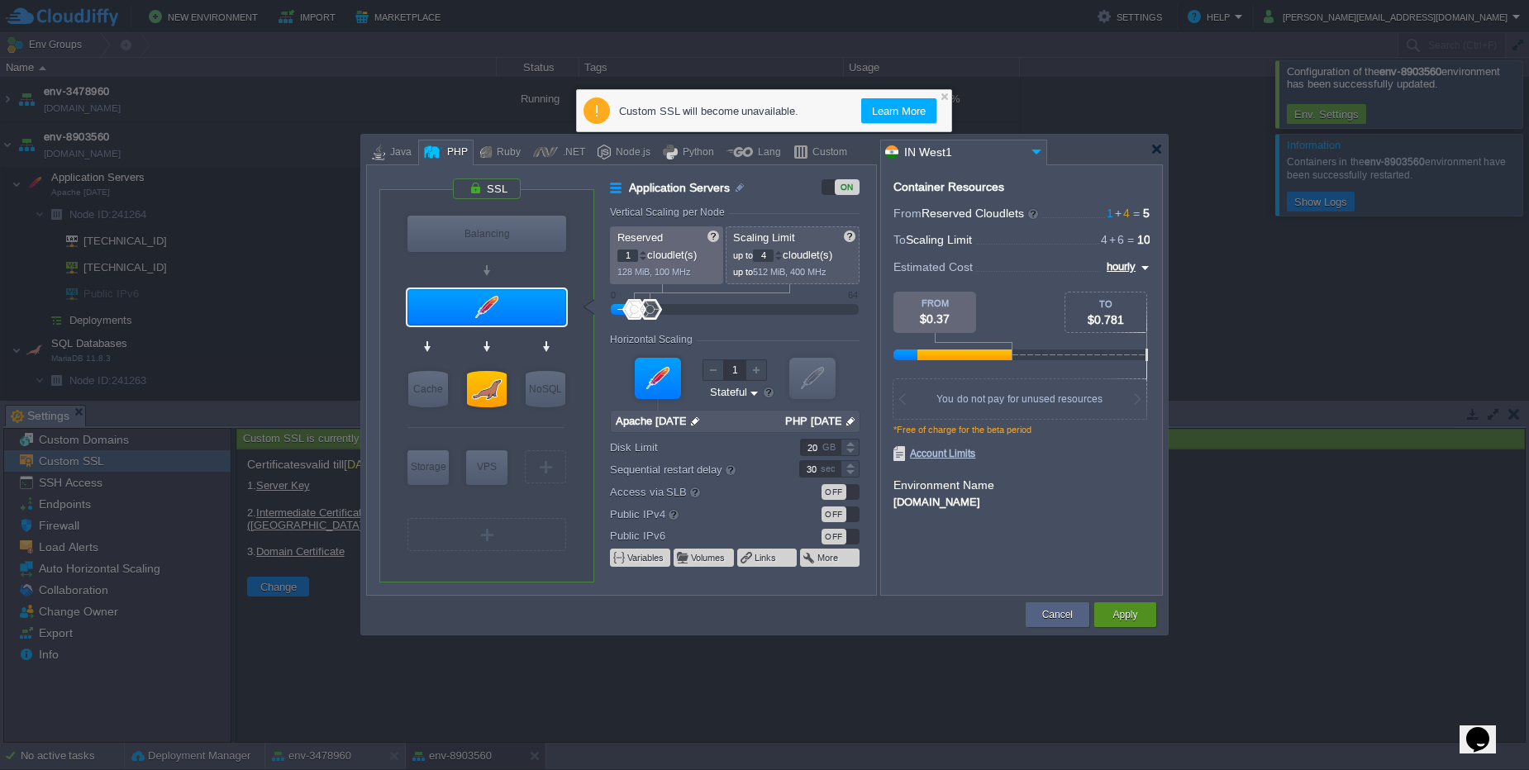
click at [1136, 620] on button "Apply" at bounding box center [1124, 615] width 25 height 17
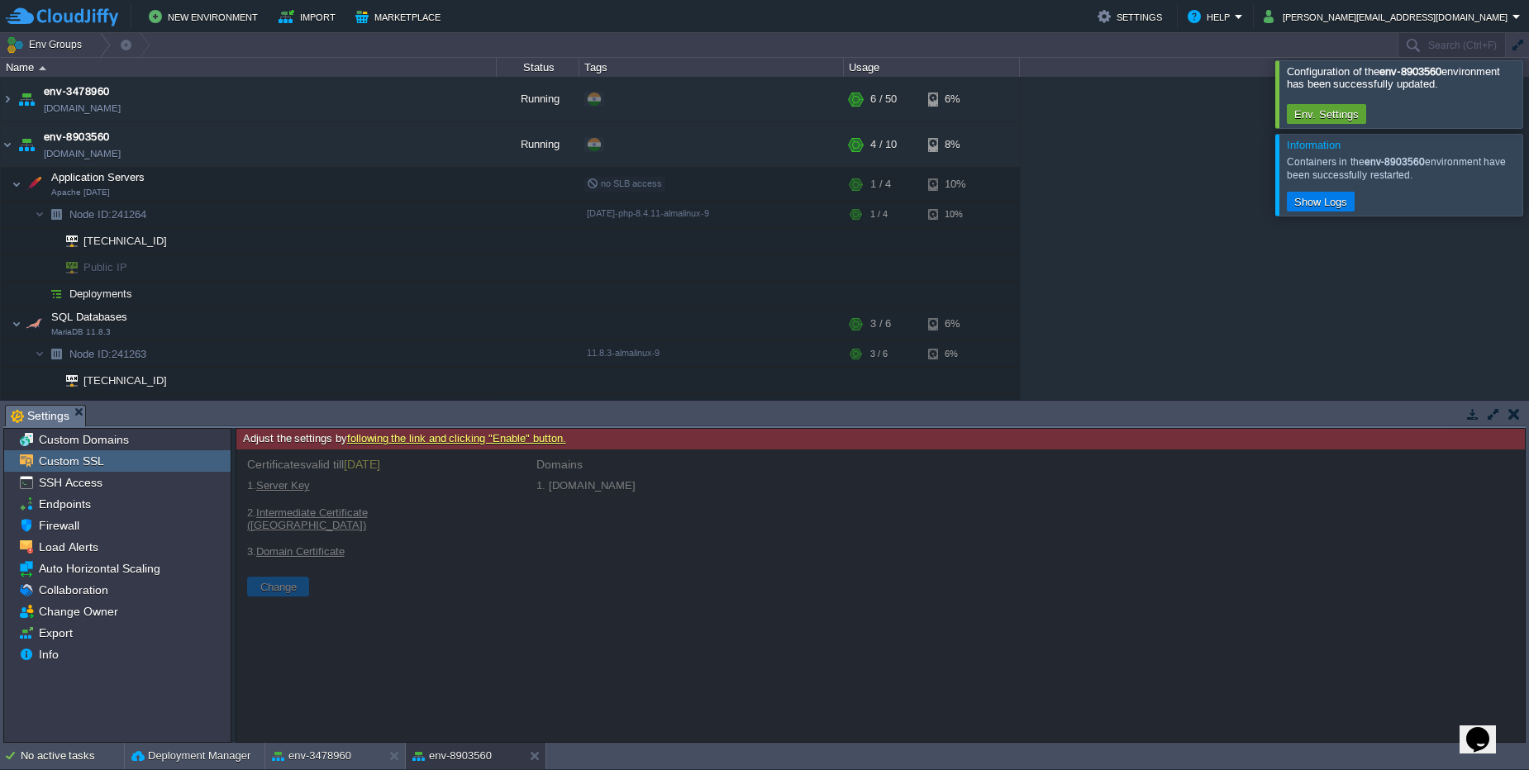
click at [454, 476] on div at bounding box center [880, 596] width 1288 height 293
click at [108, 468] on div "Custom SSL" at bounding box center [117, 460] width 226 height 21
click at [511, 442] on link "following the link and clicking "Enable" button." at bounding box center [456, 438] width 219 height 12
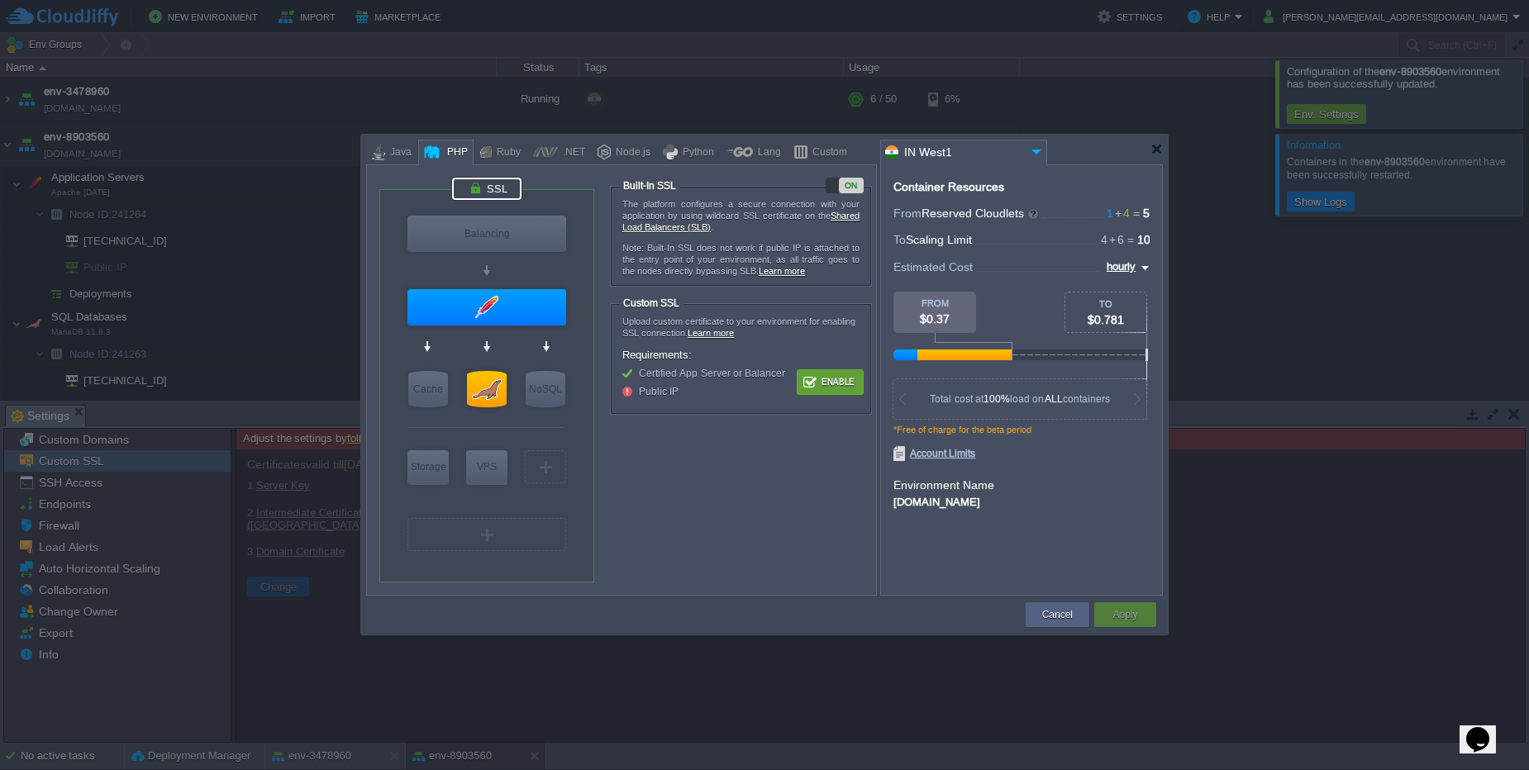
click at [830, 388] on button "Enable" at bounding box center [830, 382] width 62 height 21
click at [1045, 612] on button "Cancel" at bounding box center [1057, 615] width 31 height 17
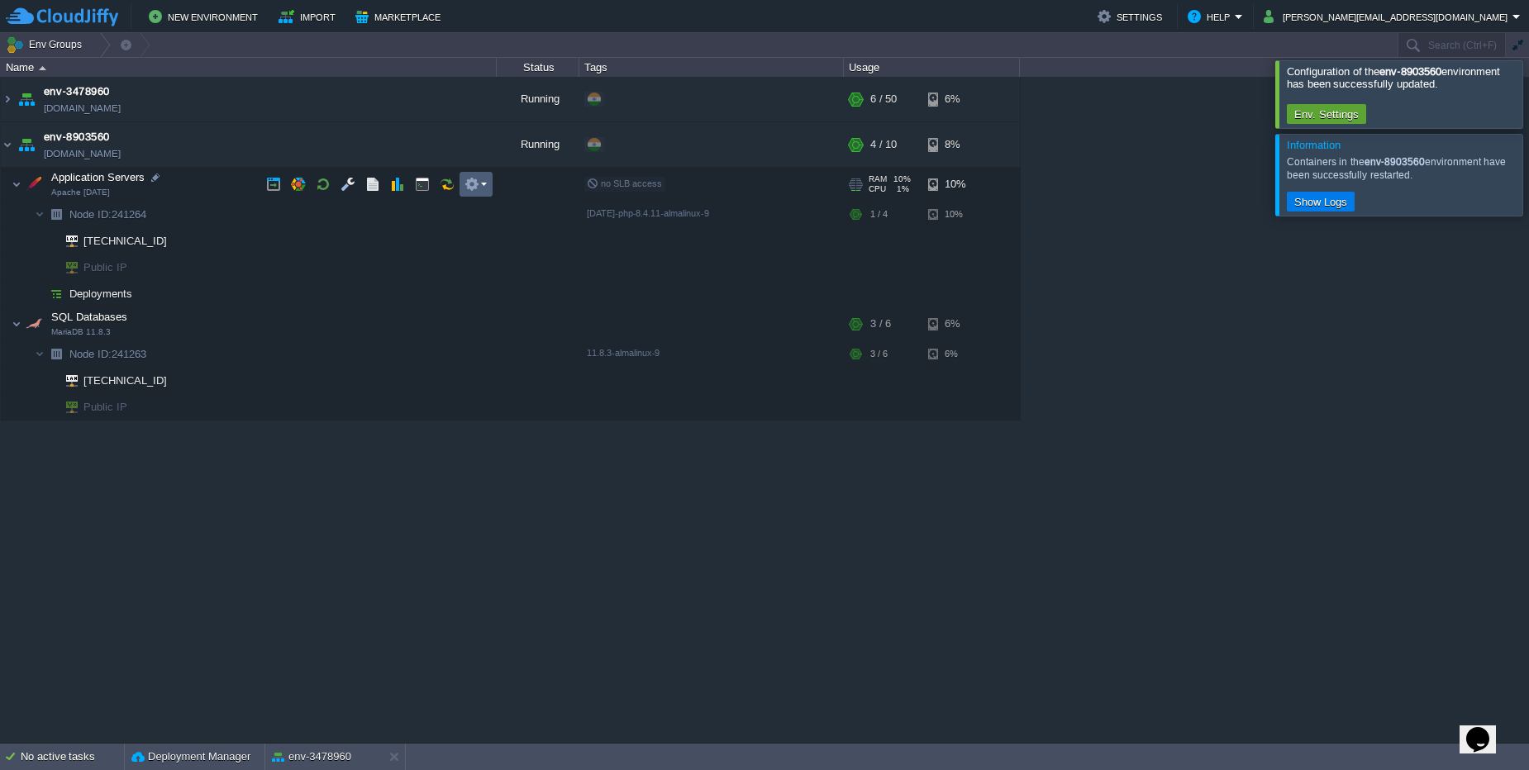
click at [467, 191] on button "button" at bounding box center [471, 184] width 15 height 15
click at [469, 182] on button "button" at bounding box center [471, 184] width 15 height 15
click at [475, 331] on button "button" at bounding box center [471, 323] width 15 height 15
click at [404, 150] on button "button" at bounding box center [405, 144] width 15 height 15
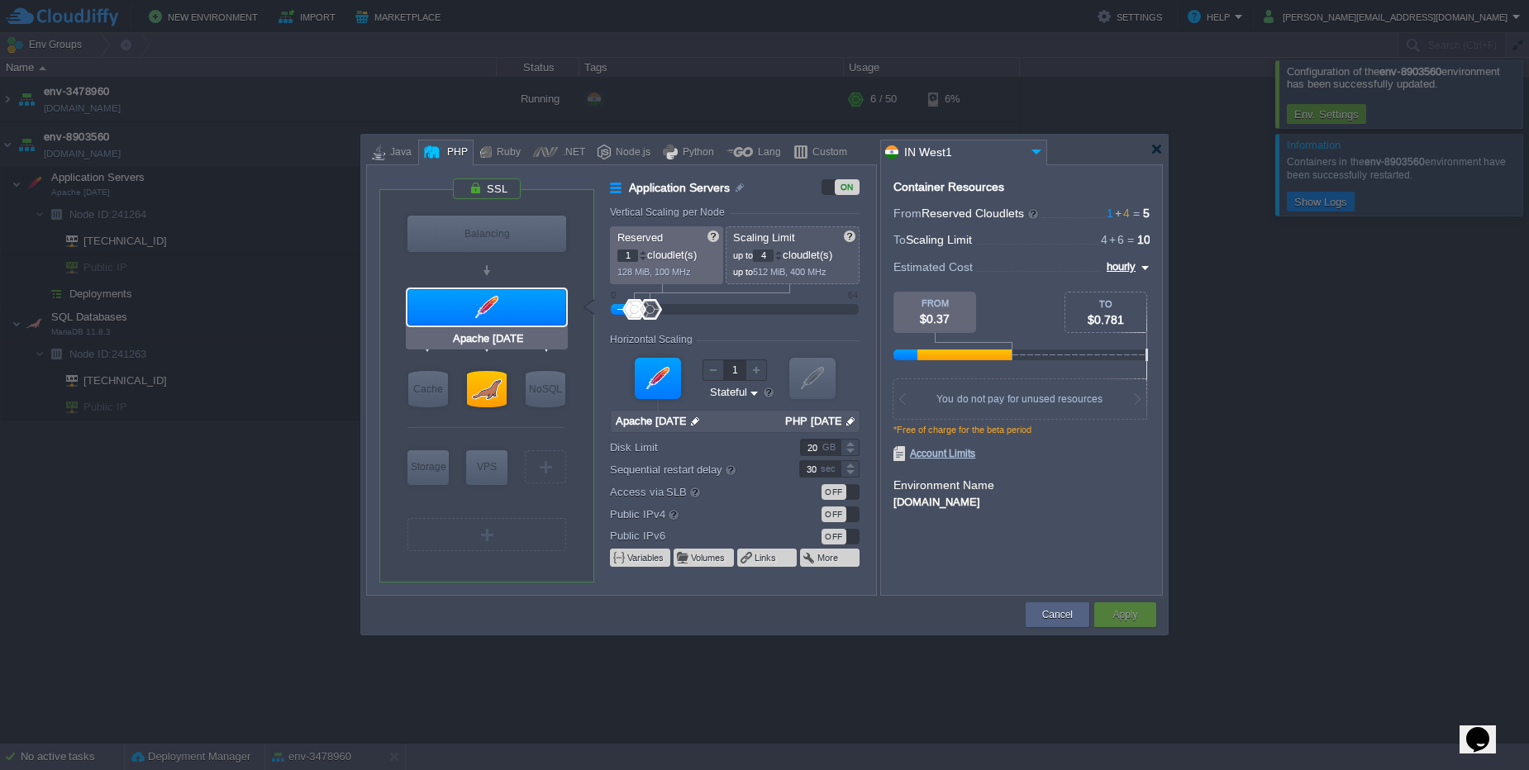
type input "NGINX 1.28.0"
click at [484, 192] on div at bounding box center [486, 189] width 69 height 22
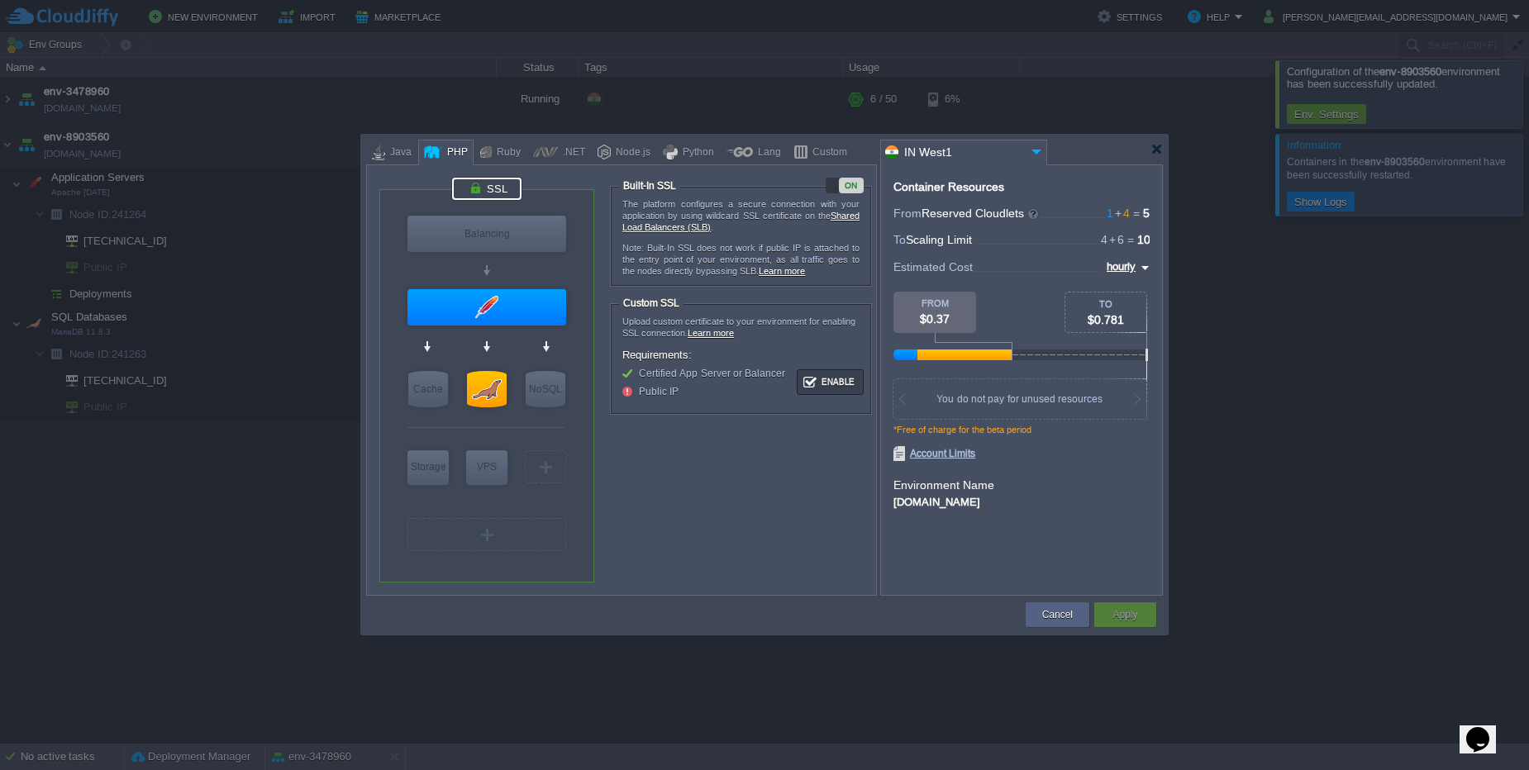
click at [843, 192] on div "ON" at bounding box center [851, 186] width 25 height 16
click at [1121, 619] on button "Apply" at bounding box center [1124, 615] width 25 height 17
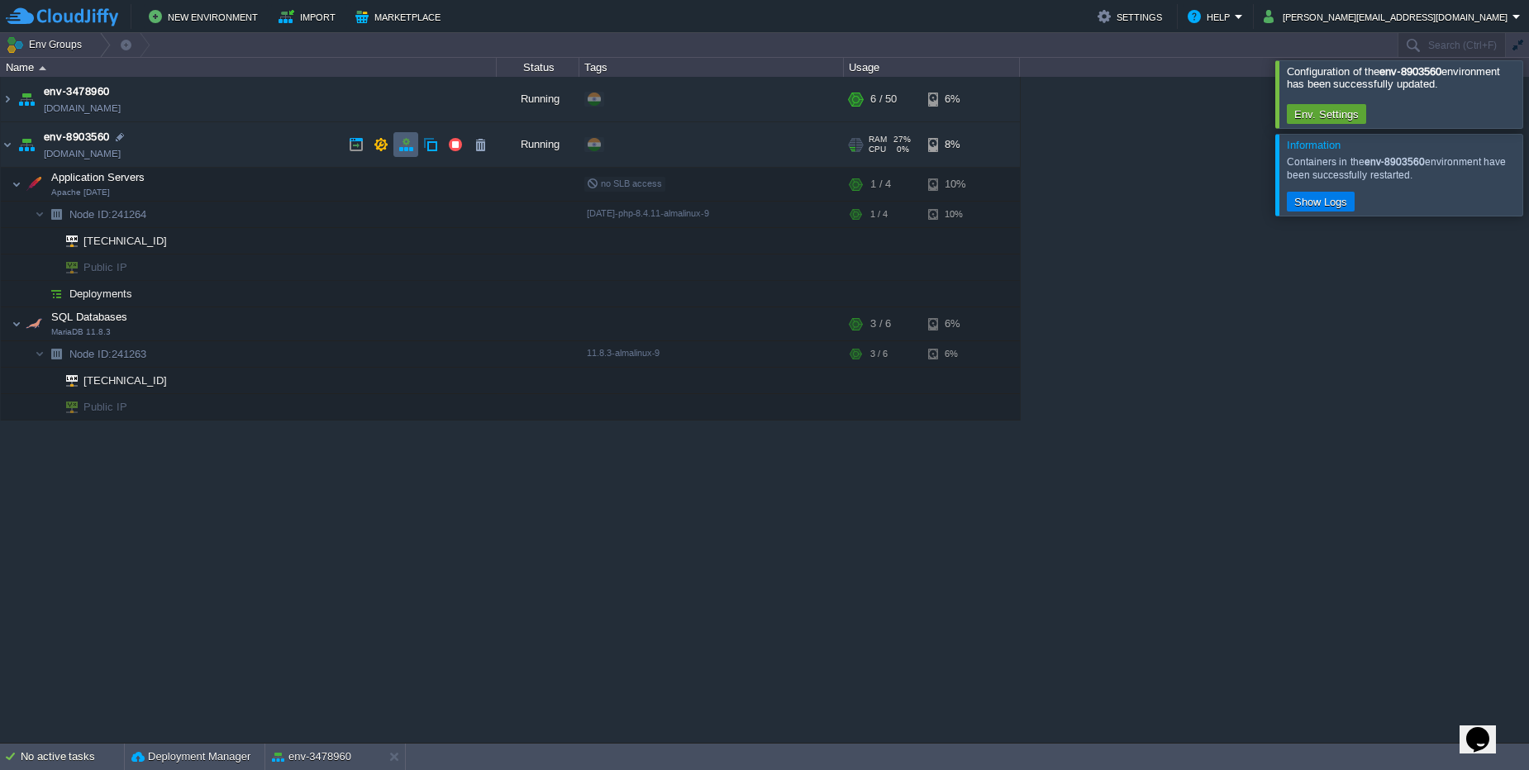
click at [417, 151] on td at bounding box center [405, 144] width 25 height 25
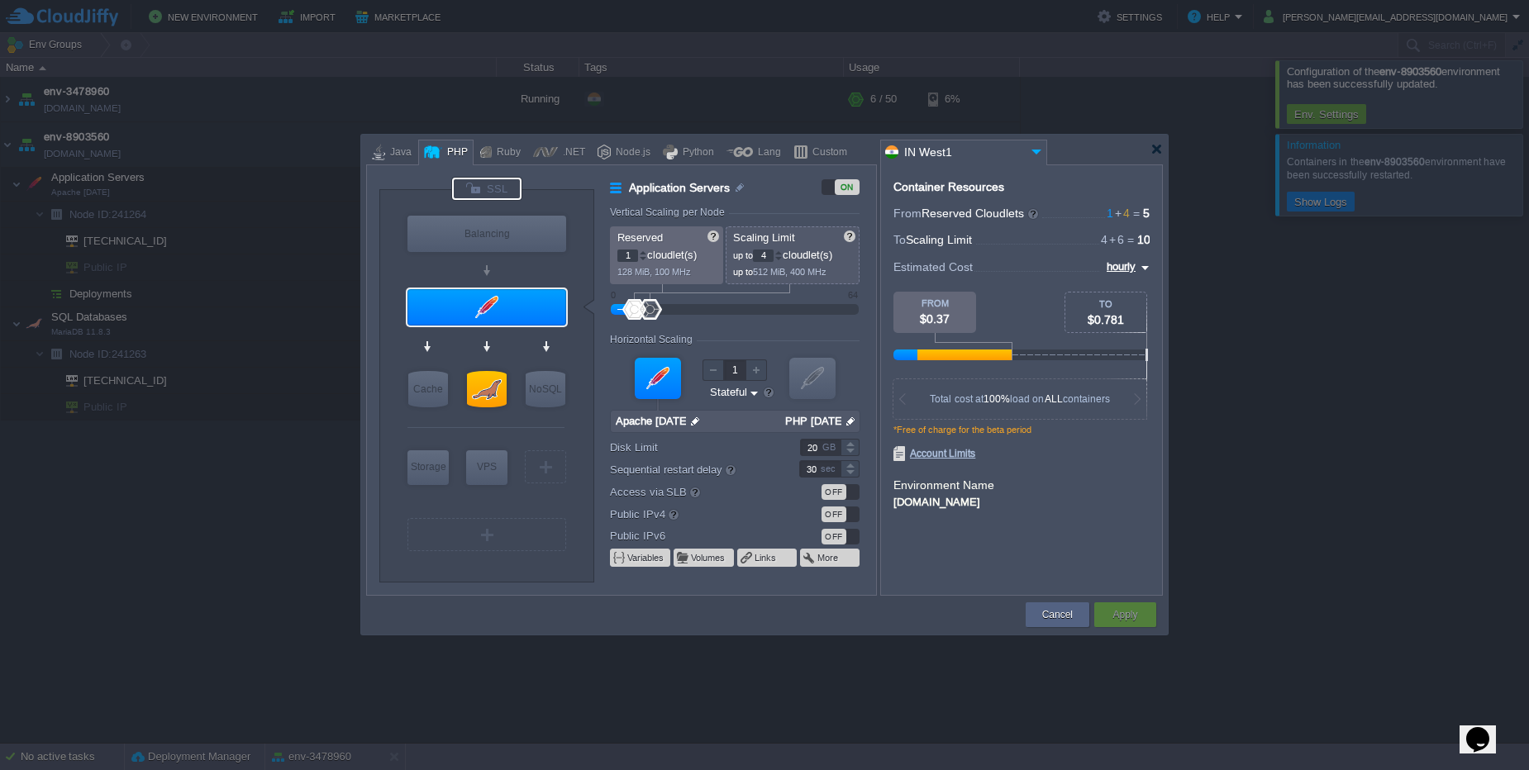
click at [487, 187] on div at bounding box center [486, 189] width 69 height 22
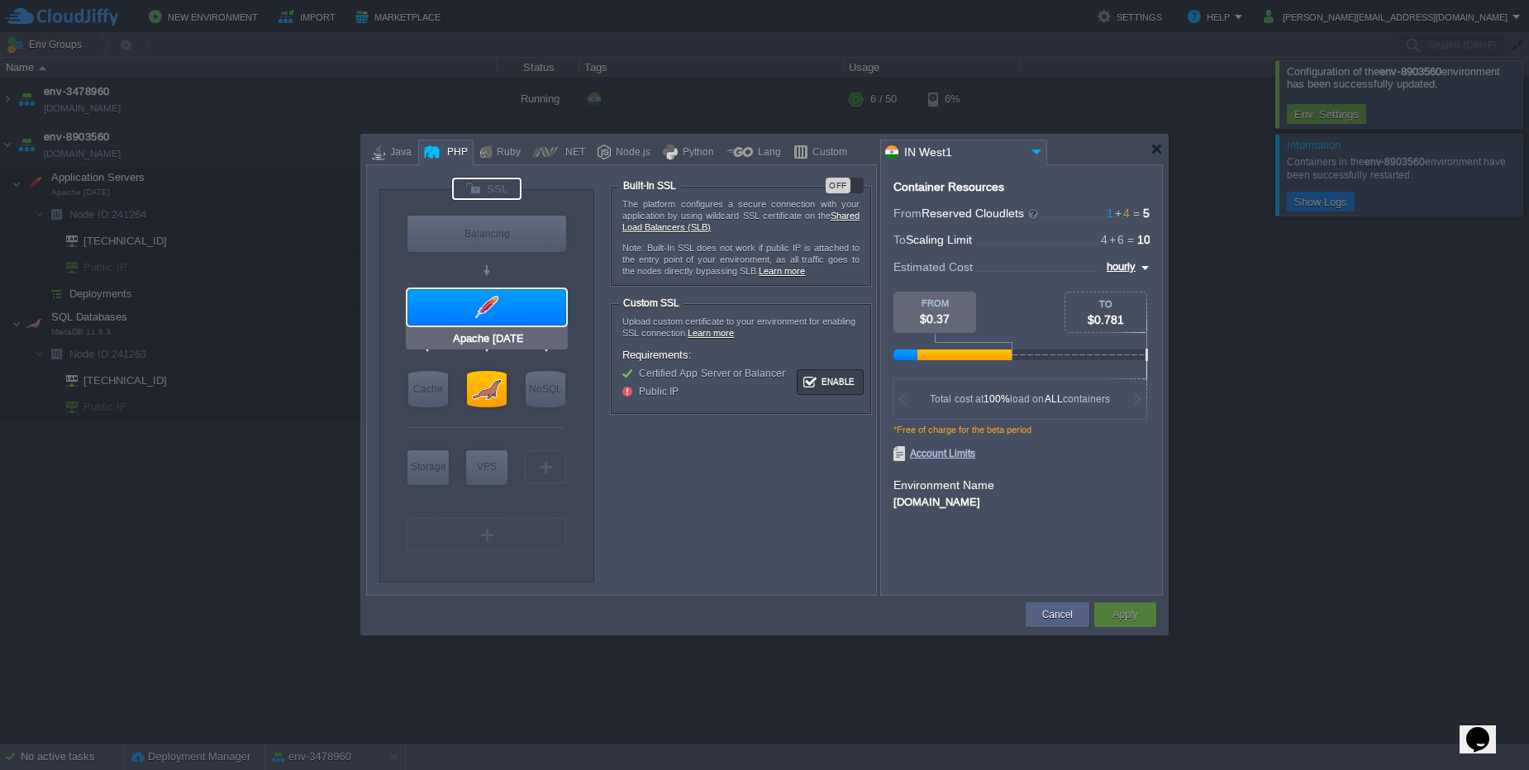
click at [497, 315] on div at bounding box center [486, 307] width 159 height 36
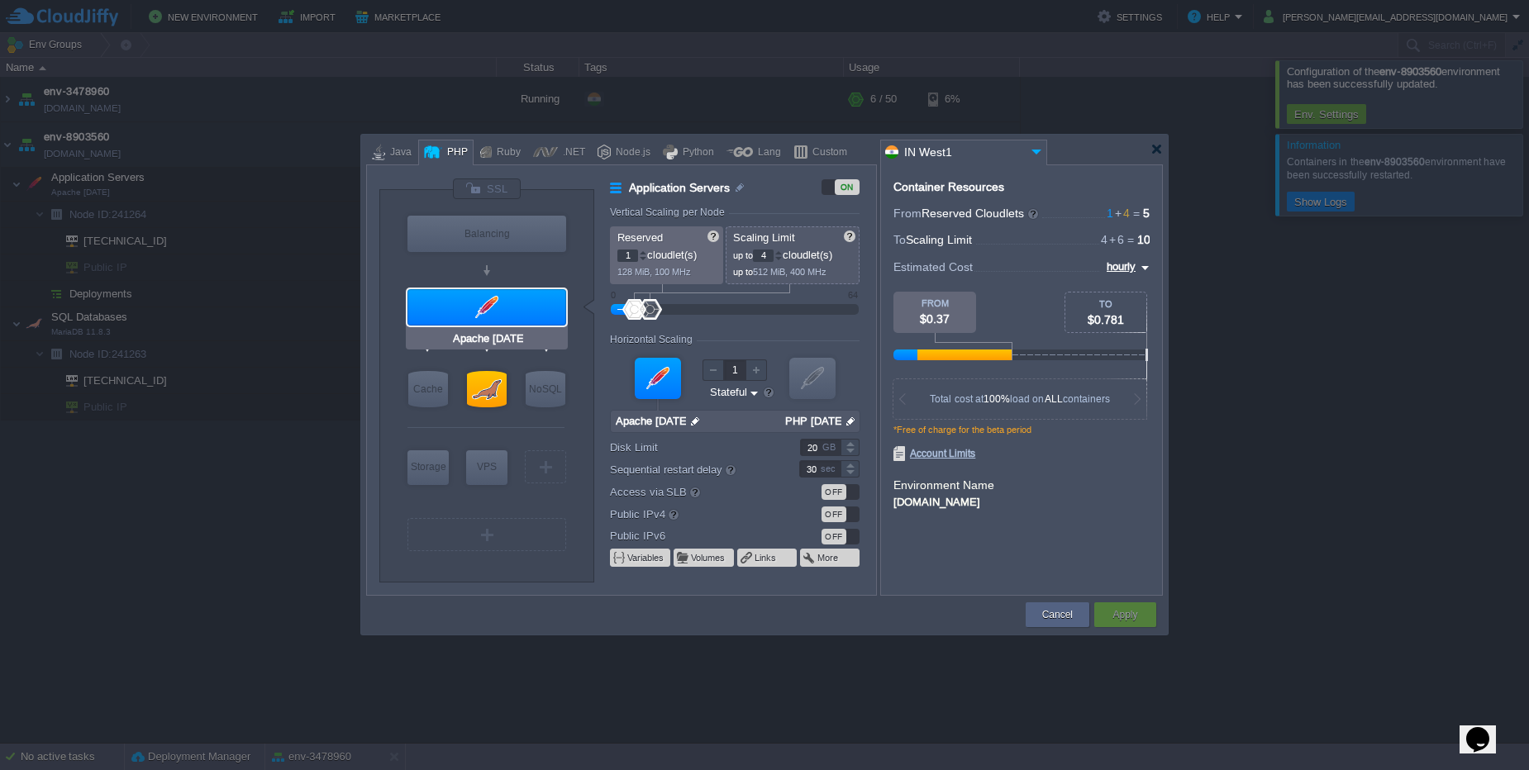
type input "NGINX 1.28.0"
click at [492, 188] on div at bounding box center [486, 189] width 69 height 22
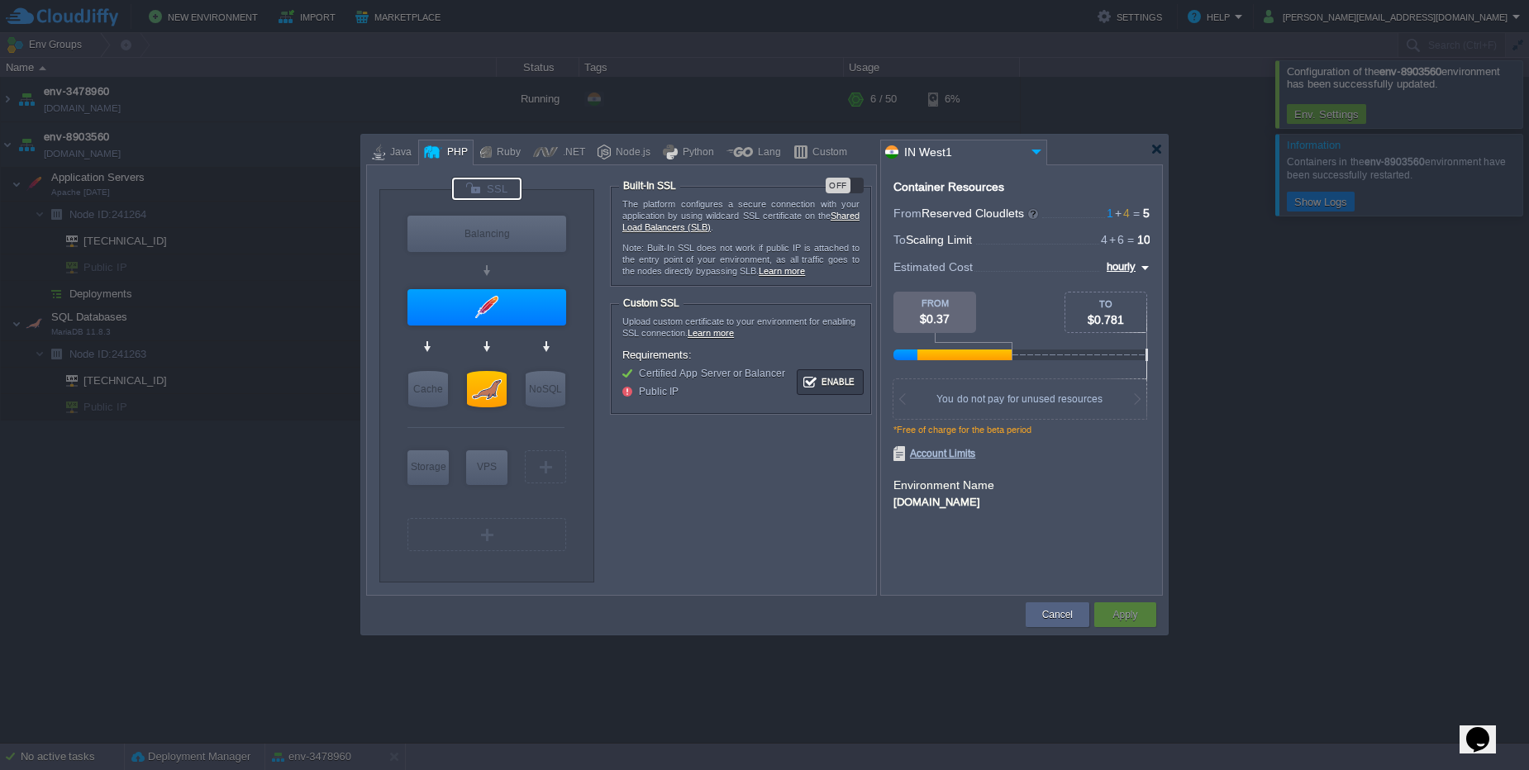
click at [846, 183] on div "OFF" at bounding box center [837, 186] width 25 height 16
click at [1116, 611] on button "Apply" at bounding box center [1124, 615] width 25 height 17
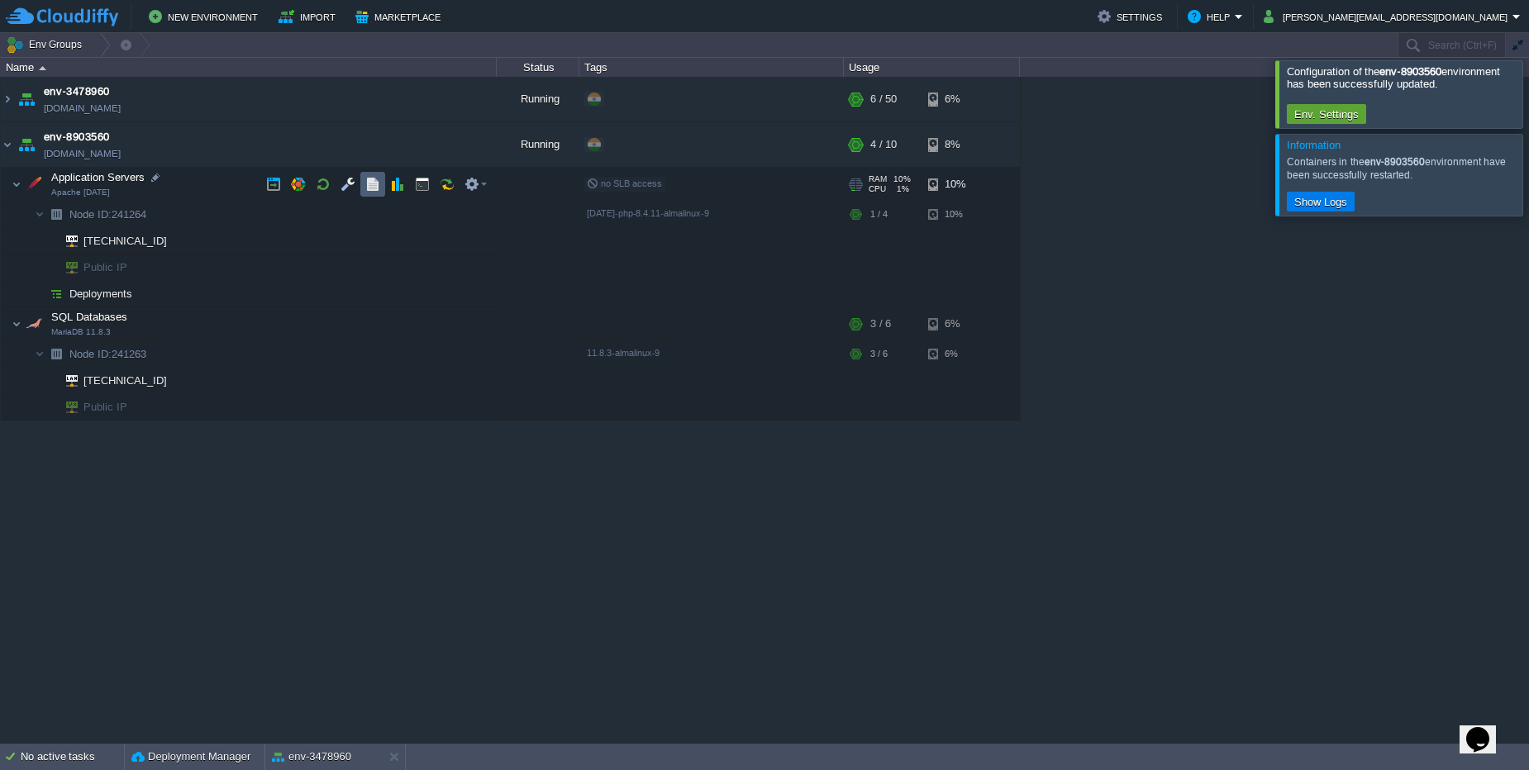
click at [368, 179] on button "button" at bounding box center [372, 184] width 15 height 15
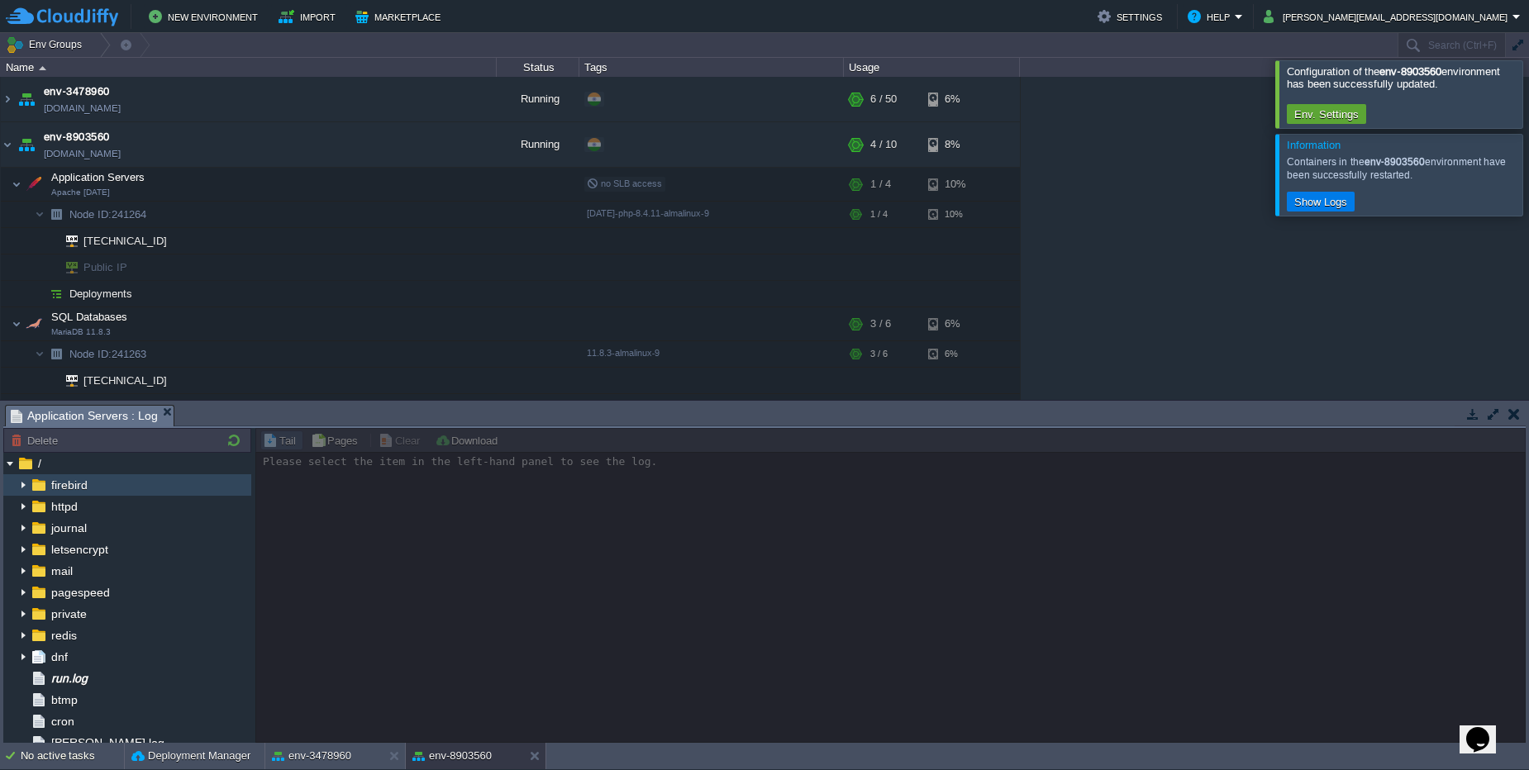
click at [78, 492] on div "firebird" at bounding box center [127, 484] width 248 height 21
click at [79, 500] on link "httpd" at bounding box center [64, 506] width 32 height 15
click at [79, 501] on link "httpd" at bounding box center [64, 506] width 32 height 15
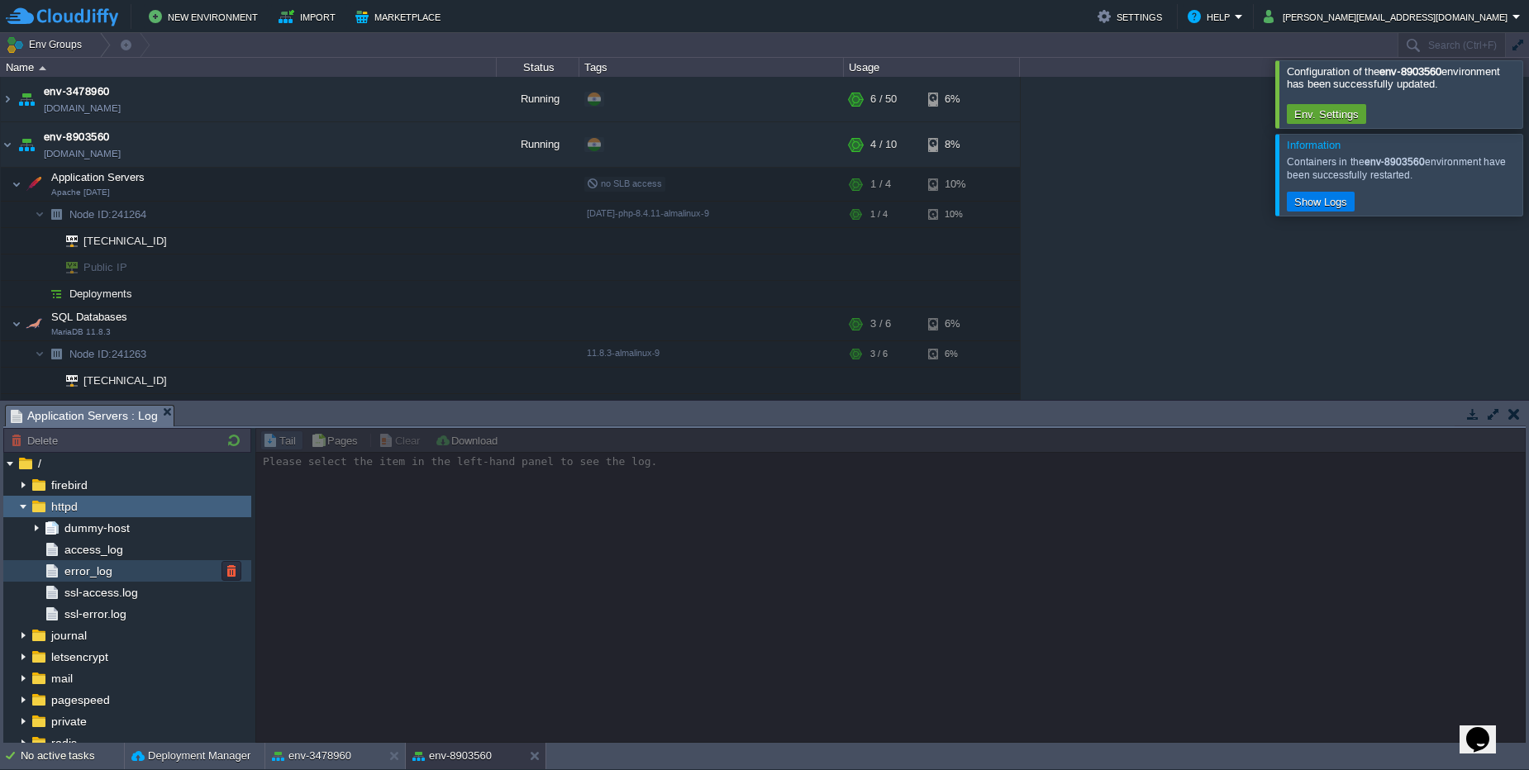
click at [139, 569] on div "error_log" at bounding box center [127, 570] width 248 height 21
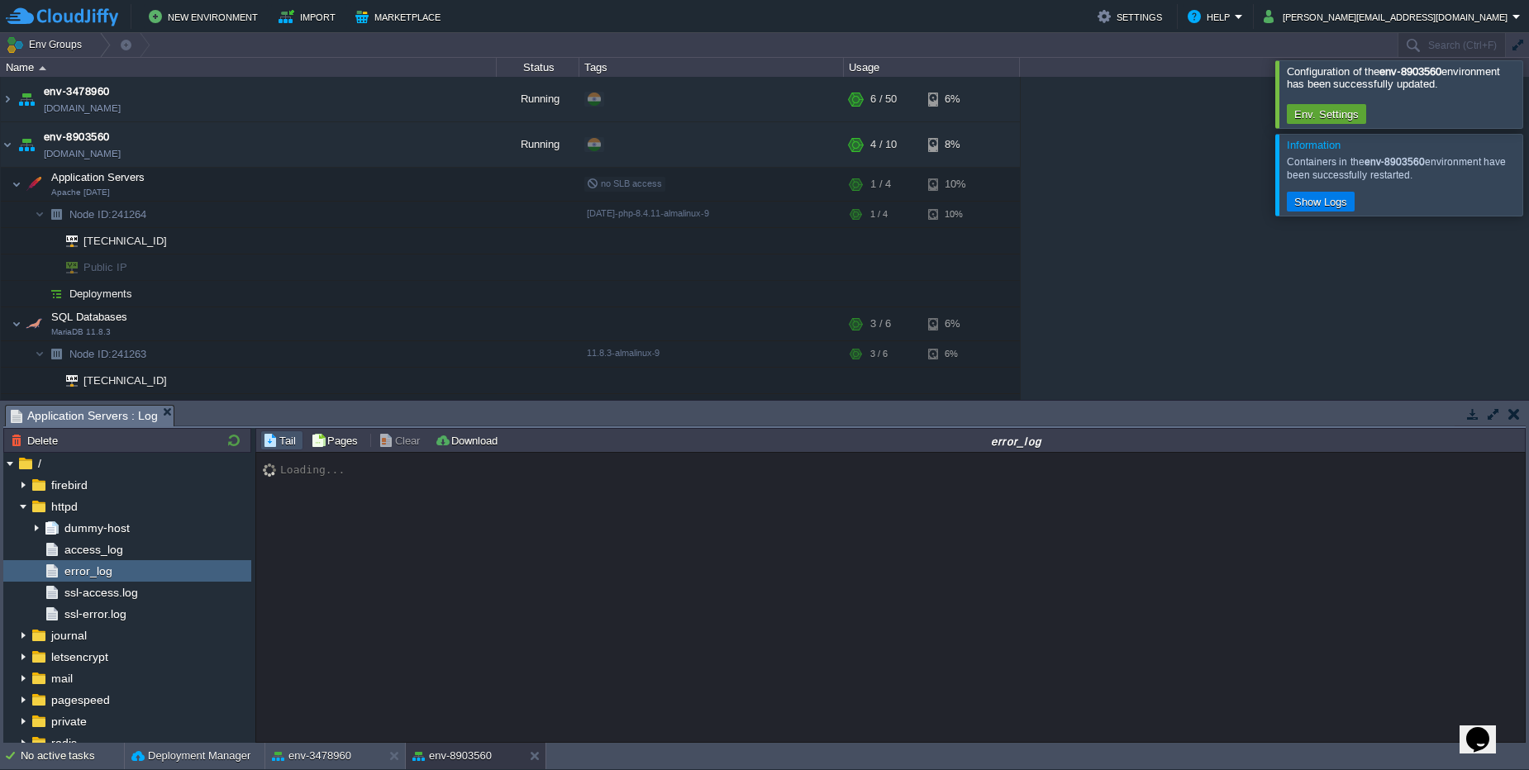
scroll to position [134, 0]
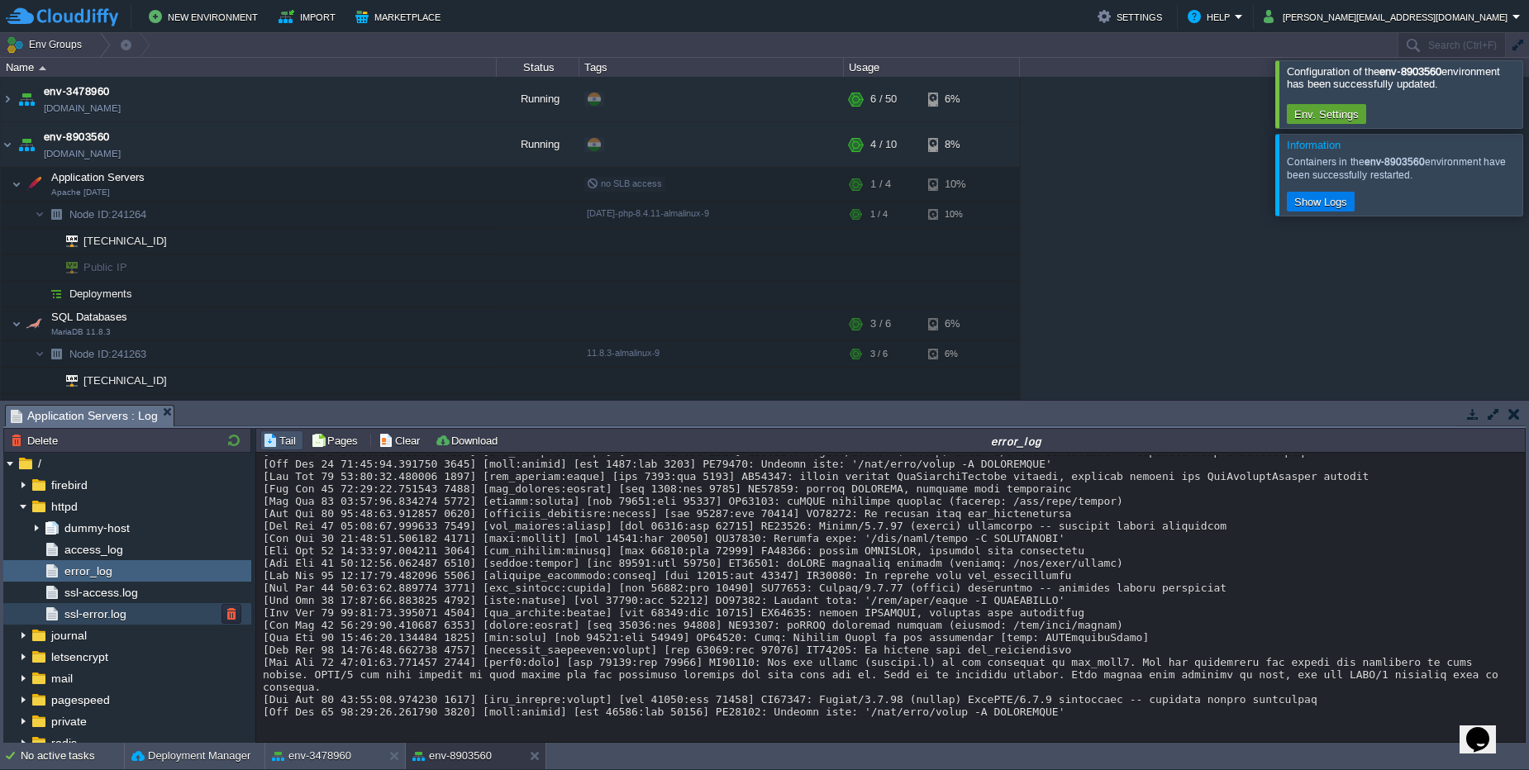
click at [99, 607] on span "ssl-error.log" at bounding box center [95, 614] width 68 height 15
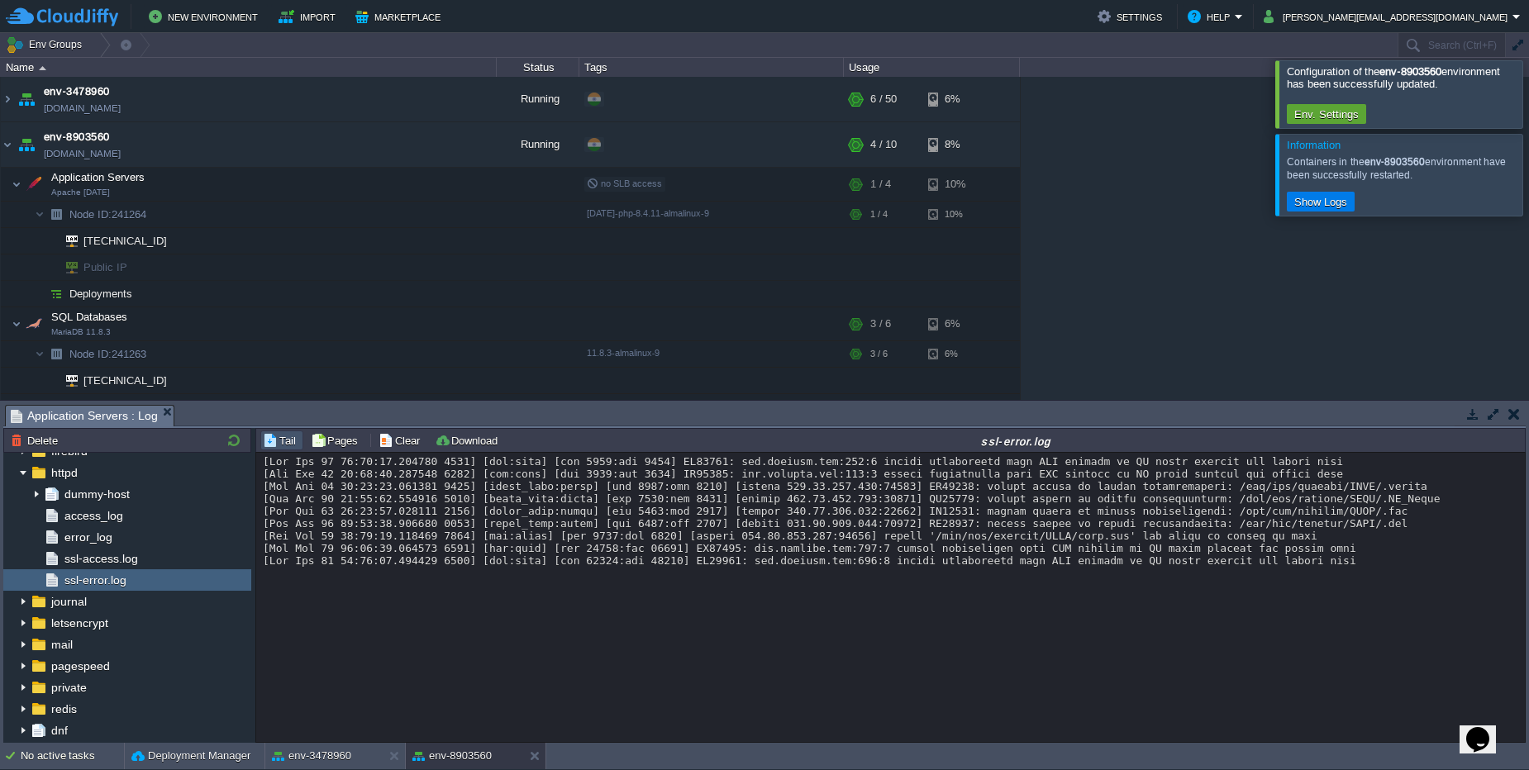
scroll to position [0, 0]
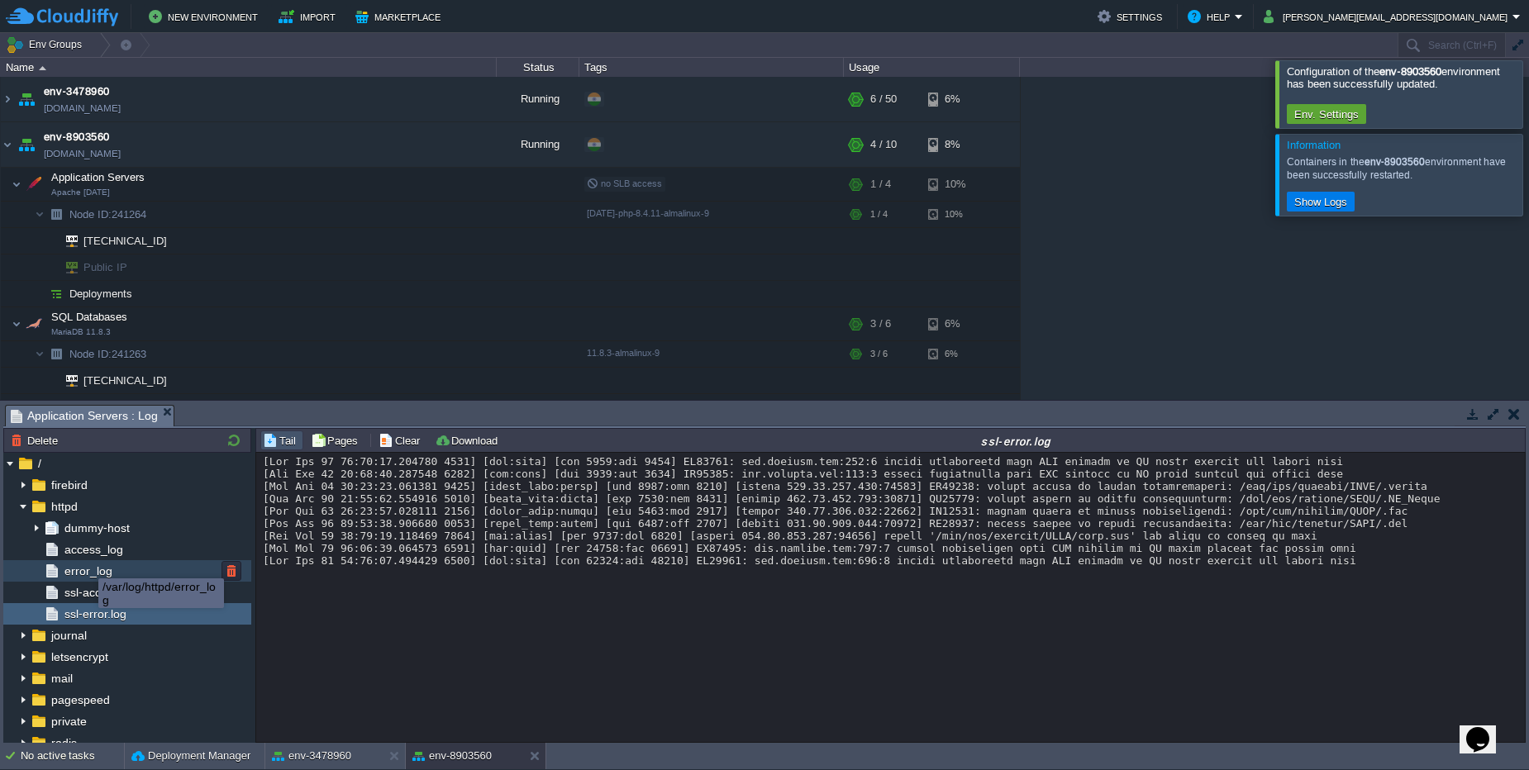
click at [86, 565] on span "error_log" at bounding box center [88, 571] width 54 height 15
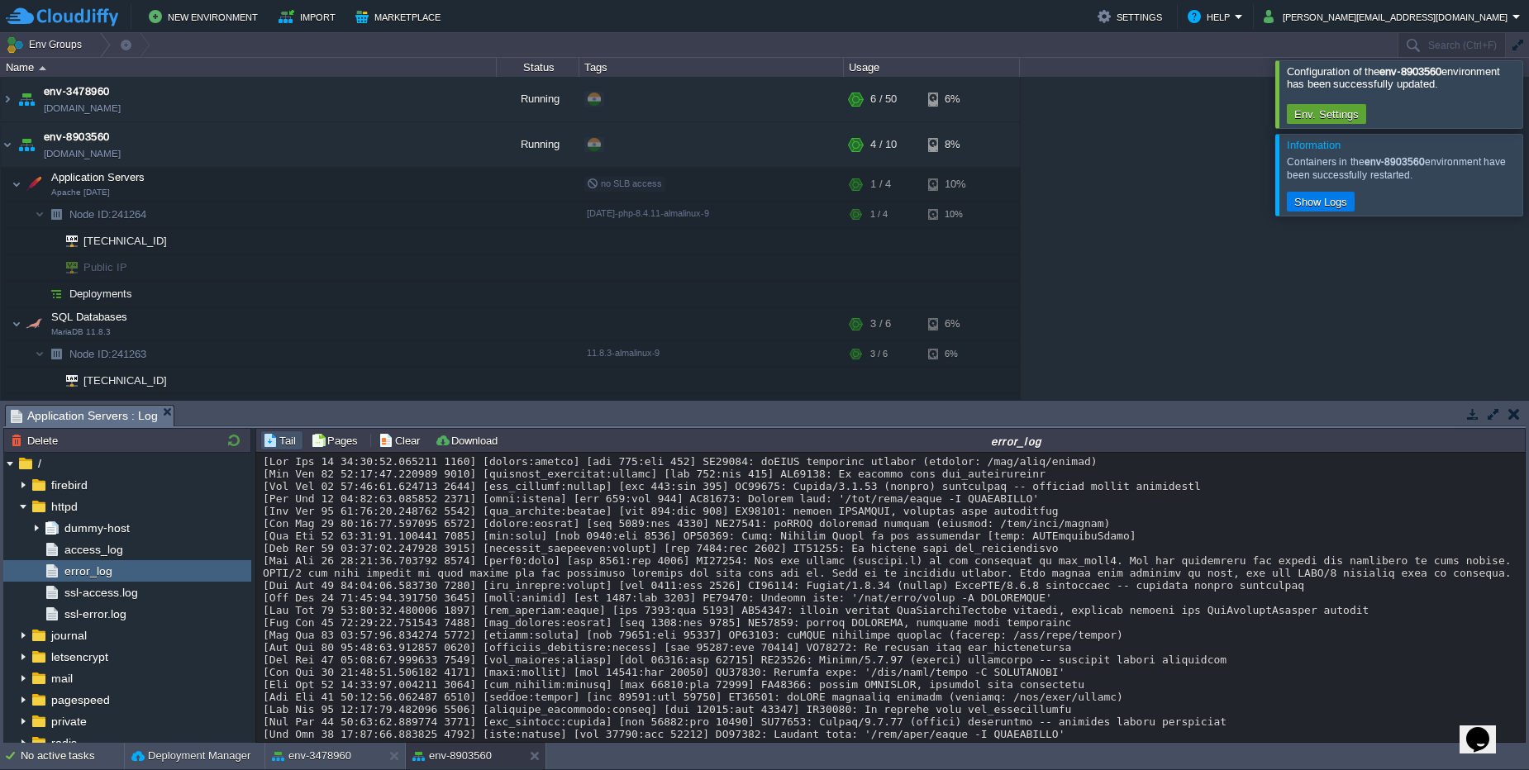
scroll to position [134, 0]
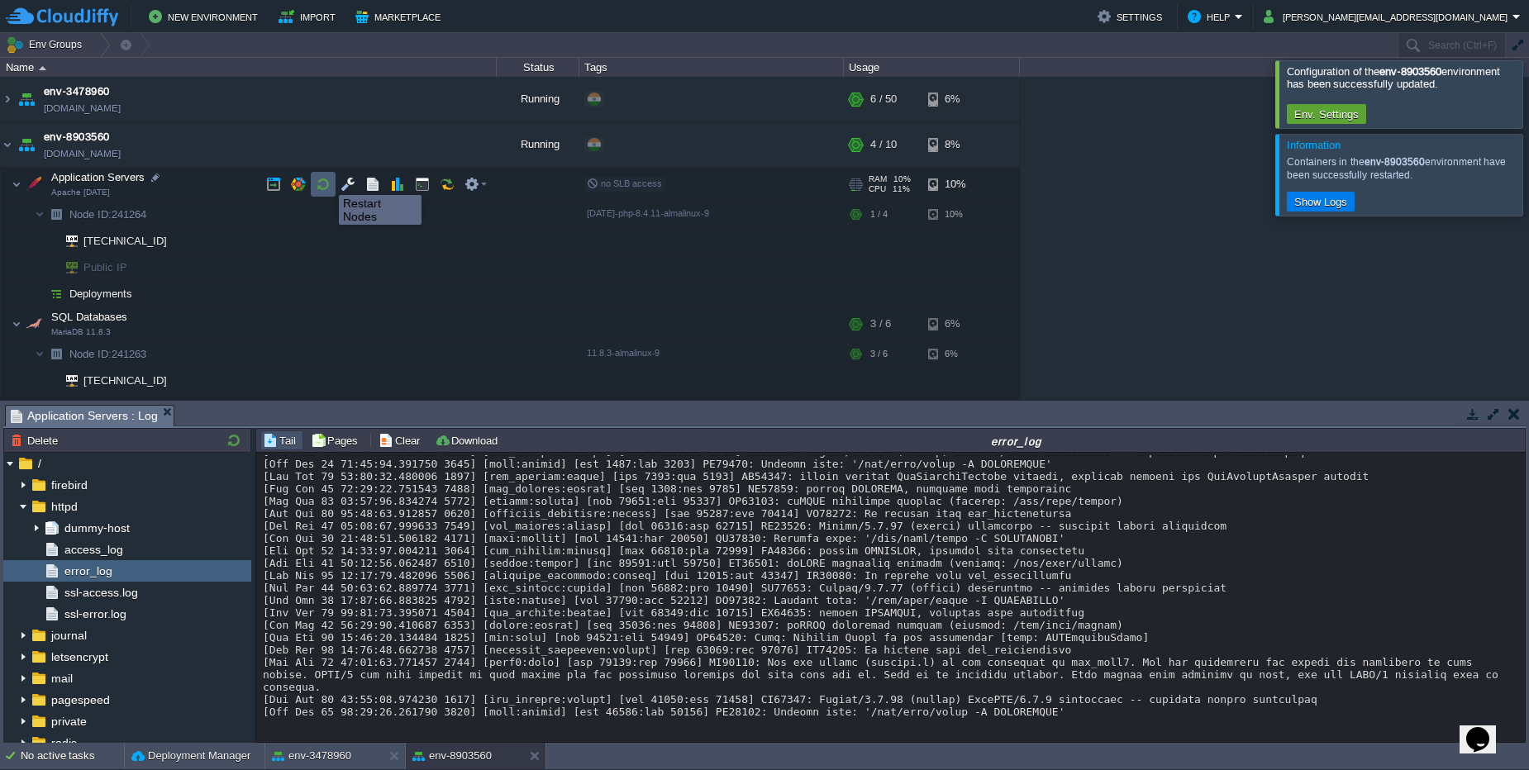
click at [326, 180] on button "button" at bounding box center [323, 184] width 15 height 15
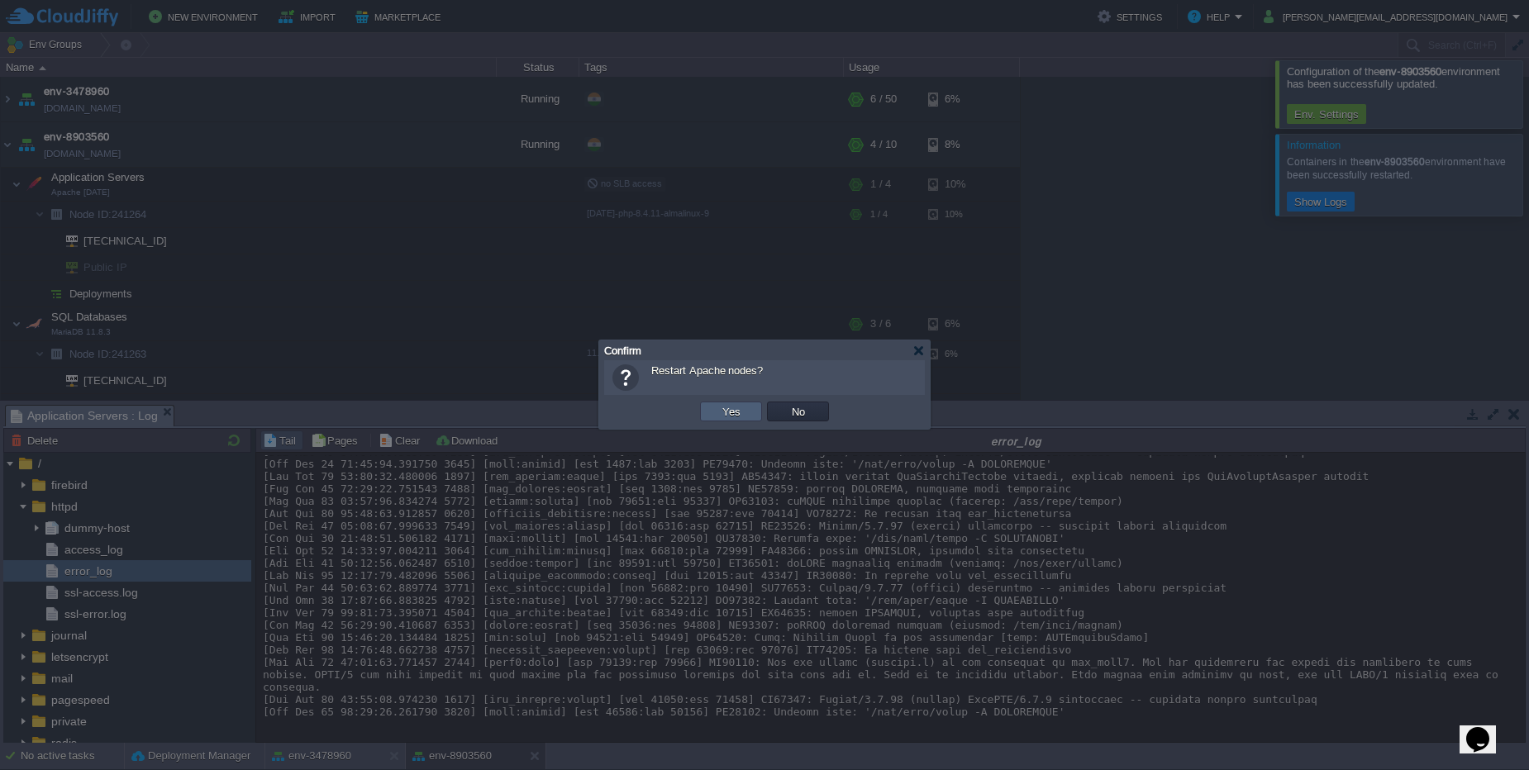
click at [732, 411] on button "Yes" at bounding box center [731, 411] width 28 height 15
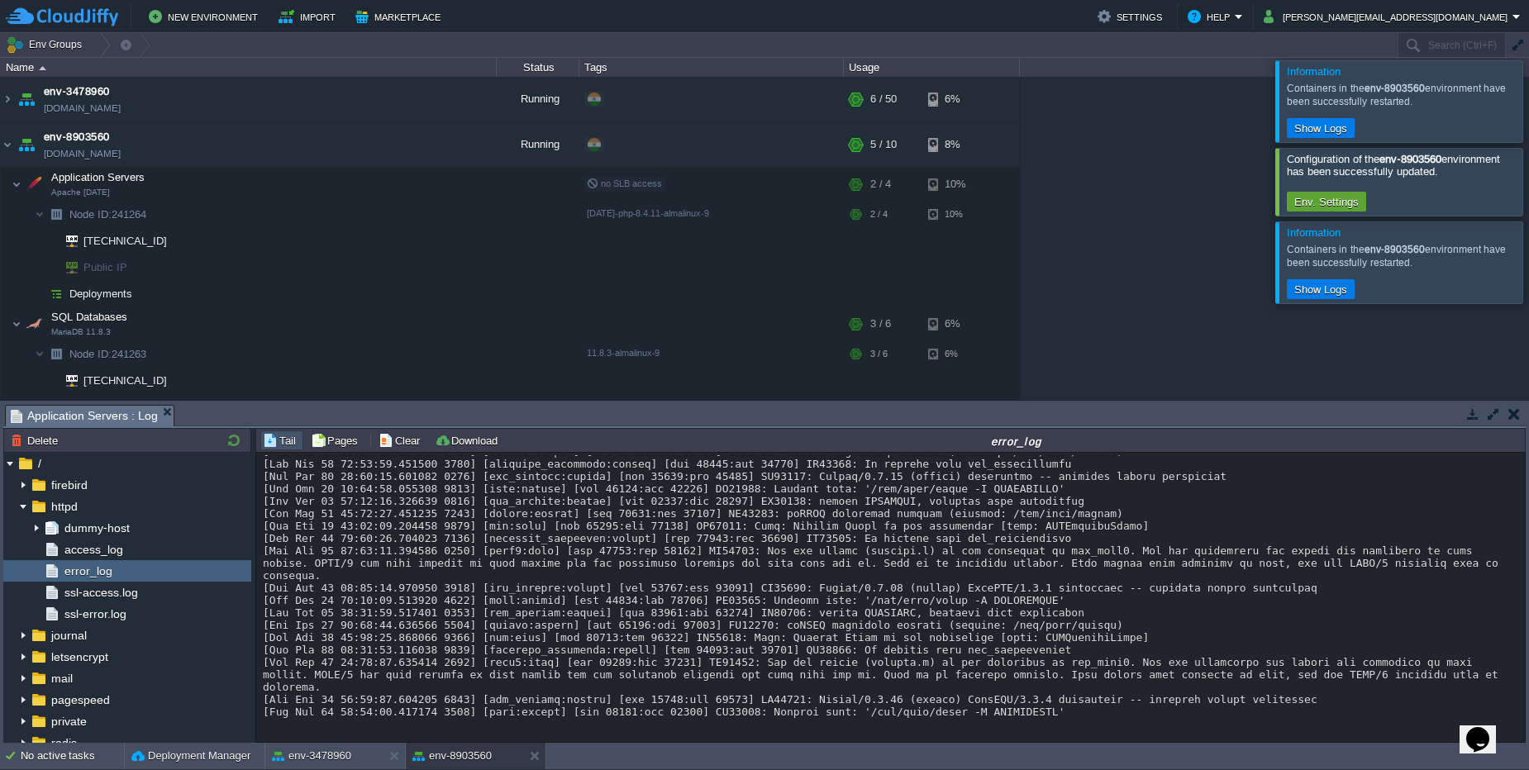
scroll to position [21, 0]
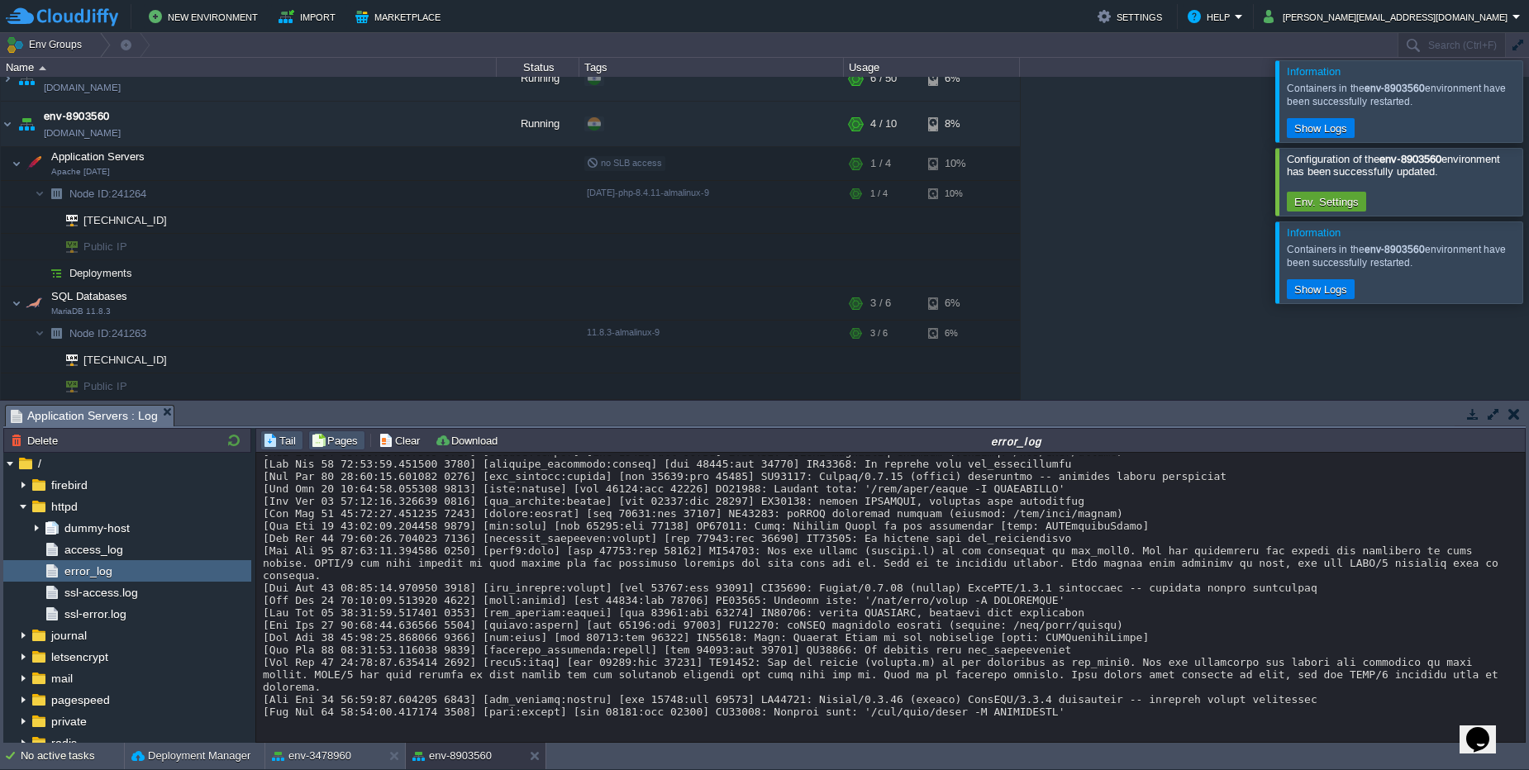
click at [315, 441] on button "Pages" at bounding box center [337, 440] width 52 height 15
type input "1"
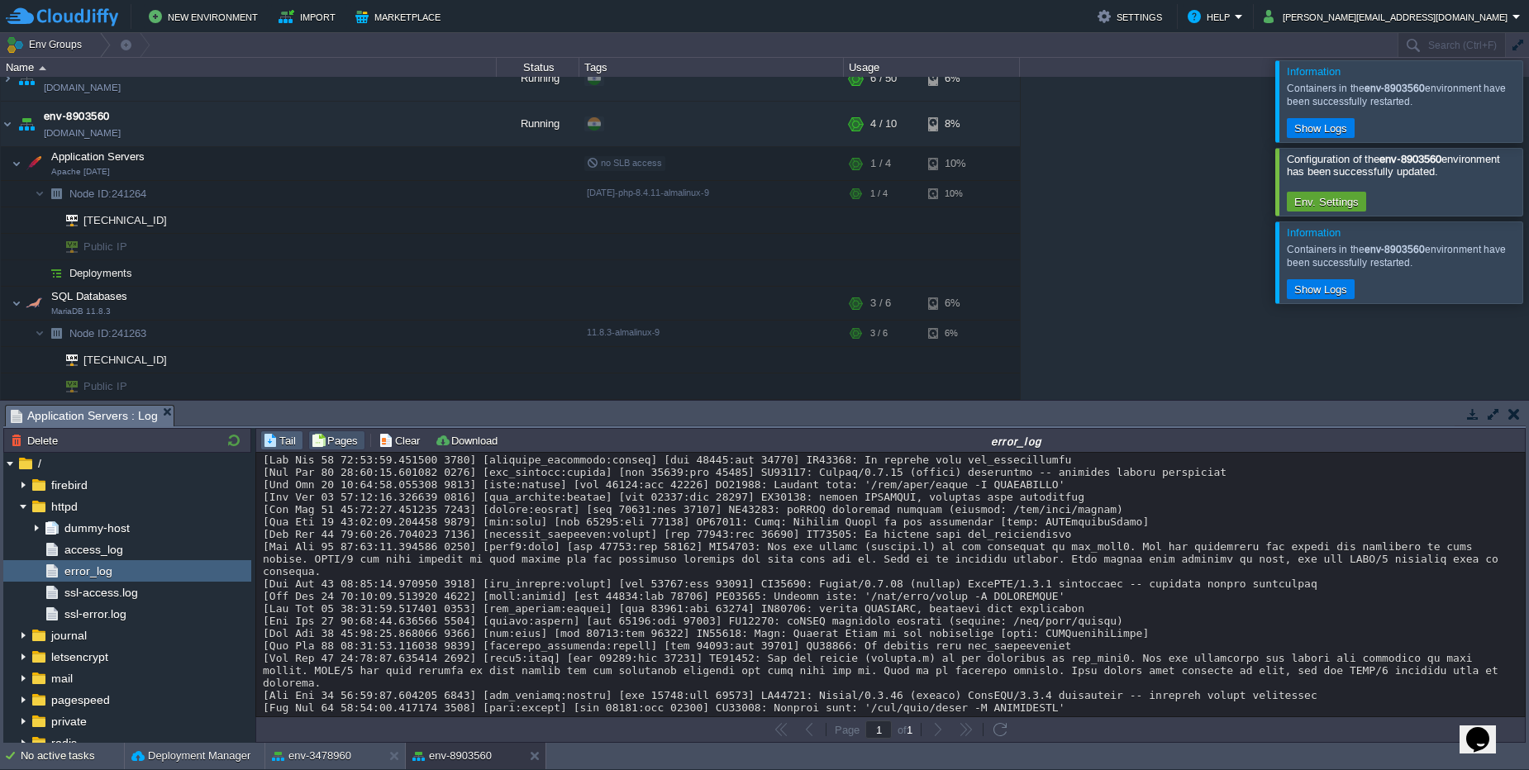
click at [281, 432] on td "Tail" at bounding box center [281, 441] width 43 height 20
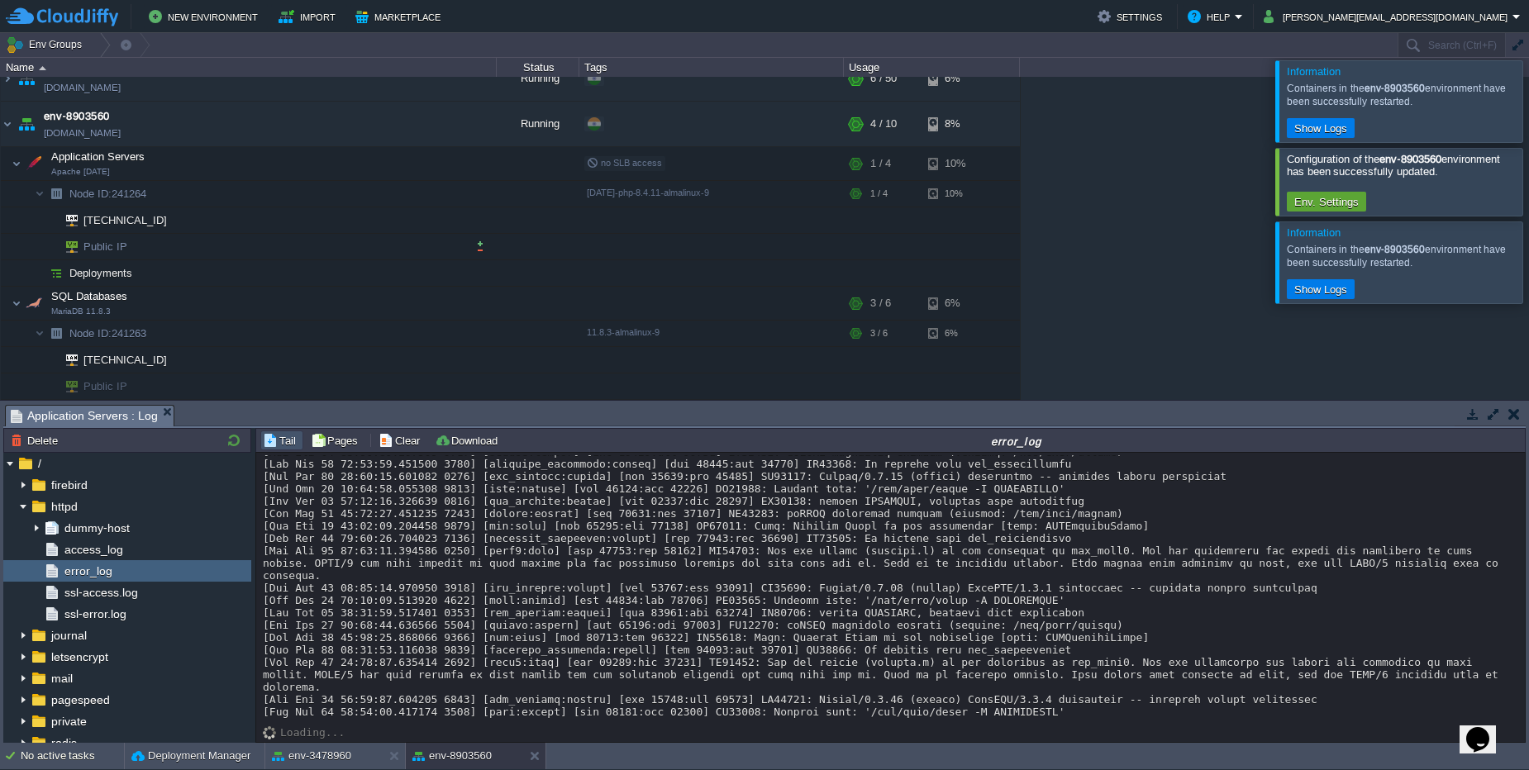
scroll to position [0, 0]
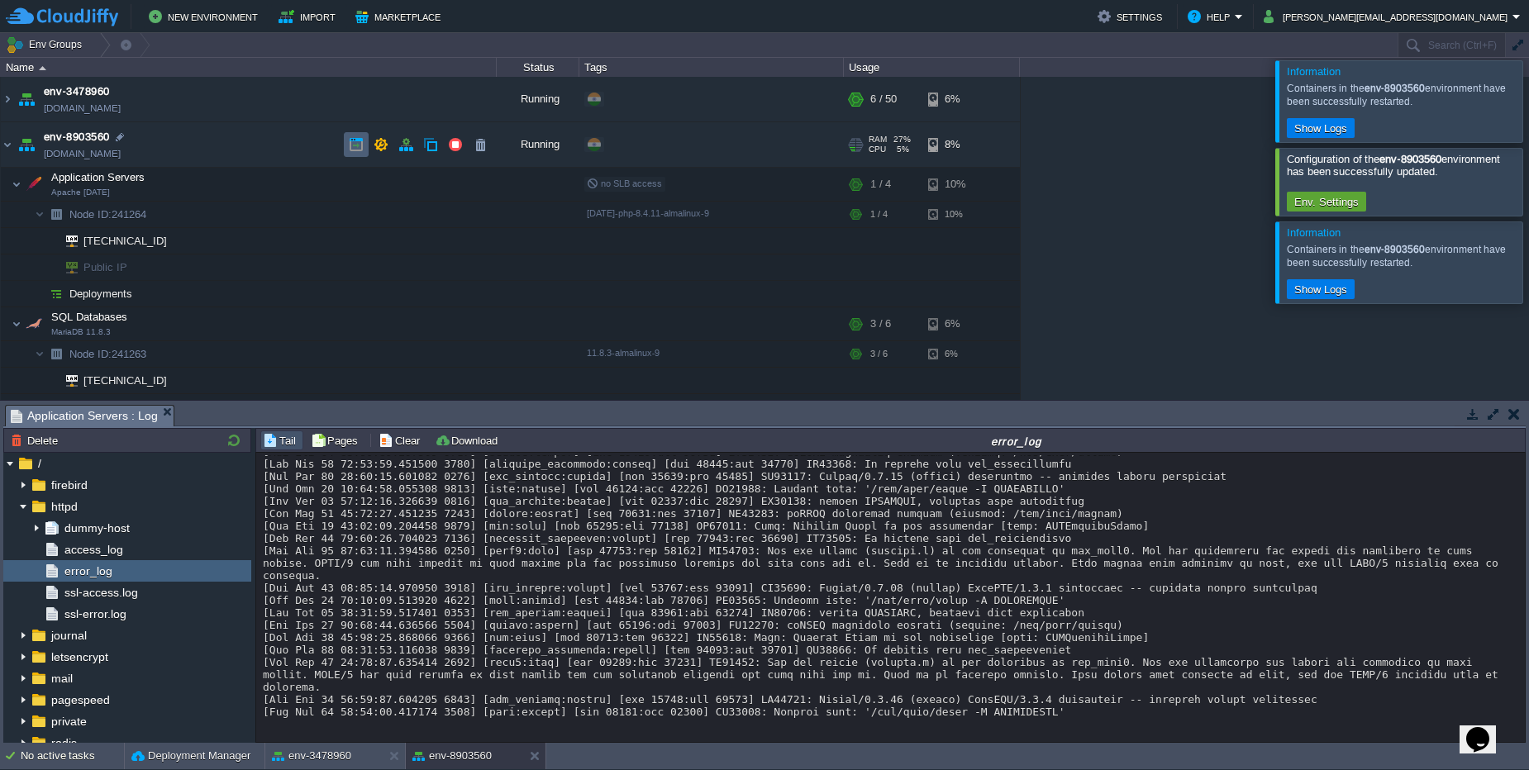
click at [345, 138] on td at bounding box center [356, 144] width 25 height 25
click at [20, 654] on img at bounding box center [23, 656] width 13 height 21
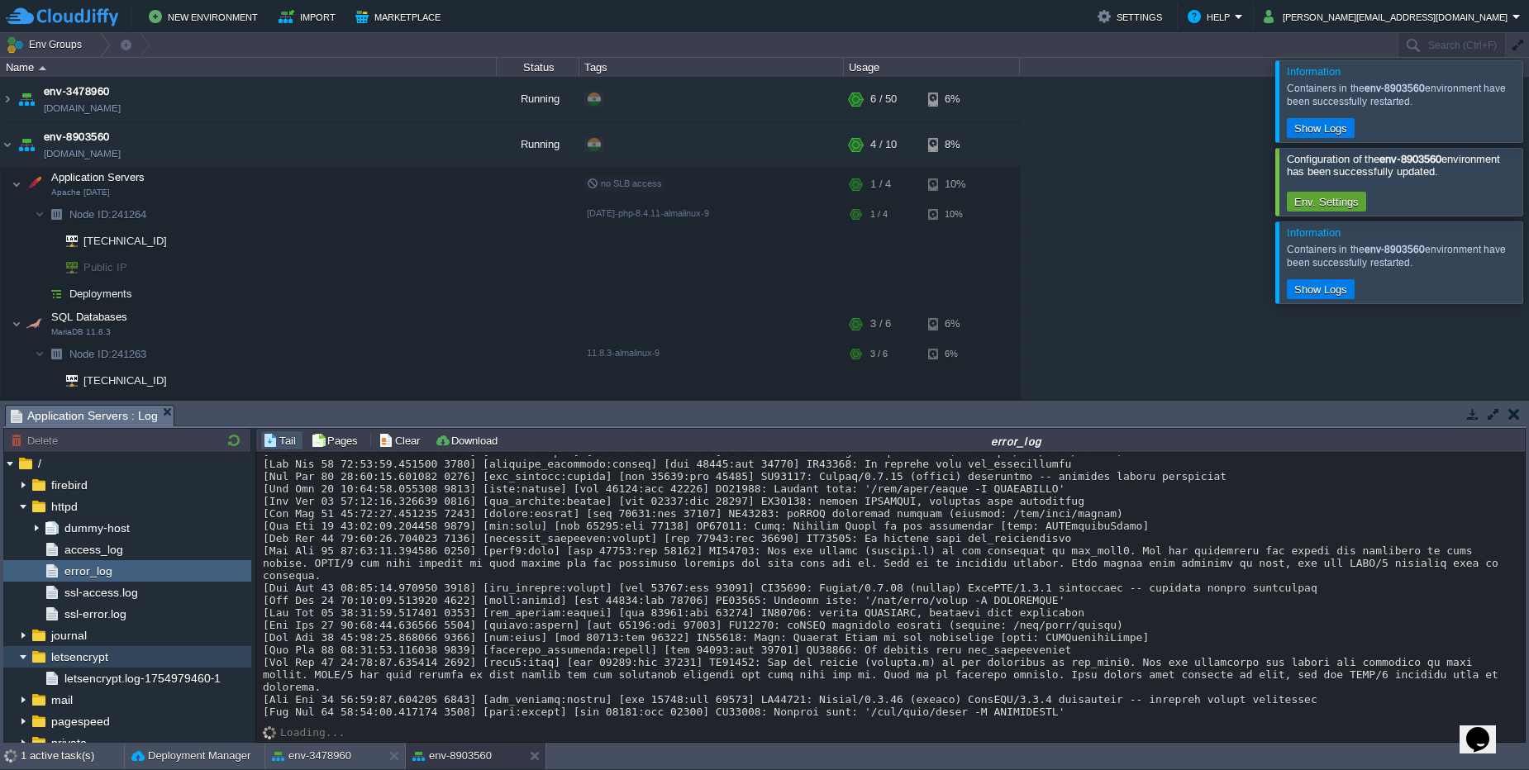
click at [20, 659] on img at bounding box center [23, 656] width 13 height 21
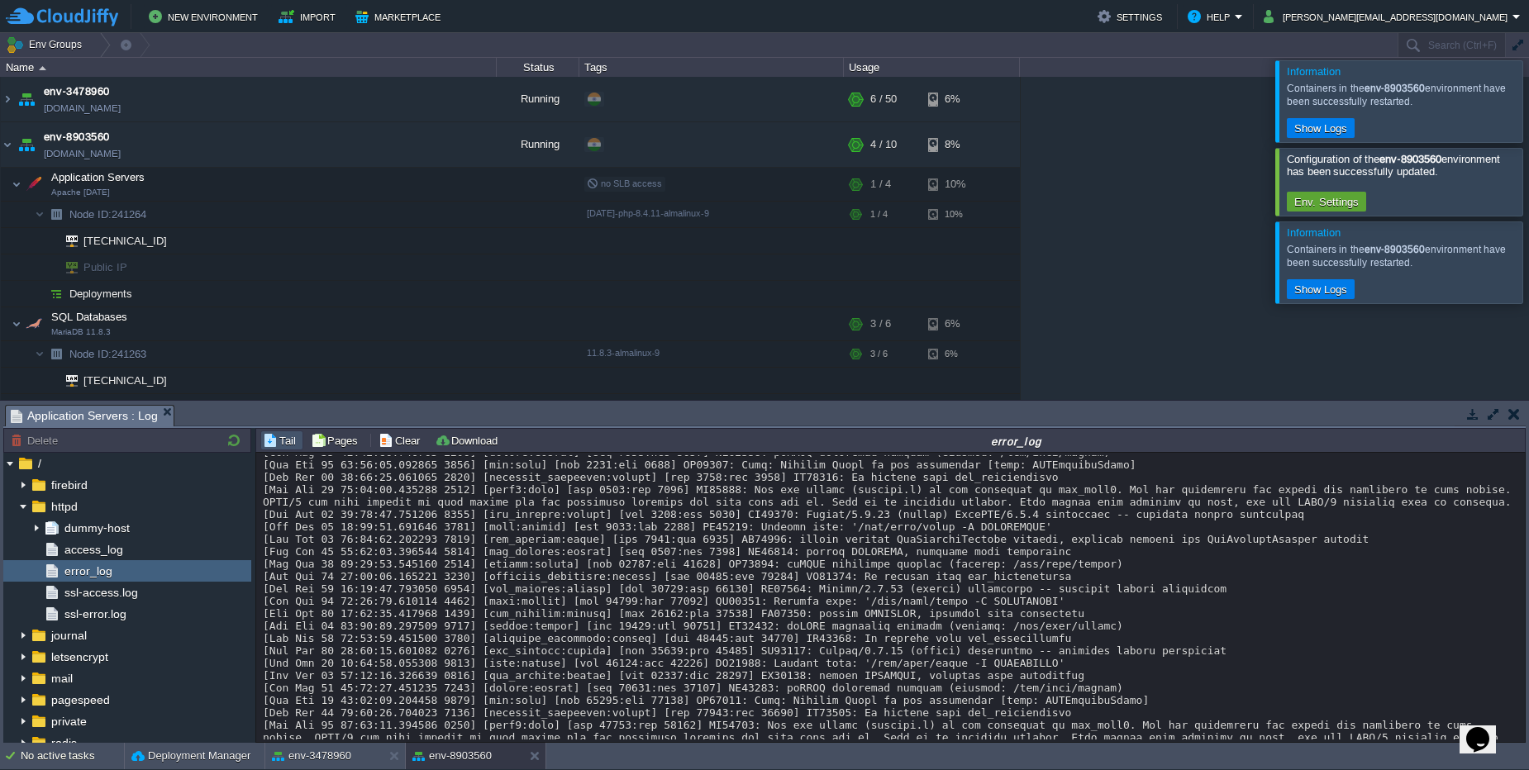
scroll to position [245, 0]
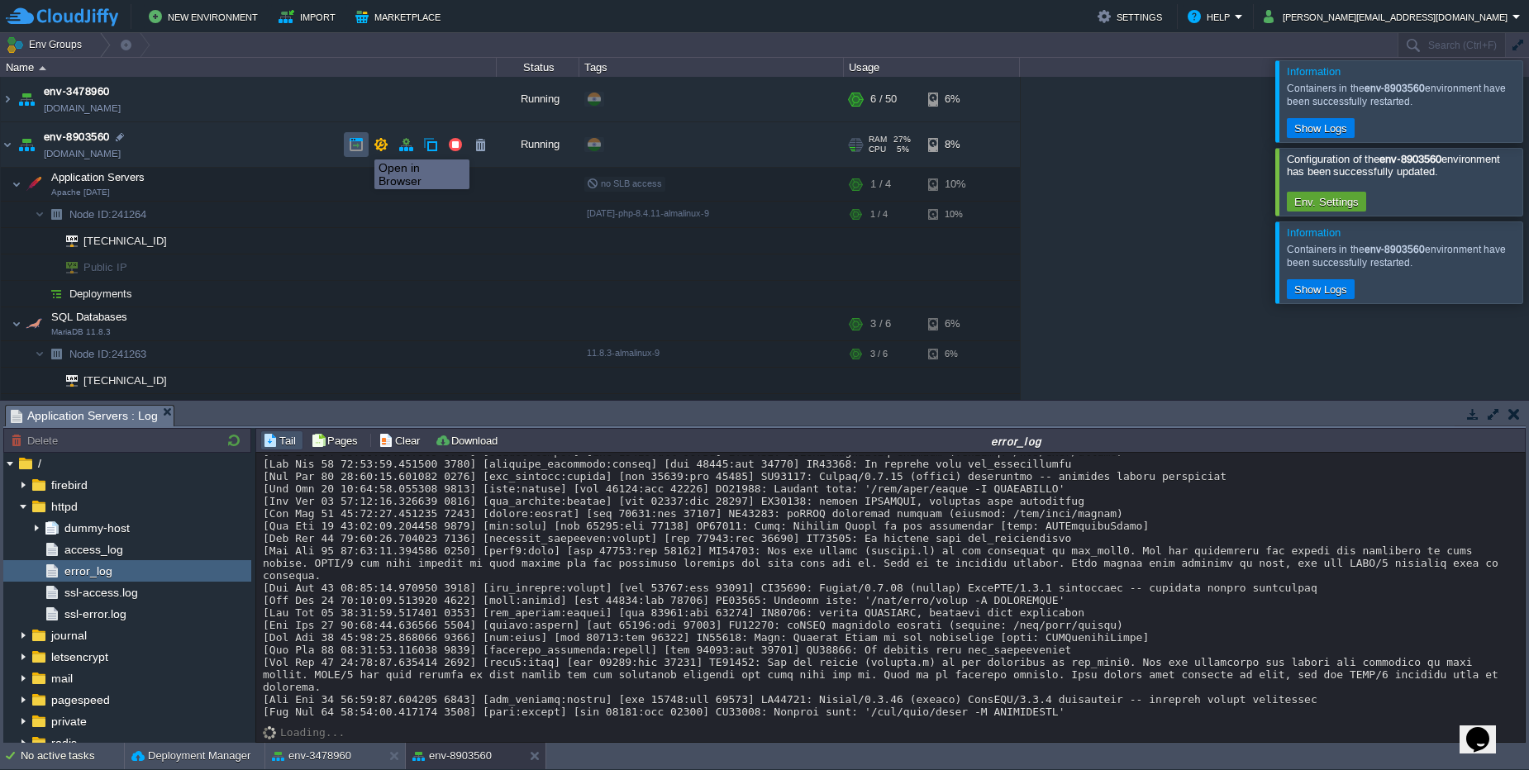
click at [355, 145] on button "button" at bounding box center [356, 144] width 15 height 15
click at [409, 145] on button "button" at bounding box center [405, 144] width 15 height 15
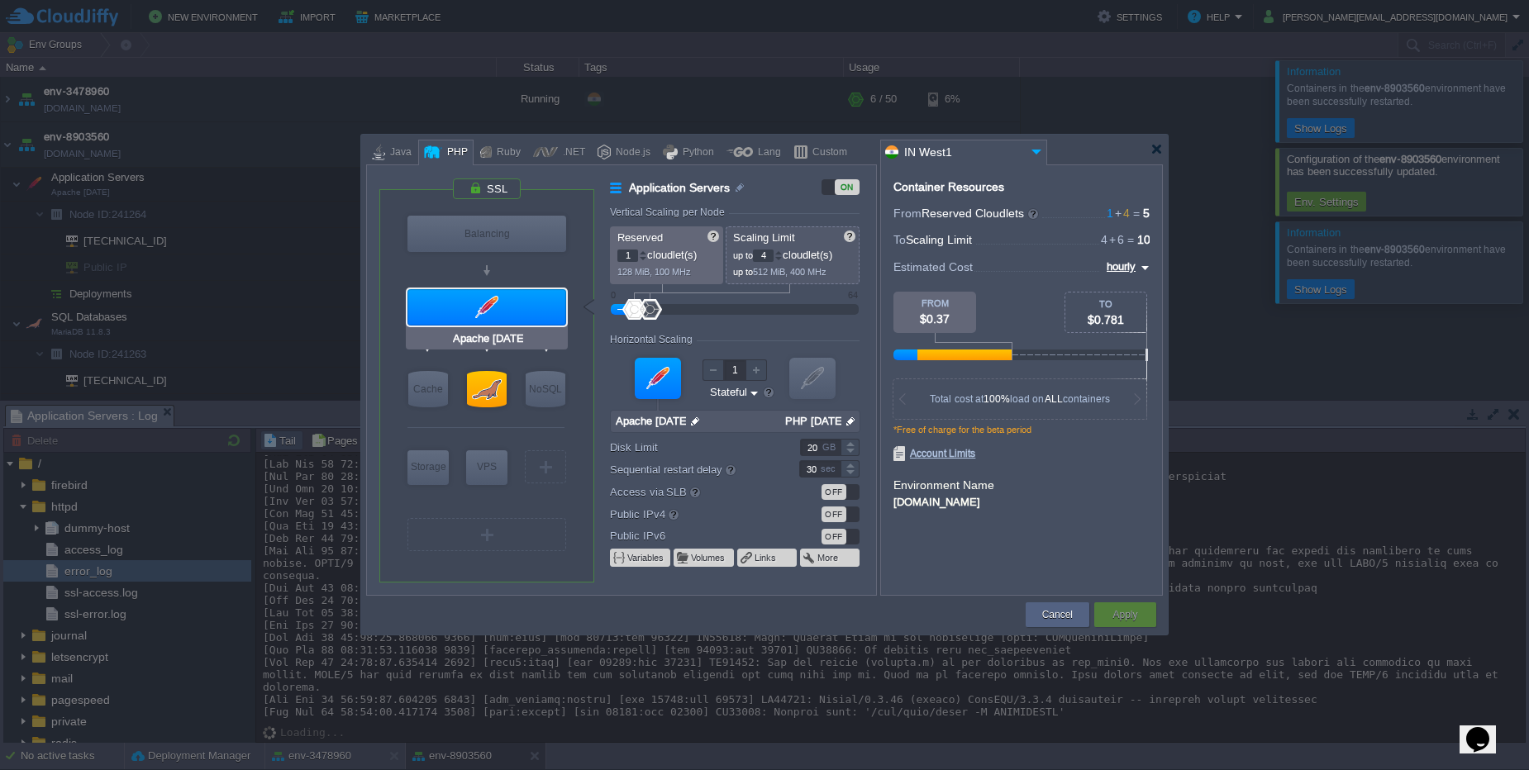
click at [517, 310] on div at bounding box center [486, 307] width 159 height 36
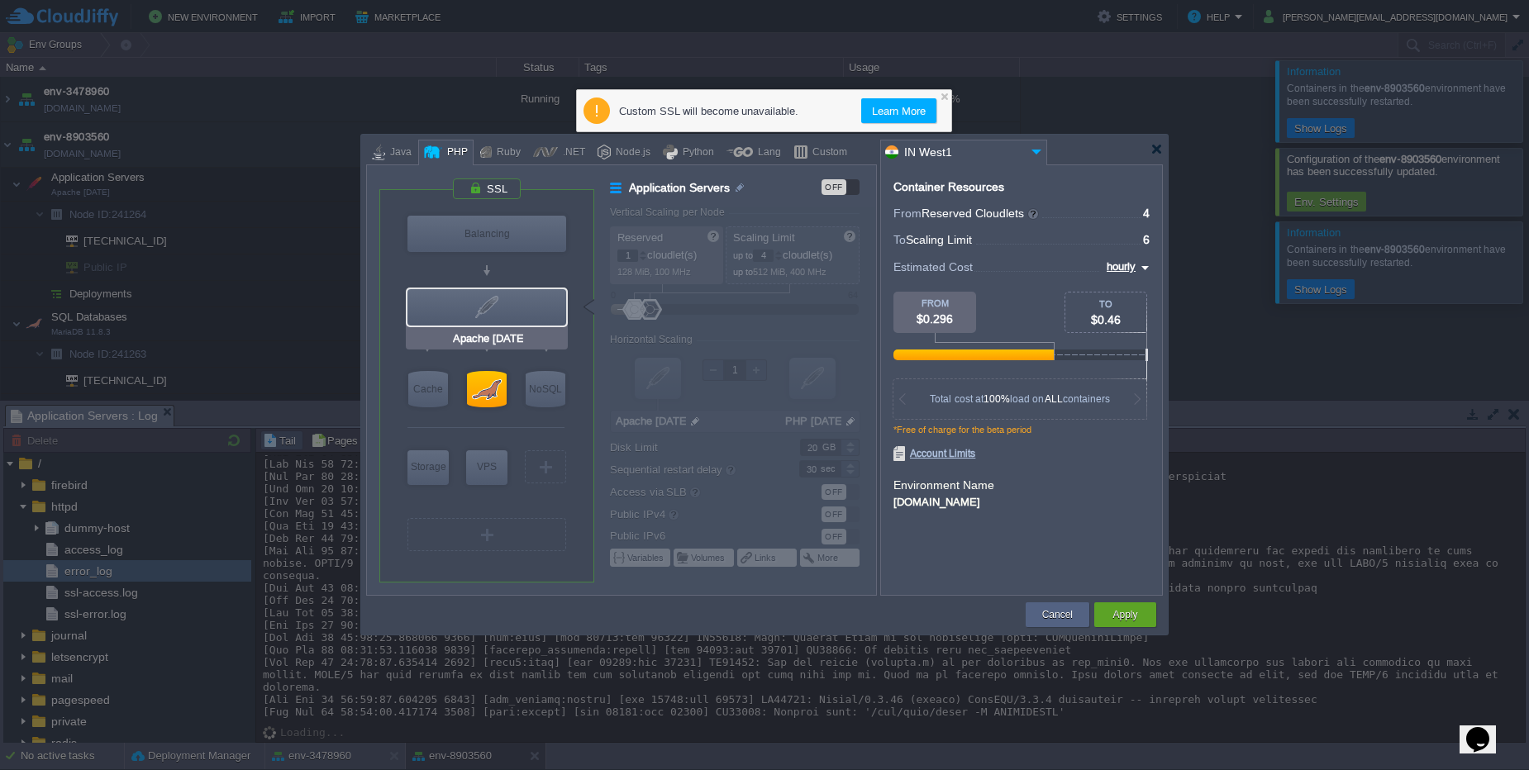
click at [517, 310] on div at bounding box center [486, 307] width 159 height 36
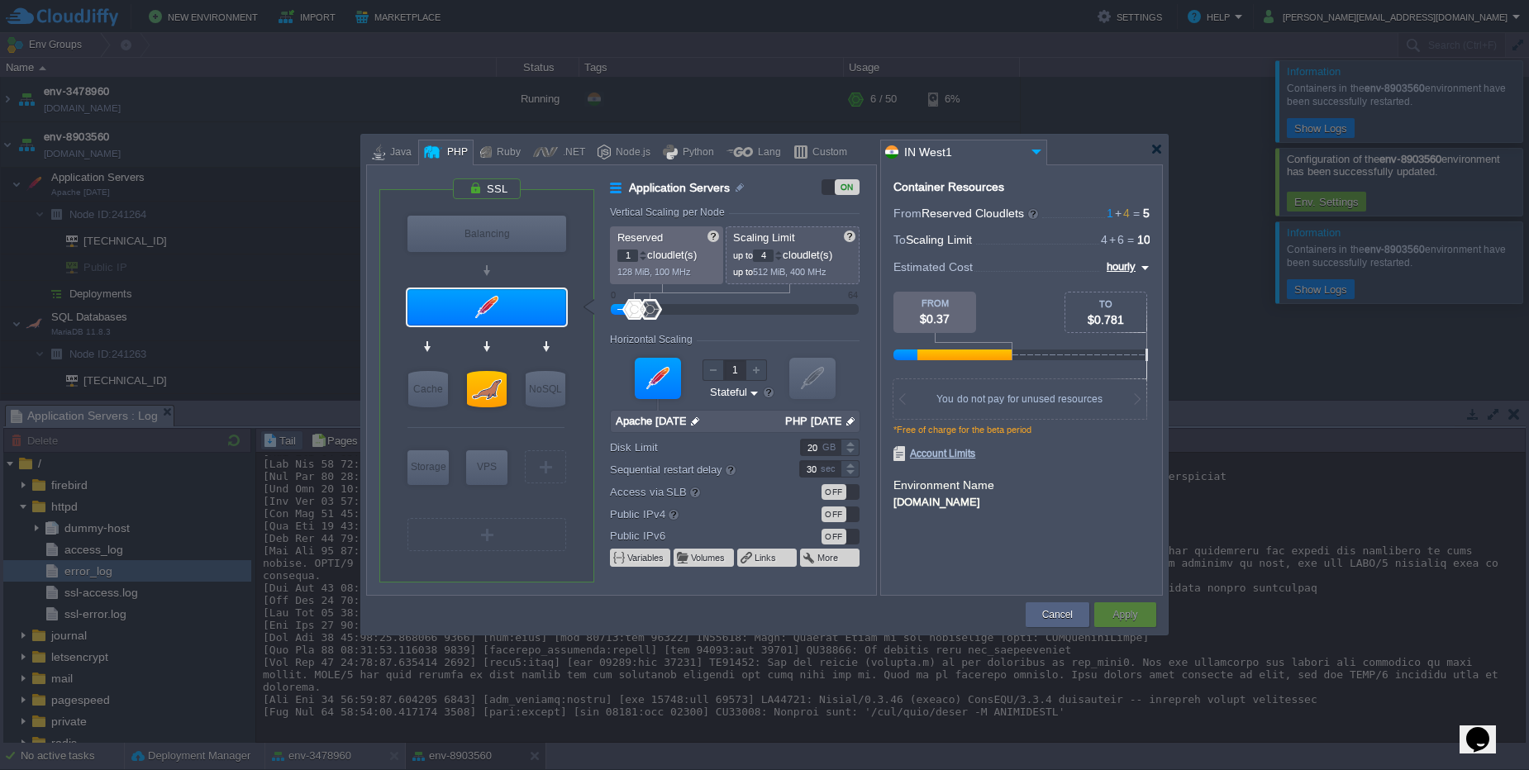
click at [832, 500] on div "Access via SLB OFF" at bounding box center [742, 492] width 265 height 18
click at [833, 496] on div "OFF" at bounding box center [833, 492] width 25 height 16
click at [1141, 613] on div "Apply" at bounding box center [1124, 614] width 37 height 25
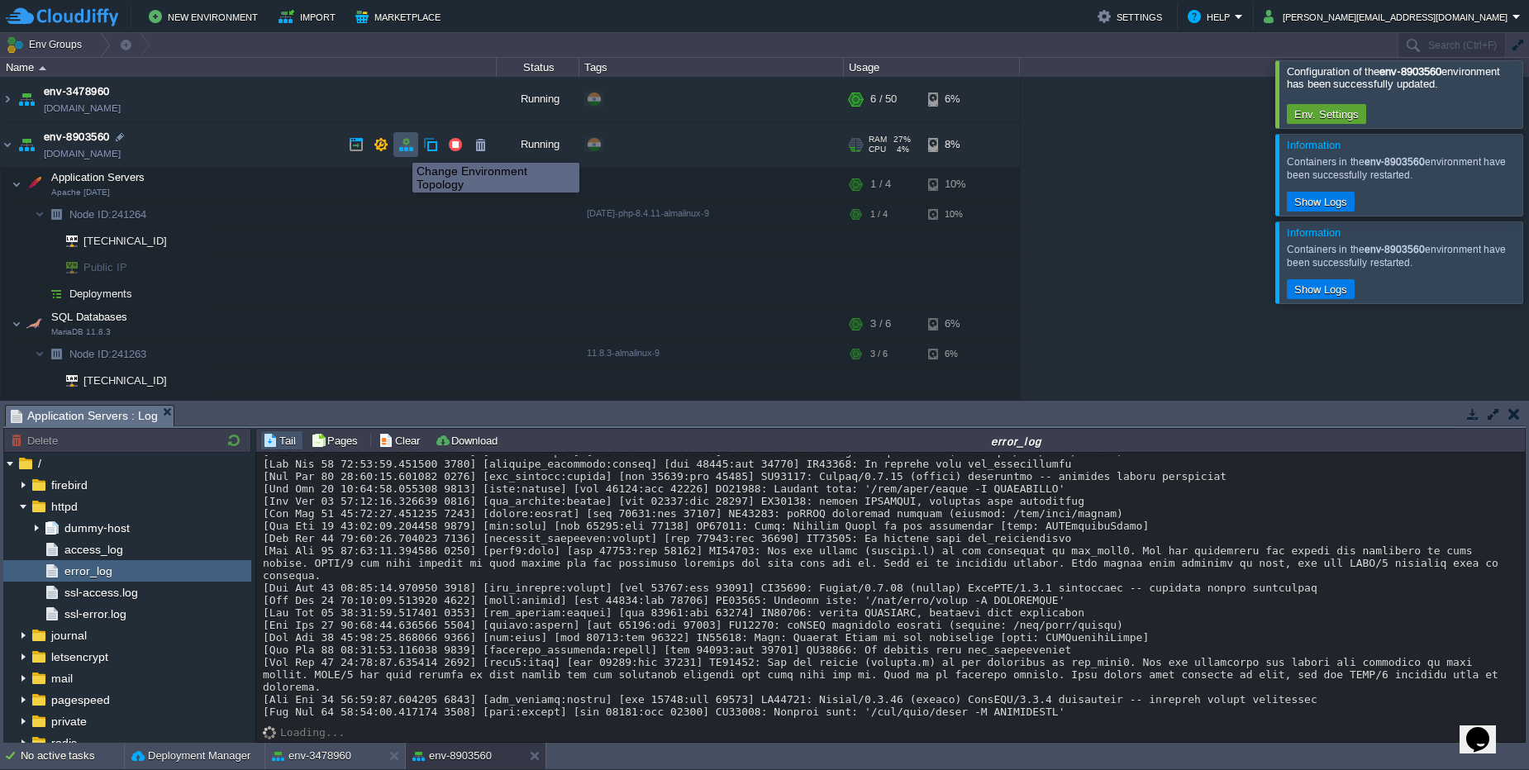
click at [400, 148] on button "button" at bounding box center [405, 144] width 15 height 15
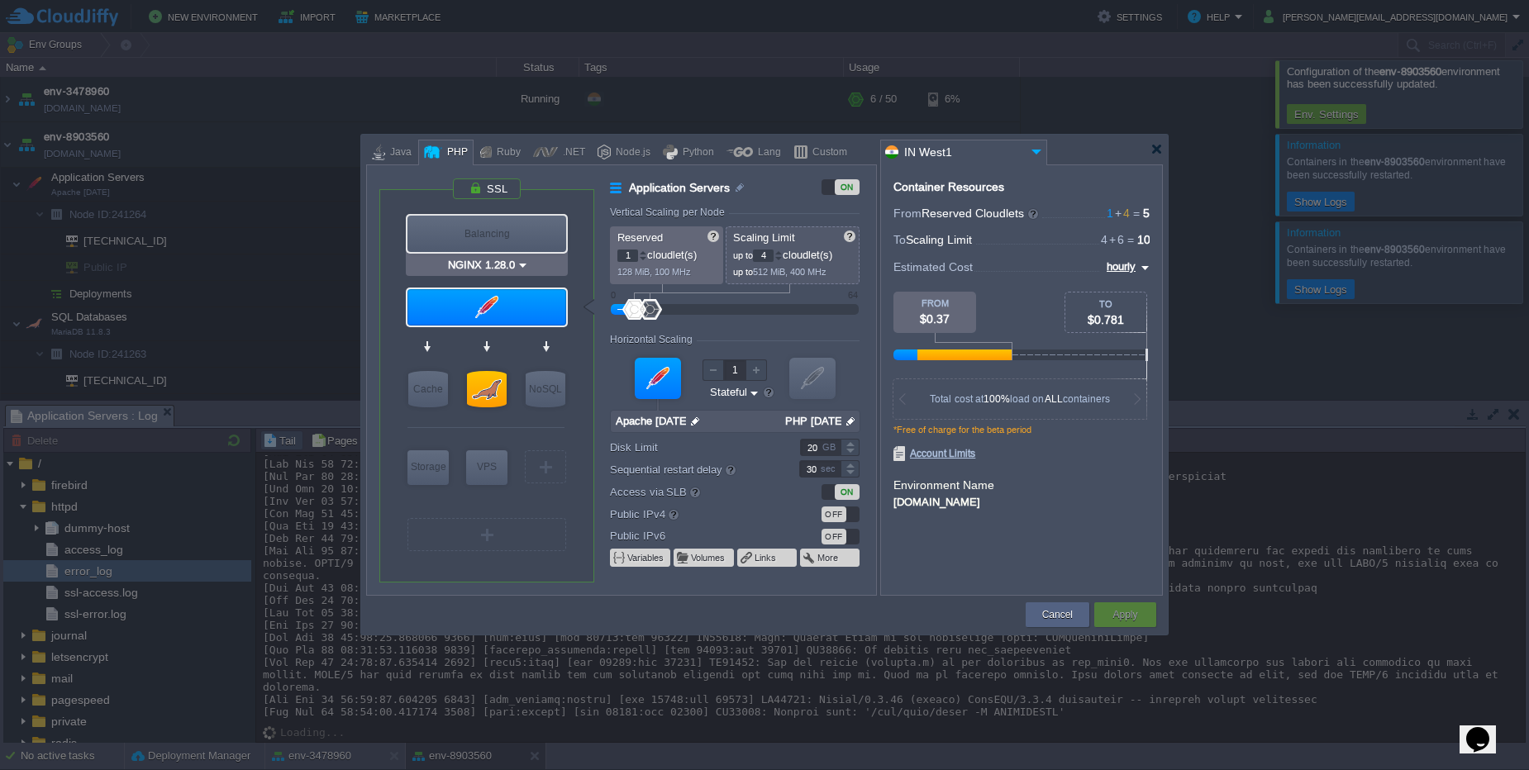
type input "Apache [DATE]"
click at [830, 516] on div "OFF" at bounding box center [833, 515] width 25 height 16
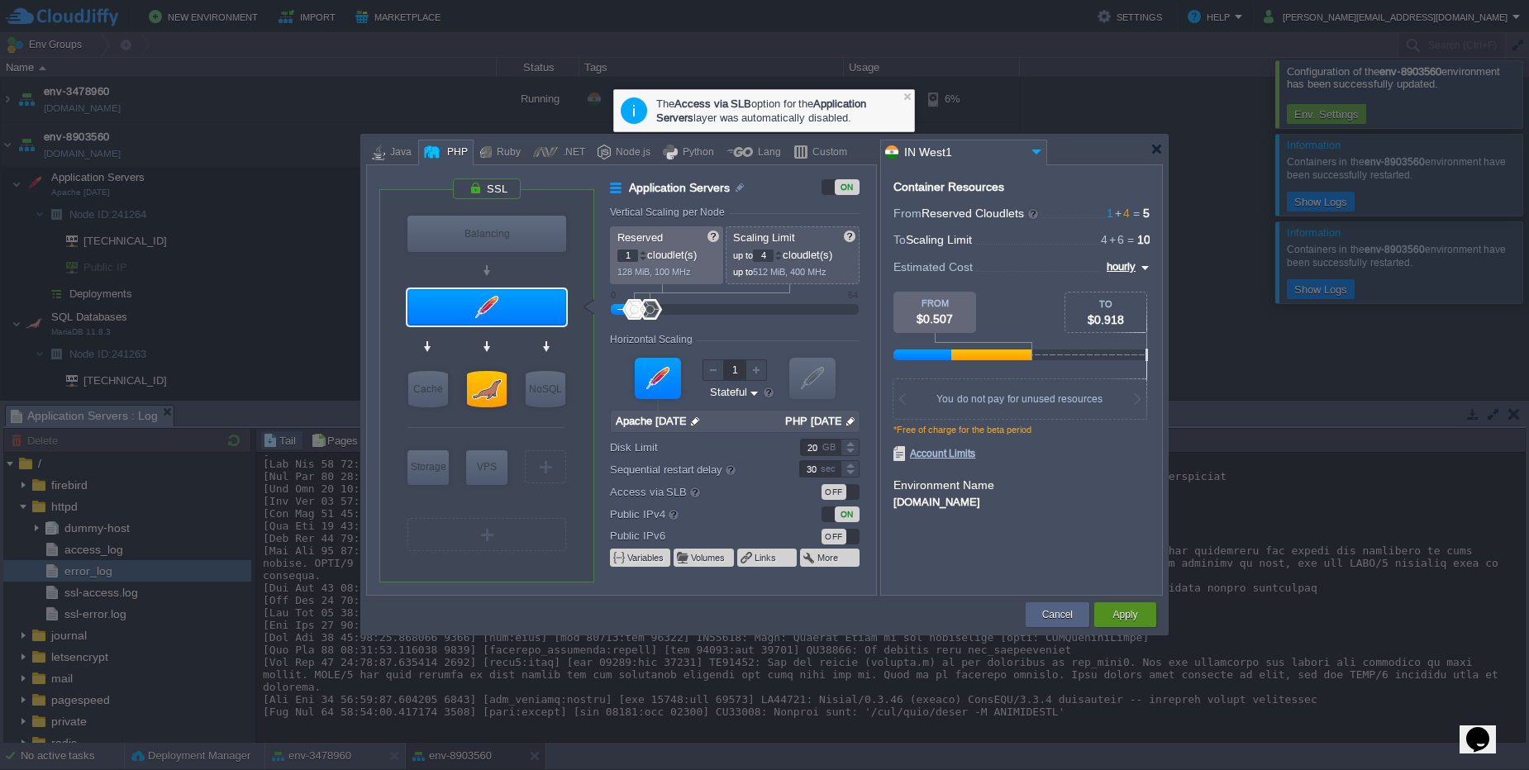
click at [1133, 619] on button "Apply" at bounding box center [1124, 615] width 25 height 17
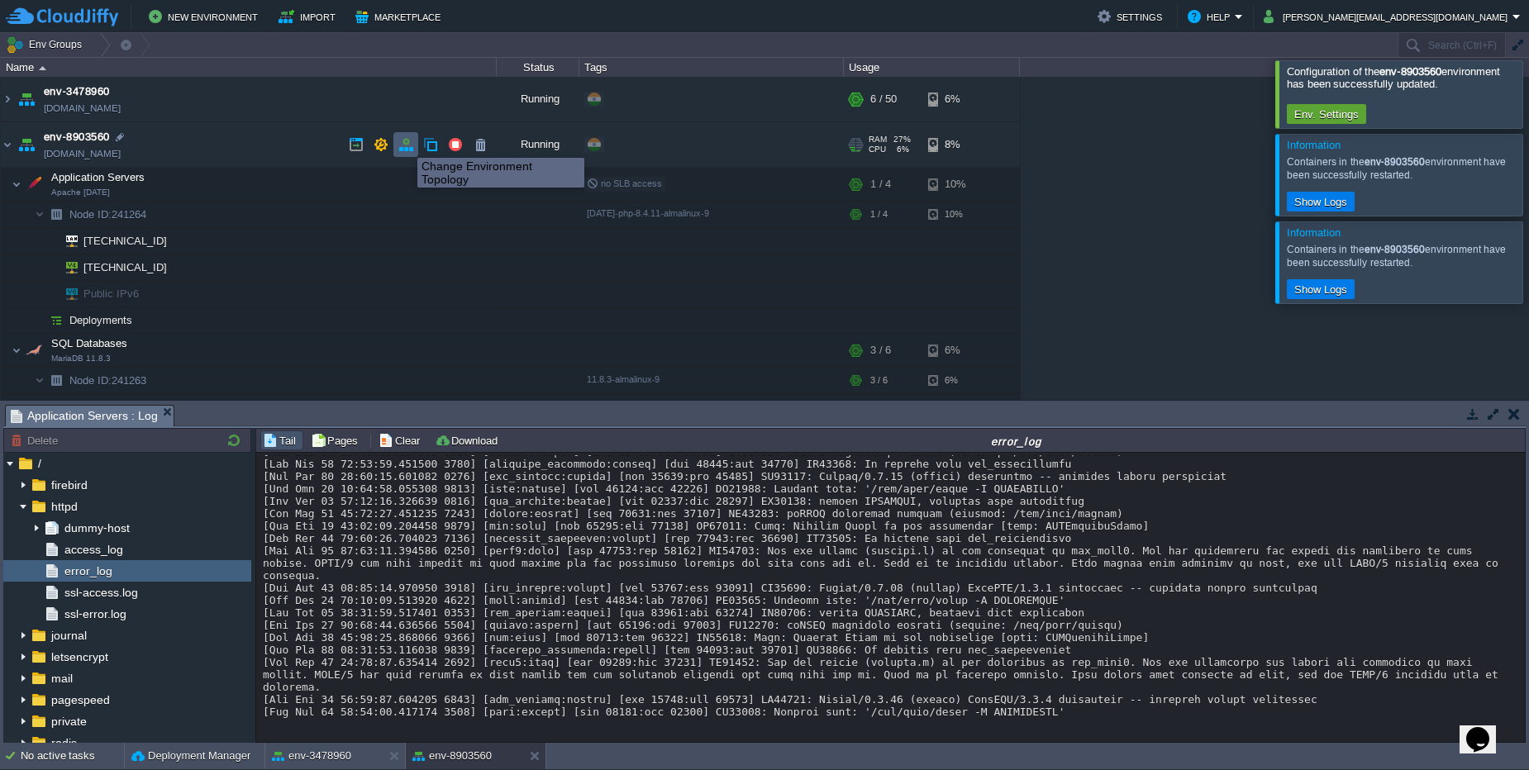
click at [405, 143] on button "button" at bounding box center [405, 144] width 15 height 15
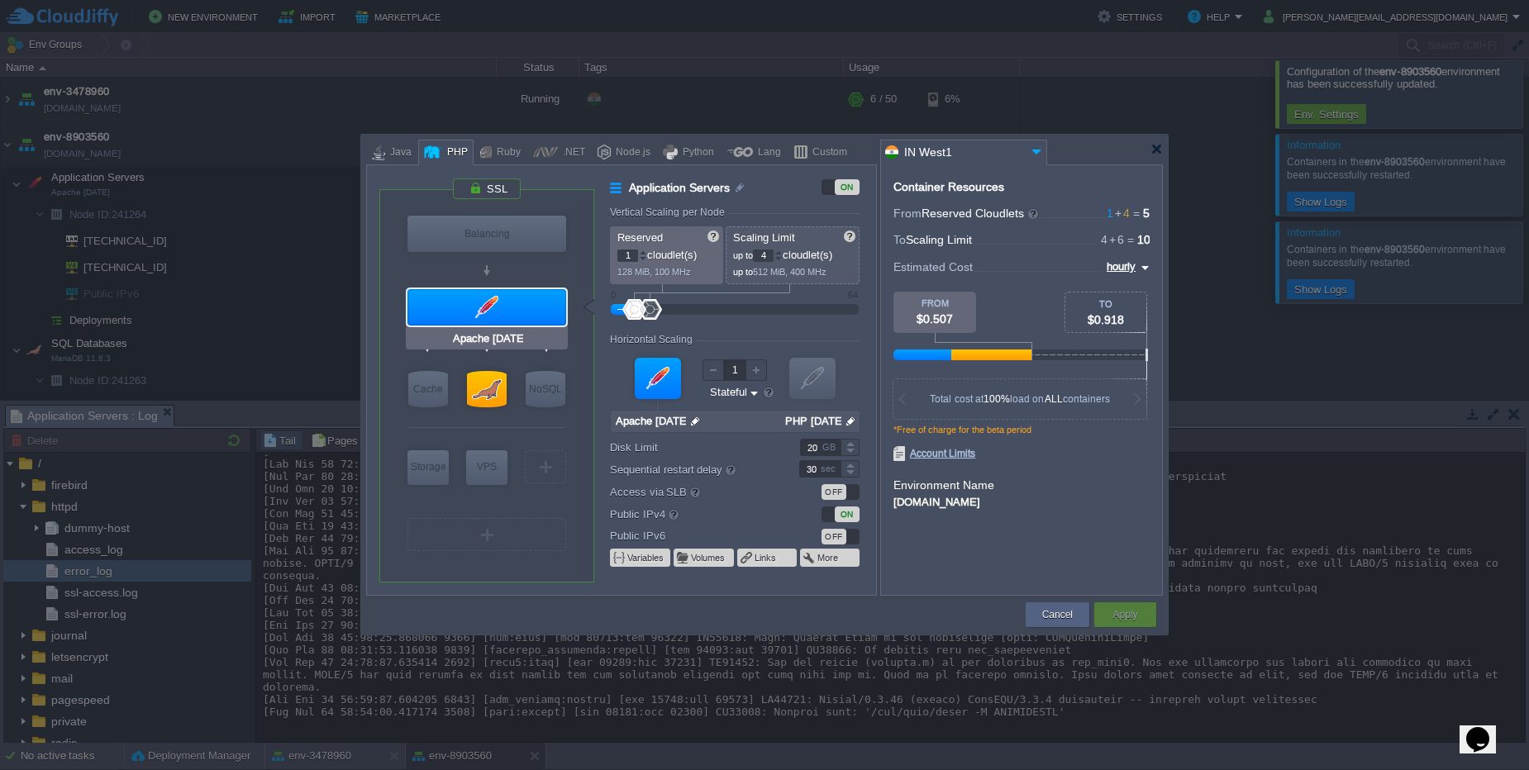
type input "MariaDB 11.8.3"
click at [1063, 610] on button "Cancel" at bounding box center [1057, 615] width 31 height 17
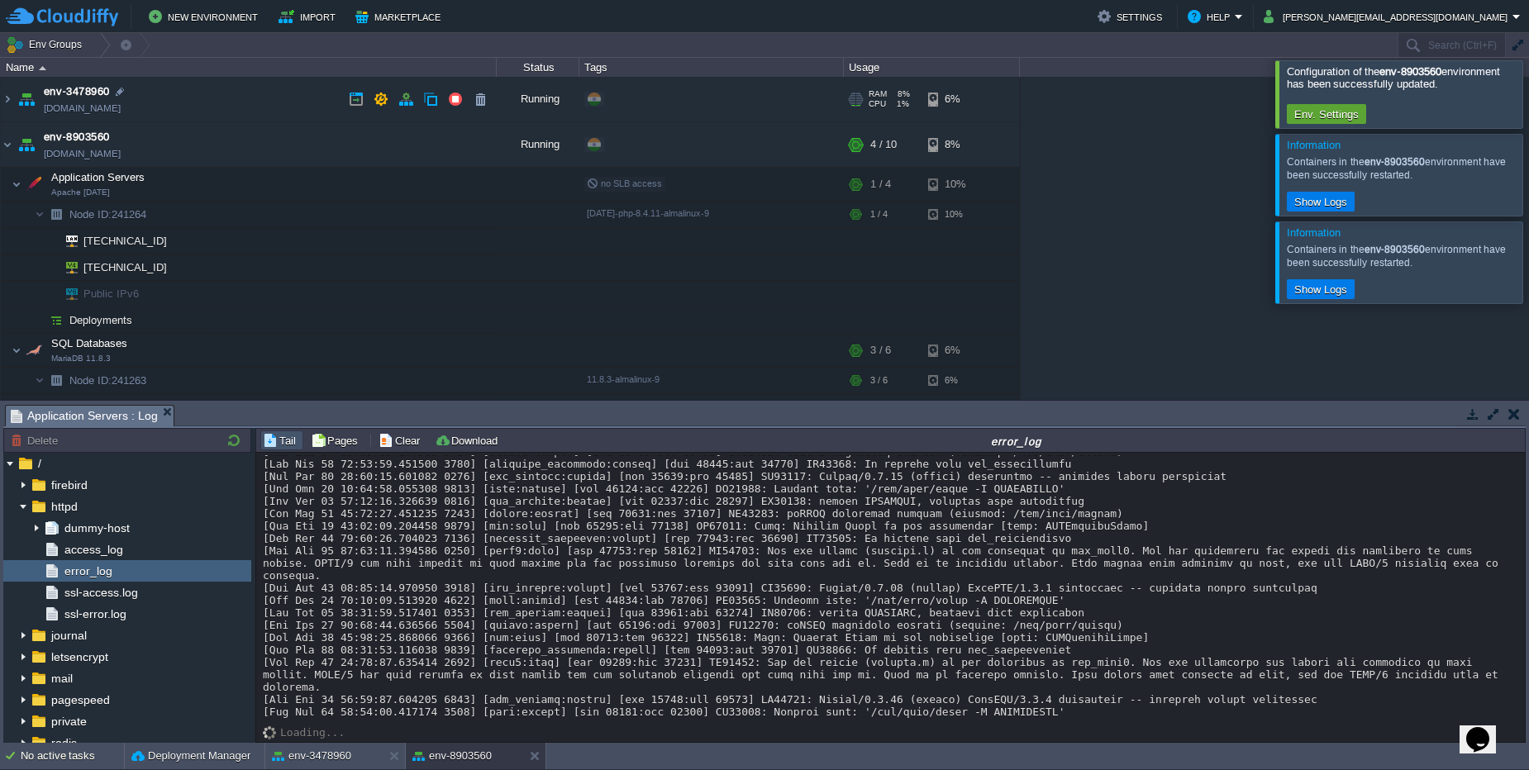
click at [293, 101] on td "env-3478960 [DOMAIN_NAME]" at bounding box center [249, 99] width 496 height 45
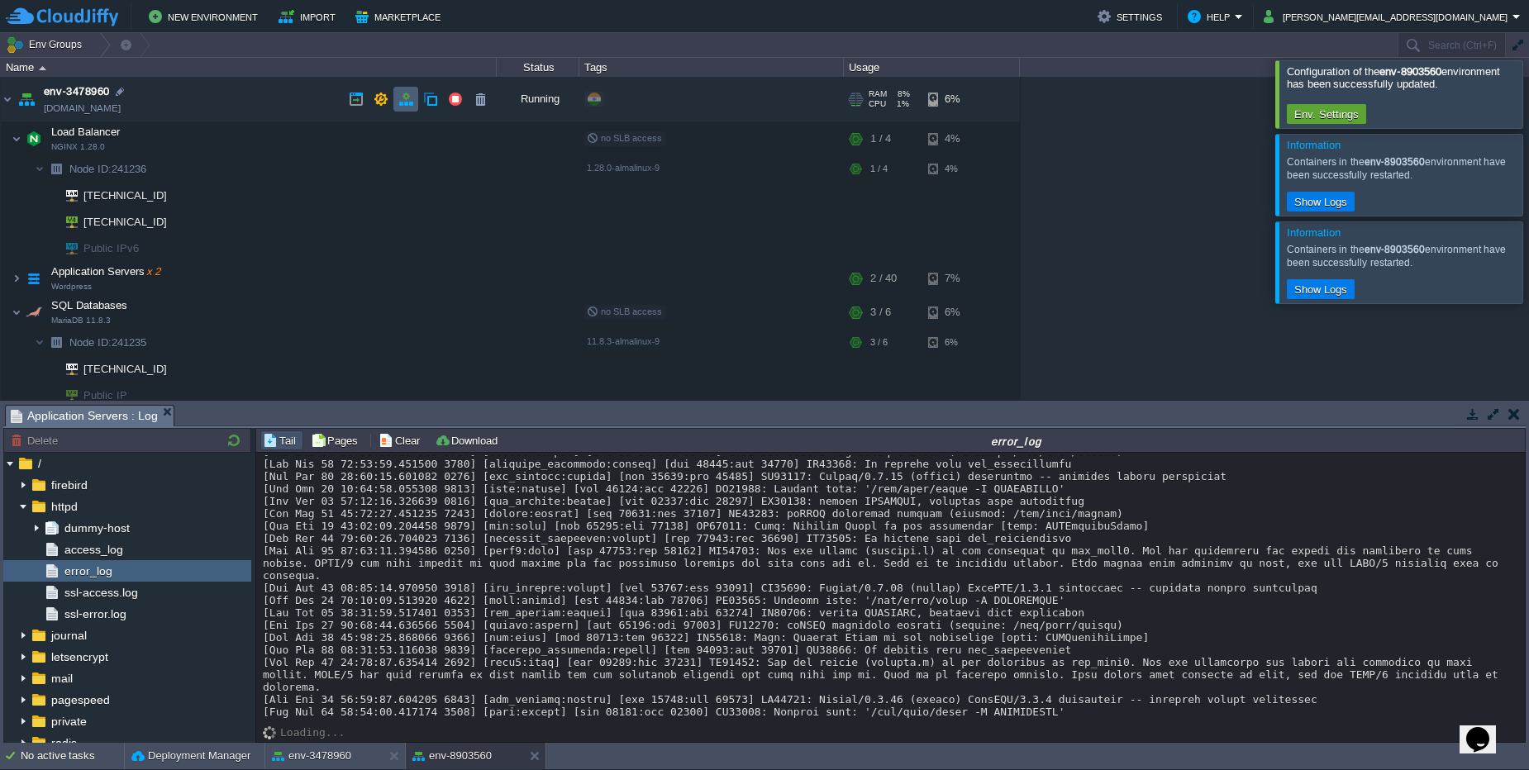
click at [407, 97] on button "button" at bounding box center [405, 99] width 15 height 15
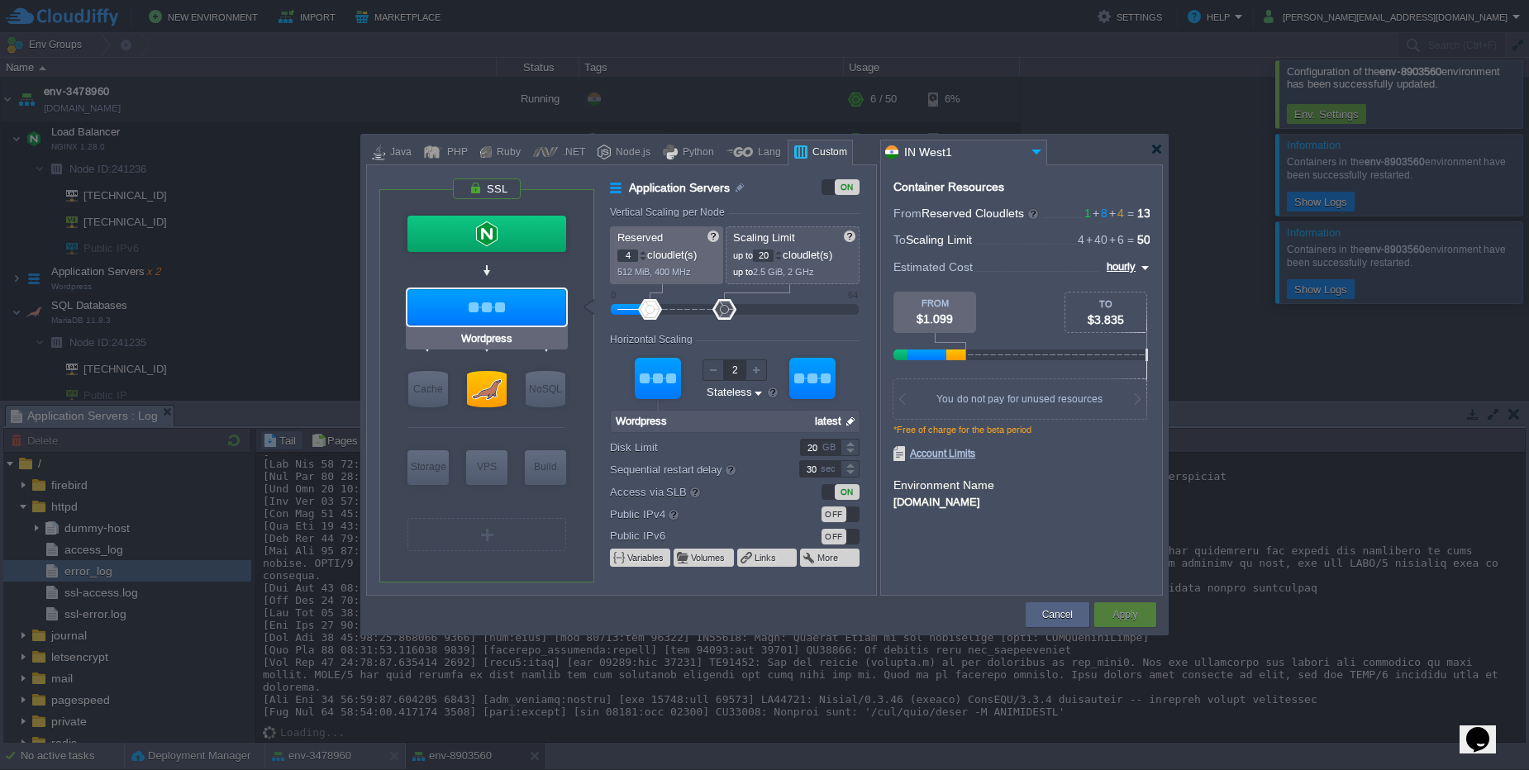
type input "NGINX 1.28.0"
click at [494, 240] on div at bounding box center [486, 234] width 159 height 36
type input "Load Balancer"
type input "1"
type input "4"
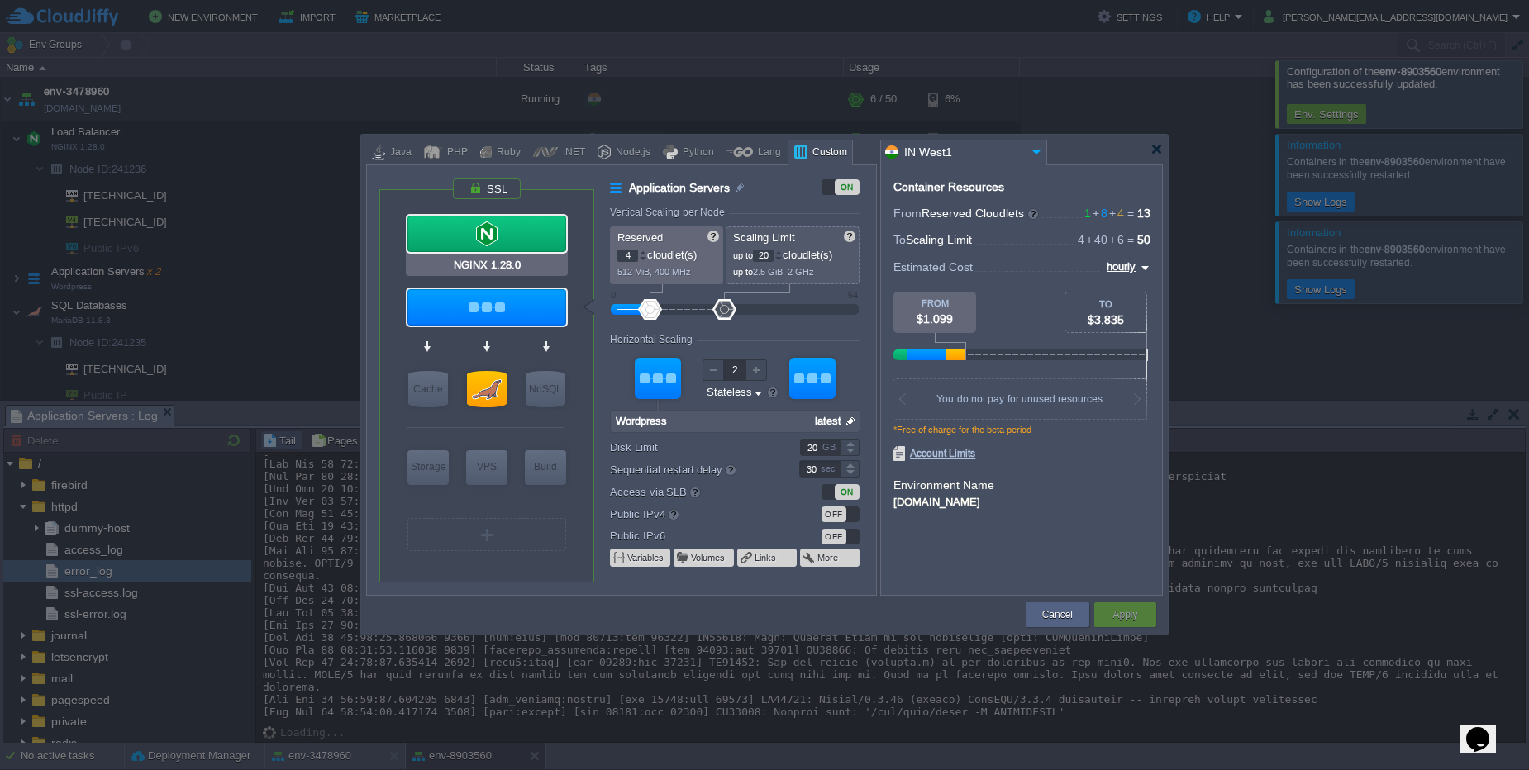
type input "1"
type input "NGINX 1.28.0"
type input "null"
type input "1.28.0-almalinux-9"
type input "Stateful"
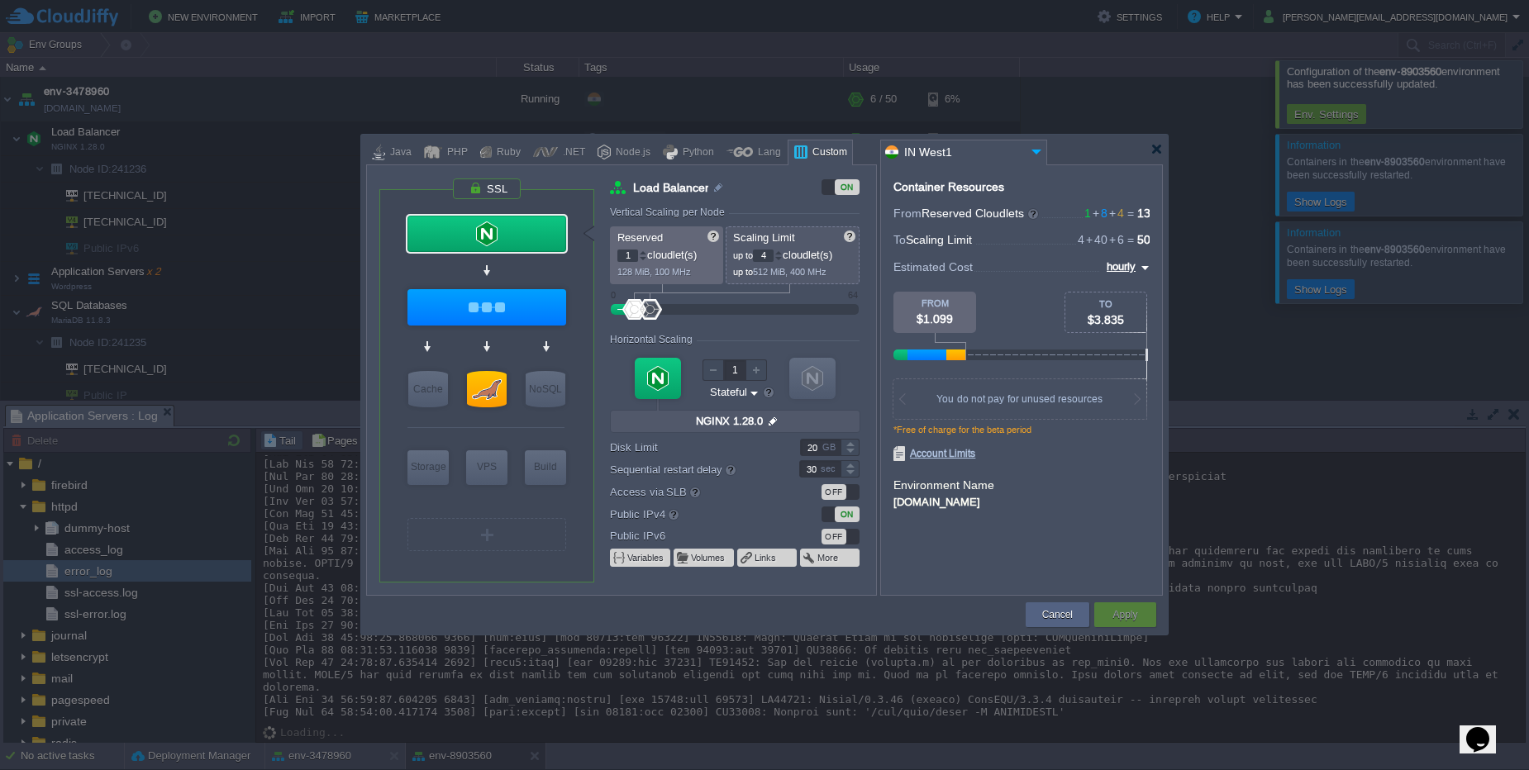
click at [840, 493] on div "OFF" at bounding box center [833, 492] width 25 height 16
click at [1121, 618] on button "Apply" at bounding box center [1124, 615] width 25 height 17
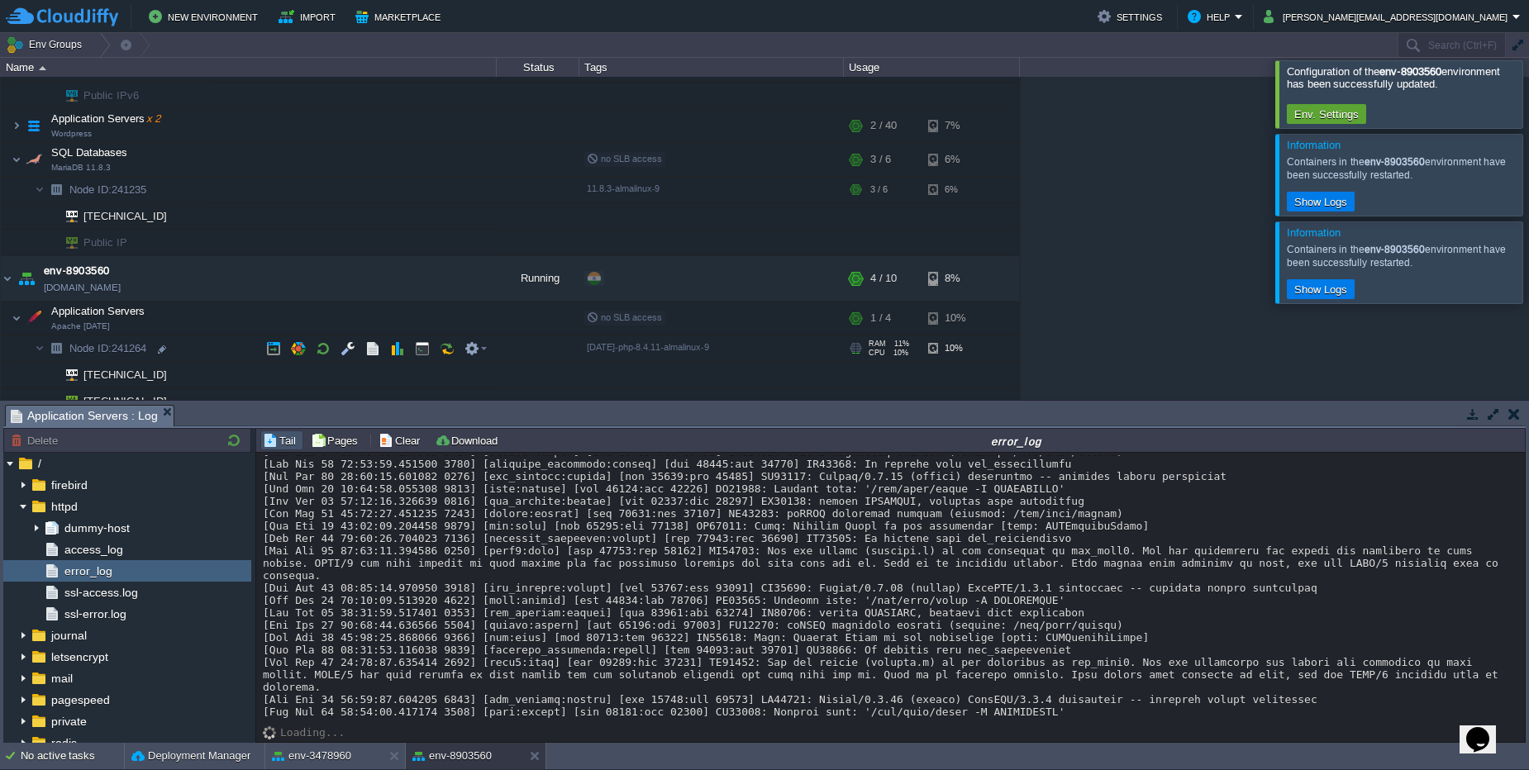
scroll to position [198, 0]
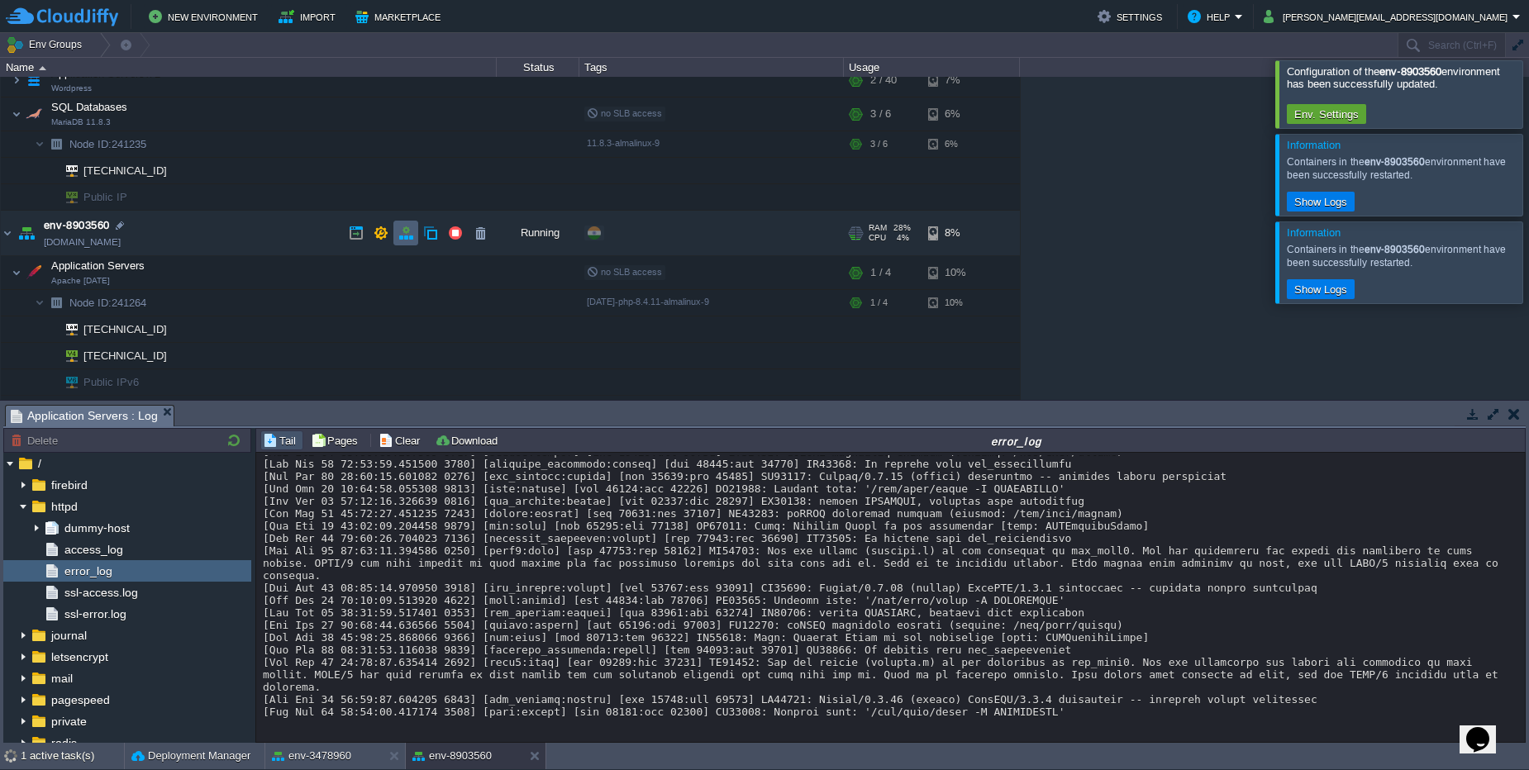
click at [413, 231] on td at bounding box center [405, 233] width 25 height 25
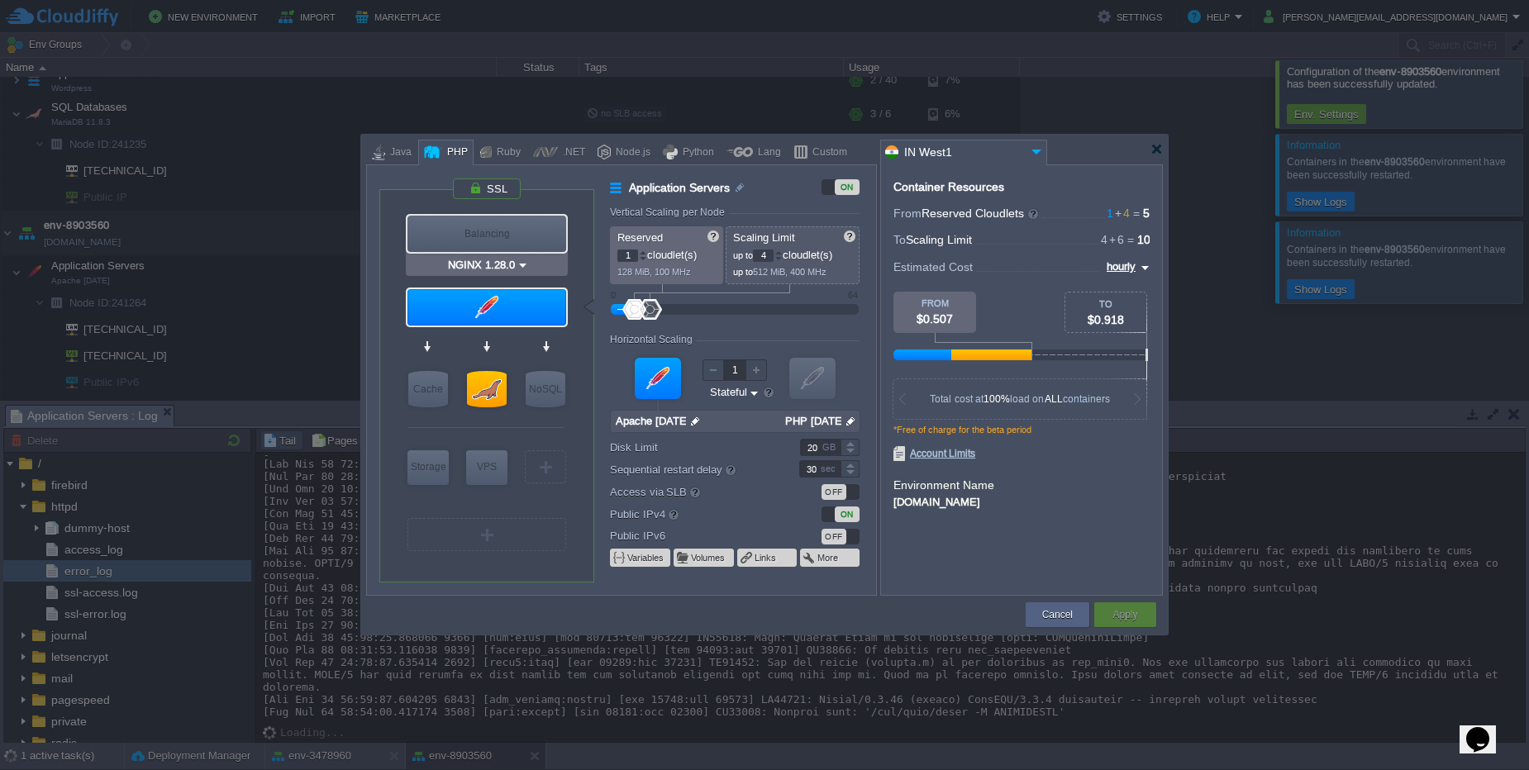
type input "Apache [DATE]"
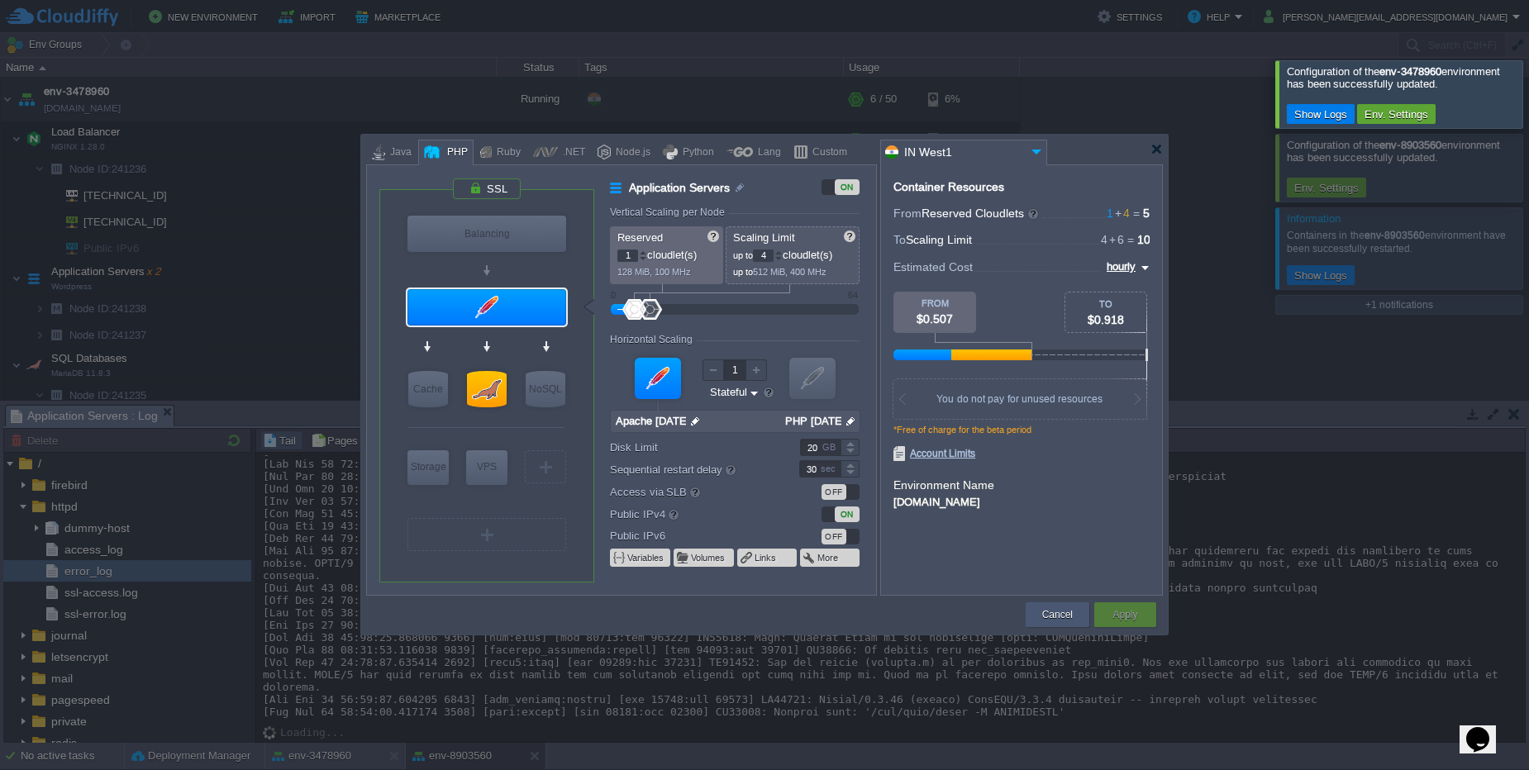
click at [1058, 616] on button "Cancel" at bounding box center [1057, 615] width 31 height 17
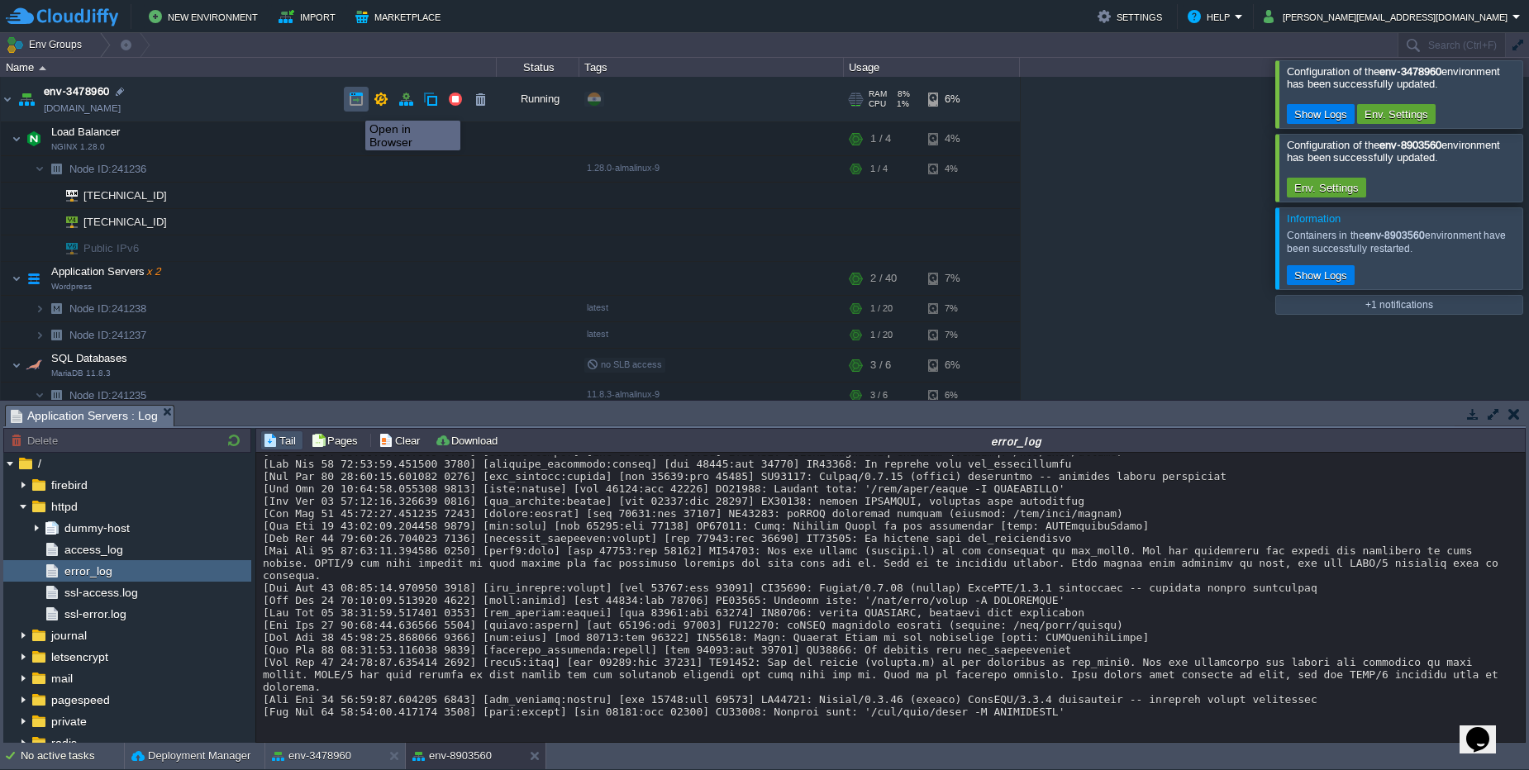
click at [353, 106] on button "button" at bounding box center [356, 99] width 15 height 15
click at [269, 97] on td "env-3478960 [DOMAIN_NAME]" at bounding box center [249, 99] width 496 height 45
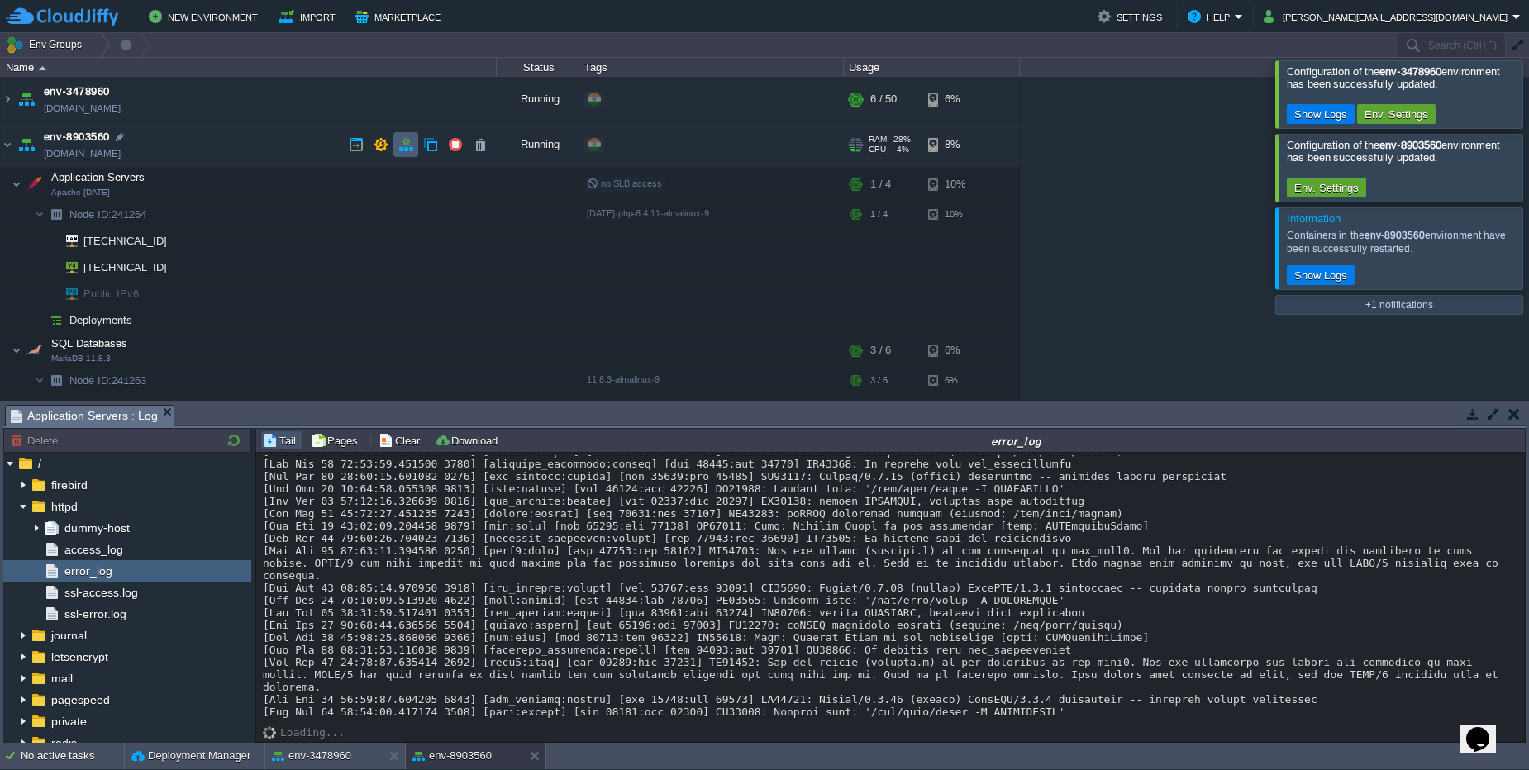
click at [397, 151] on td at bounding box center [405, 144] width 25 height 25
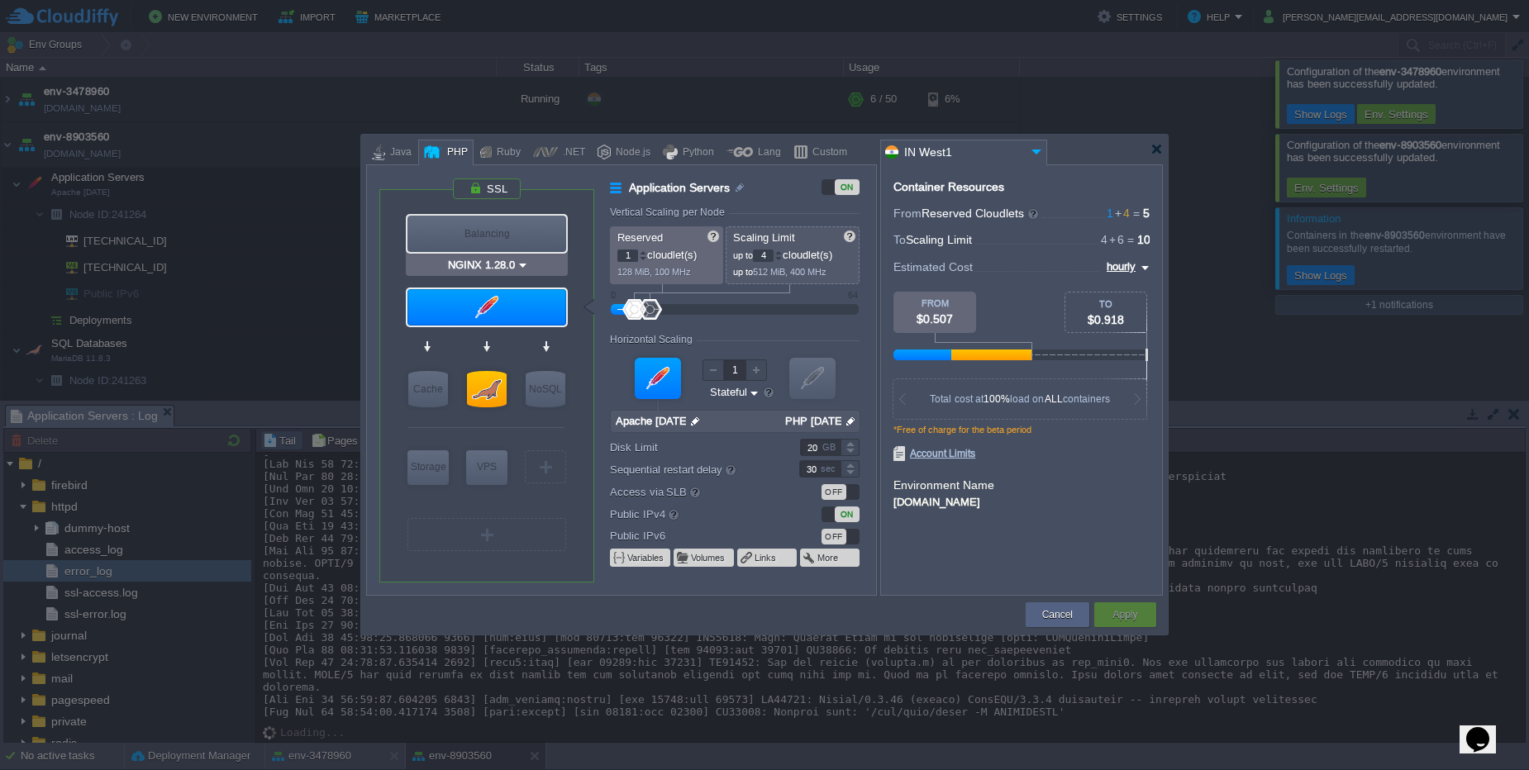
type input "Apache [DATE]"
click at [1040, 629] on td "Cancel" at bounding box center [1057, 615] width 69 height 30
click at [1057, 611] on button "Cancel" at bounding box center [1057, 615] width 31 height 17
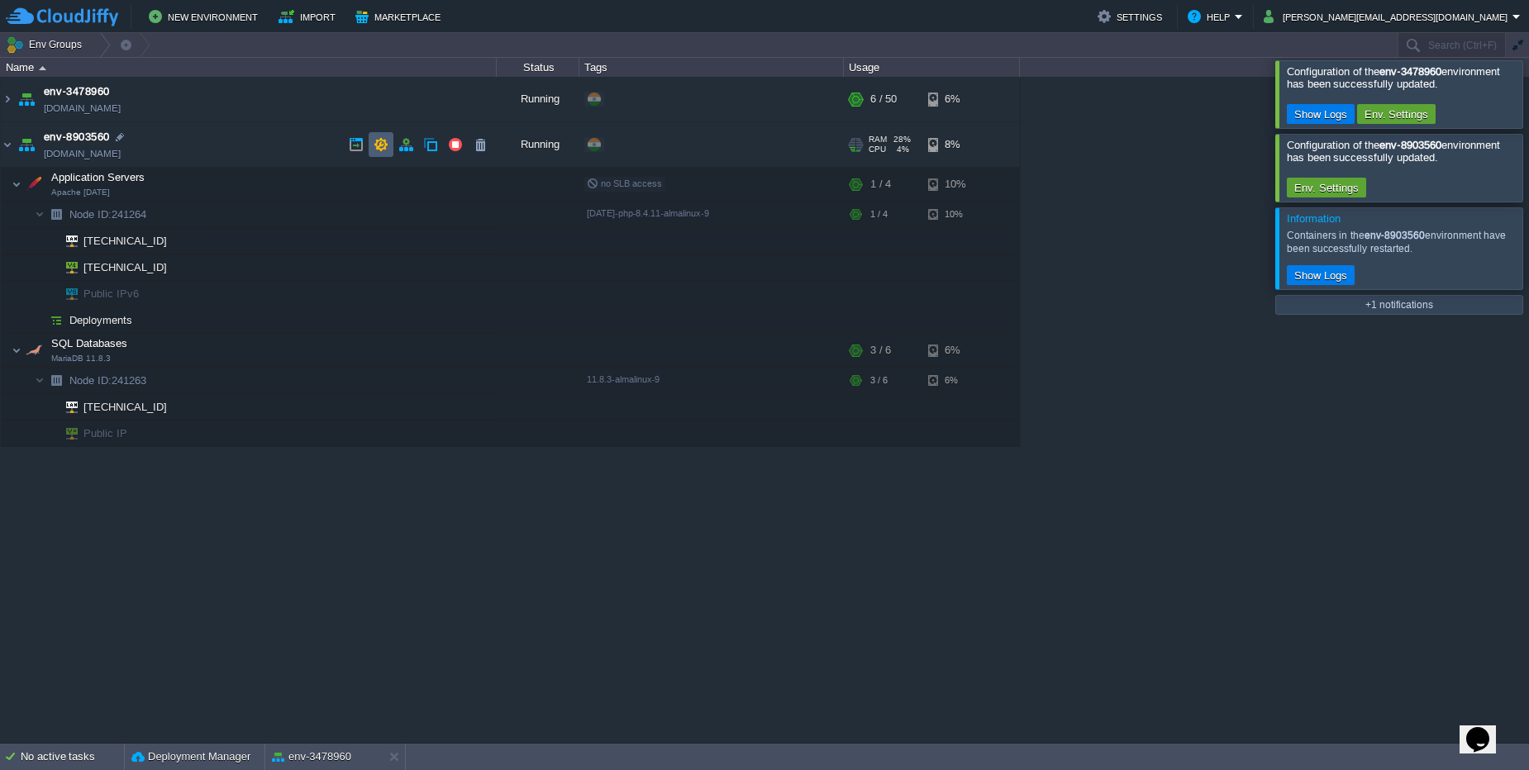
click at [383, 143] on button "button" at bounding box center [380, 144] width 15 height 15
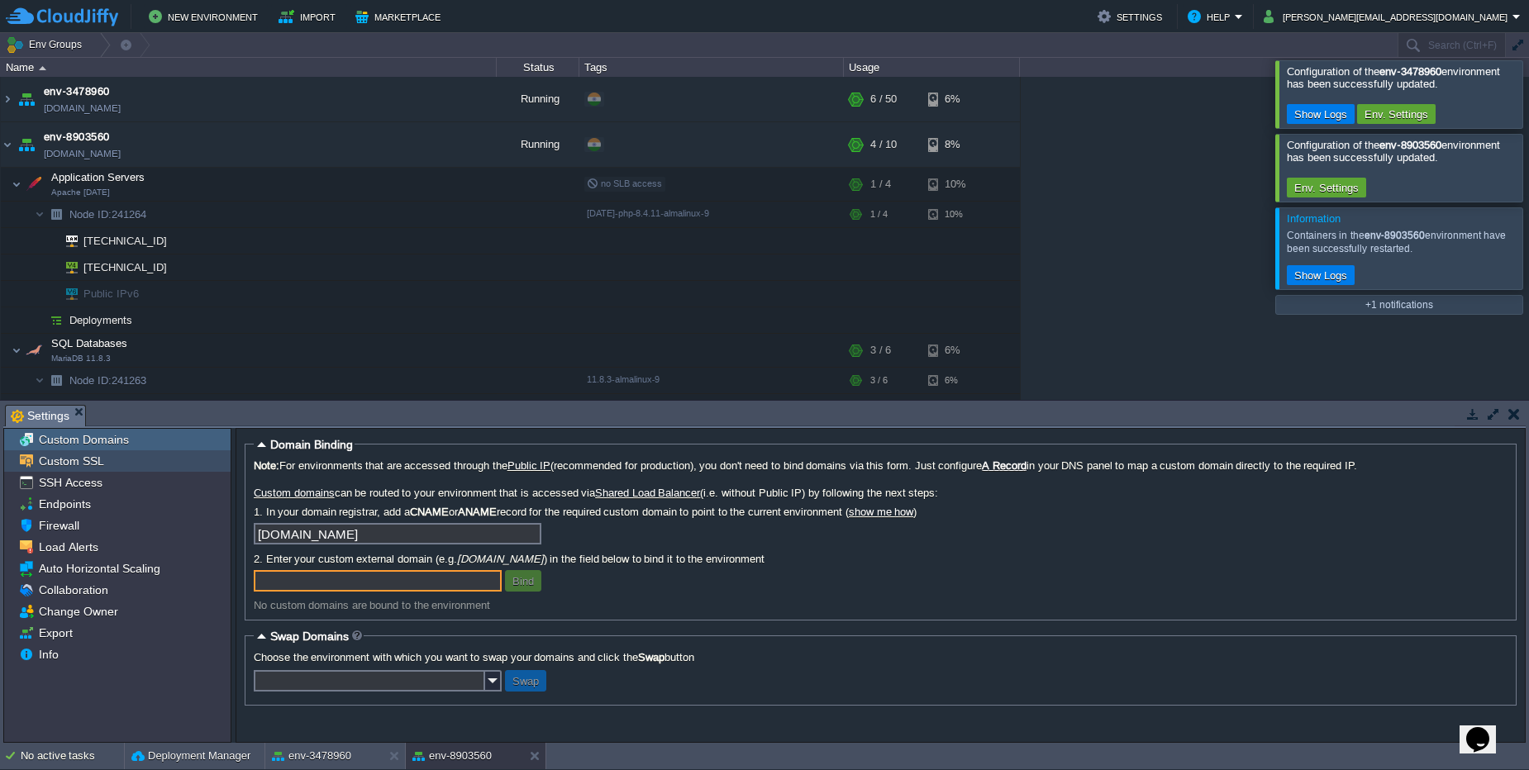
click at [98, 455] on span "Custom SSL" at bounding box center [71, 461] width 71 height 15
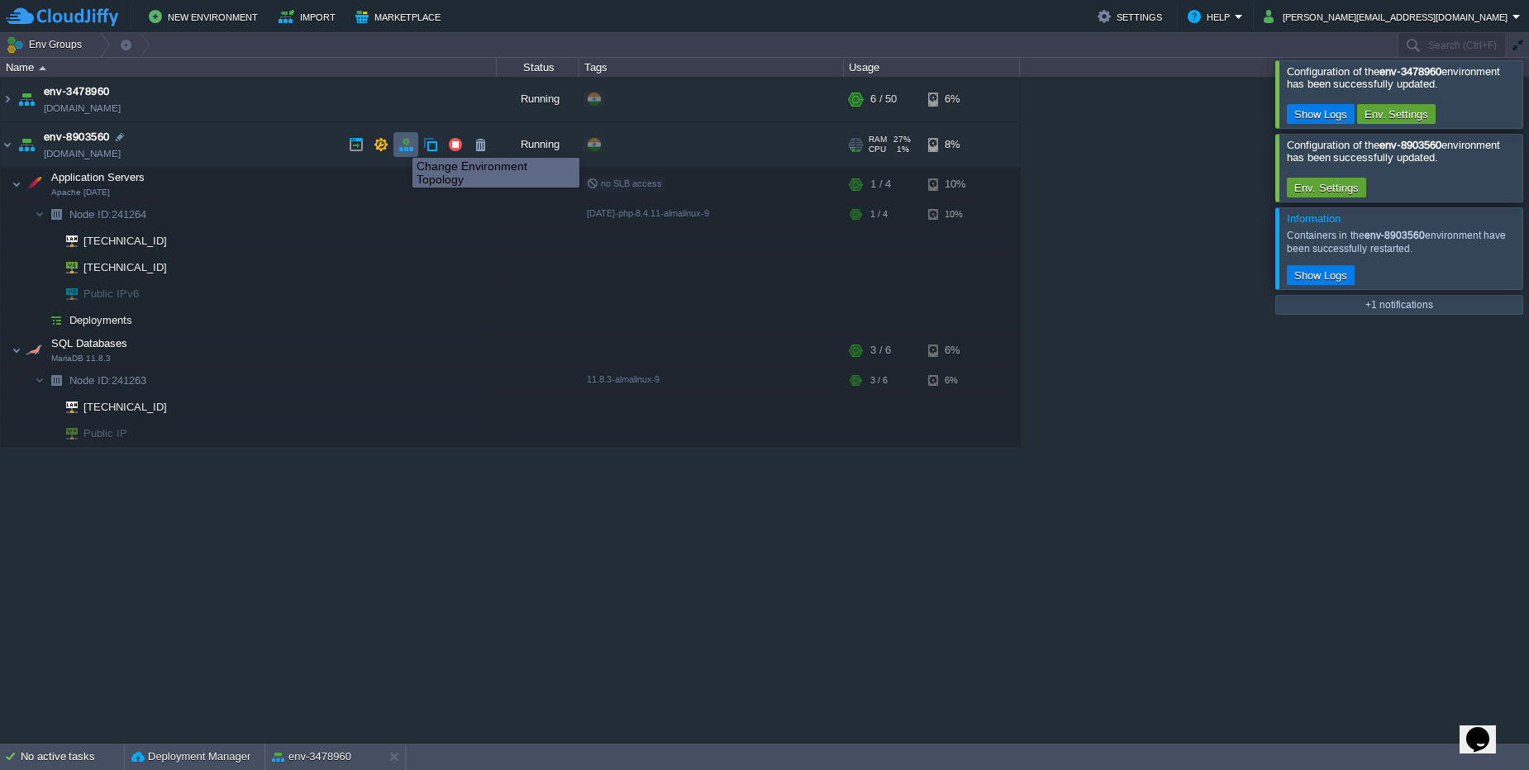
click at [410, 143] on button "button" at bounding box center [405, 144] width 15 height 15
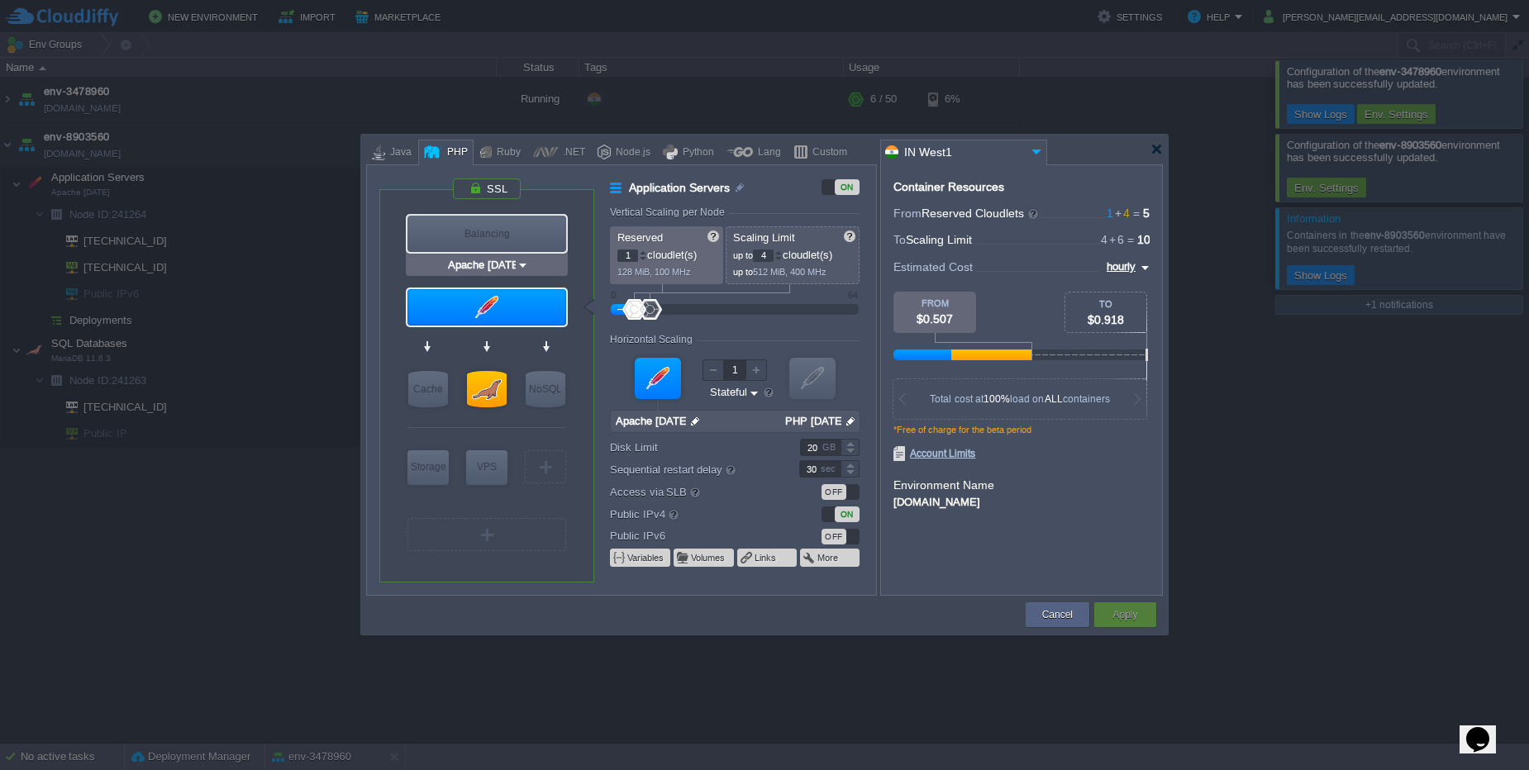
type input "Redis 7.2.4"
click at [1043, 620] on button "Cancel" at bounding box center [1057, 615] width 31 height 17
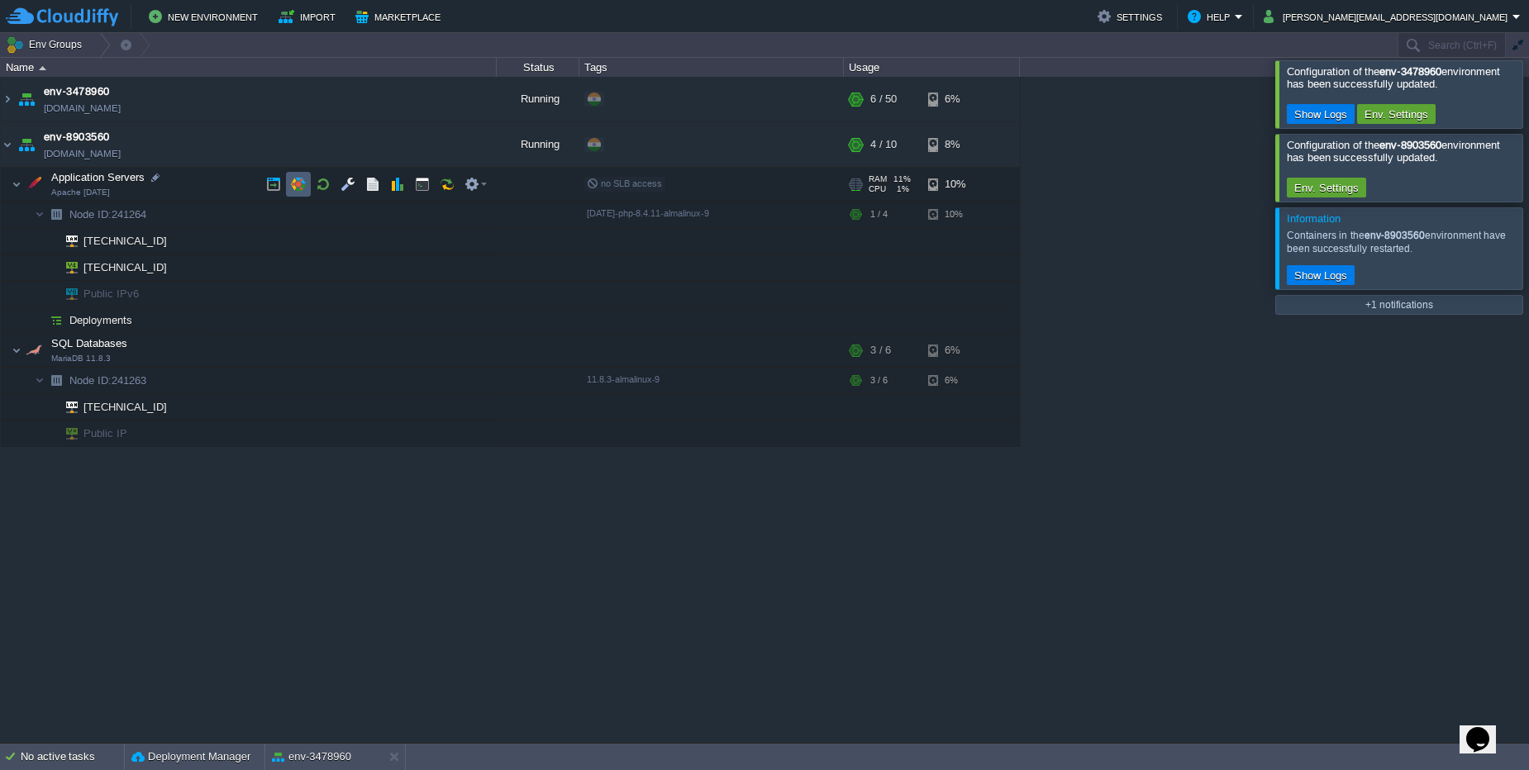
click at [307, 184] on td at bounding box center [298, 184] width 25 height 25
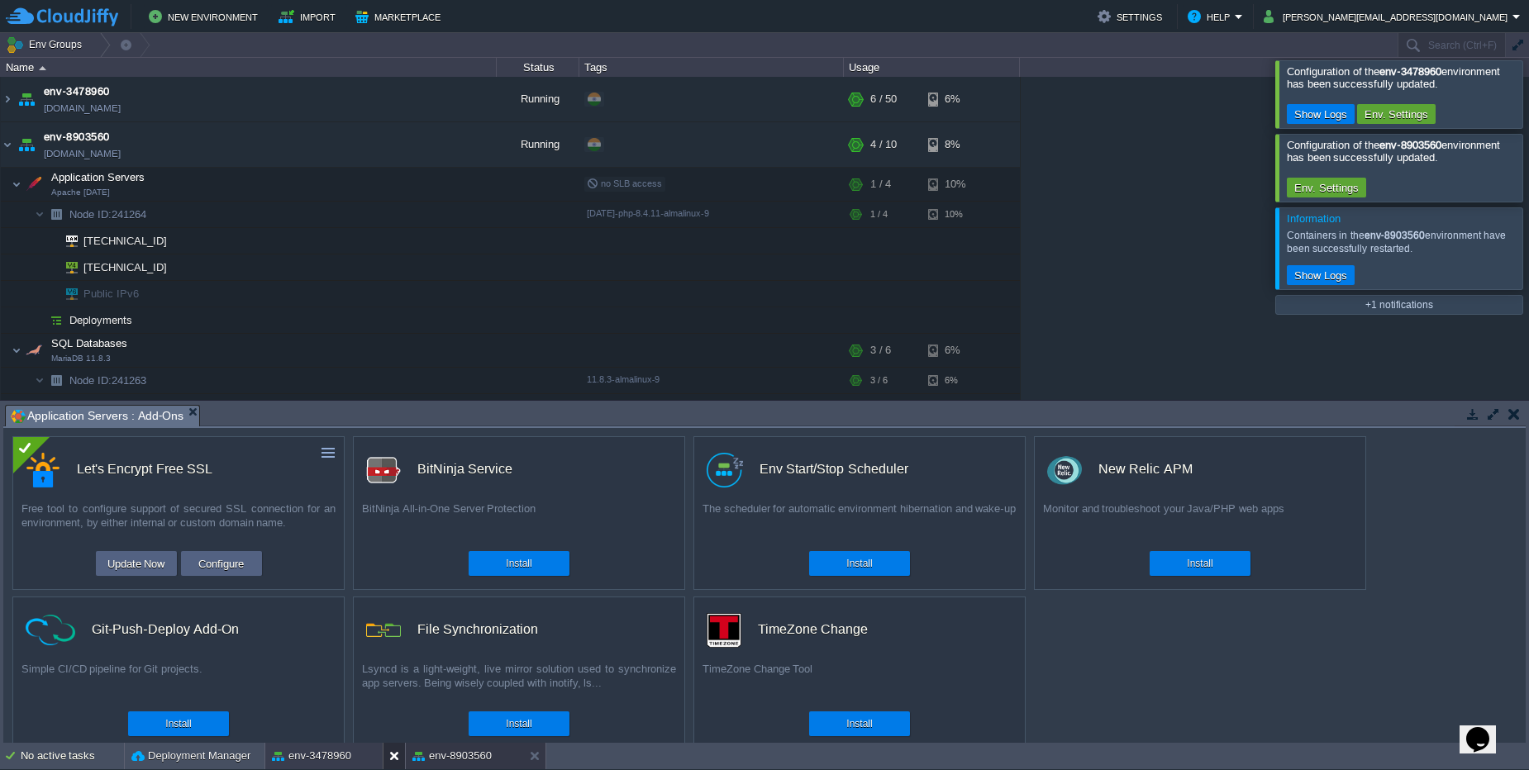
click at [394, 755] on button at bounding box center [397, 756] width 17 height 17
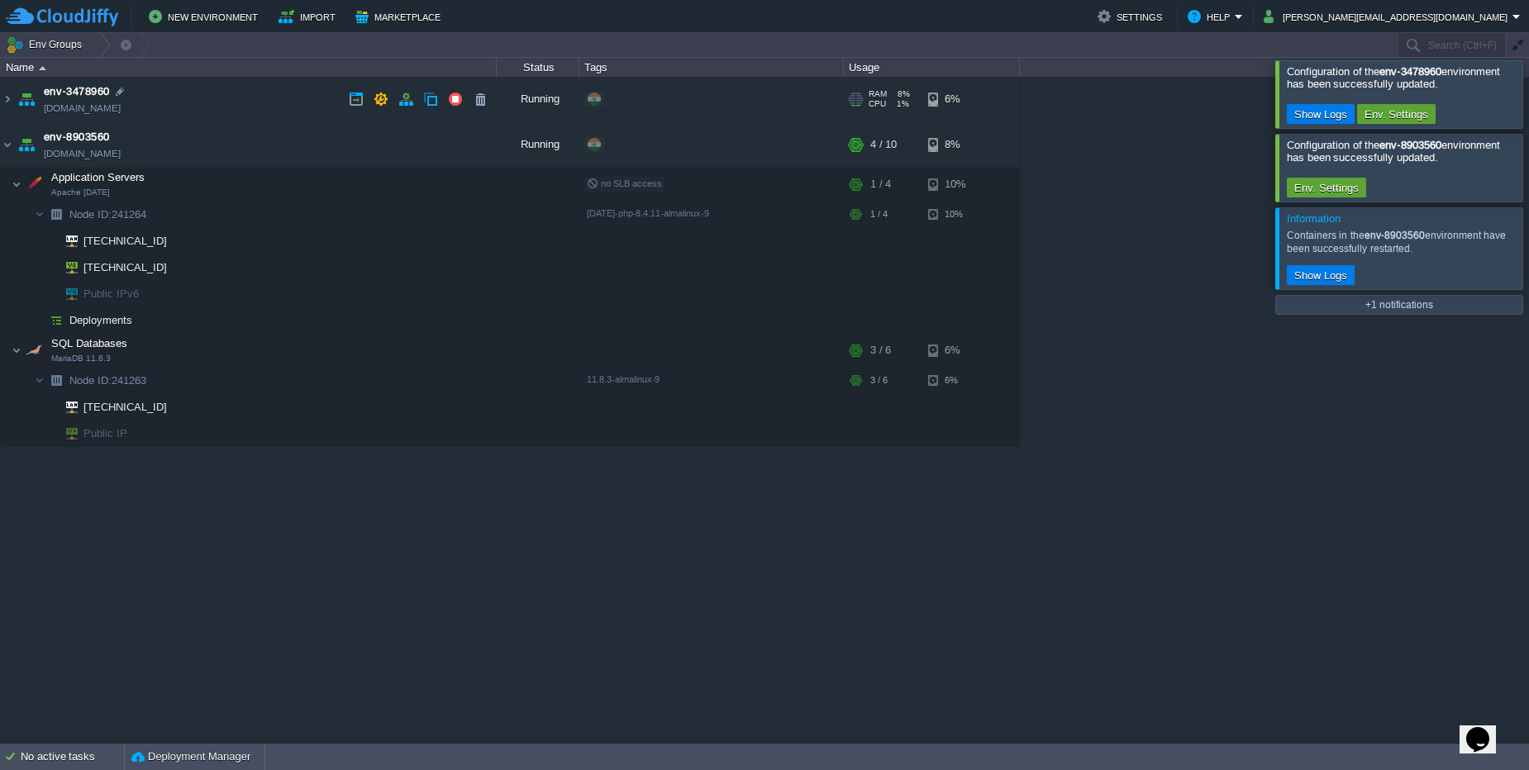
click at [169, 111] on td "env-3478960 [DOMAIN_NAME]" at bounding box center [249, 99] width 496 height 45
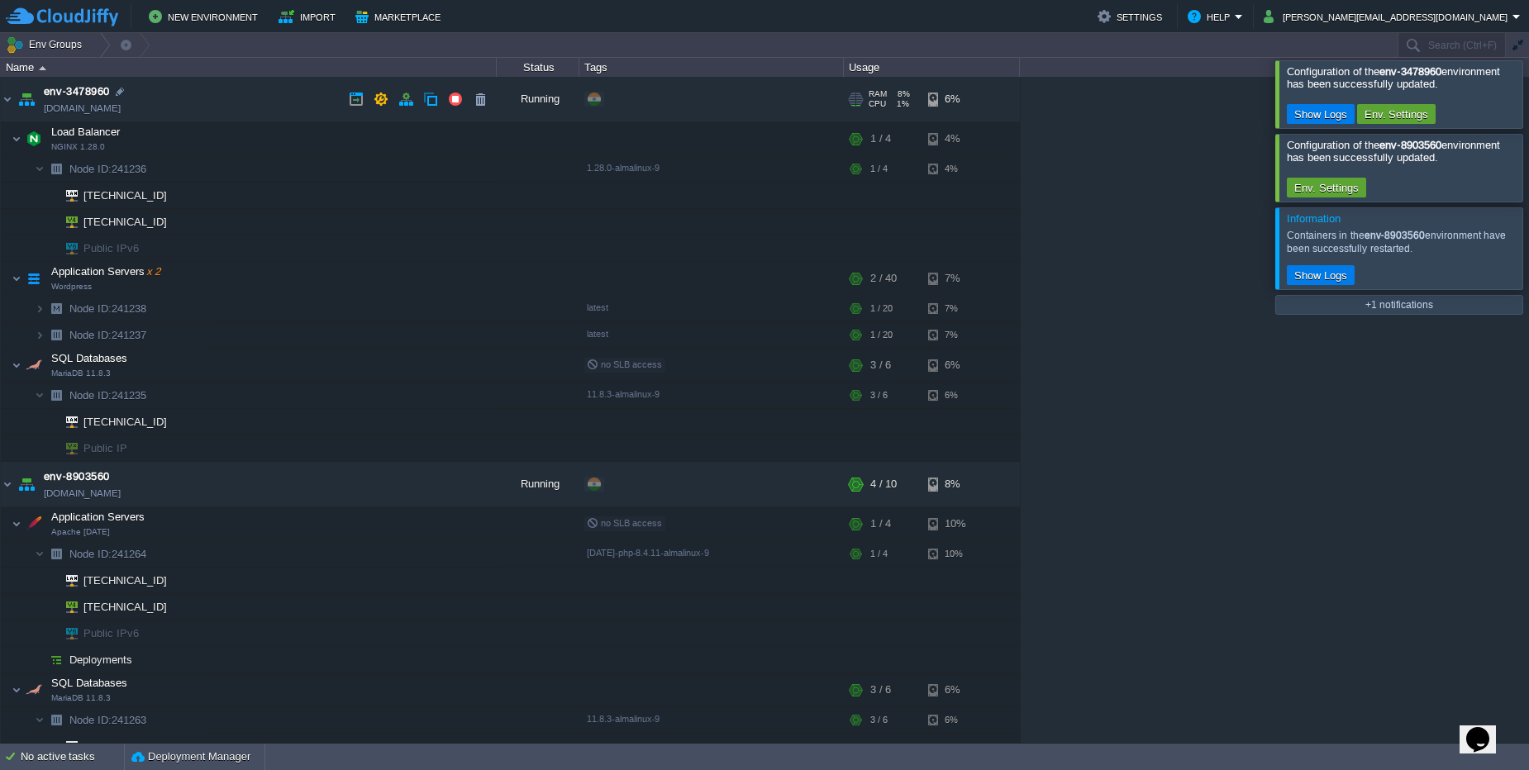
click at [171, 110] on td "env-3478960 [DOMAIN_NAME]" at bounding box center [249, 99] width 496 height 45
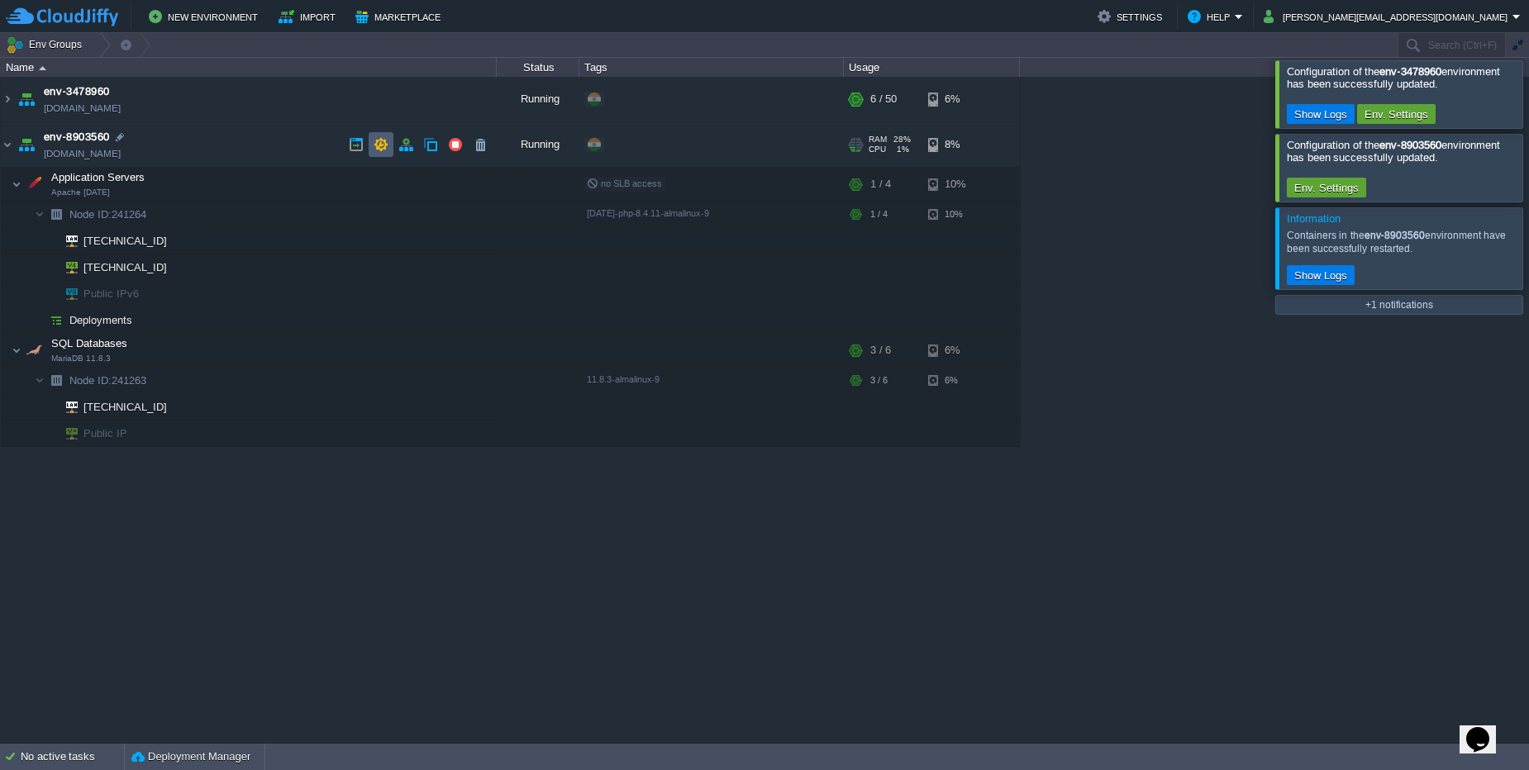
click at [392, 148] on td at bounding box center [381, 144] width 25 height 25
click at [300, 183] on button "button" at bounding box center [298, 184] width 15 height 15
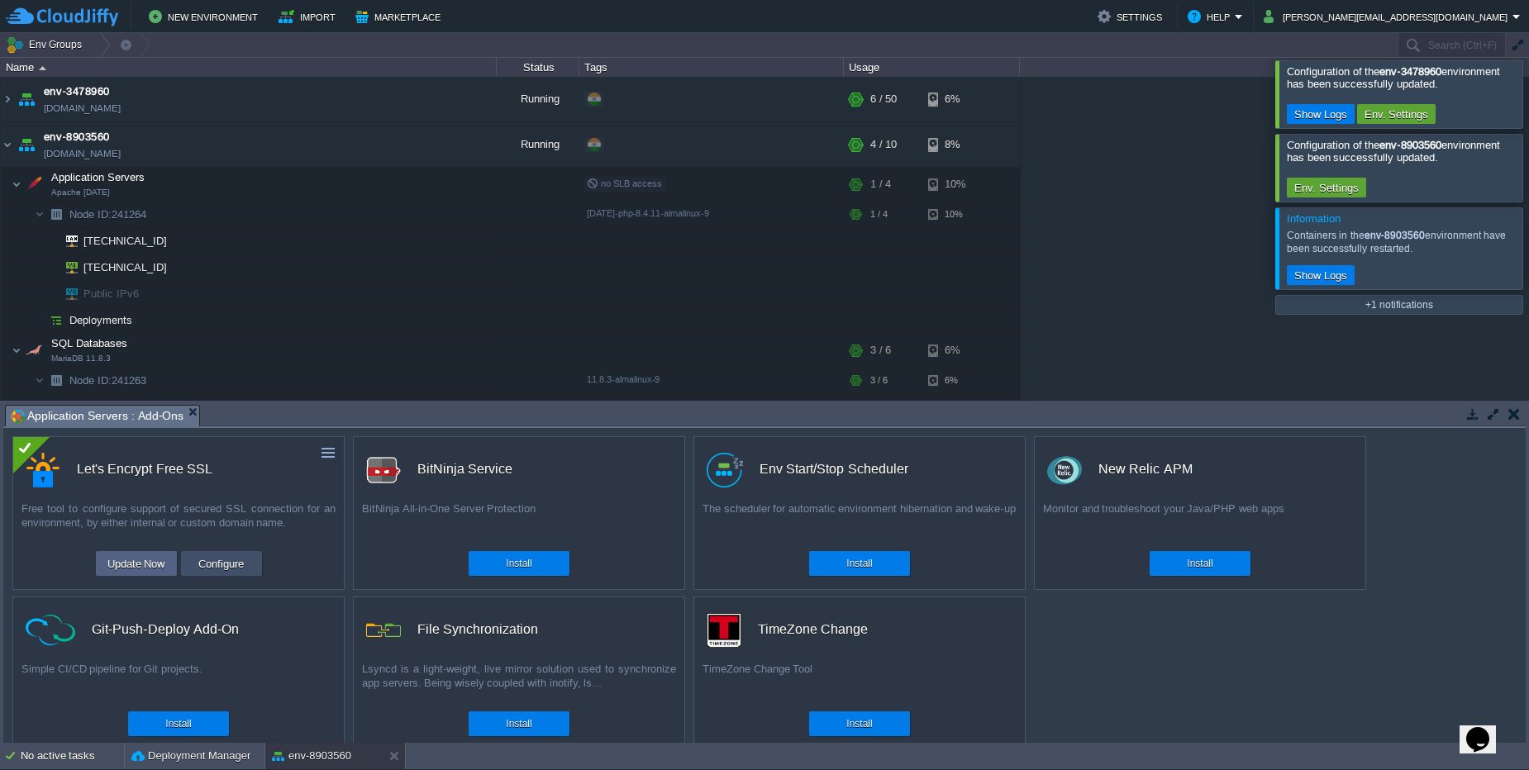
click at [211, 567] on button "Configure" at bounding box center [220, 564] width 55 height 20
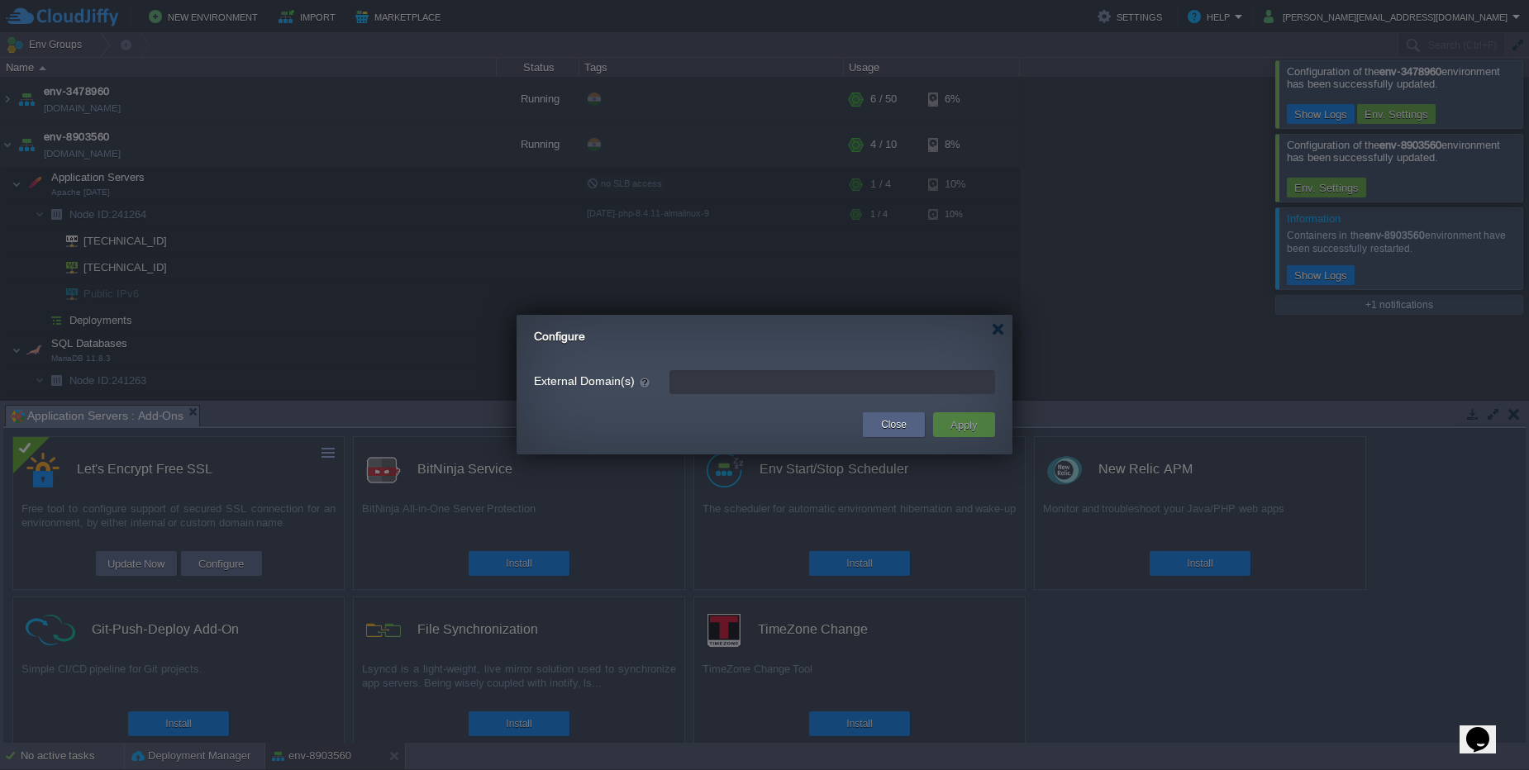
click at [878, 390] on input "External Domain(s)" at bounding box center [832, 382] width 326 height 24
type input "leave blank to get a test certificate for this environment domain"
click at [887, 431] on button "Close" at bounding box center [894, 424] width 26 height 17
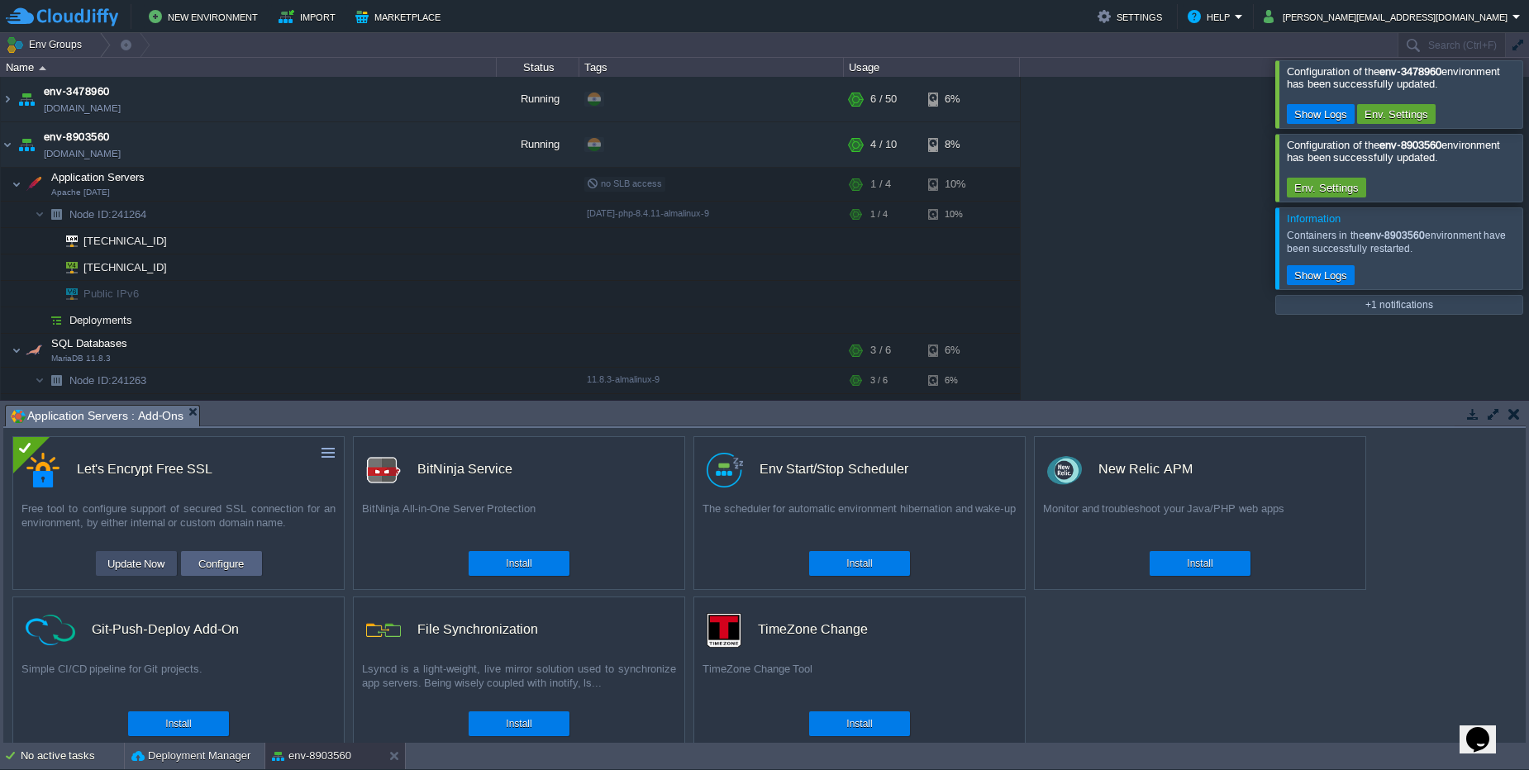
click at [97, 569] on td "Update Now" at bounding box center [136, 563] width 81 height 25
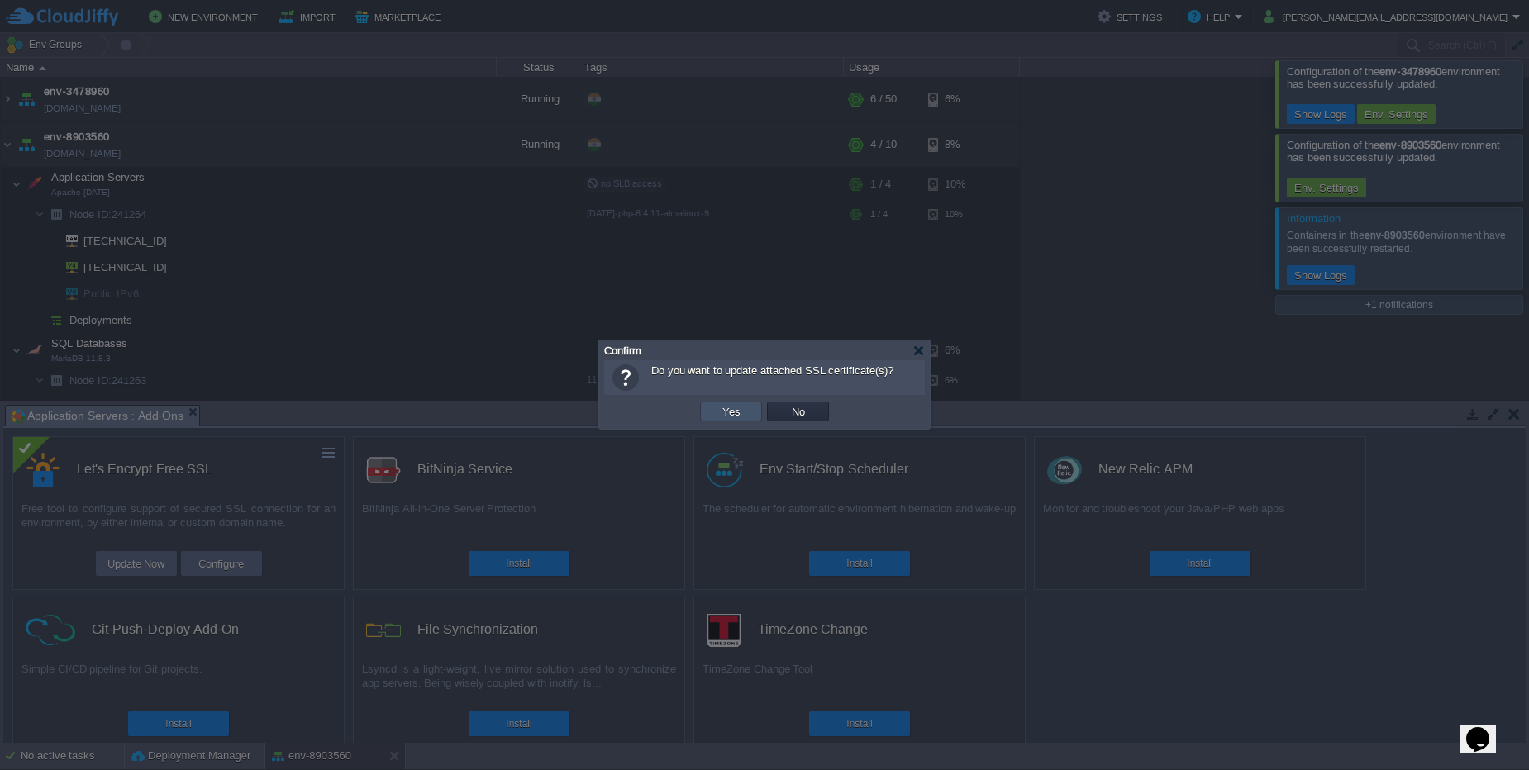
click at [741, 409] on button "Yes" at bounding box center [731, 411] width 28 height 15
